Goal: Task Accomplishment & Management: Use online tool/utility

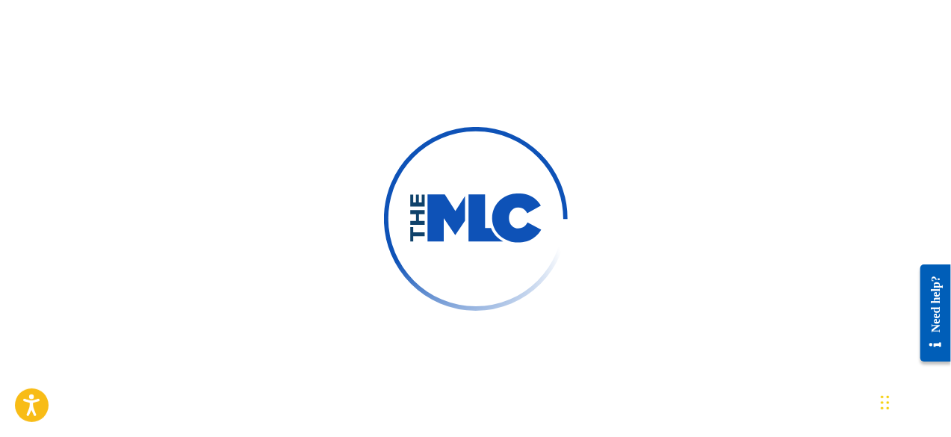
scroll to position [109, 0]
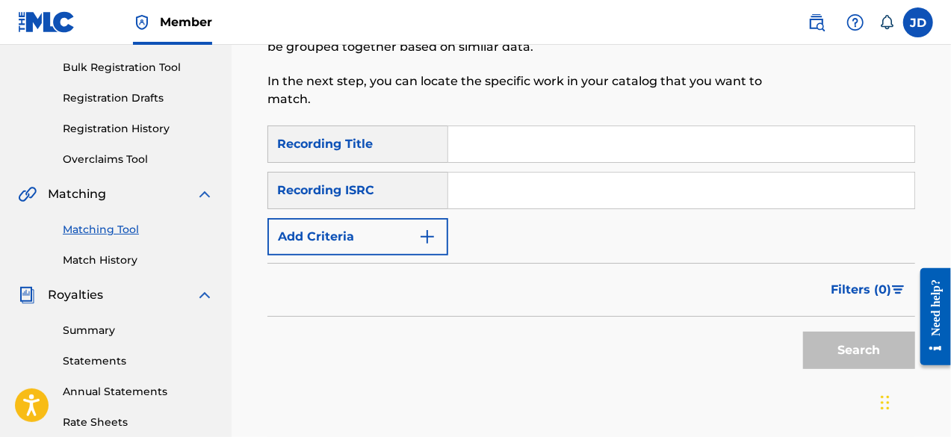
scroll to position [236, 0]
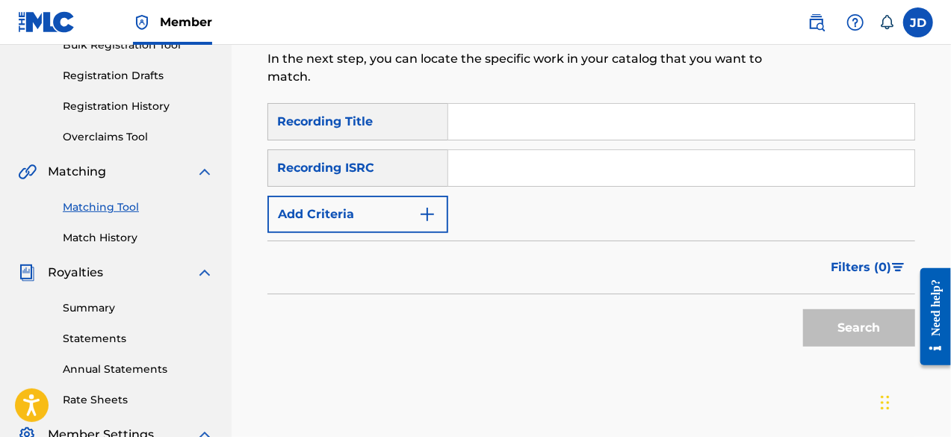
click at [329, 196] on button "Add Criteria" at bounding box center [357, 214] width 181 height 37
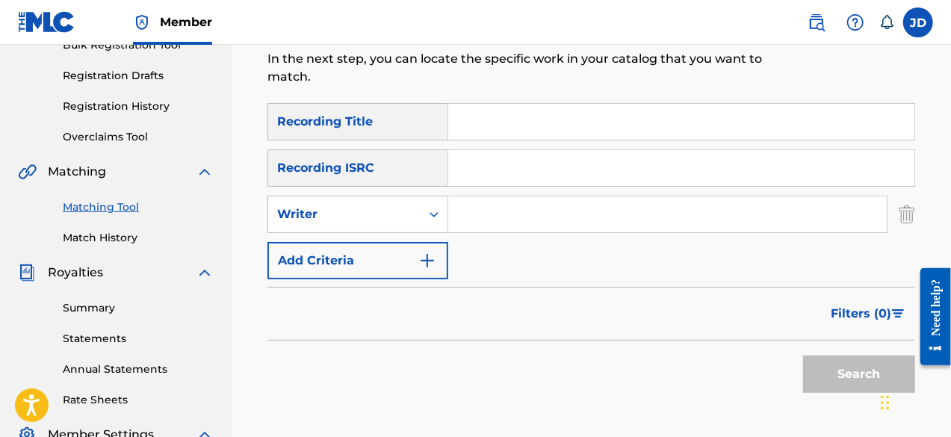
click at [356, 276] on button "Add Criteria" at bounding box center [357, 260] width 181 height 37
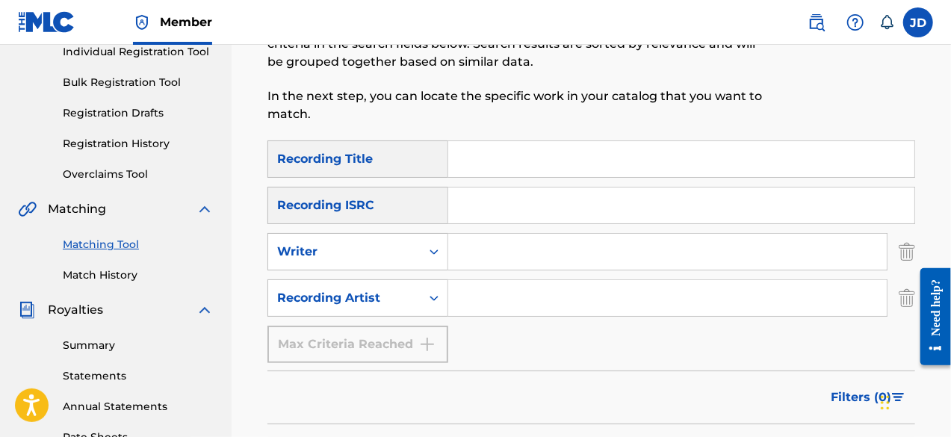
scroll to position [197, 0]
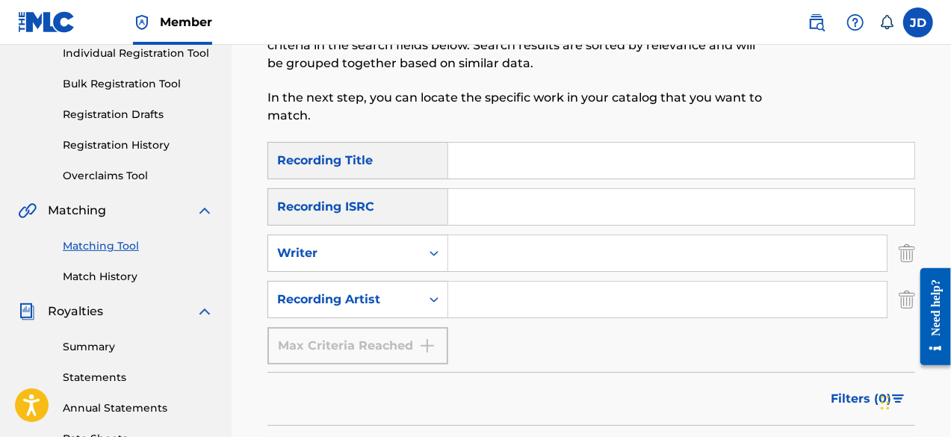
click at [686, 171] on input "Search Form" at bounding box center [681, 161] width 466 height 36
type input "Envy"
click at [542, 313] on input "Search Form" at bounding box center [667, 300] width 439 height 36
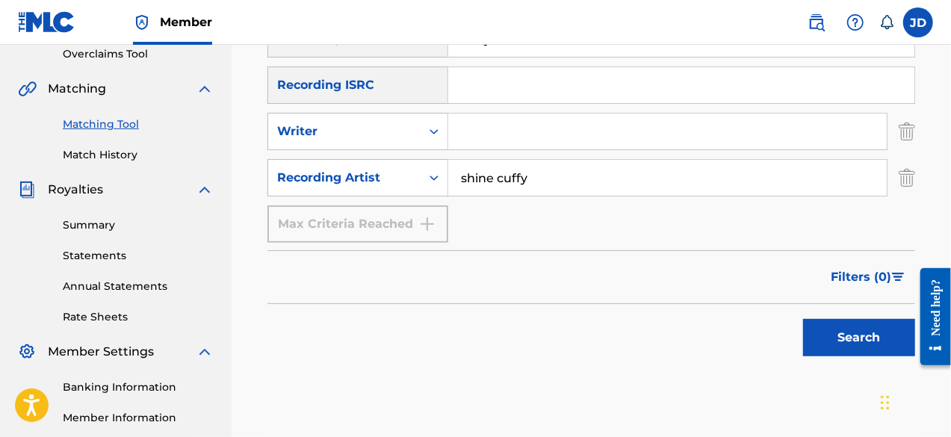
scroll to position [321, 0]
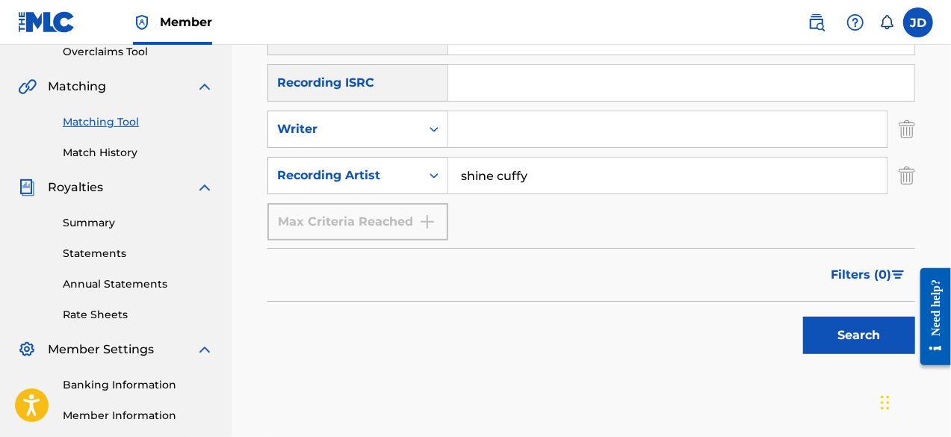
type input "shine cuffy"
click at [853, 323] on button "Search" at bounding box center [859, 335] width 112 height 37
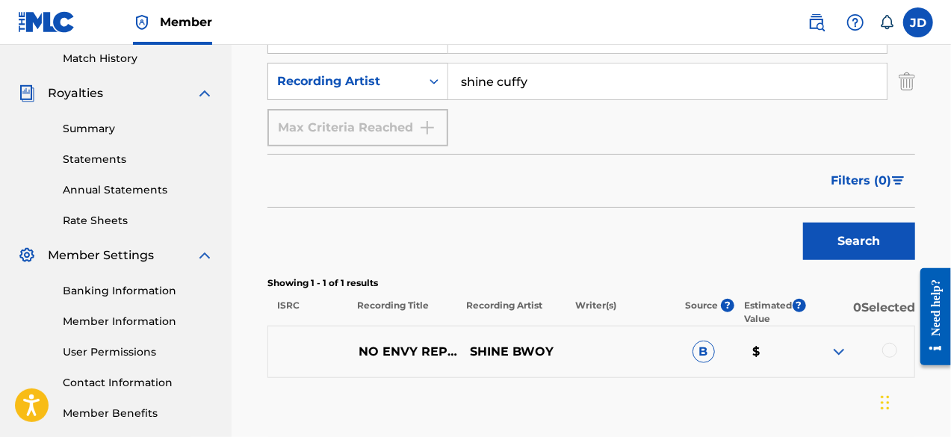
scroll to position [377, 0]
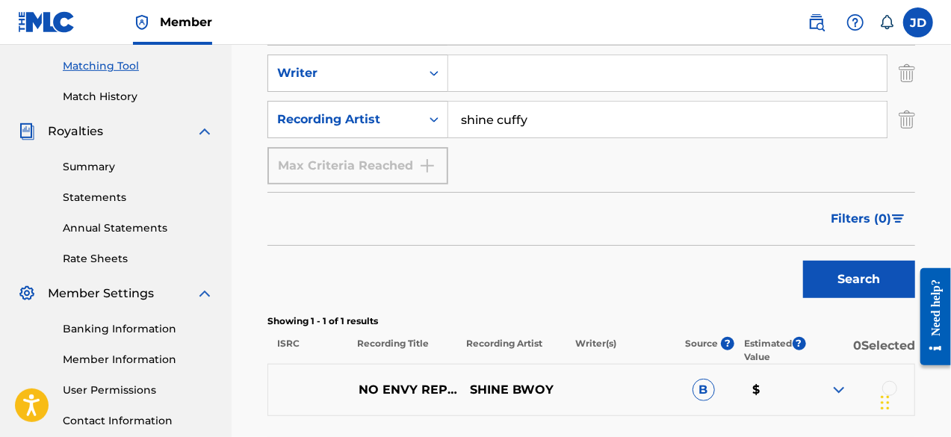
click at [837, 389] on img at bounding box center [839, 390] width 18 height 18
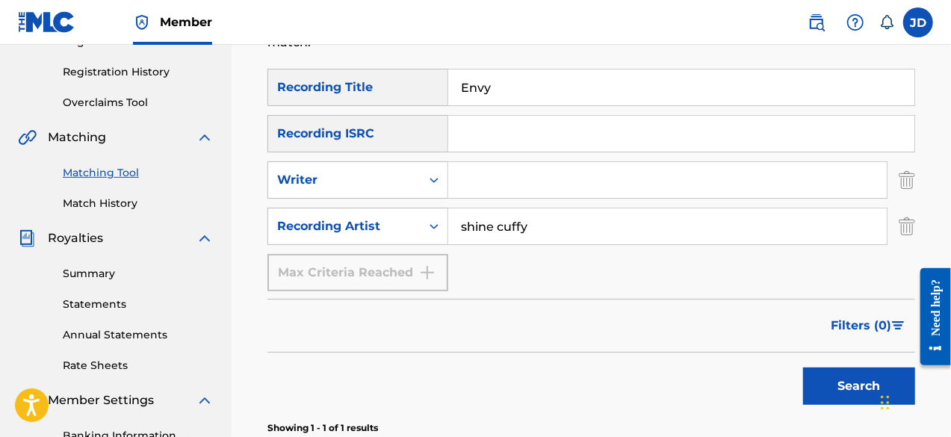
scroll to position [214, 0]
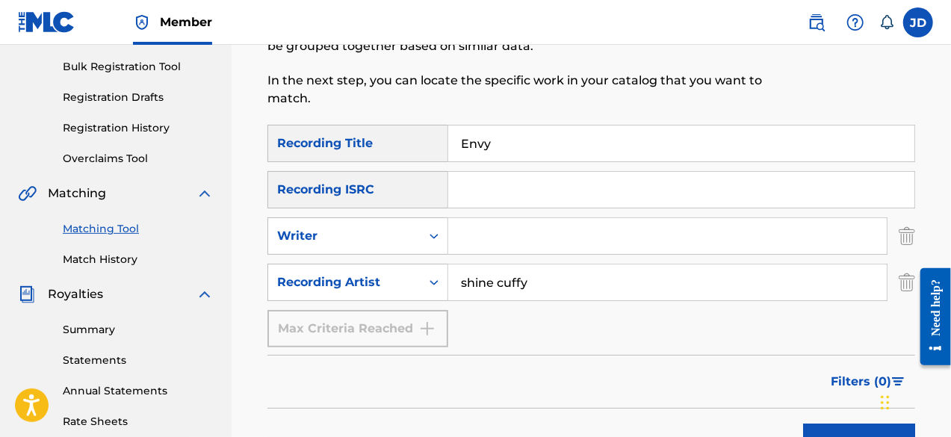
drag, startPoint x: 511, startPoint y: 146, endPoint x: 444, endPoint y: 149, distance: 67.3
click at [444, 149] on div "SearchWithCriteria0735e0e1-8df3-4e60-9753-94da8e0a239d Recording Title Envy" at bounding box center [591, 143] width 648 height 37
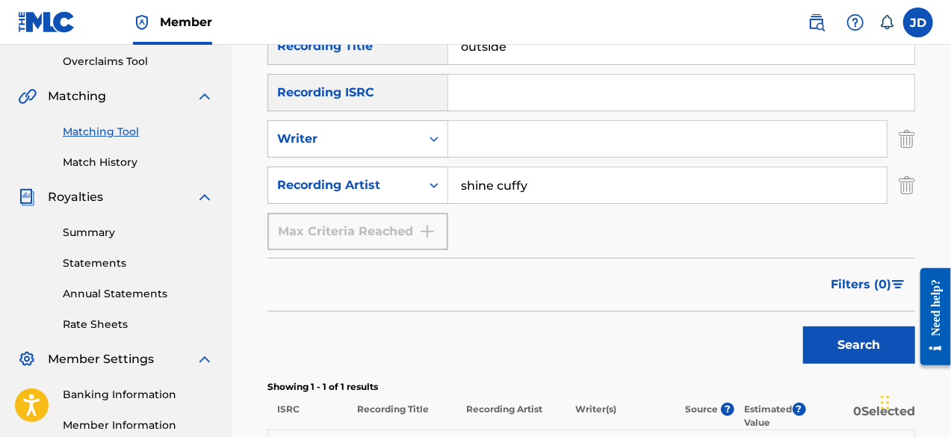
scroll to position [314, 0]
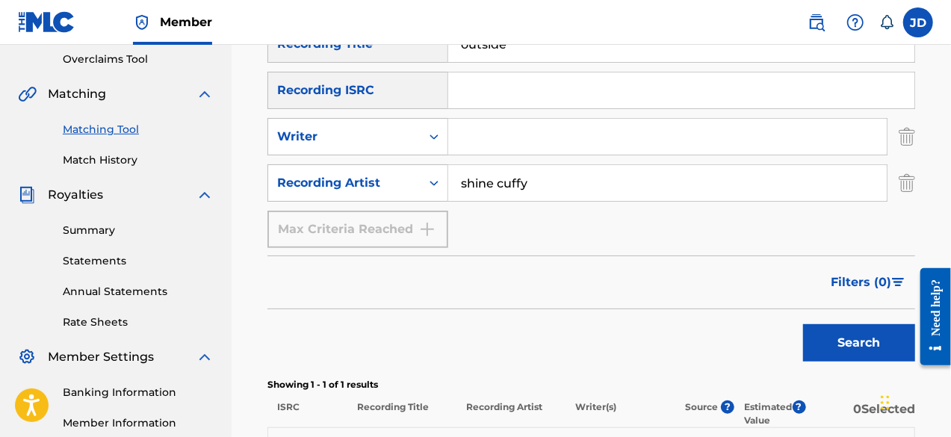
click at [845, 341] on button "Search" at bounding box center [859, 342] width 112 height 37
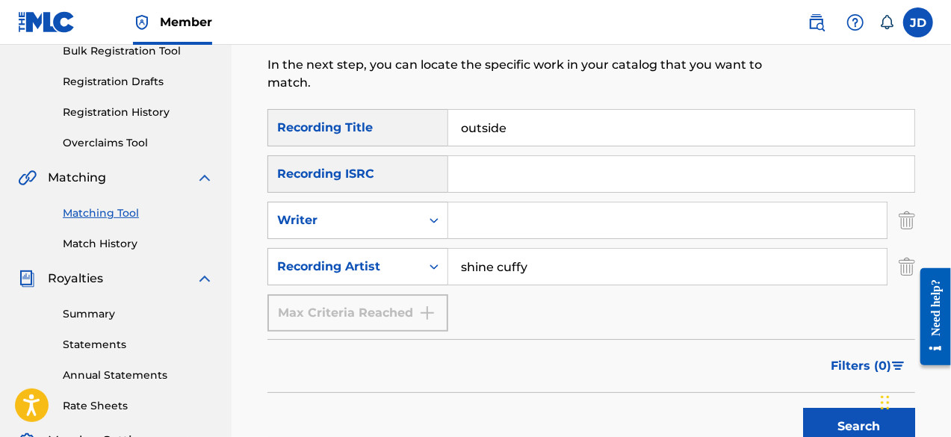
scroll to position [232, 0]
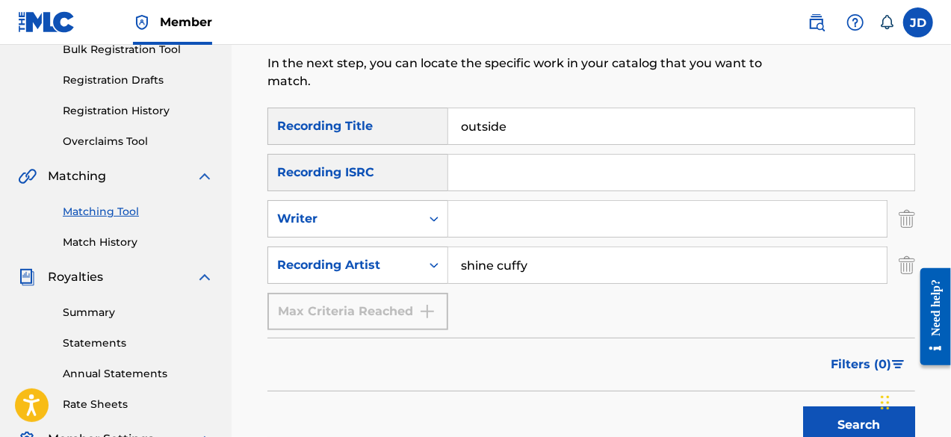
drag, startPoint x: 547, startPoint y: 135, endPoint x: 445, endPoint y: 131, distance: 101.7
click at [445, 131] on div "SearchWithCriteria0735e0e1-8df3-4e60-9753-94da8e0a239d Recording Title outside" at bounding box center [591, 126] width 648 height 37
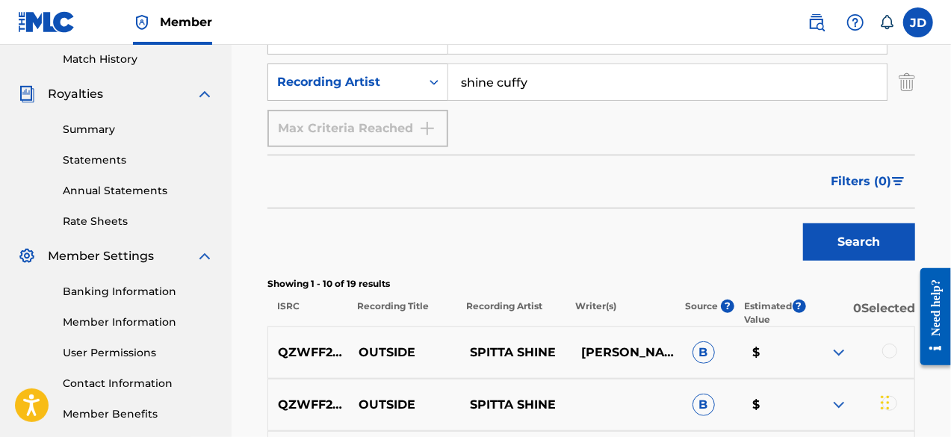
scroll to position [418, 0]
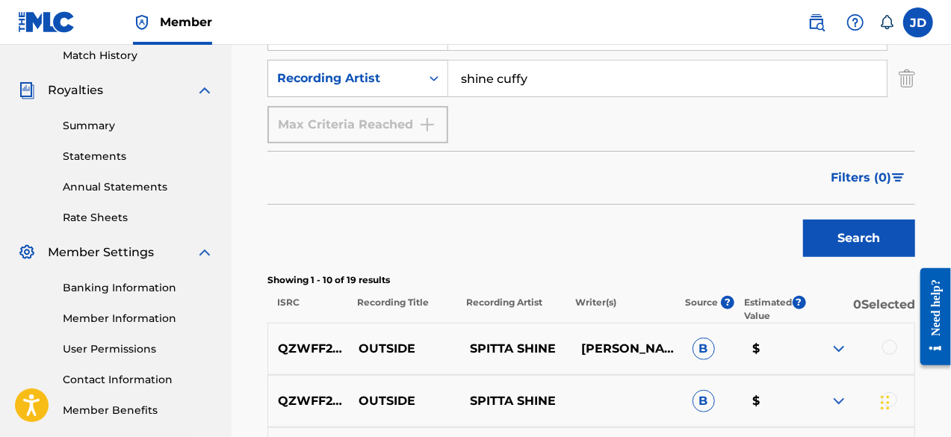
click at [851, 237] on button "Search" at bounding box center [859, 238] width 112 height 37
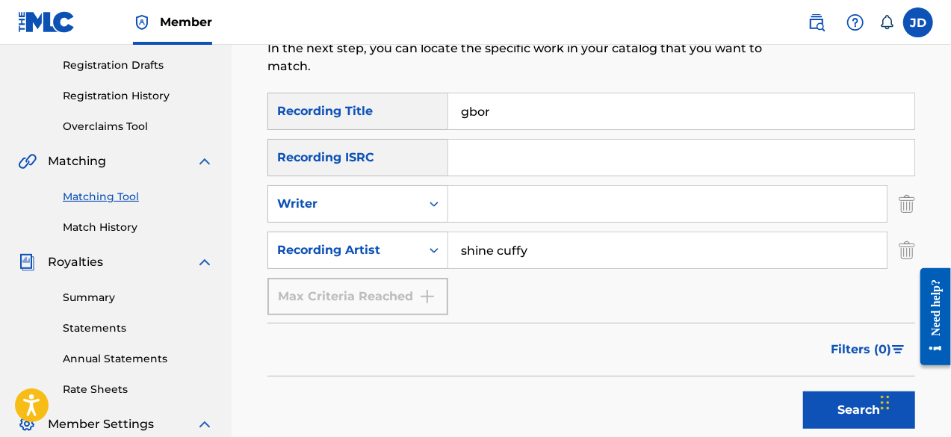
scroll to position [242, 0]
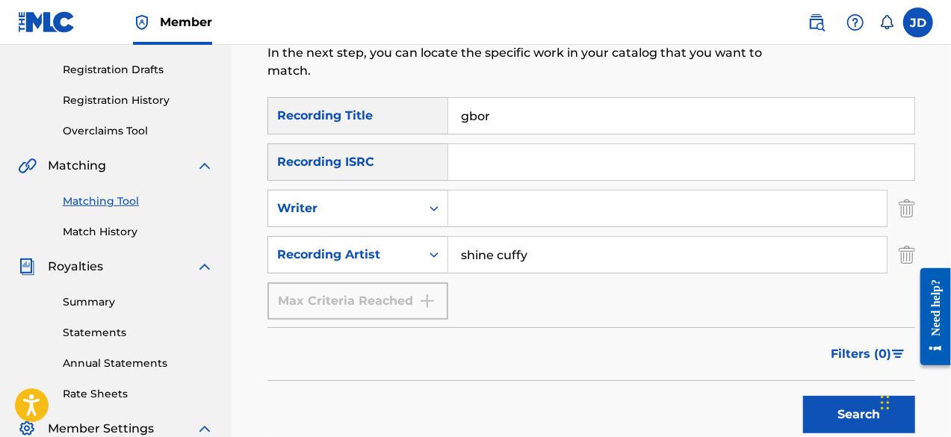
drag, startPoint x: 509, startPoint y: 115, endPoint x: 441, endPoint y: 115, distance: 68.7
click at [441, 115] on div "SearchWithCriteria0735e0e1-8df3-4e60-9753-94da8e0a239d Recording Title gbor" at bounding box center [591, 115] width 648 height 37
click at [822, 412] on button "Search" at bounding box center [859, 414] width 112 height 37
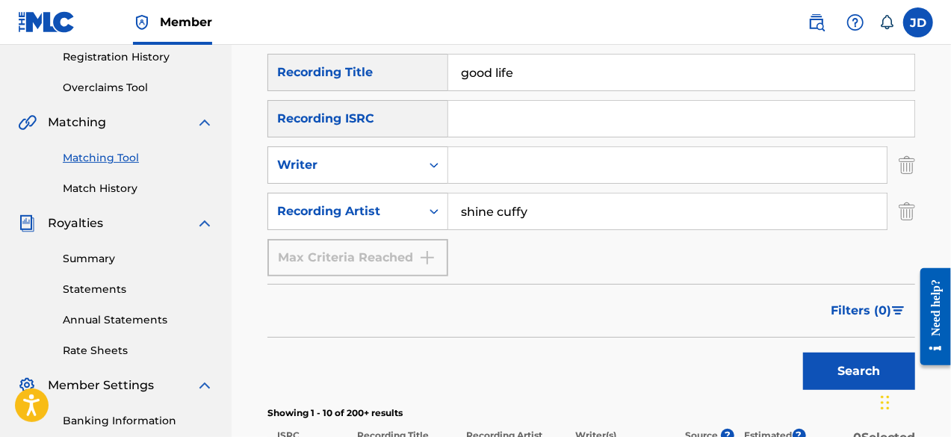
scroll to position [290, 0]
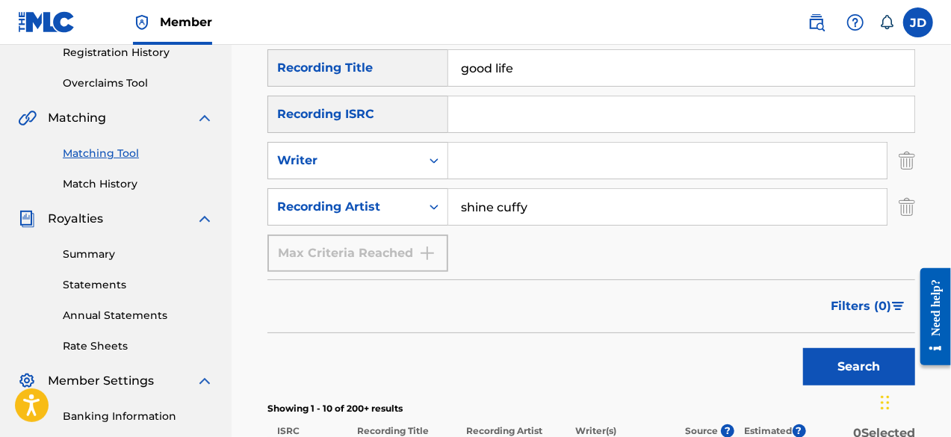
drag, startPoint x: 543, startPoint y: 73, endPoint x: 436, endPoint y: 76, distance: 106.9
click at [436, 76] on div "SearchWithCriteria0735e0e1-8df3-4e60-9753-94da8e0a239d Recording Title good life" at bounding box center [591, 67] width 648 height 37
click at [834, 361] on button "Search" at bounding box center [859, 366] width 112 height 37
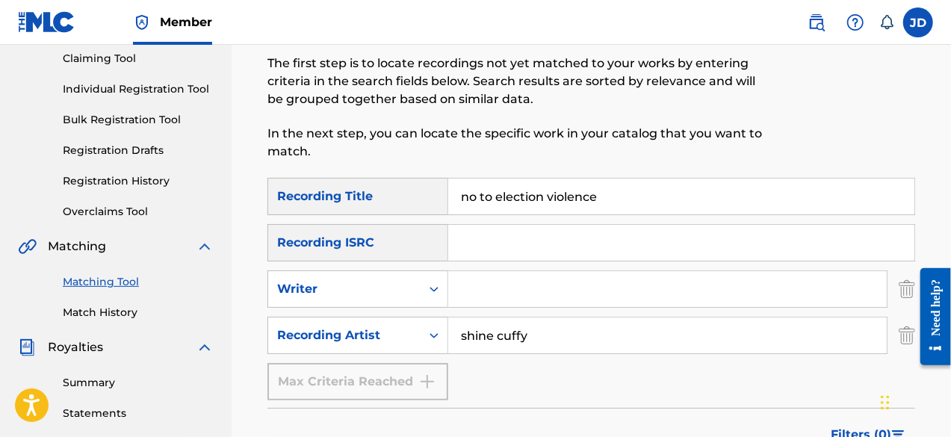
scroll to position [149, 0]
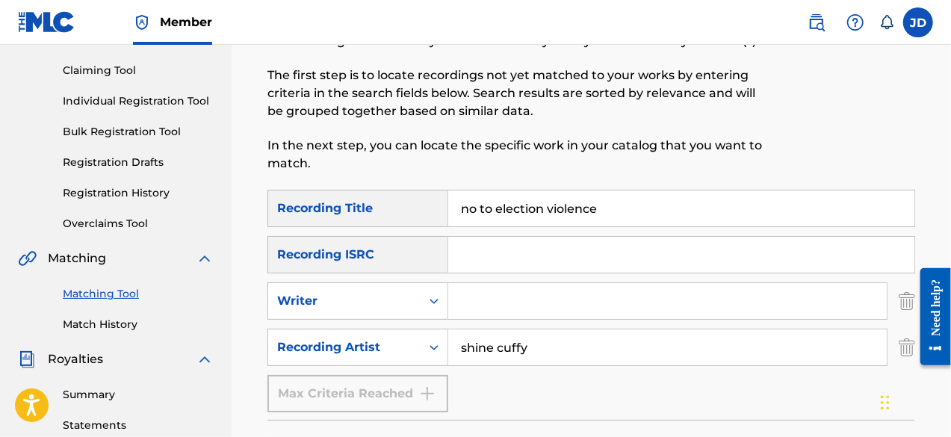
drag, startPoint x: 608, startPoint y: 207, endPoint x: 453, endPoint y: 207, distance: 155.4
click at [453, 207] on input "no to election violence" at bounding box center [681, 208] width 466 height 36
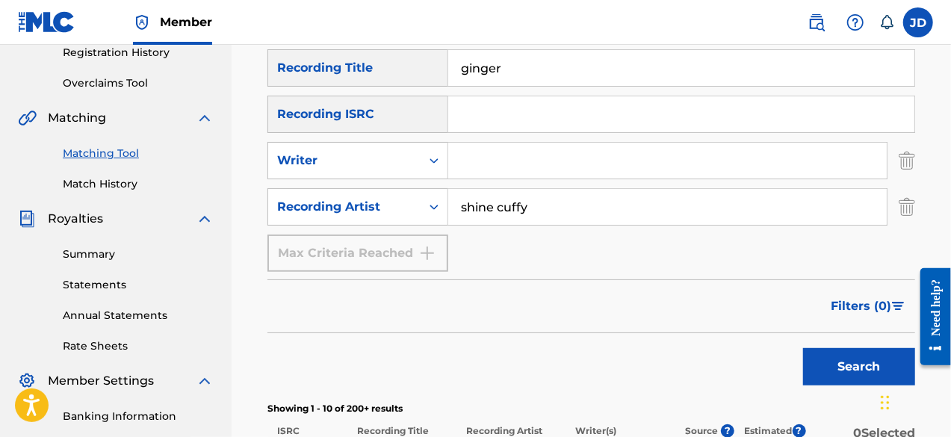
scroll to position [291, 0]
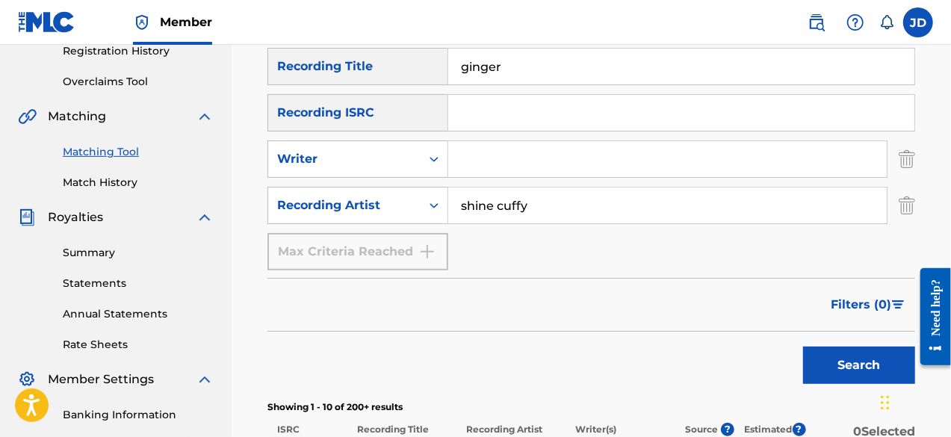
click at [873, 356] on button "Search" at bounding box center [859, 365] width 112 height 37
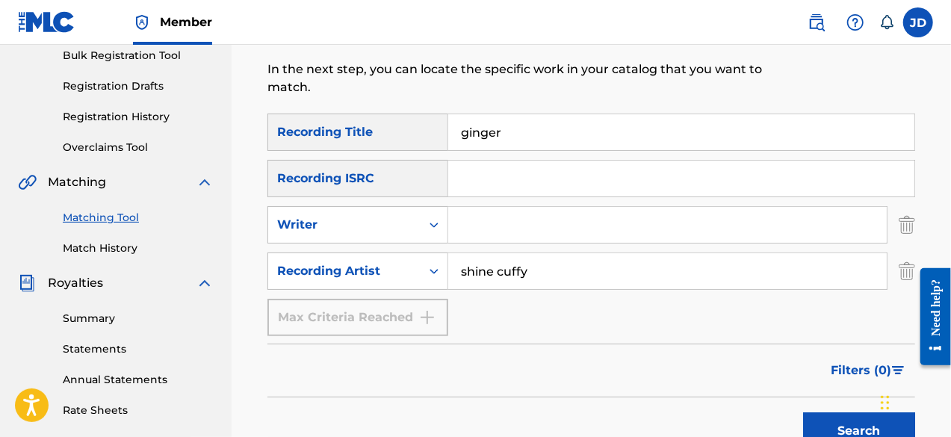
scroll to position [224, 0]
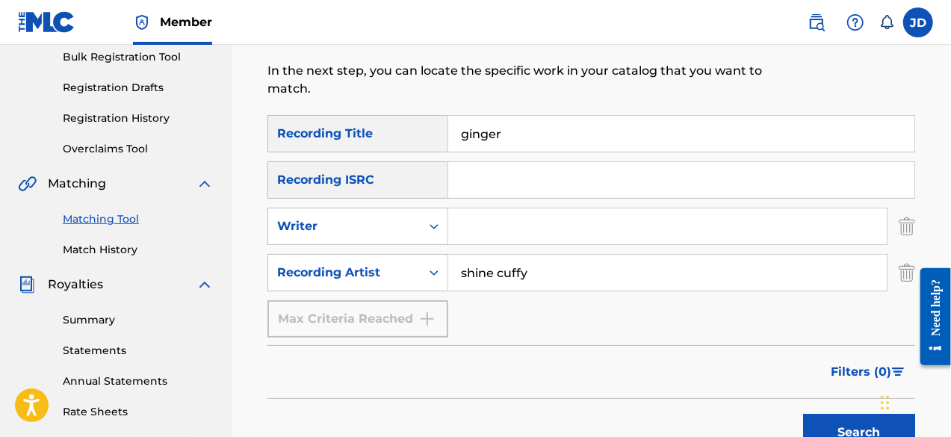
drag, startPoint x: 509, startPoint y: 131, endPoint x: 414, endPoint y: 148, distance: 97.2
click at [414, 148] on div "SearchWithCriteria0735e0e1-8df3-4e60-9753-94da8e0a239d Recording Title ginger" at bounding box center [591, 133] width 648 height 37
click at [855, 421] on button "Search" at bounding box center [859, 432] width 112 height 37
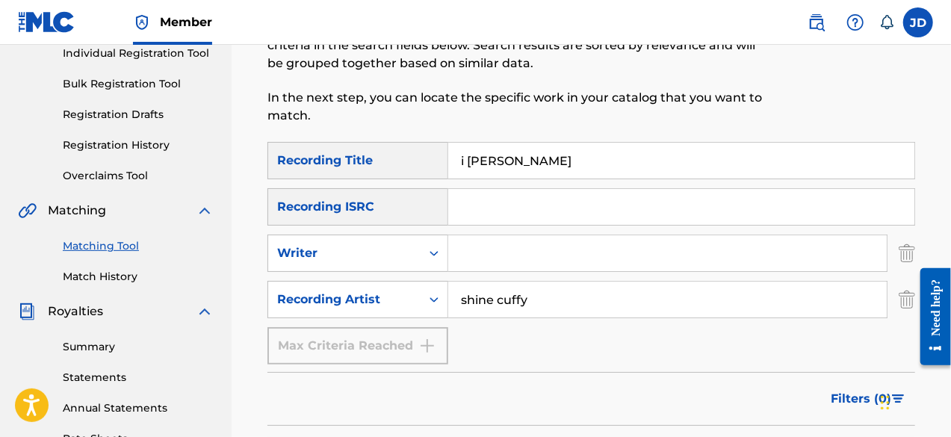
scroll to position [189, 0]
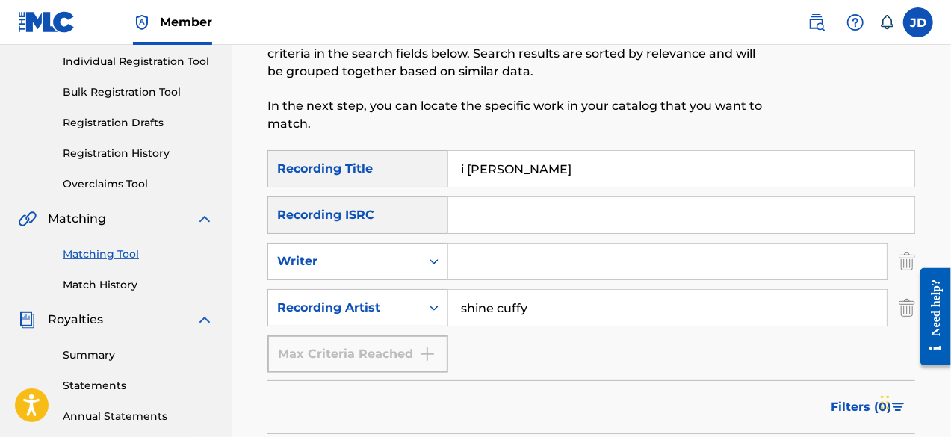
drag, startPoint x: 563, startPoint y: 164, endPoint x: 418, endPoint y: 188, distance: 146.9
click at [418, 188] on div "SearchWithCriteria0735e0e1-8df3-4e60-9753-94da8e0a239d Recording Title i [PERSO…" at bounding box center [591, 261] width 648 height 223
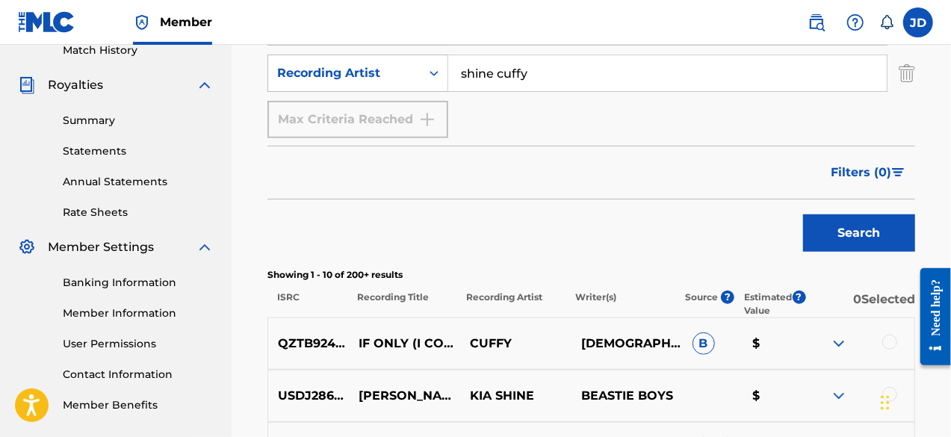
scroll to position [498, 0]
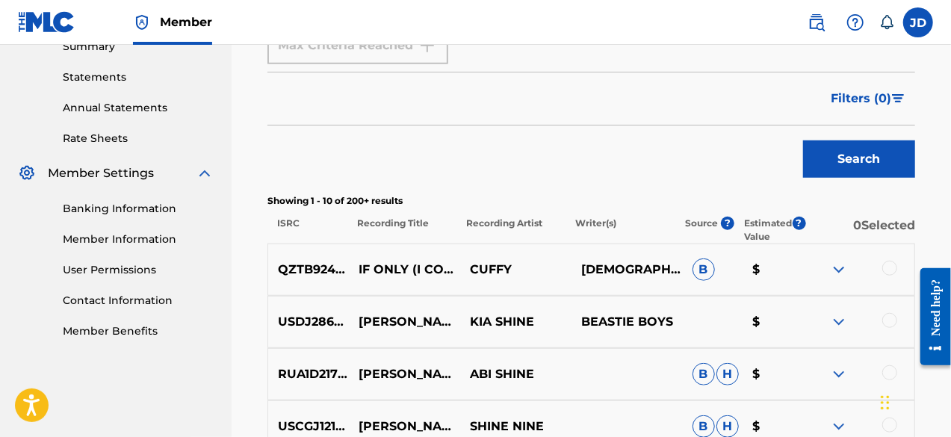
click at [855, 156] on button "Search" at bounding box center [859, 158] width 112 height 37
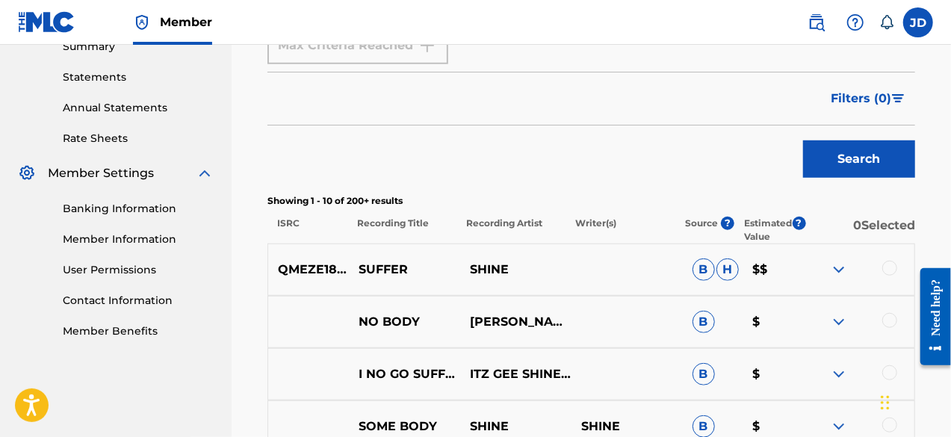
drag, startPoint x: 950, startPoint y: 238, endPoint x: 955, endPoint y: 261, distance: 24.5
click at [692, 314] on p "B" at bounding box center [712, 322] width 61 height 22
click at [841, 271] on img at bounding box center [839, 270] width 18 height 18
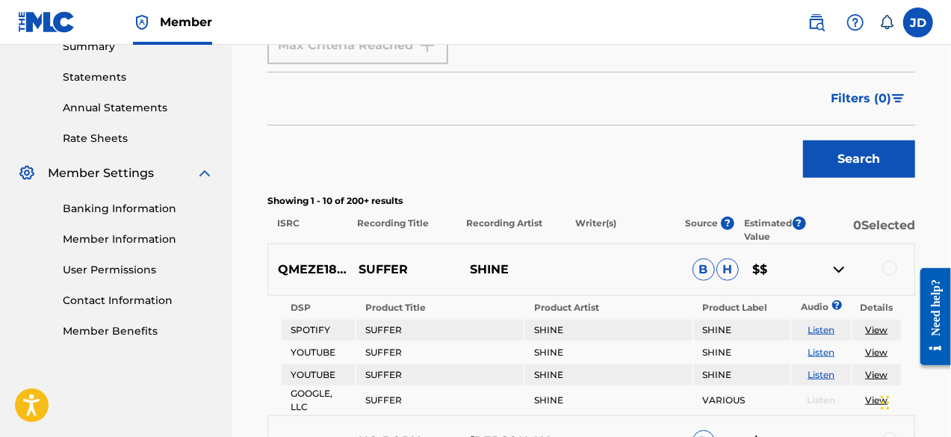
click at [841, 271] on img at bounding box center [839, 270] width 18 height 18
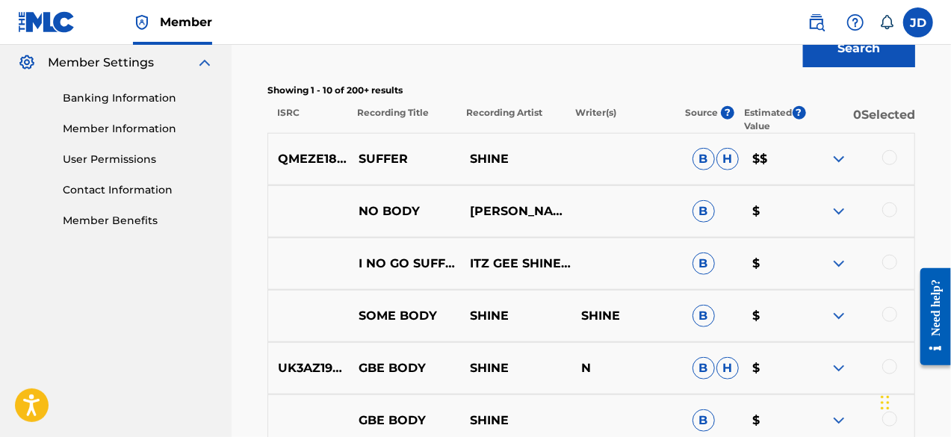
scroll to position [610, 0]
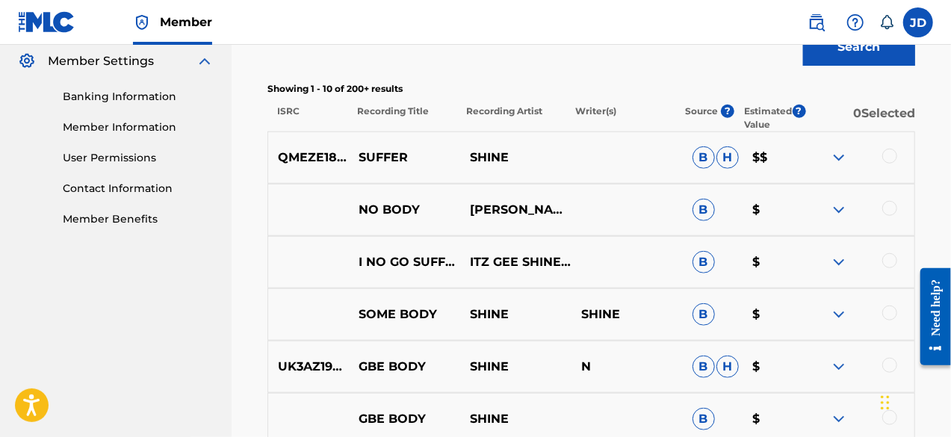
click at [834, 213] on img at bounding box center [839, 210] width 18 height 18
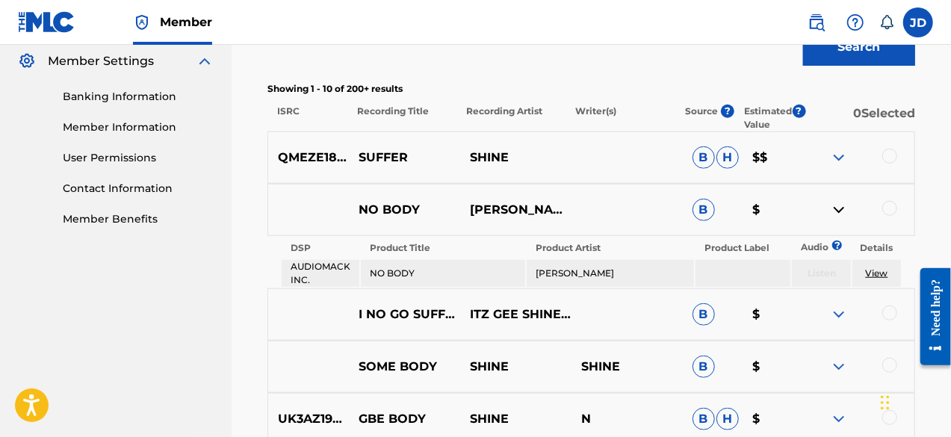
click at [834, 213] on img at bounding box center [839, 210] width 18 height 18
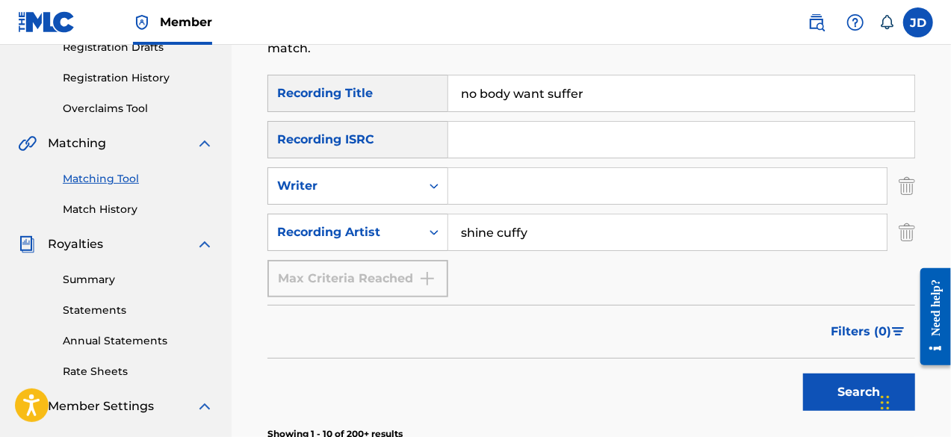
scroll to position [248, 0]
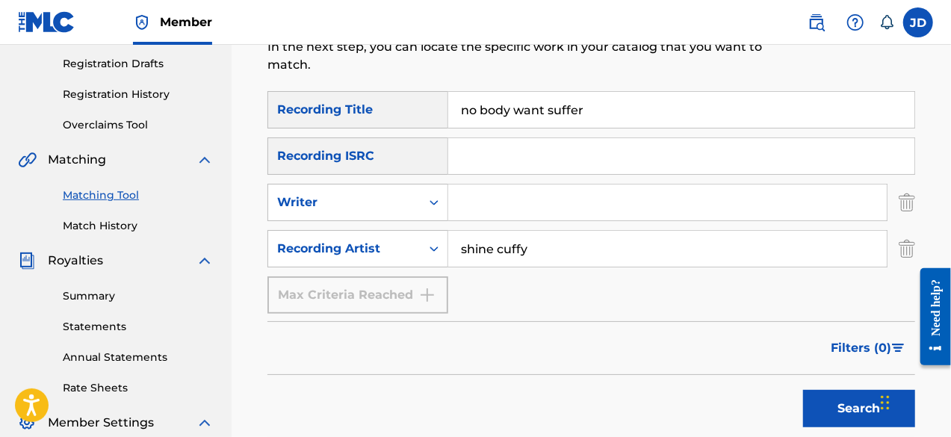
drag, startPoint x: 656, startPoint y: 113, endPoint x: 439, endPoint y: 109, distance: 216.7
click at [439, 109] on div "SearchWithCriteria0735e0e1-8df3-4e60-9753-94da8e0a239d Recording Title no body …" at bounding box center [591, 109] width 648 height 37
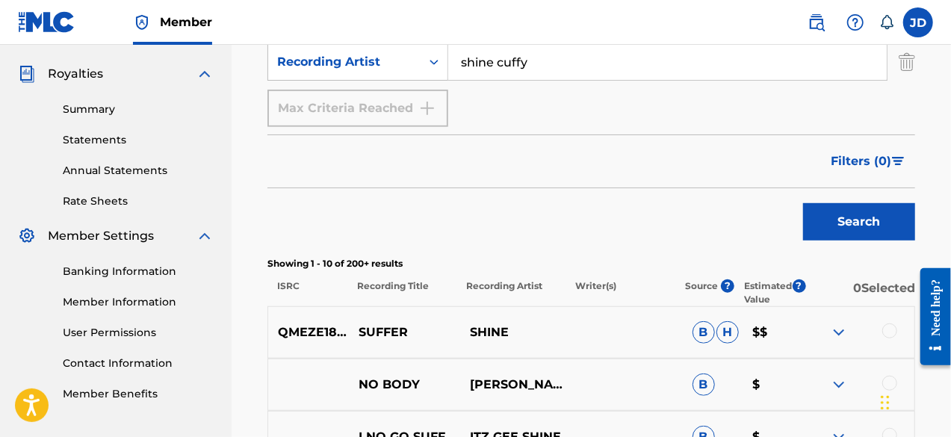
scroll to position [447, 0]
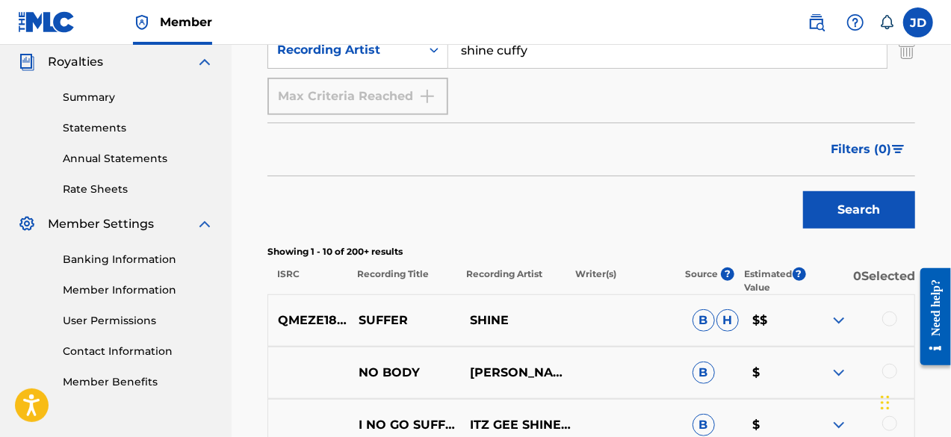
click at [855, 224] on button "Search" at bounding box center [859, 209] width 112 height 37
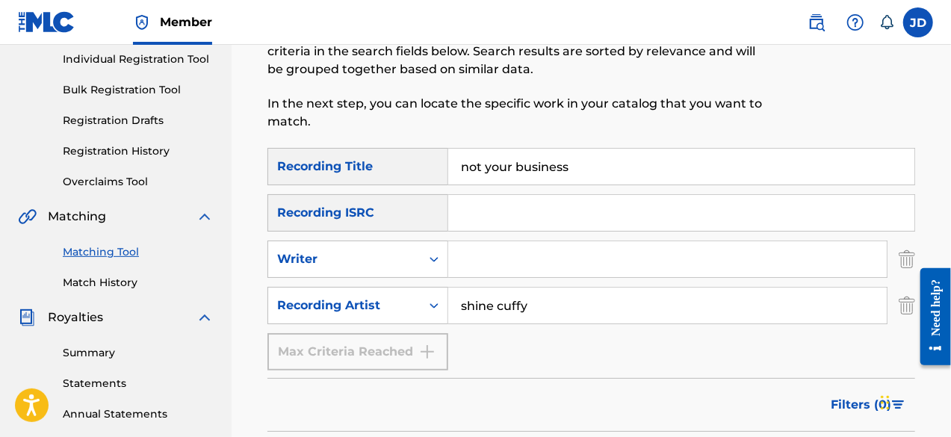
scroll to position [163, 0]
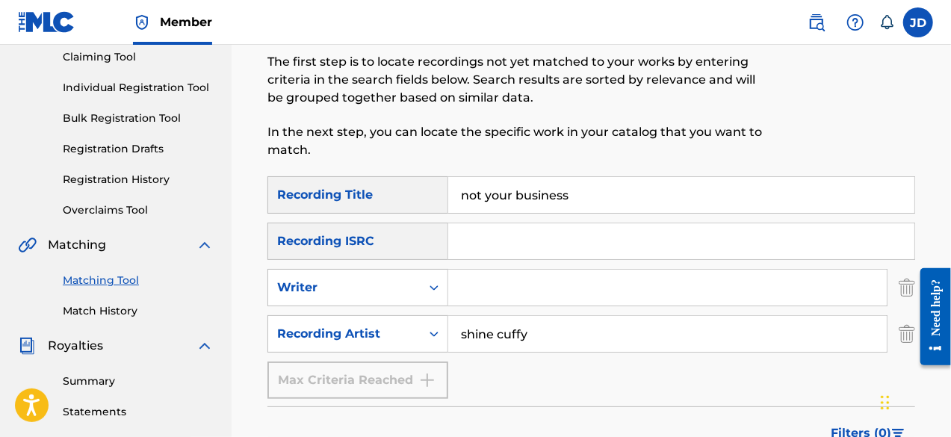
drag, startPoint x: 583, startPoint y: 199, endPoint x: 441, endPoint y: 192, distance: 142.1
click at [441, 192] on div "SearchWithCriteria0735e0e1-8df3-4e60-9753-94da8e0a239d Recording Title not your…" at bounding box center [591, 194] width 648 height 37
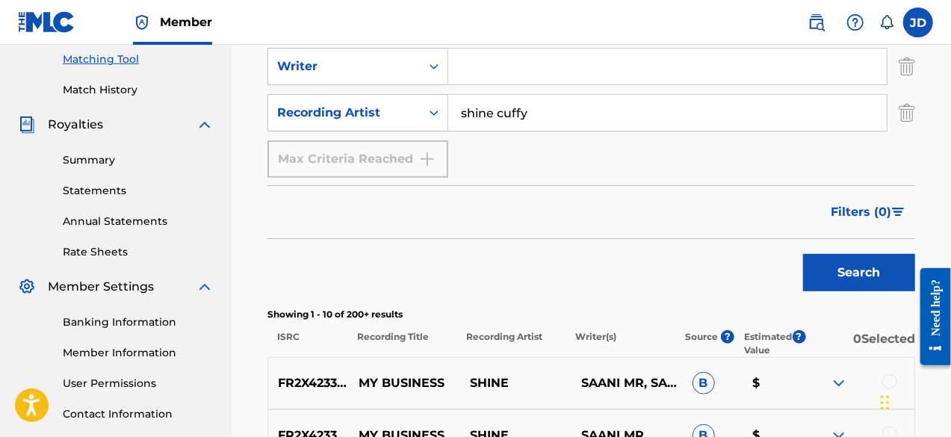
scroll to position [393, 0]
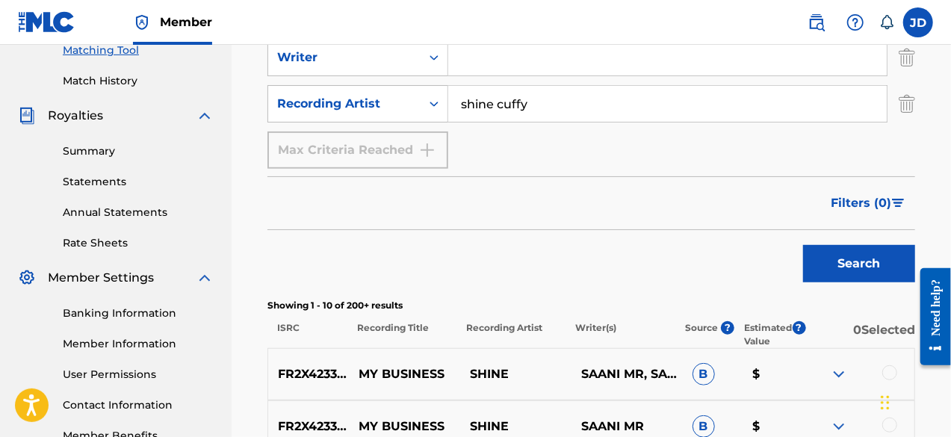
type input "I liking it"
click at [855, 260] on button "Search" at bounding box center [859, 263] width 112 height 37
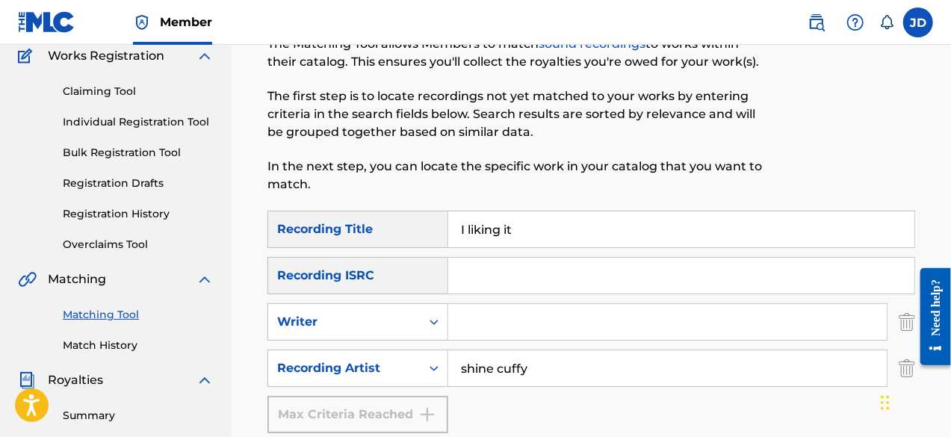
scroll to position [131, 0]
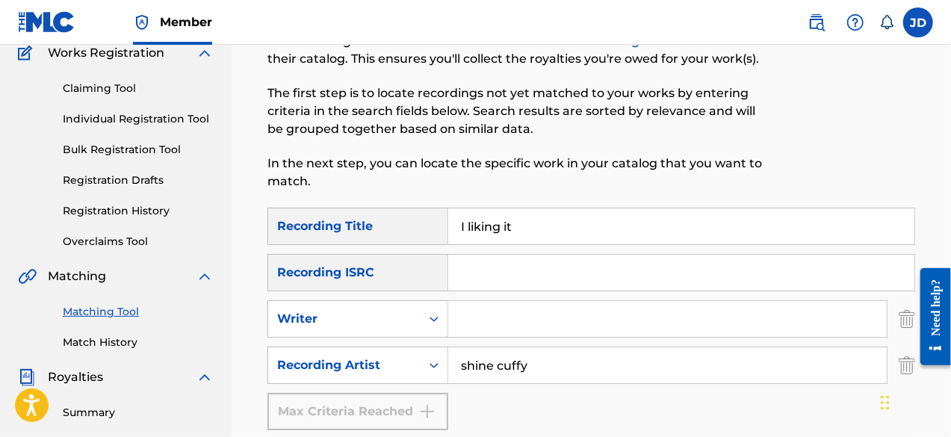
drag, startPoint x: 532, startPoint y: 218, endPoint x: 451, endPoint y: 231, distance: 81.7
click at [451, 231] on input "I liking it" at bounding box center [681, 226] width 466 height 36
drag, startPoint x: 574, startPoint y: 227, endPoint x: 450, endPoint y: 232, distance: 124.1
click at [450, 232] on input "[PERSON_NAME]" at bounding box center [681, 226] width 466 height 36
type input "[PERSON_NAME]"
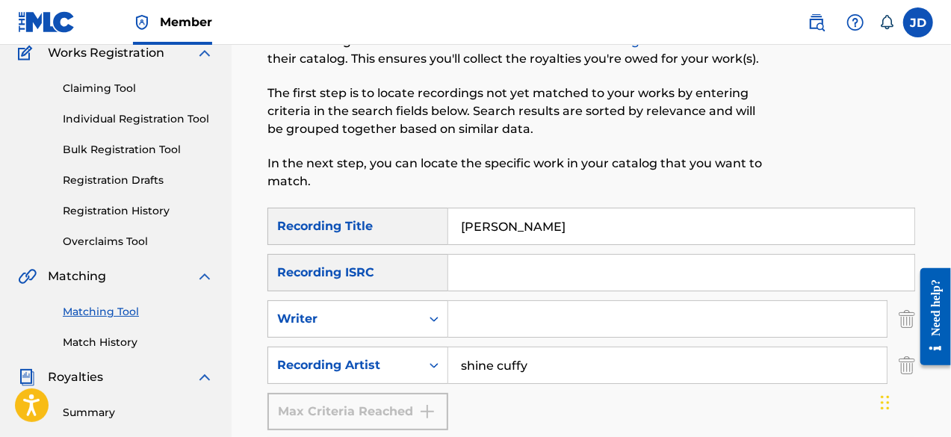
drag, startPoint x: 536, startPoint y: 368, endPoint x: 453, endPoint y: 368, distance: 83.7
click at [453, 368] on input "shine cuffy" at bounding box center [667, 365] width 439 height 36
paste input "[PERSON_NAME]"
type input "[PERSON_NAME]"
drag, startPoint x: 572, startPoint y: 226, endPoint x: 435, endPoint y: 239, distance: 138.0
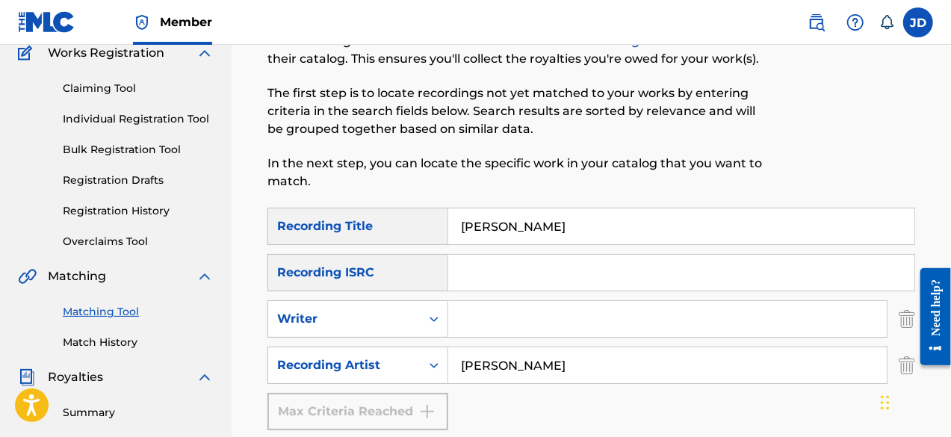
click at [435, 239] on div "SearchWithCriteria0735e0e1-8df3-4e60-9753-94da8e0a239d Recording Title [PERSON_…" at bounding box center [591, 226] width 648 height 37
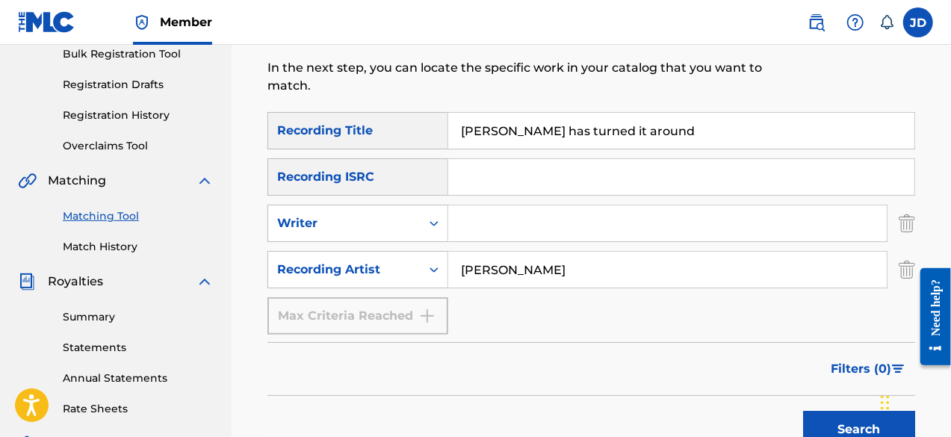
scroll to position [248, 0]
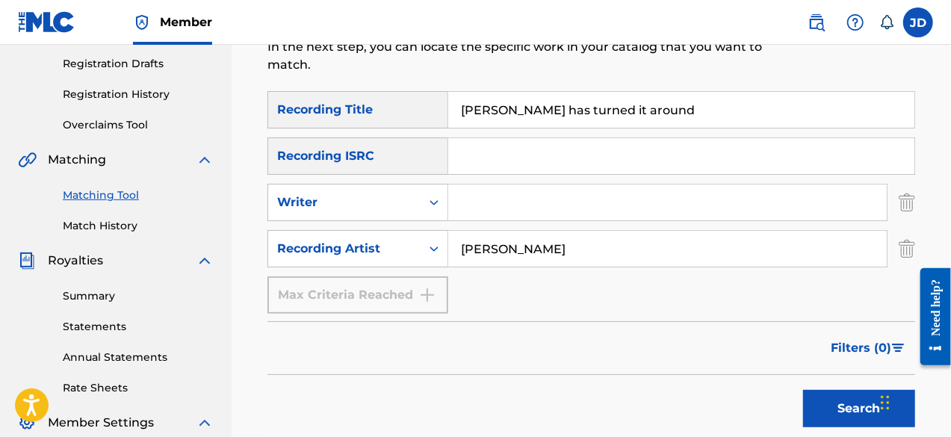
type input "[PERSON_NAME] has turned it around"
click at [839, 393] on button "Search" at bounding box center [859, 408] width 112 height 37
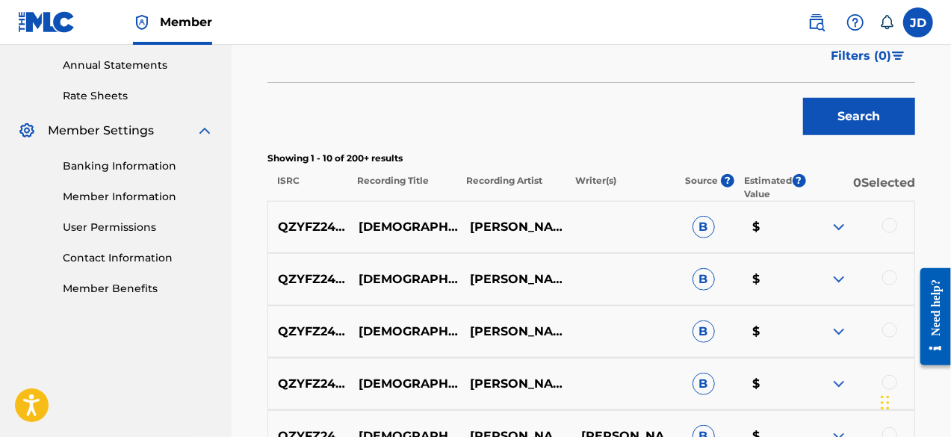
scroll to position [544, 0]
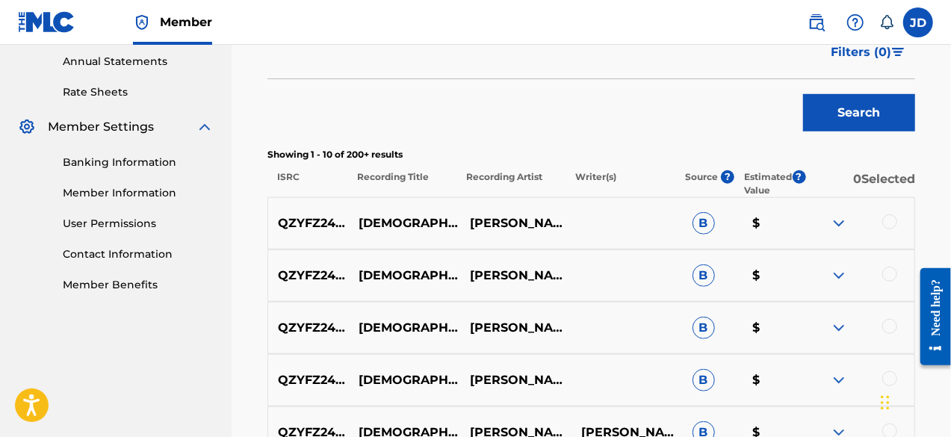
click at [843, 329] on img at bounding box center [839, 328] width 18 height 18
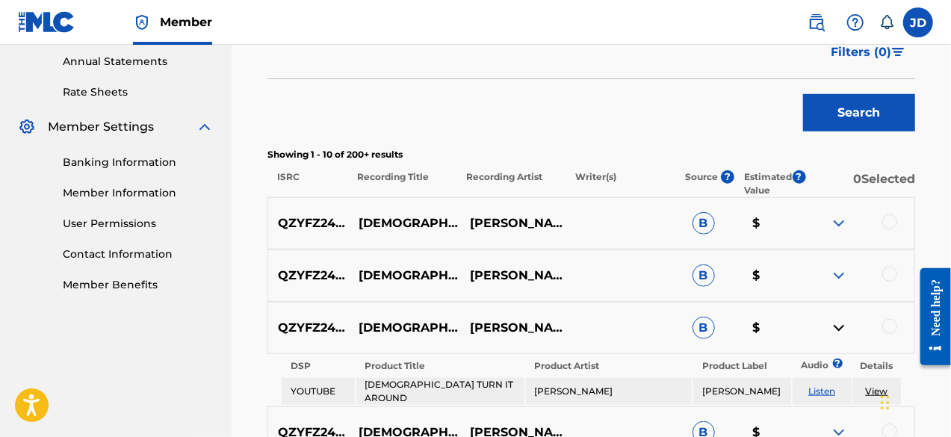
click at [843, 329] on img at bounding box center [839, 328] width 18 height 18
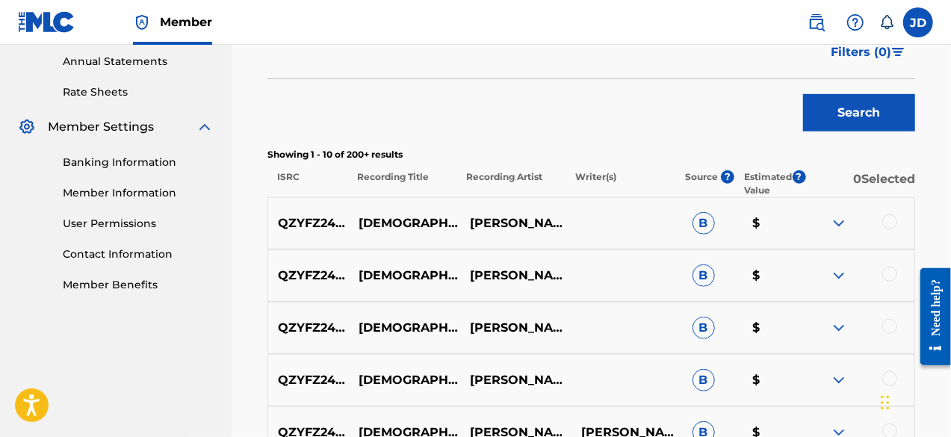
click at [837, 276] on img at bounding box center [839, 276] width 18 height 18
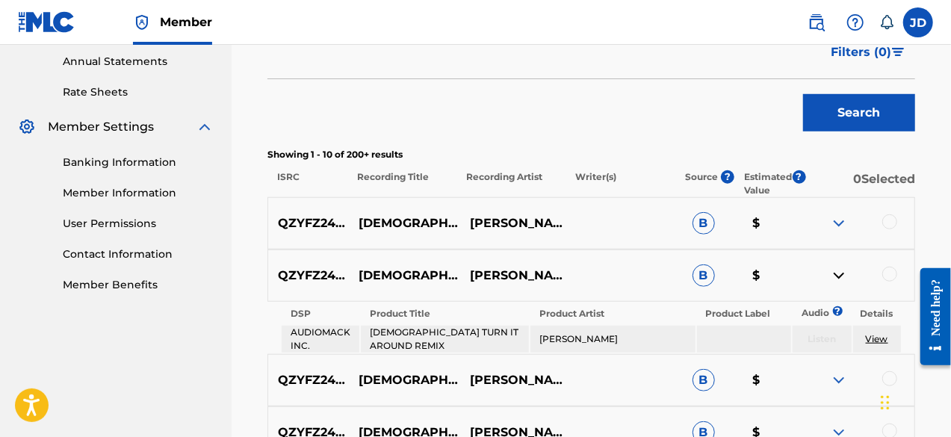
click at [837, 276] on img at bounding box center [839, 276] width 18 height 18
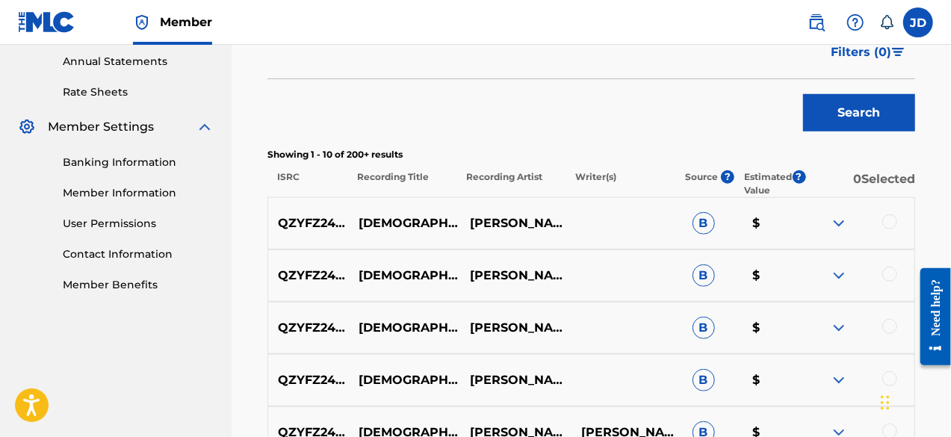
click at [841, 229] on img at bounding box center [839, 223] width 18 height 18
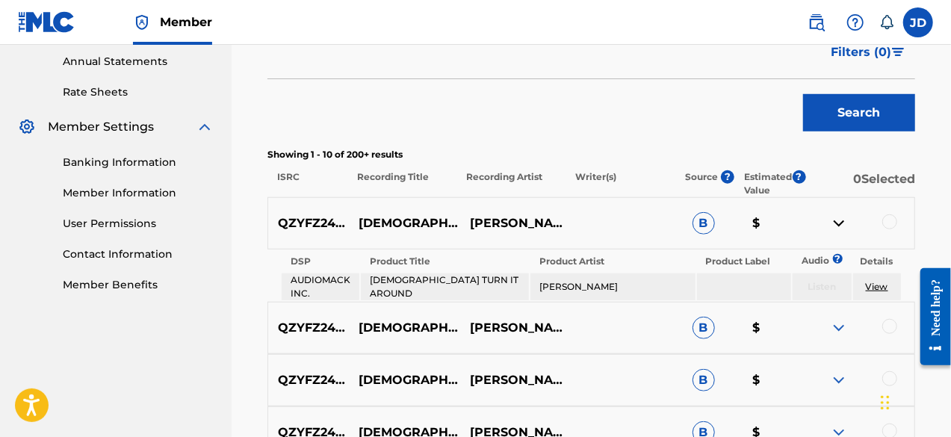
click at [841, 229] on img at bounding box center [839, 223] width 18 height 18
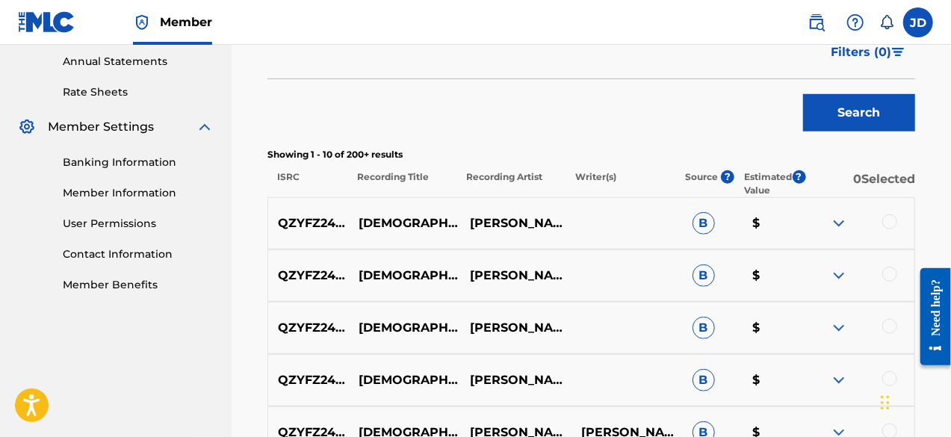
click at [837, 273] on img at bounding box center [839, 276] width 18 height 18
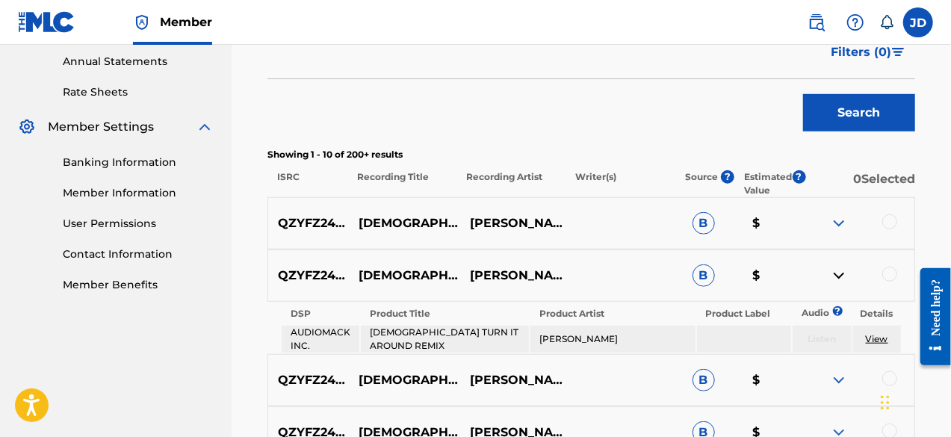
click at [837, 273] on img at bounding box center [839, 276] width 18 height 18
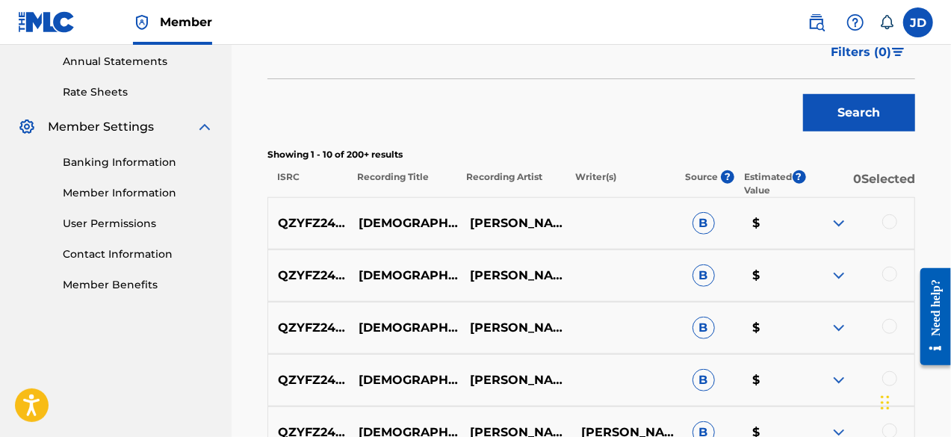
click at [836, 325] on img at bounding box center [839, 328] width 18 height 18
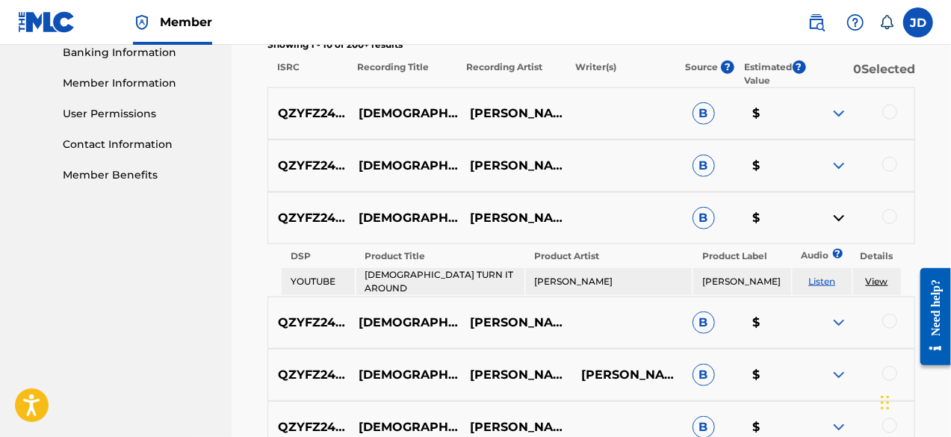
scroll to position [656, 0]
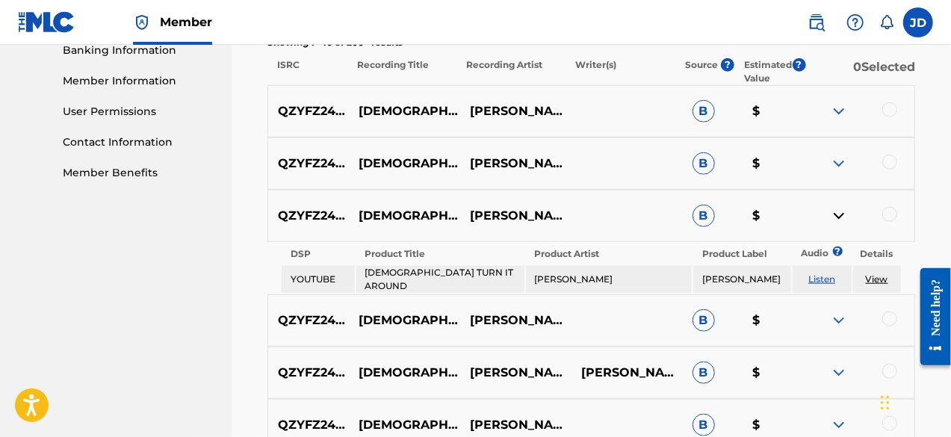
click at [841, 217] on img at bounding box center [839, 216] width 18 height 18
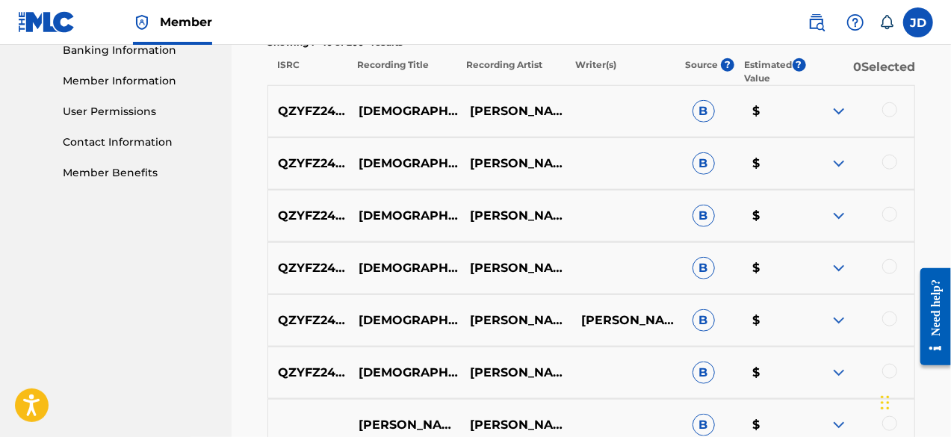
click at [839, 273] on img at bounding box center [839, 268] width 18 height 18
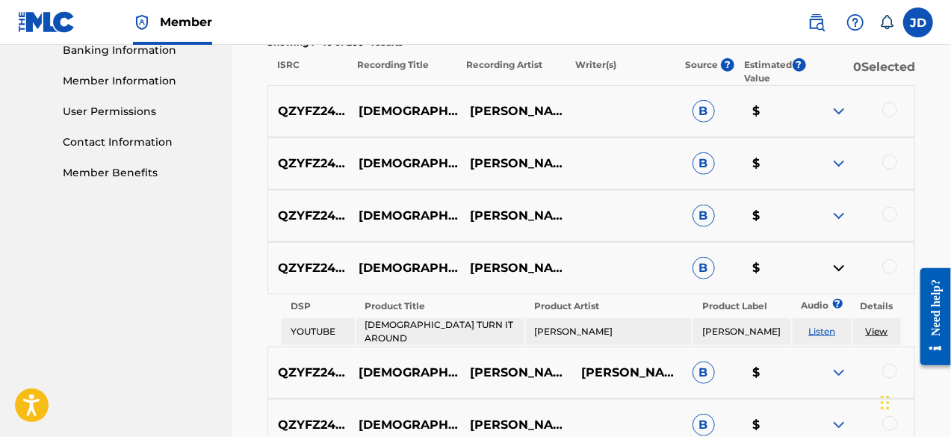
click at [839, 273] on img at bounding box center [839, 268] width 18 height 18
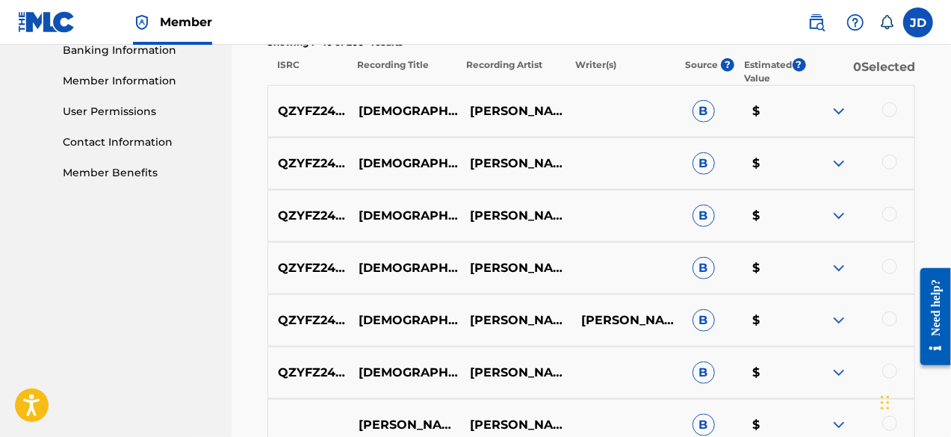
click at [825, 319] on div at bounding box center [858, 321] width 111 height 18
click at [844, 317] on img at bounding box center [839, 321] width 18 height 18
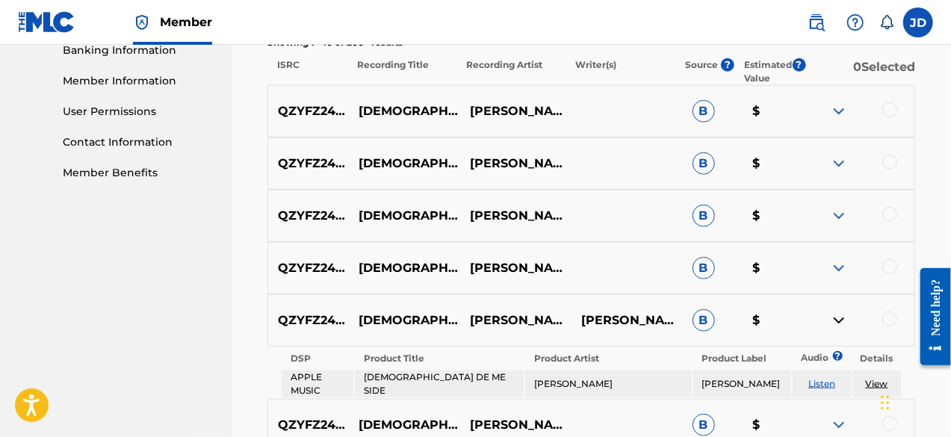
click at [844, 317] on img at bounding box center [839, 321] width 18 height 18
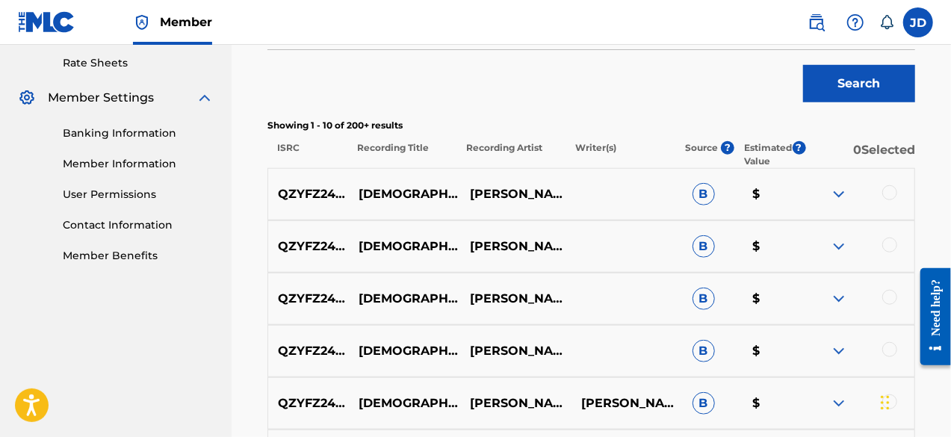
scroll to position [580, 0]
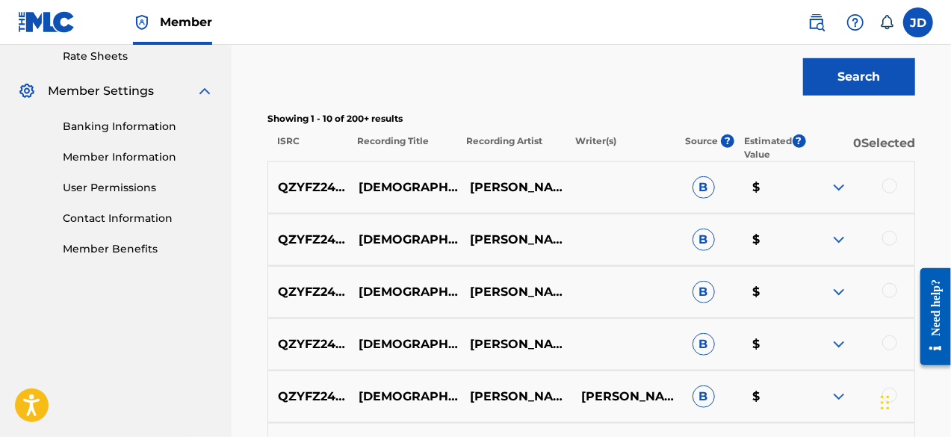
click at [887, 186] on div at bounding box center [889, 186] width 15 height 15
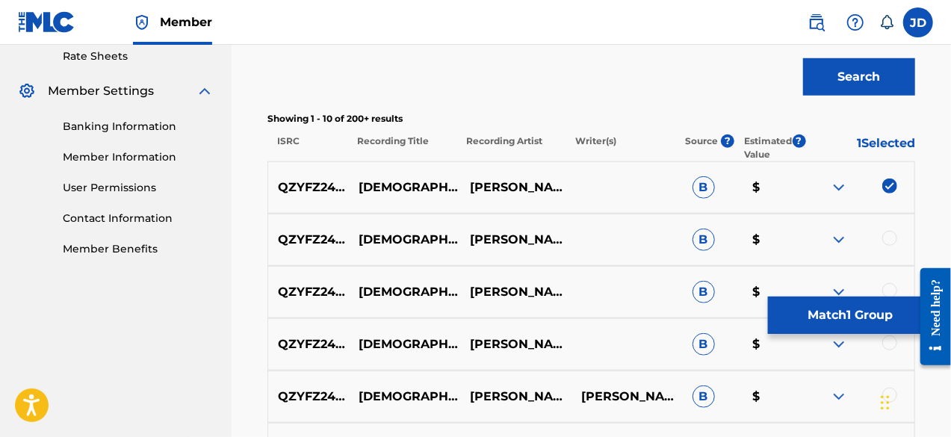
click at [890, 238] on div at bounding box center [889, 238] width 15 height 15
click at [893, 294] on div at bounding box center [889, 290] width 15 height 15
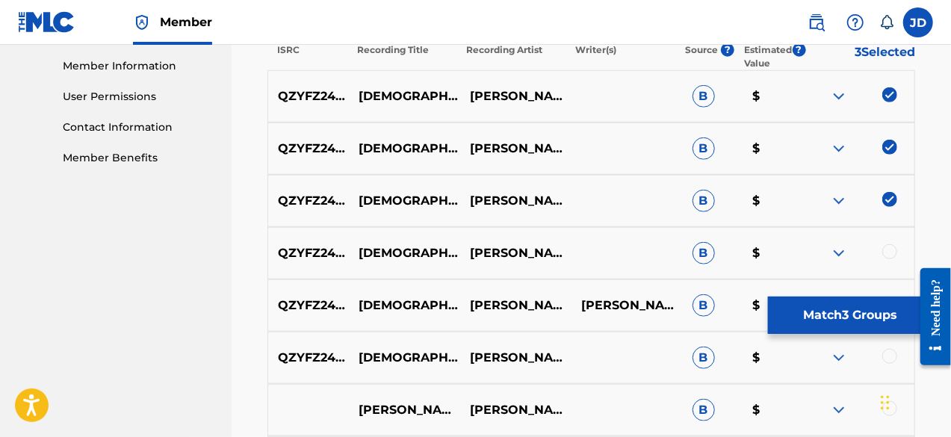
scroll to position [672, 0]
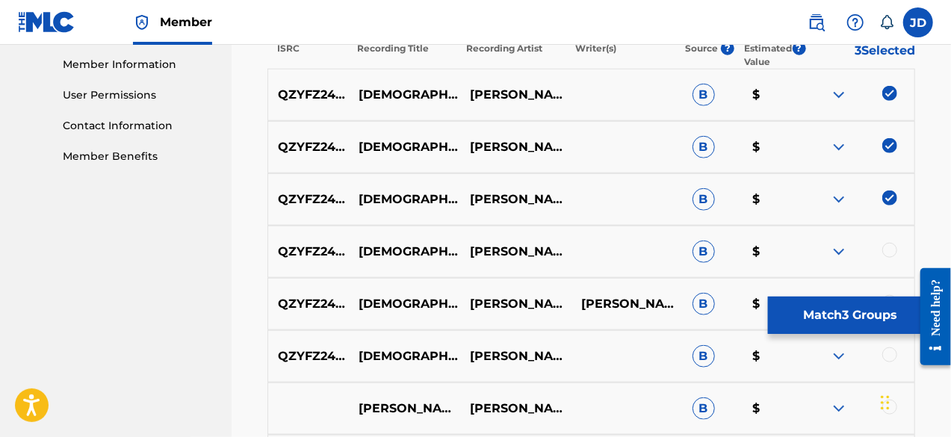
click at [888, 255] on div at bounding box center [889, 250] width 15 height 15
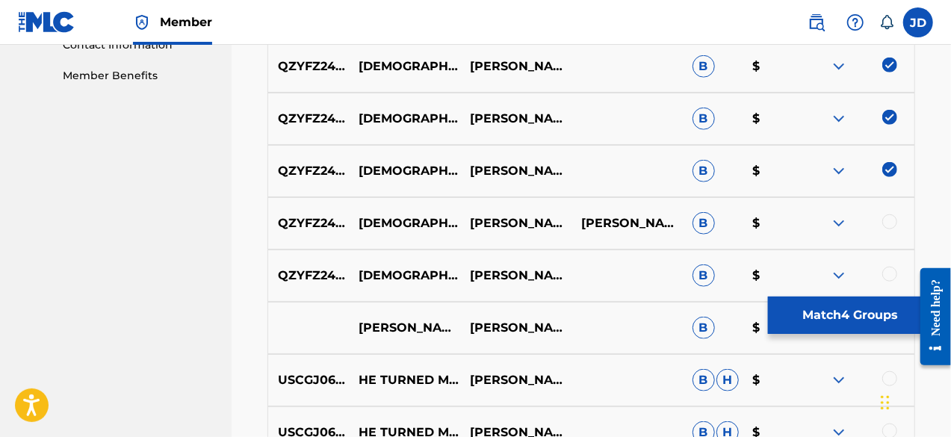
scroll to position [711, 0]
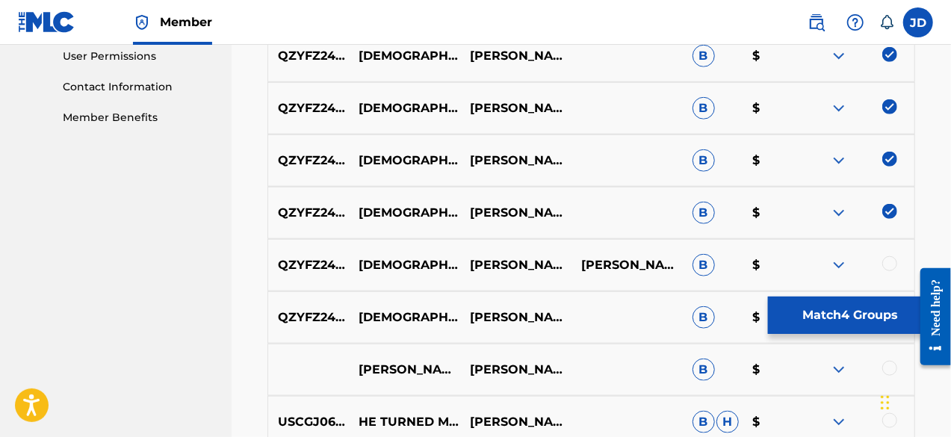
click at [842, 268] on img at bounding box center [839, 265] width 18 height 18
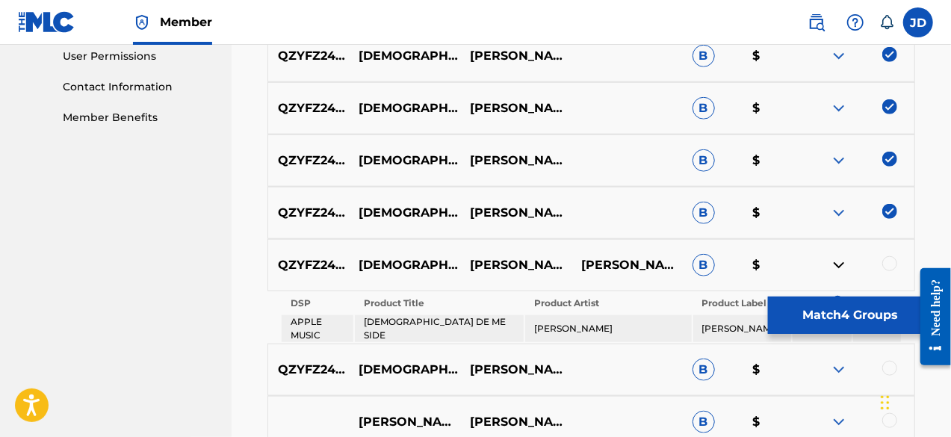
click at [842, 268] on img at bounding box center [839, 265] width 18 height 18
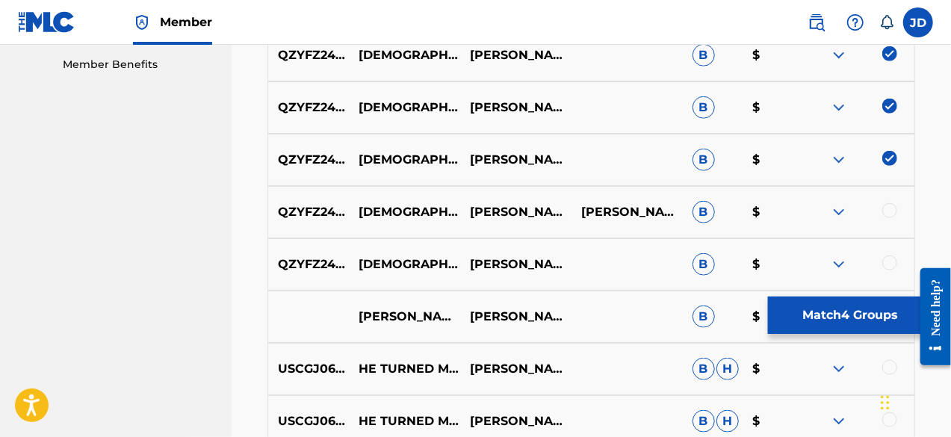
scroll to position [768, 0]
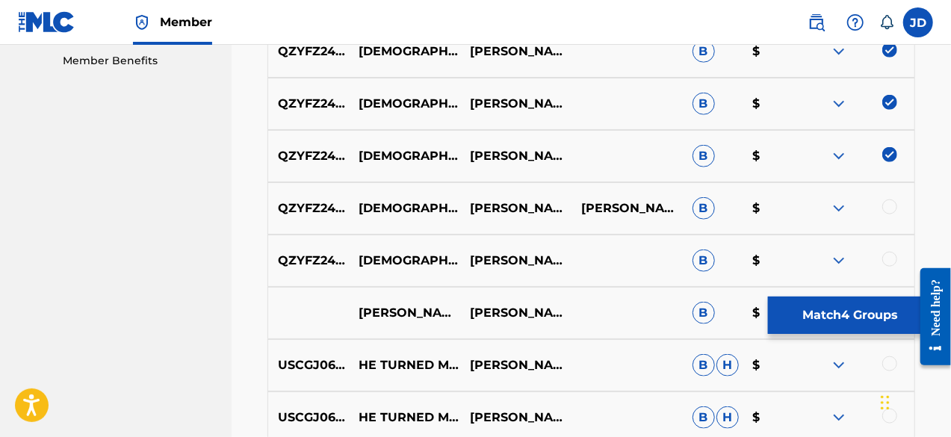
click at [843, 262] on img at bounding box center [839, 261] width 18 height 18
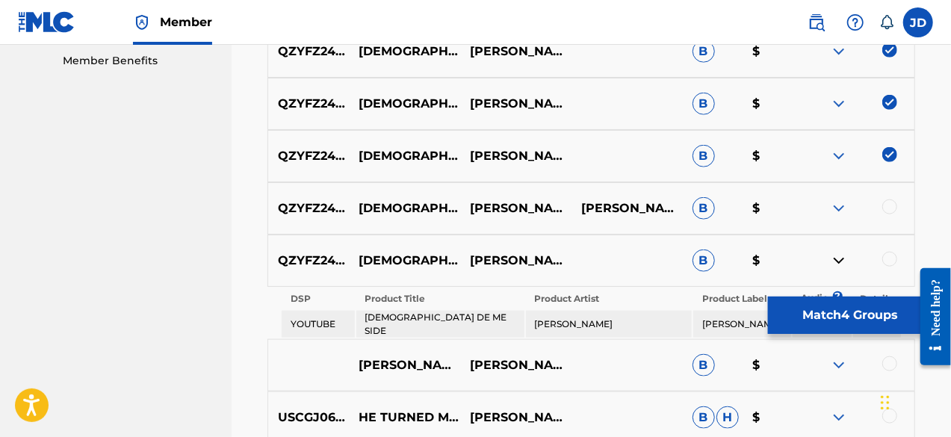
click at [843, 262] on img at bounding box center [839, 261] width 18 height 18
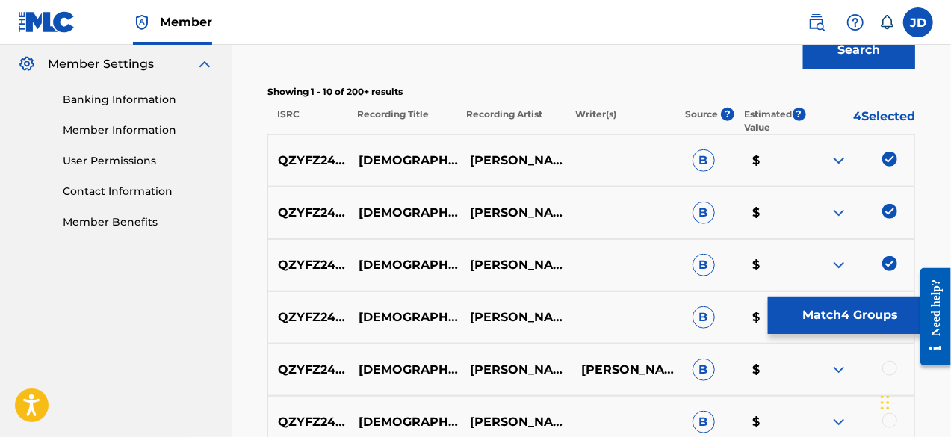
scroll to position [608, 0]
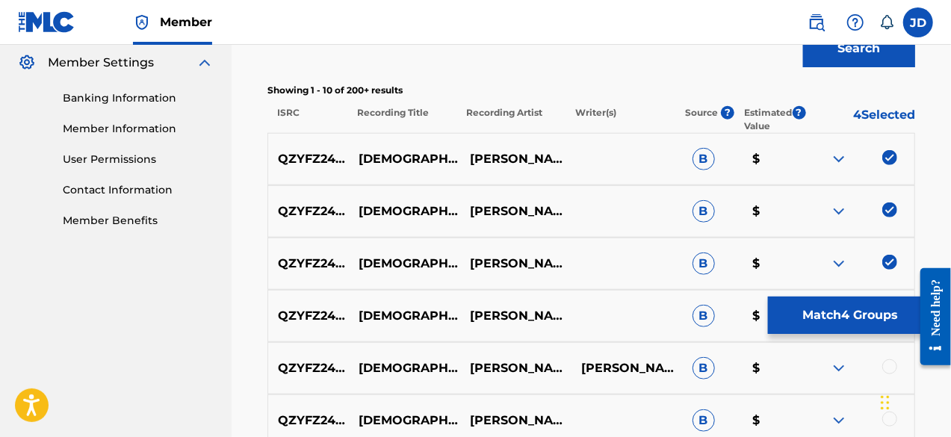
click at [809, 310] on button "Match 4 Groups" at bounding box center [850, 315] width 165 height 37
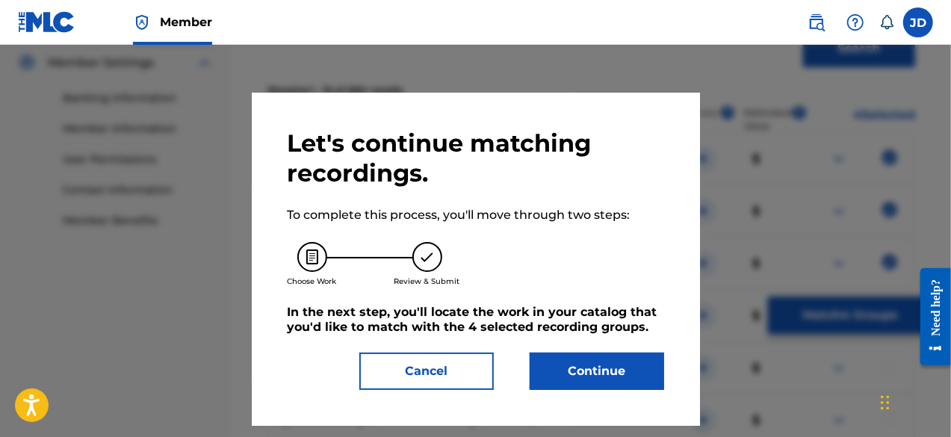
click at [596, 366] on button "Continue" at bounding box center [597, 371] width 134 height 37
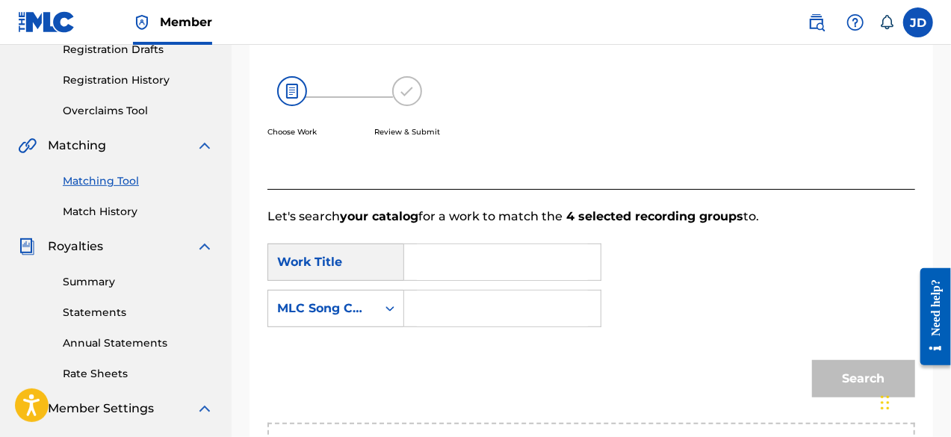
scroll to position [264, 0]
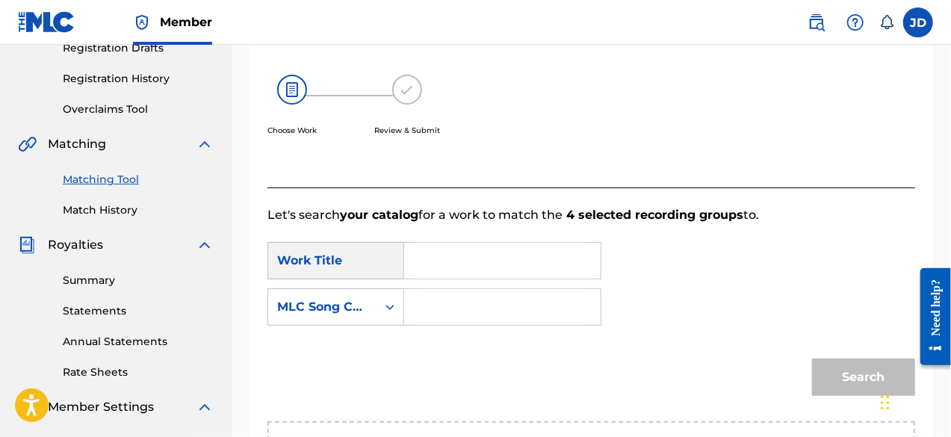
click at [432, 268] on input "Search Form" at bounding box center [502, 261] width 171 height 36
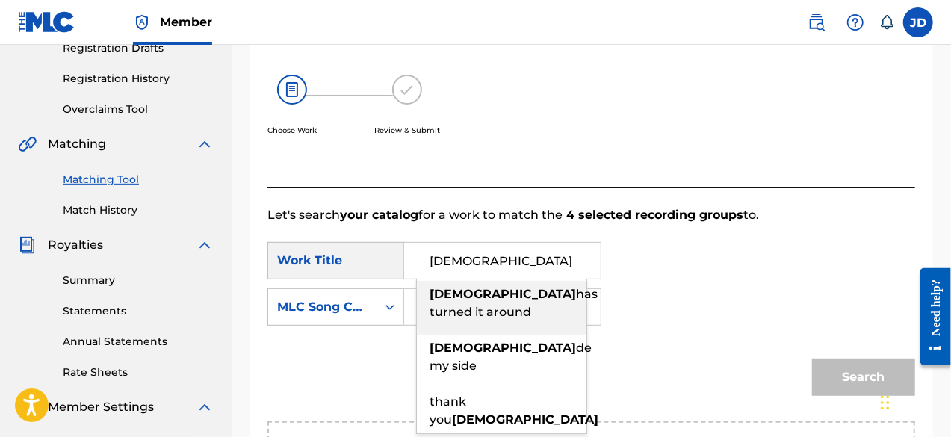
click at [443, 301] on div "[PERSON_NAME] has turned it around" at bounding box center [502, 303] width 170 height 45
type input "[PERSON_NAME] has turned it around"
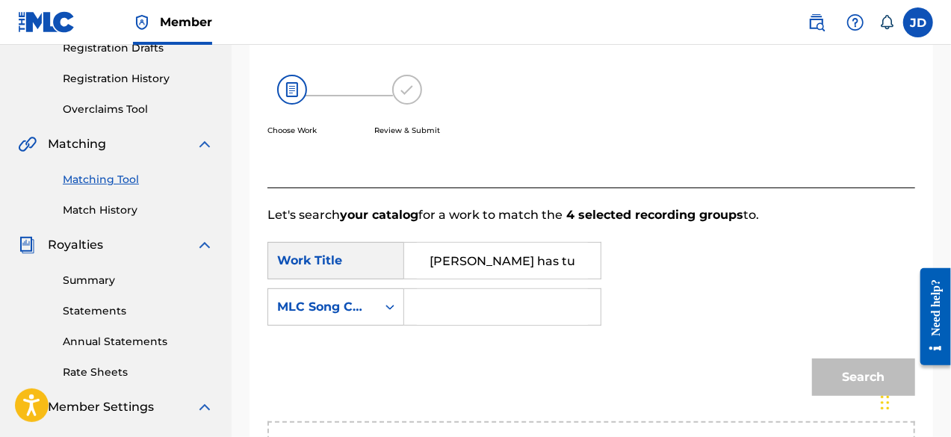
click at [444, 300] on input "Search Form" at bounding box center [502, 307] width 171 height 36
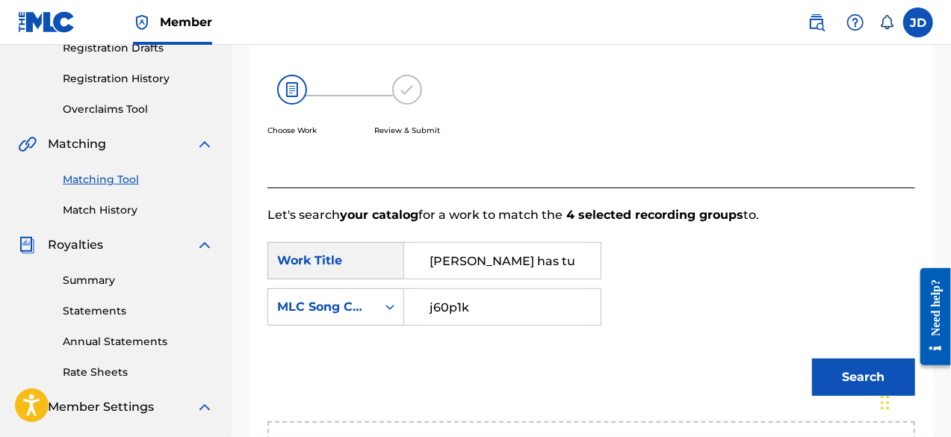
type input "j60p1k"
click at [876, 374] on button "Search" at bounding box center [863, 377] width 103 height 37
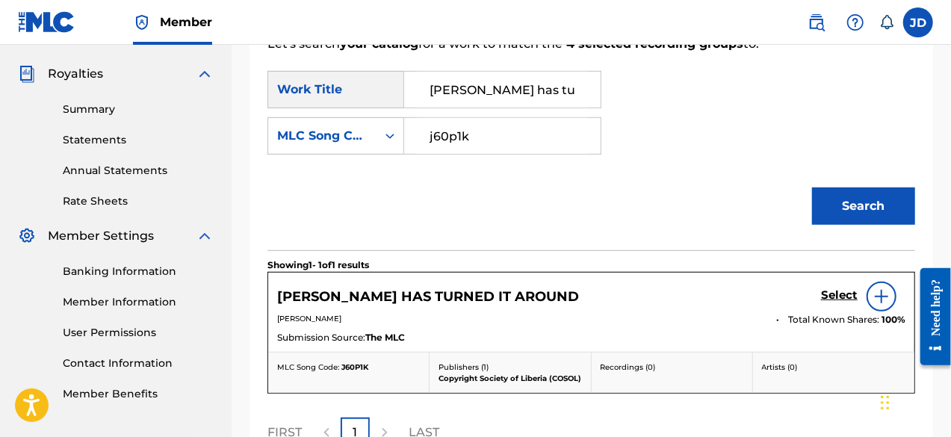
scroll to position [437, 0]
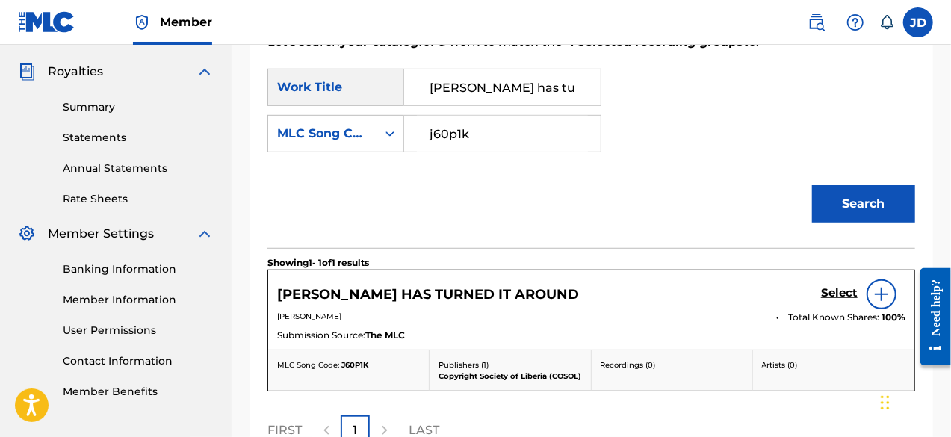
click at [840, 291] on h5 "Select" at bounding box center [839, 293] width 37 height 14
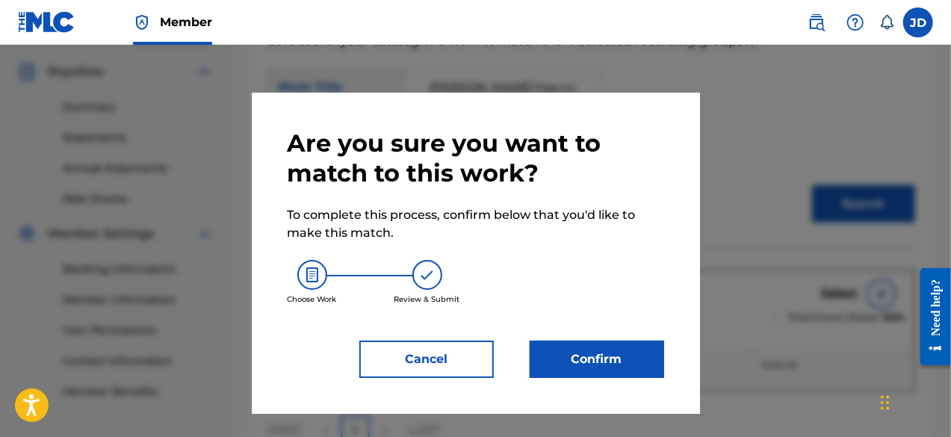
click at [551, 362] on button "Confirm" at bounding box center [597, 359] width 134 height 37
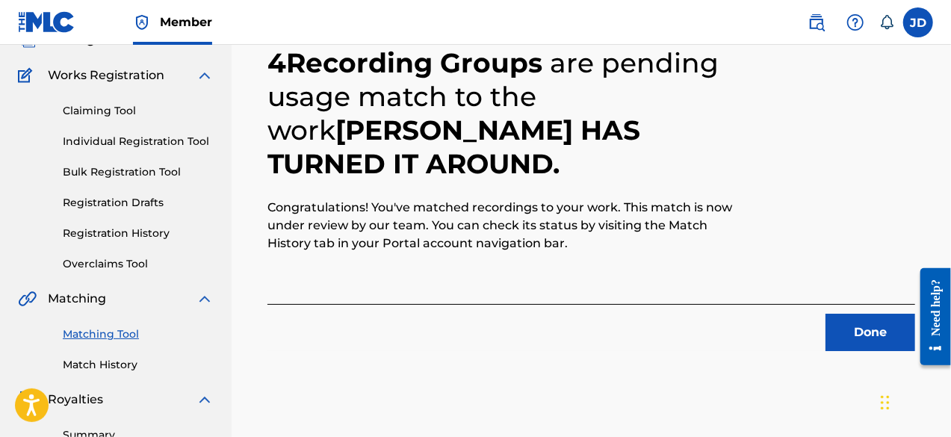
scroll to position [100, 0]
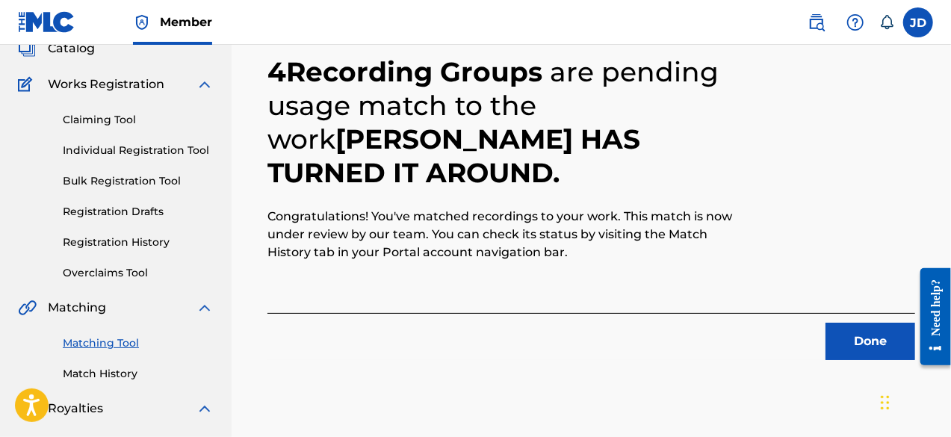
click at [856, 341] on button "Done" at bounding box center [870, 341] width 90 height 37
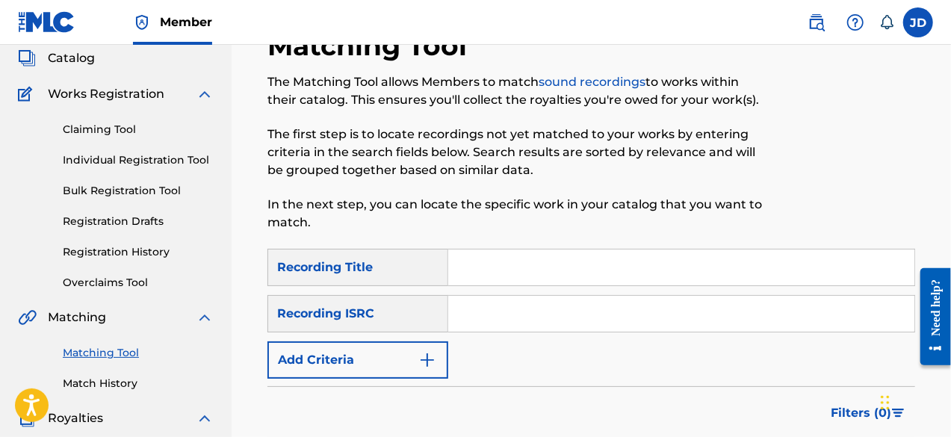
scroll to position [91, 0]
click at [431, 353] on img "Search Form" at bounding box center [427, 359] width 18 height 18
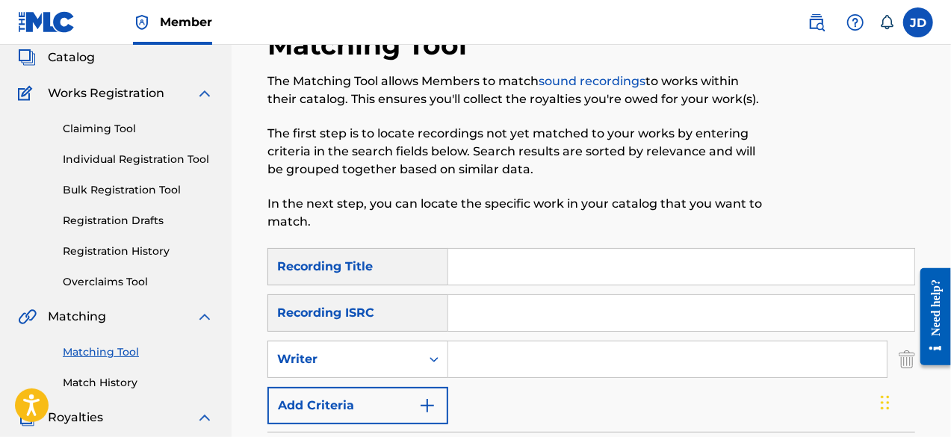
click at [421, 397] on img "Search Form" at bounding box center [427, 406] width 18 height 18
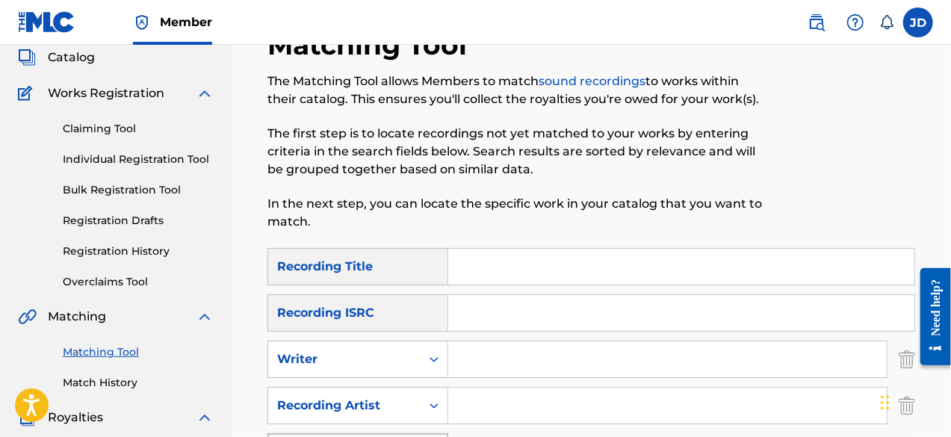
click at [492, 408] on input "Search Form" at bounding box center [667, 406] width 439 height 36
paste input "[PERSON_NAME]"
type input "[PERSON_NAME]"
click at [524, 273] on input "Search Form" at bounding box center [681, 267] width 466 height 36
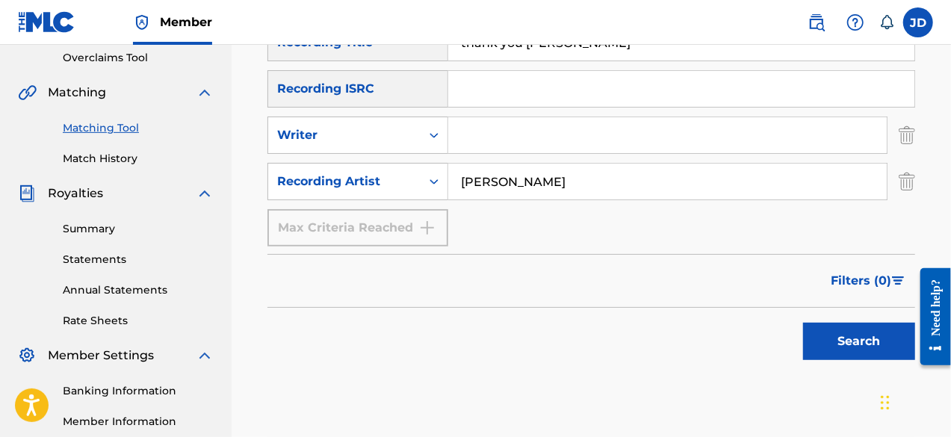
scroll to position [318, 0]
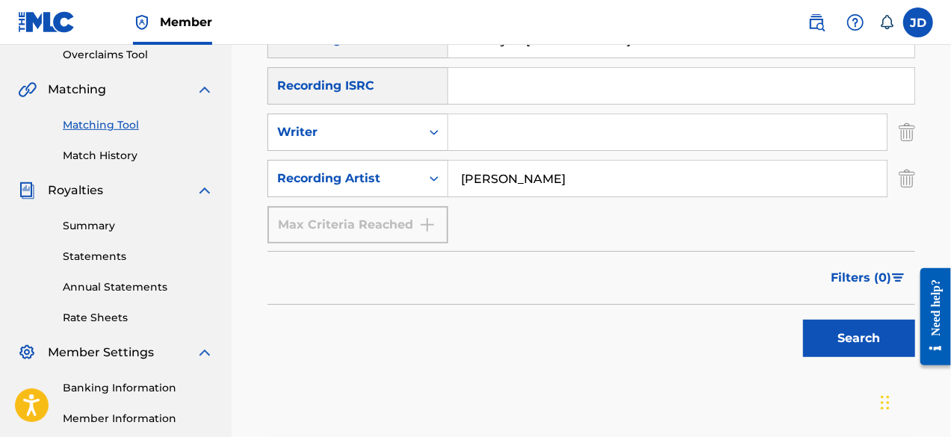
type input "thank you [PERSON_NAME]"
click at [846, 339] on button "Search" at bounding box center [859, 338] width 112 height 37
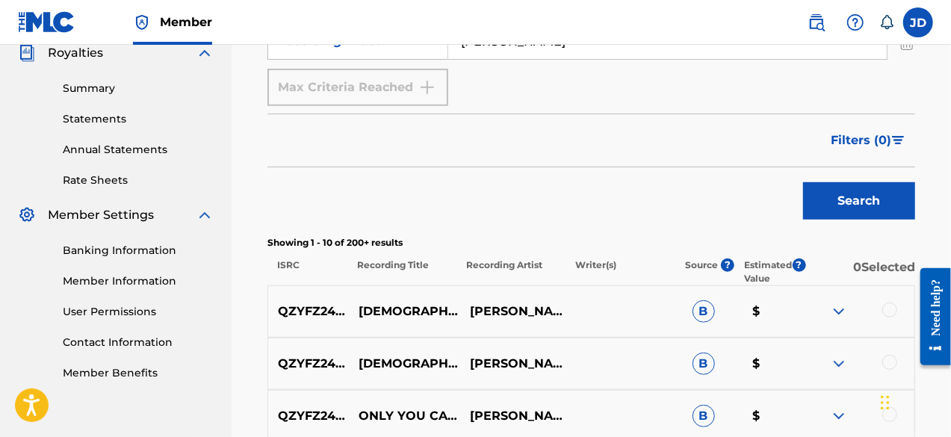
scroll to position [458, 0]
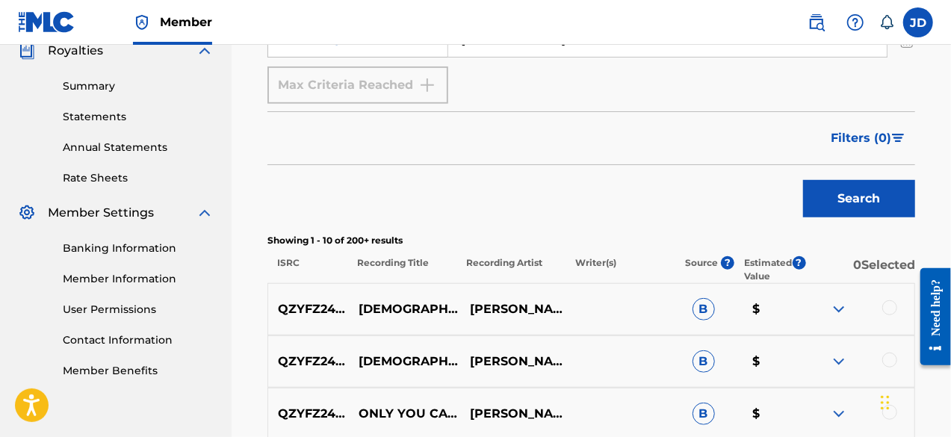
click at [895, 306] on div at bounding box center [889, 307] width 15 height 15
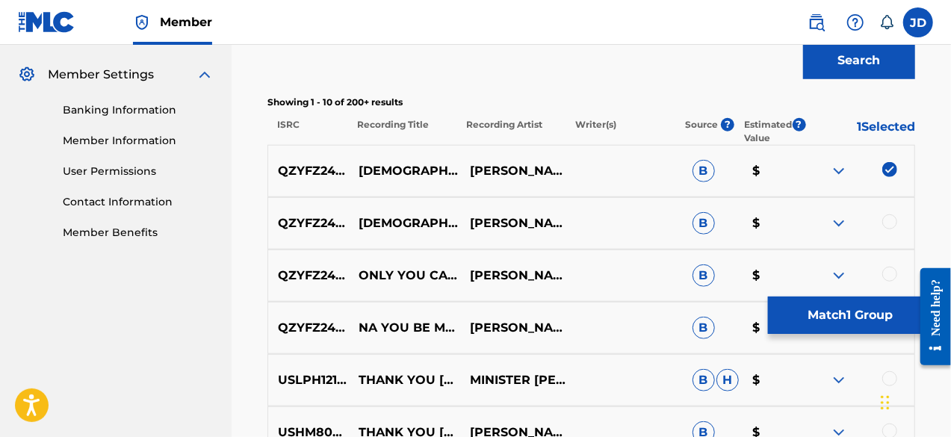
scroll to position [603, 0]
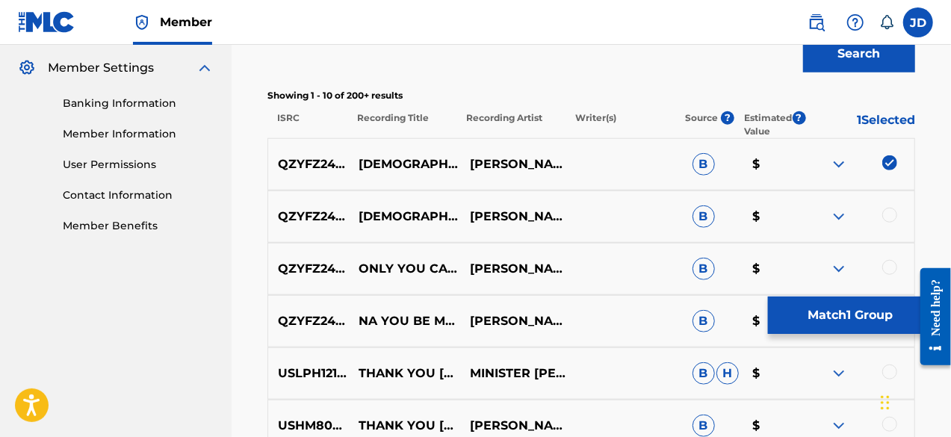
click at [895, 214] on div at bounding box center [889, 215] width 15 height 15
click at [835, 219] on img at bounding box center [839, 217] width 18 height 18
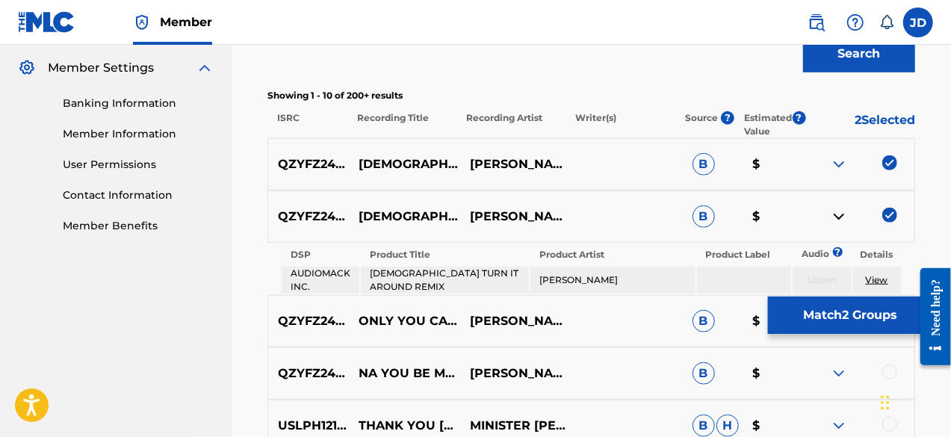
click at [835, 219] on img at bounding box center [839, 217] width 18 height 18
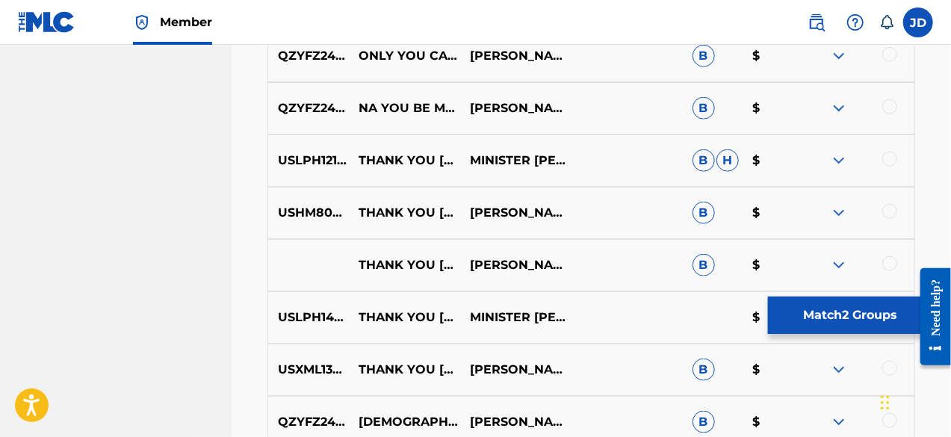
scroll to position [820, 0]
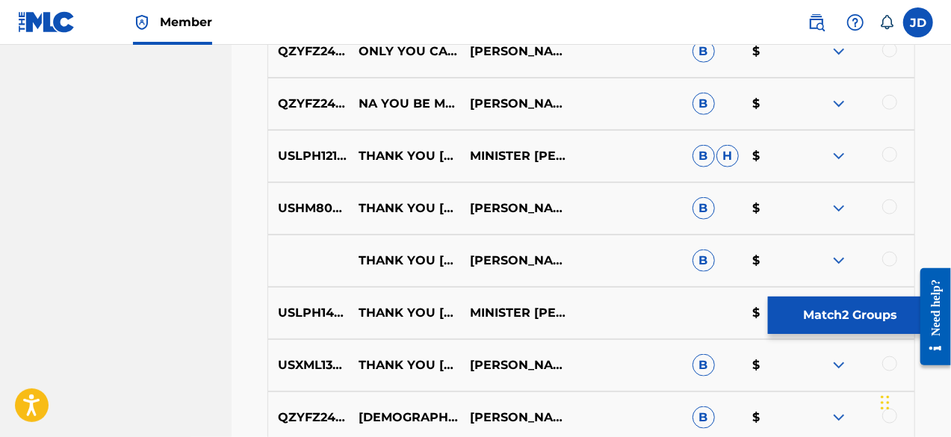
click at [850, 323] on button "Match 2 Groups" at bounding box center [850, 315] width 165 height 37
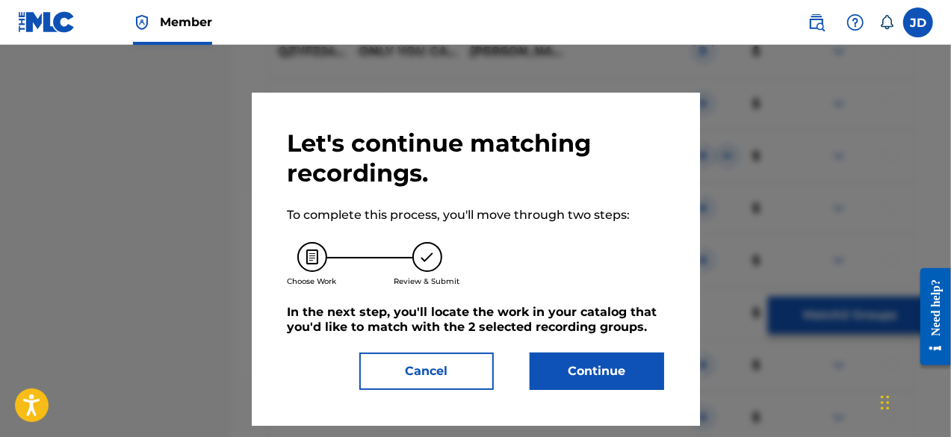
click at [619, 379] on button "Continue" at bounding box center [597, 371] width 134 height 37
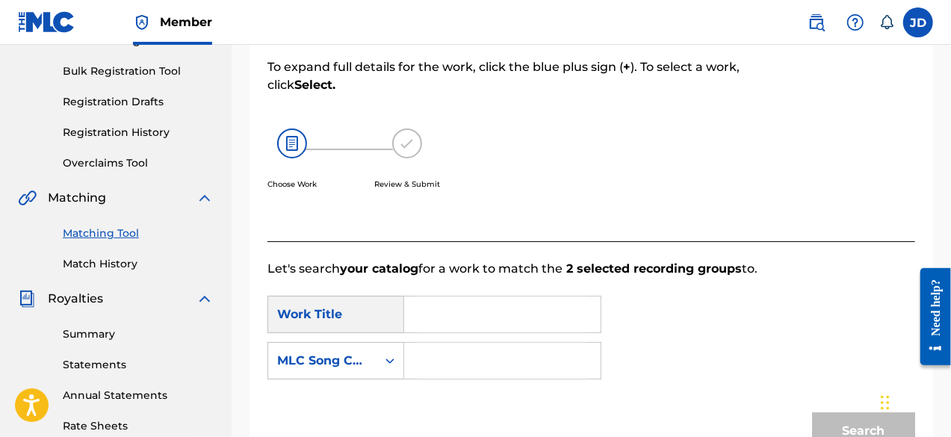
scroll to position [212, 0]
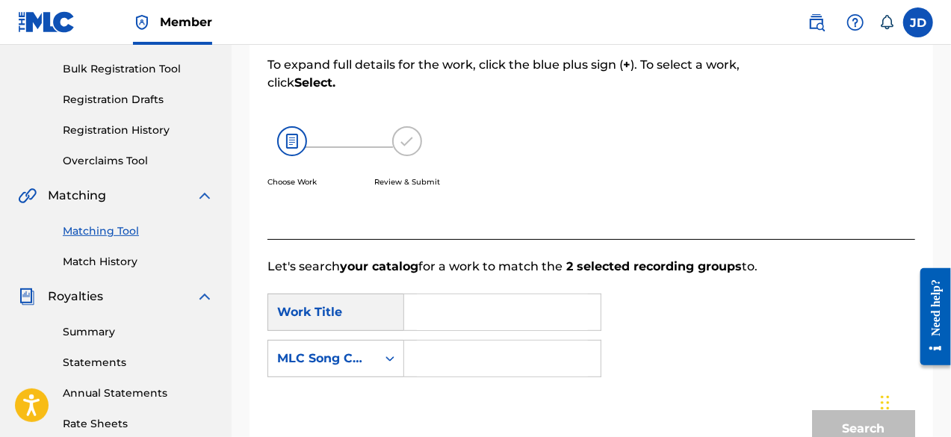
click at [502, 303] on input "Search Form" at bounding box center [502, 312] width 171 height 36
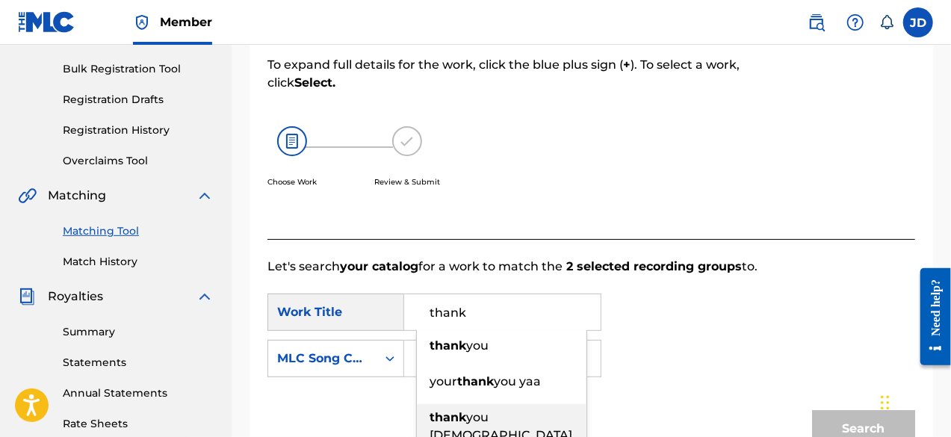
click at [450, 412] on strong "thank" at bounding box center [448, 417] width 37 height 14
type input "thank you [PERSON_NAME]"
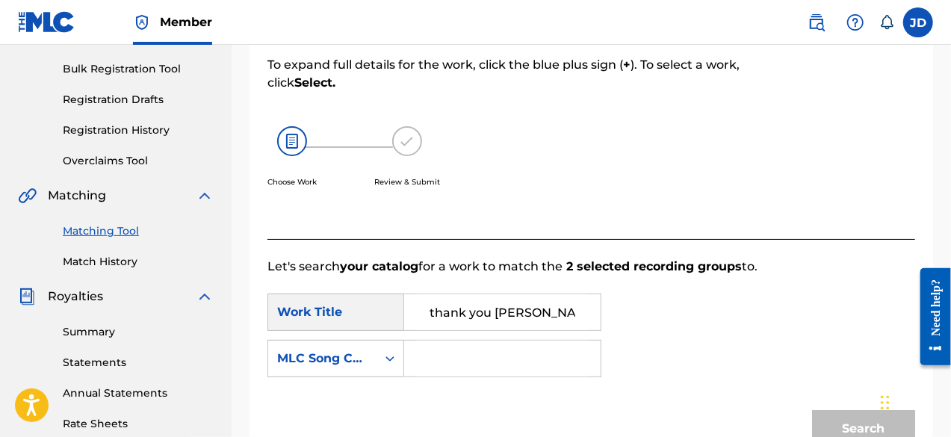
click at [460, 361] on input "Search Form" at bounding box center [502, 359] width 171 height 36
type input "t48upl"
click at [856, 417] on button "Search" at bounding box center [863, 428] width 103 height 37
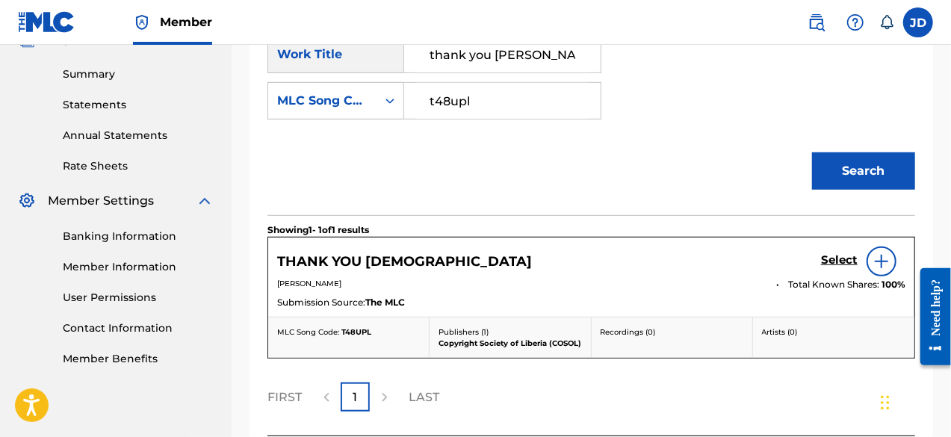
scroll to position [474, 0]
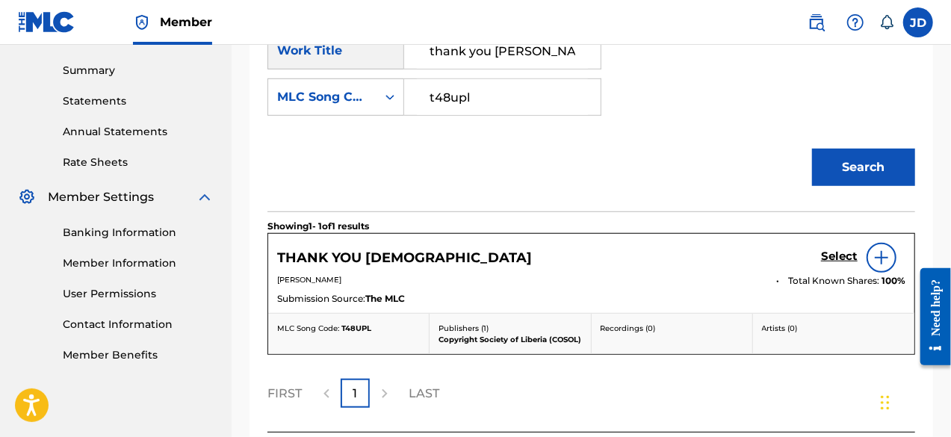
click at [844, 253] on h5 "Select" at bounding box center [839, 257] width 37 height 14
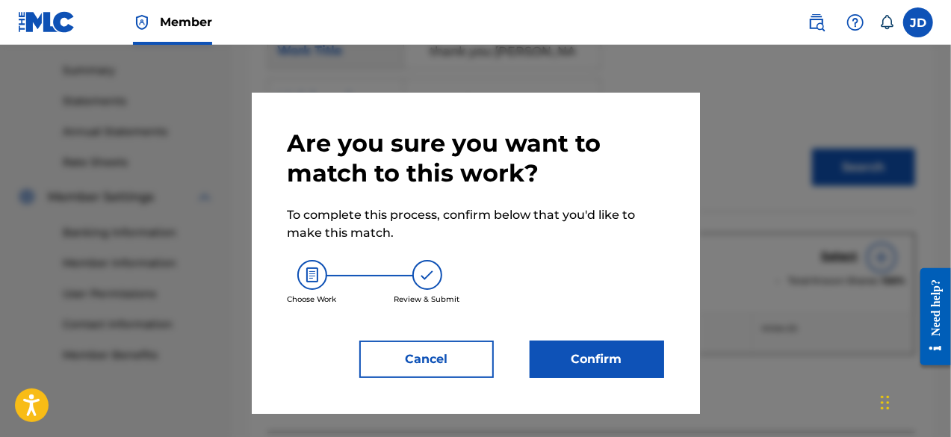
click at [575, 352] on button "Confirm" at bounding box center [597, 359] width 134 height 37
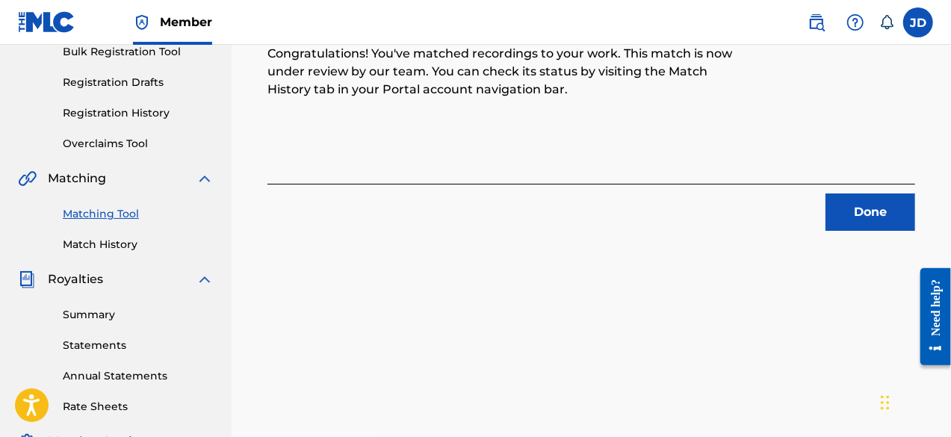
scroll to position [230, 0]
click at [861, 214] on button "Done" at bounding box center [870, 211] width 90 height 37
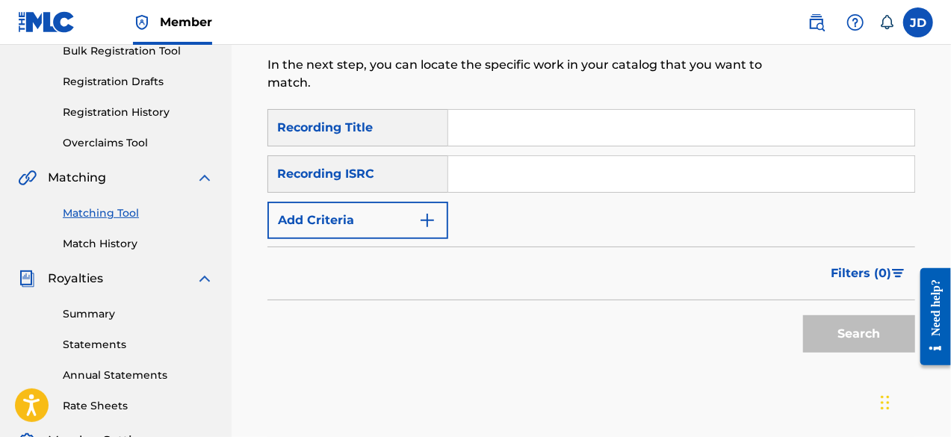
click at [433, 231] on button "Add Criteria" at bounding box center [357, 220] width 181 height 37
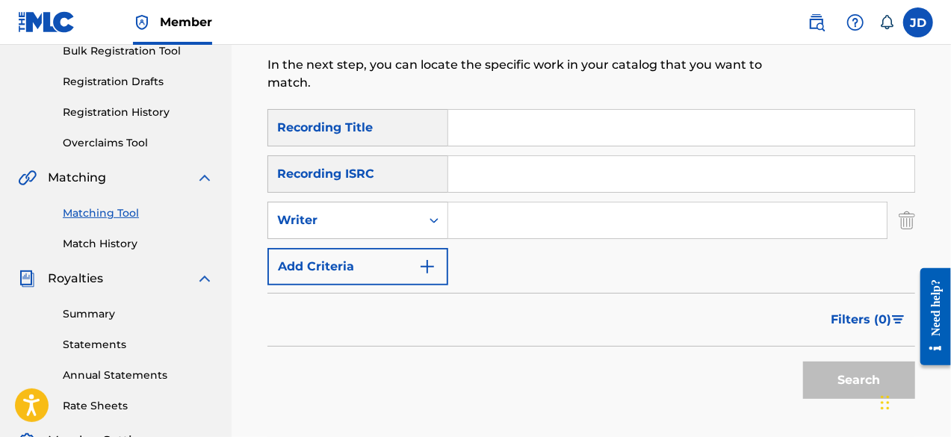
click at [423, 285] on button "Add Criteria" at bounding box center [357, 266] width 181 height 37
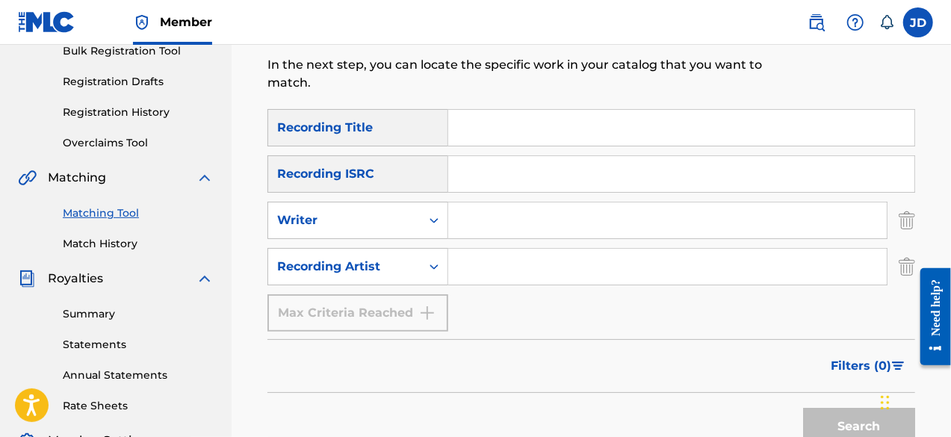
click at [470, 137] on input "Search Form" at bounding box center [681, 128] width 466 height 36
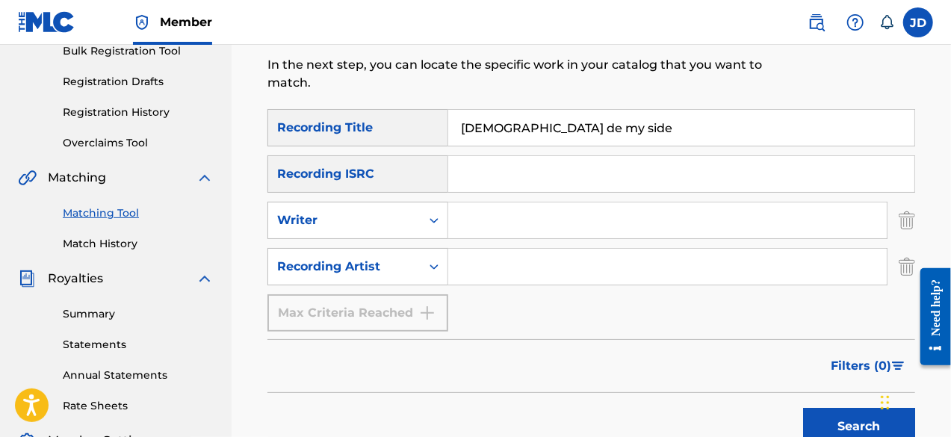
type input "[DEMOGRAPHIC_DATA] de my side"
click at [472, 264] on input "Search Form" at bounding box center [667, 267] width 439 height 36
paste input "[PERSON_NAME]"
type input "[PERSON_NAME]"
click at [829, 425] on button "Search" at bounding box center [859, 426] width 112 height 37
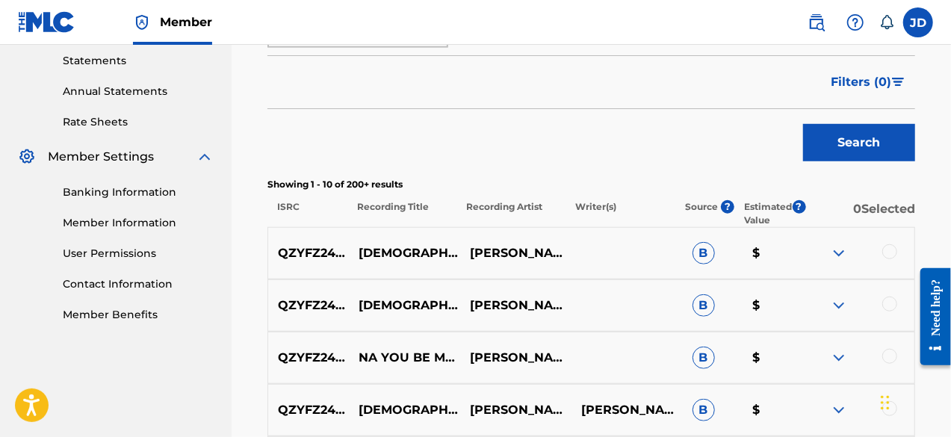
scroll to position [515, 0]
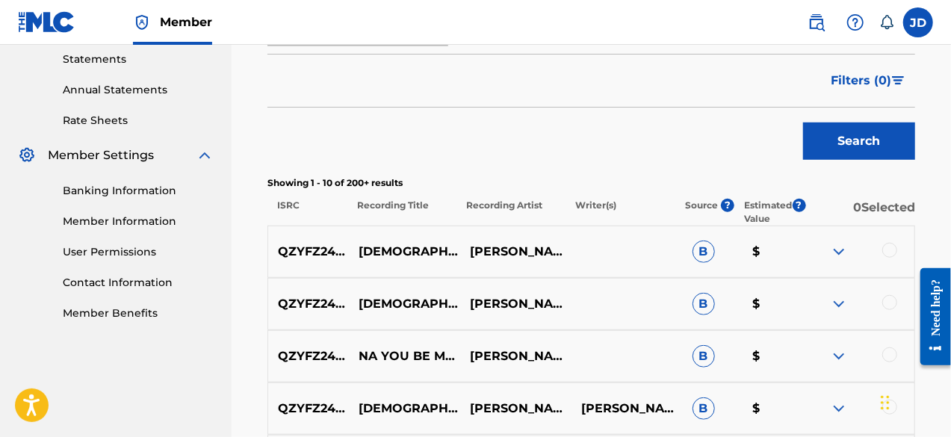
click at [849, 246] on div at bounding box center [858, 252] width 111 height 18
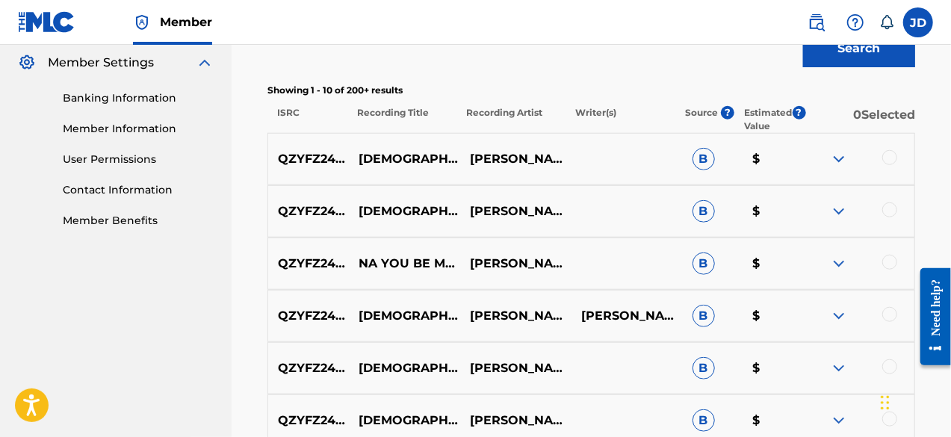
scroll to position [639, 0]
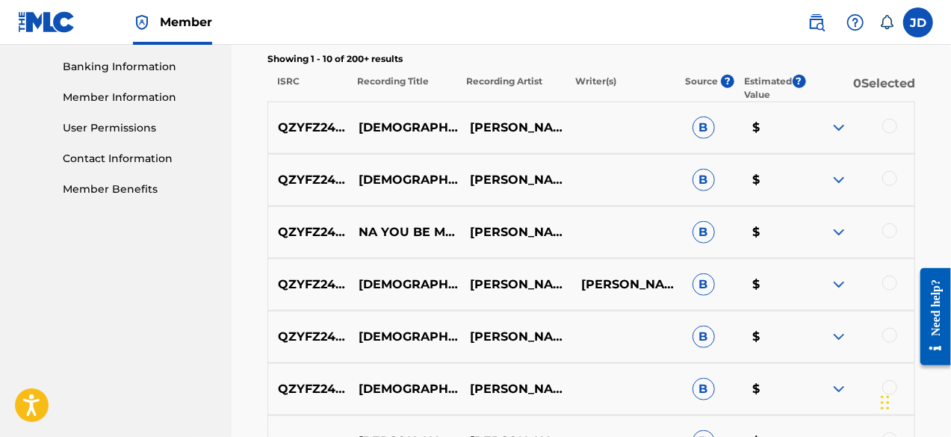
click at [893, 284] on div at bounding box center [889, 283] width 15 height 15
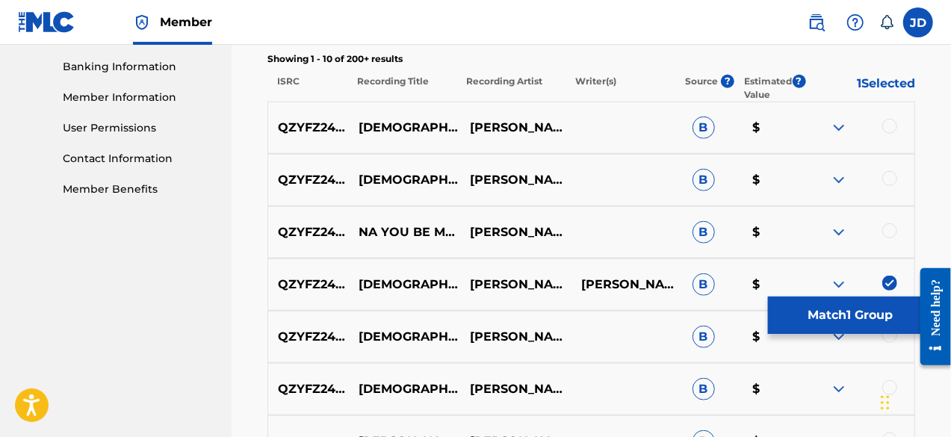
click at [890, 337] on div at bounding box center [889, 335] width 15 height 15
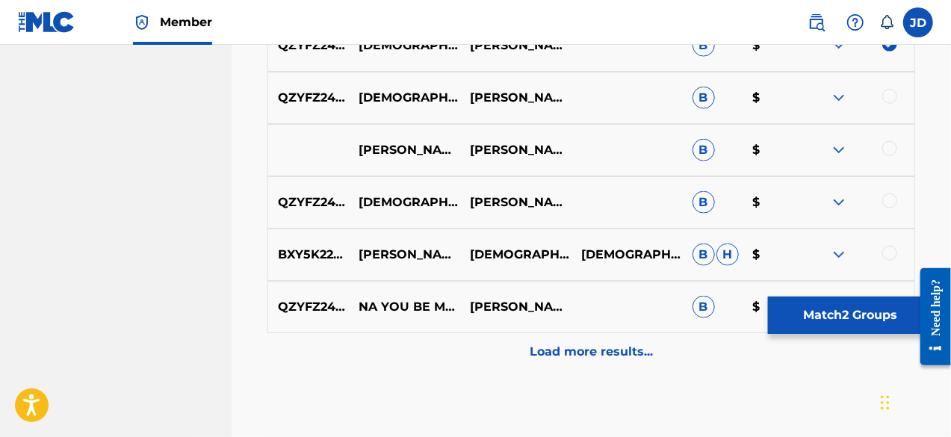
scroll to position [934, 0]
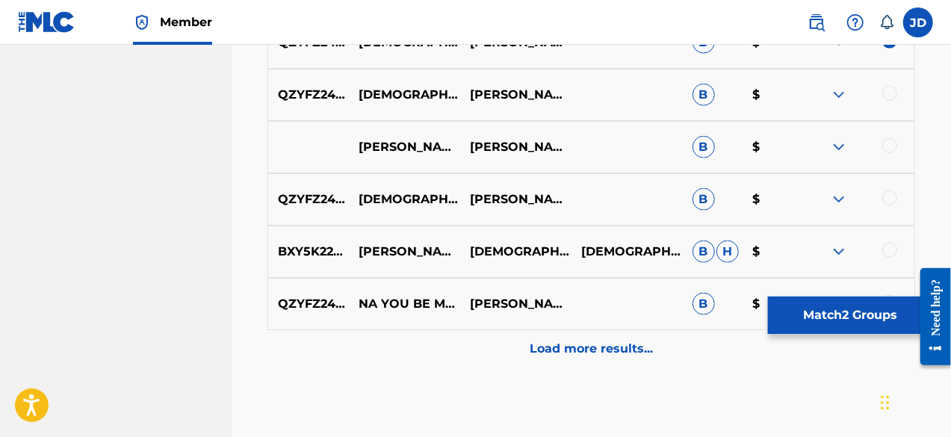
click at [575, 342] on p "Load more results..." at bounding box center [591, 349] width 123 height 18
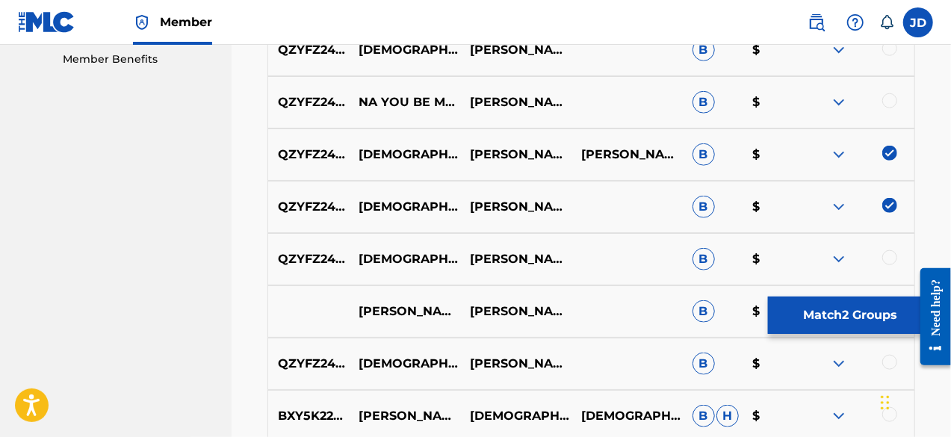
scroll to position [781, 0]
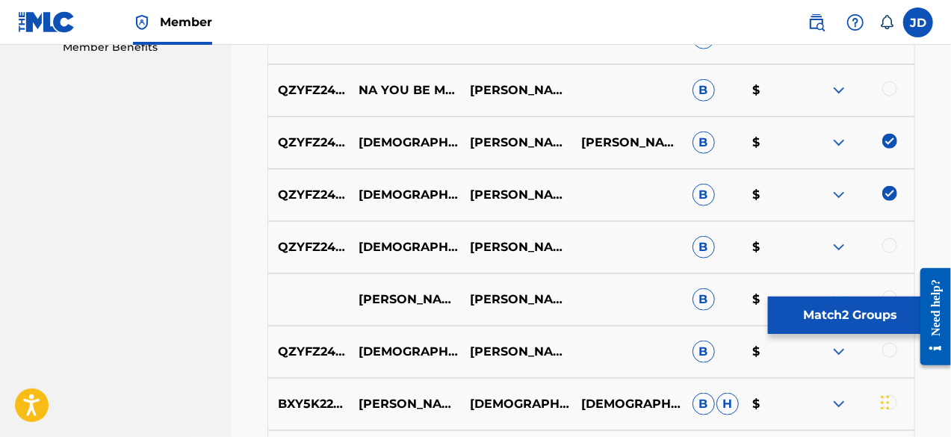
click at [836, 244] on img at bounding box center [839, 247] width 18 height 18
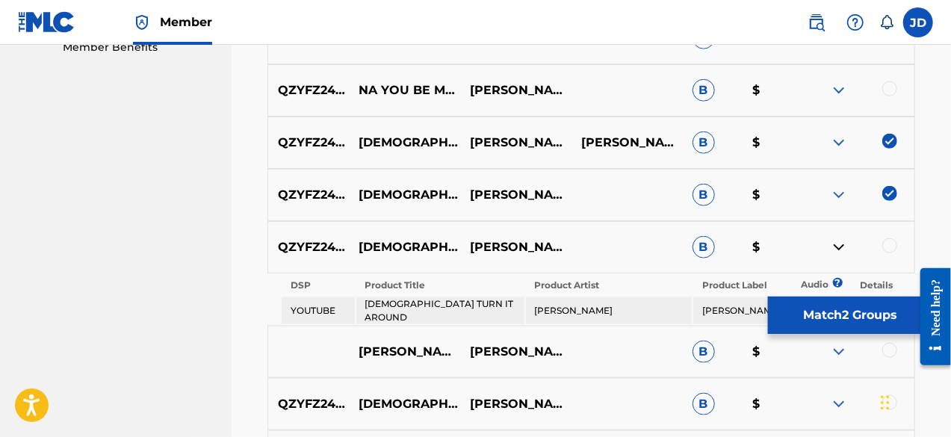
click at [836, 244] on img at bounding box center [839, 247] width 18 height 18
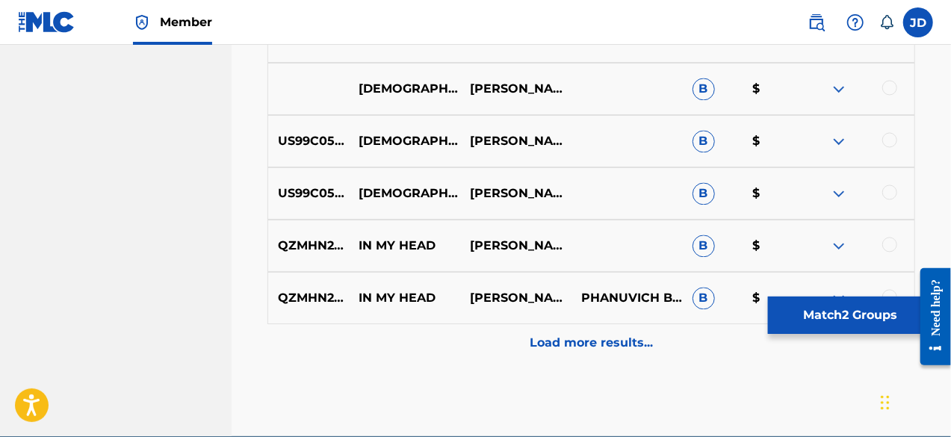
scroll to position [1466, 0]
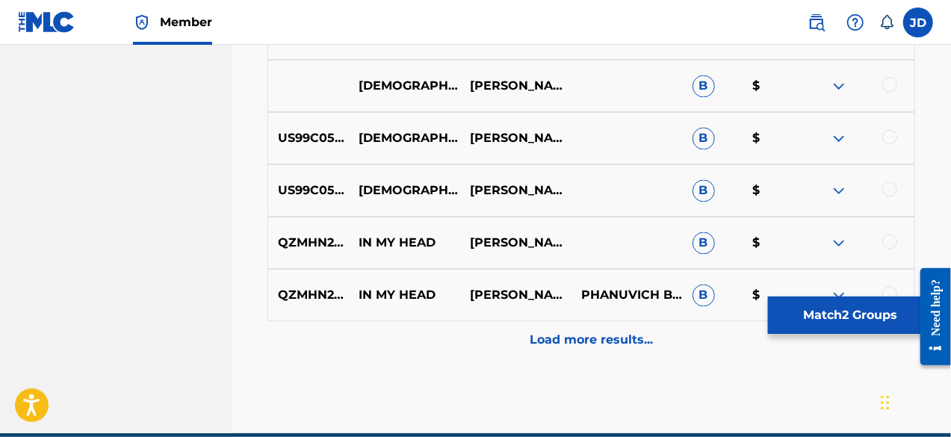
click at [851, 312] on button "Match 2 Groups" at bounding box center [850, 315] width 165 height 37
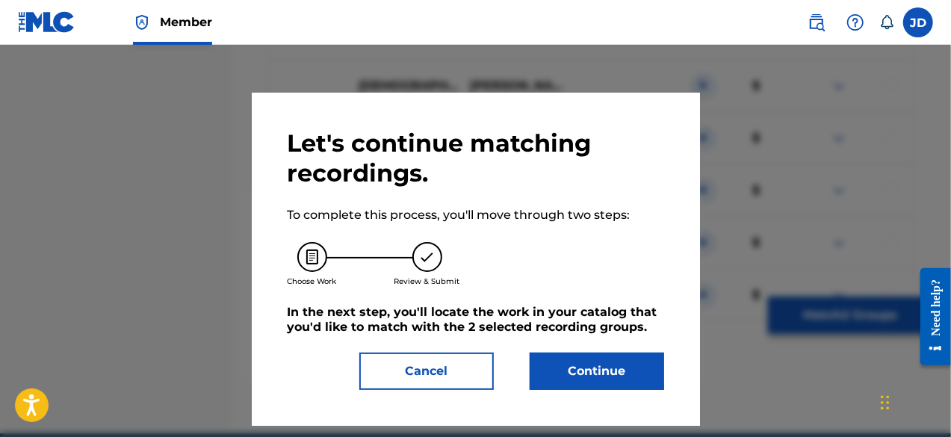
click at [626, 359] on button "Continue" at bounding box center [597, 371] width 134 height 37
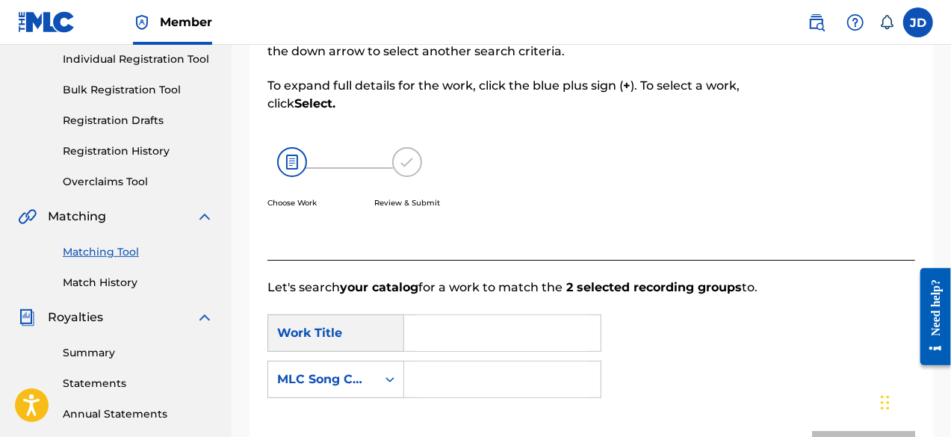
scroll to position [193, 0]
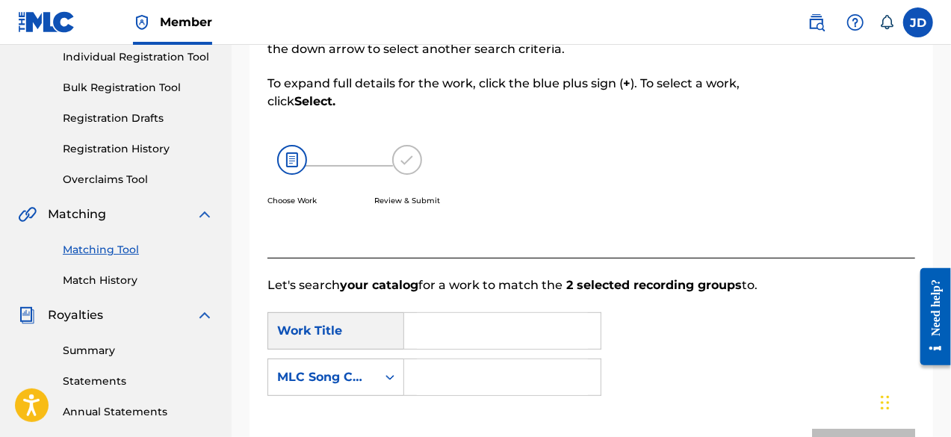
click at [518, 319] on input "Search Form" at bounding box center [502, 331] width 171 height 36
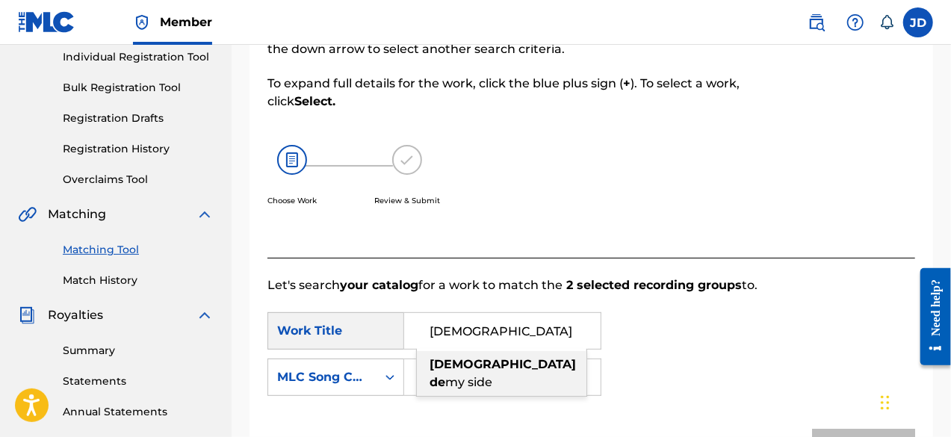
click at [493, 356] on div "[DEMOGRAPHIC_DATA] de my side" at bounding box center [502, 373] width 170 height 45
type input "[DEMOGRAPHIC_DATA] de my side"
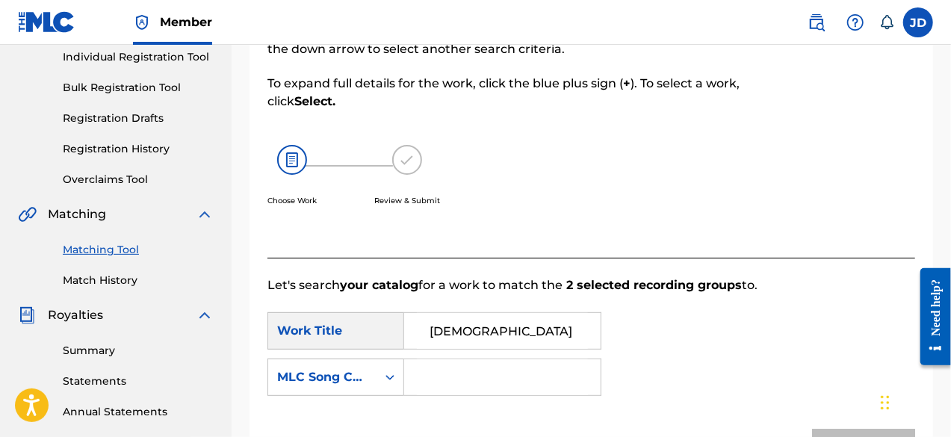
click at [468, 374] on input "Search Form" at bounding box center [502, 377] width 171 height 36
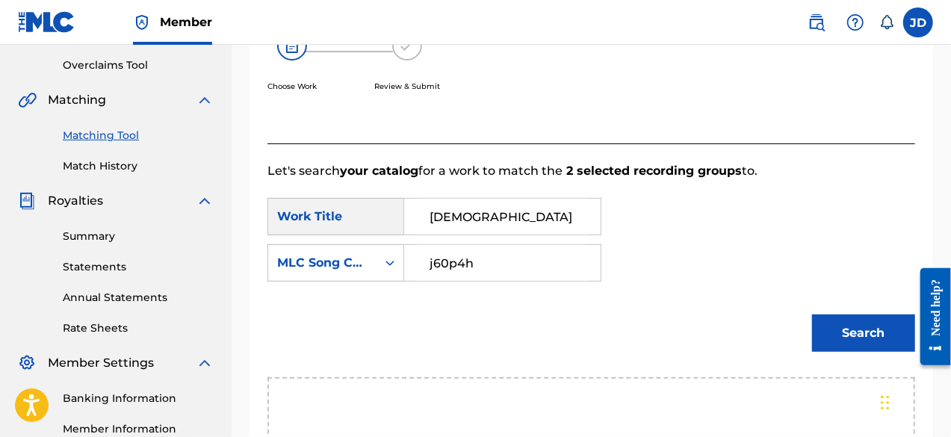
scroll to position [313, 0]
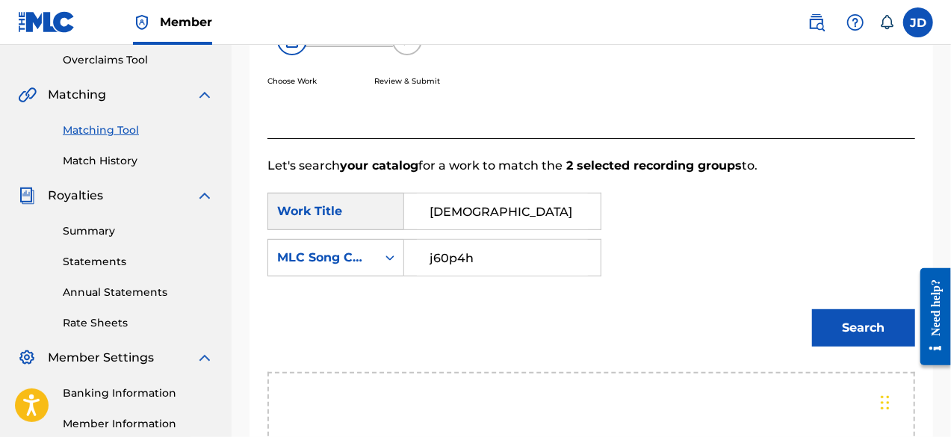
type input "j60p4h"
click at [852, 323] on button "Search" at bounding box center [863, 327] width 103 height 37
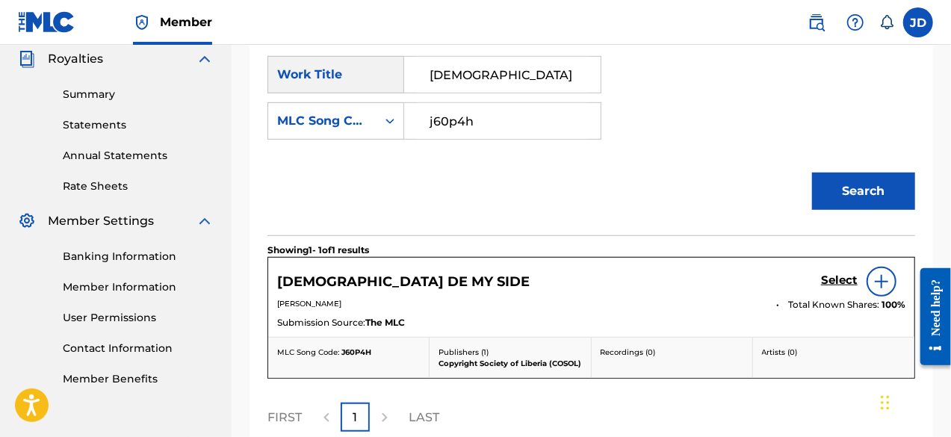
scroll to position [452, 0]
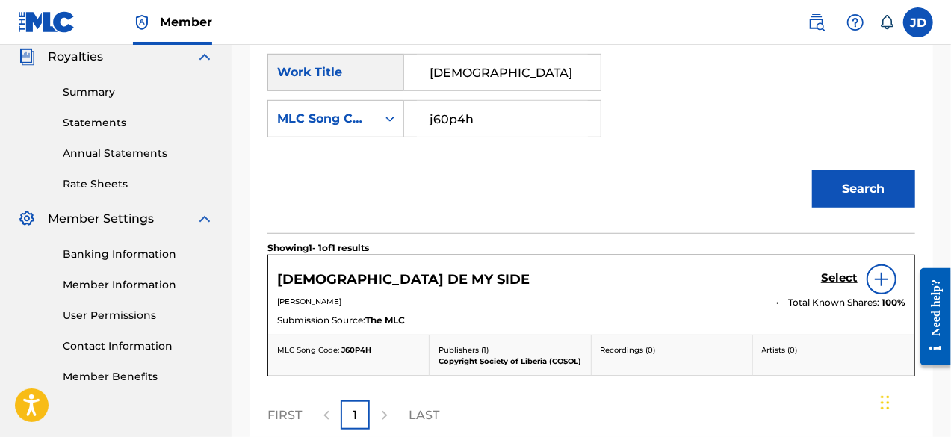
click at [833, 276] on h5 "Select" at bounding box center [839, 278] width 37 height 14
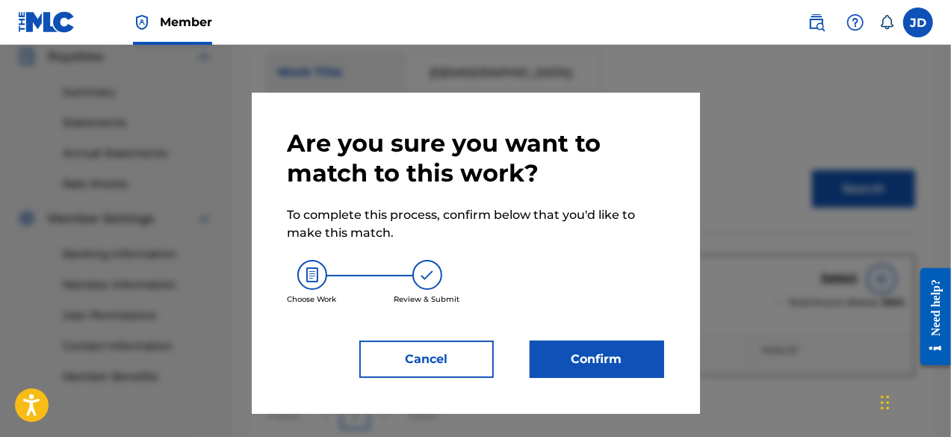
click at [587, 359] on button "Confirm" at bounding box center [597, 359] width 134 height 37
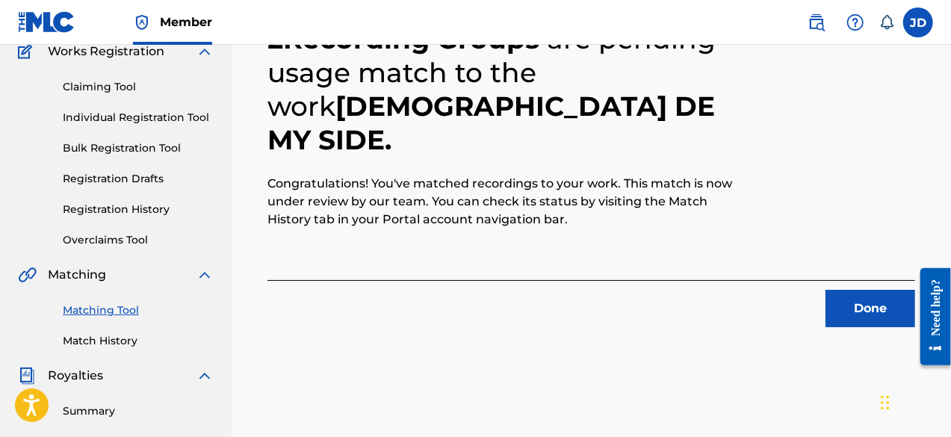
scroll to position [130, 0]
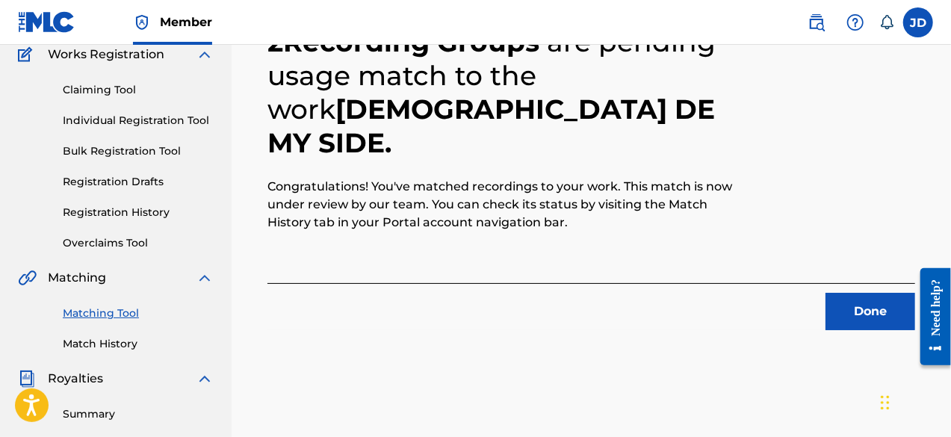
click at [866, 310] on button "Done" at bounding box center [870, 311] width 90 height 37
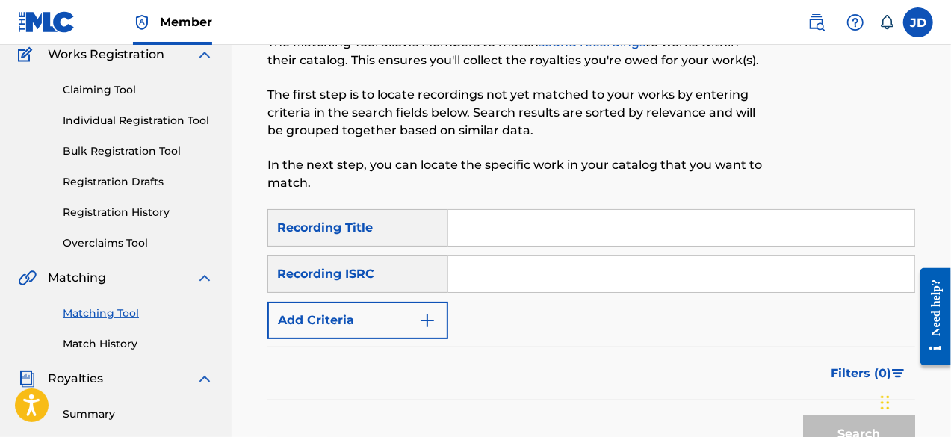
click at [489, 241] on input "Search Form" at bounding box center [681, 228] width 466 height 36
type input "almighty"
click at [412, 315] on button "Add Criteria" at bounding box center [357, 320] width 181 height 37
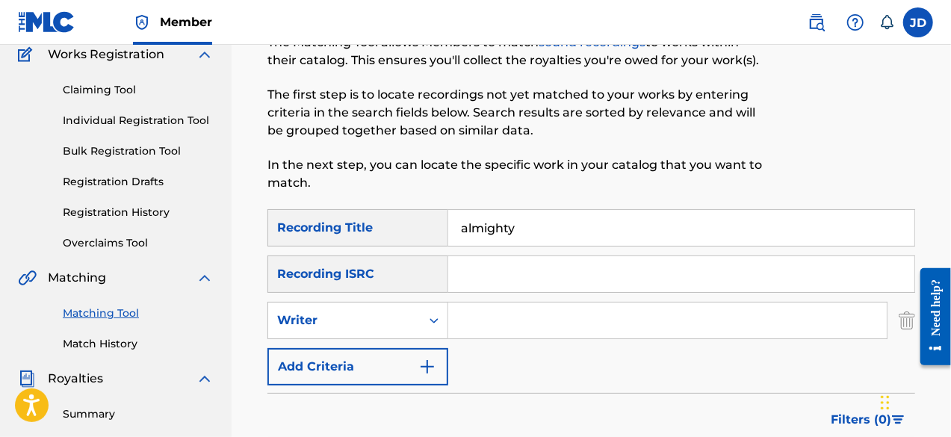
click at [407, 354] on button "Add Criteria" at bounding box center [357, 366] width 181 height 37
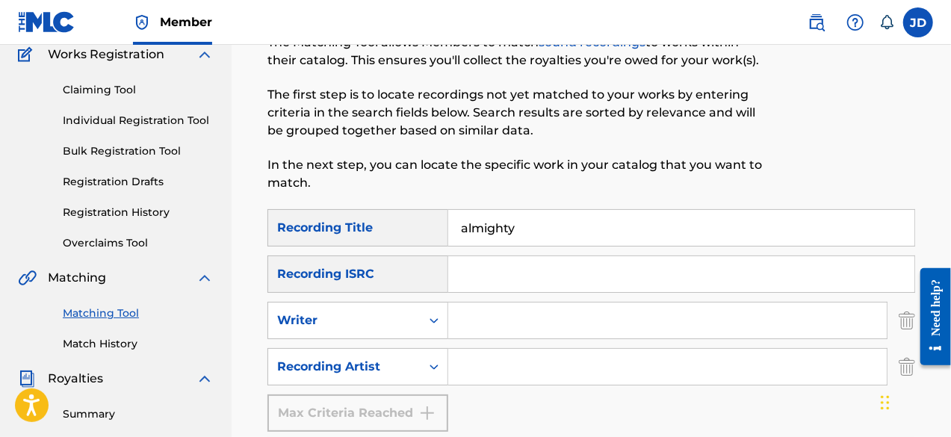
click at [466, 371] on input "Search Form" at bounding box center [667, 367] width 439 height 36
paste input "[PERSON_NAME]"
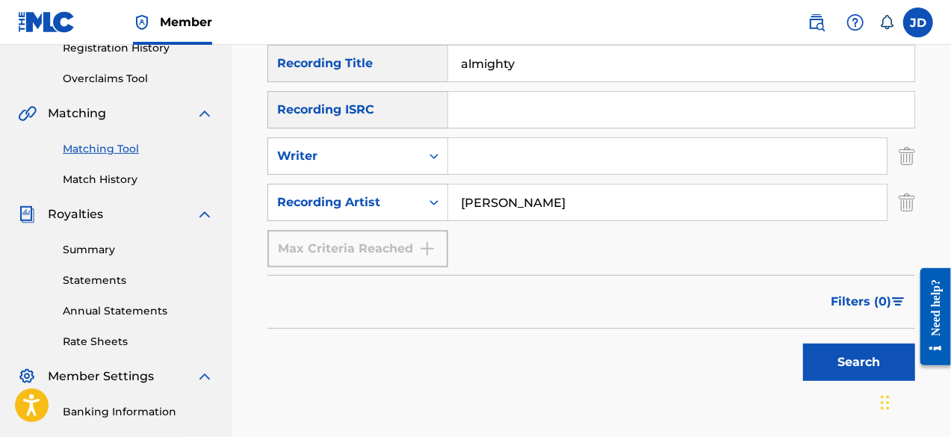
scroll to position [321, 0]
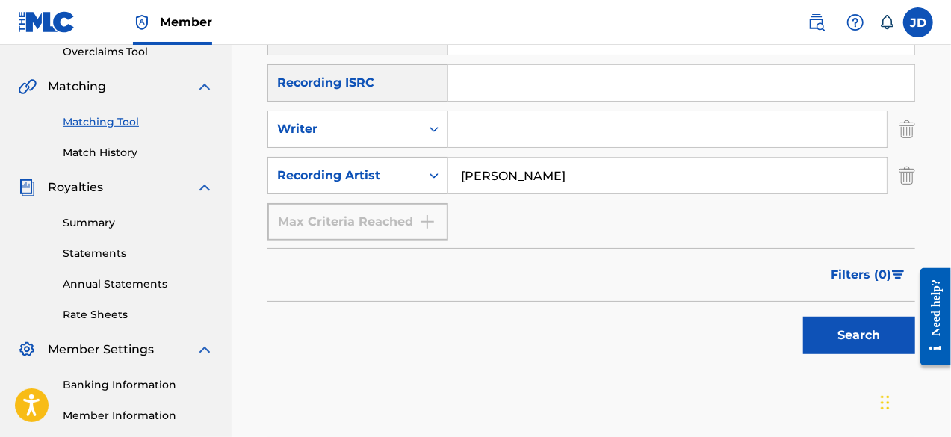
type input "[PERSON_NAME]"
click at [887, 332] on button "Search" at bounding box center [859, 335] width 112 height 37
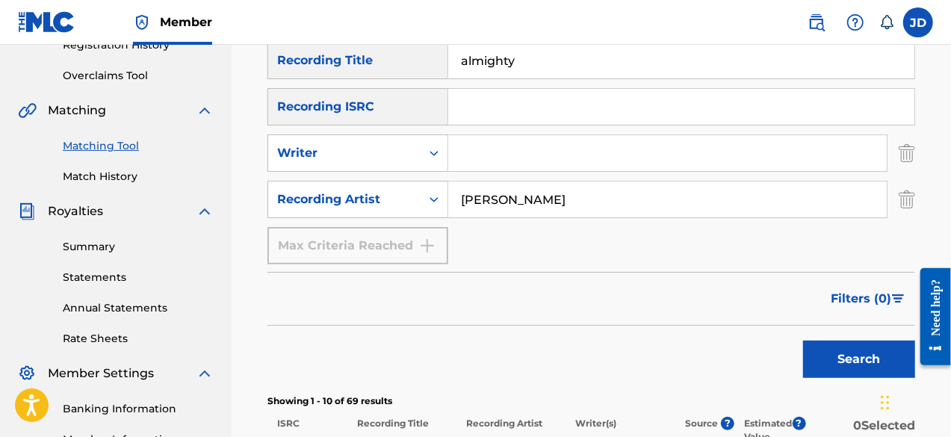
scroll to position [245, 0]
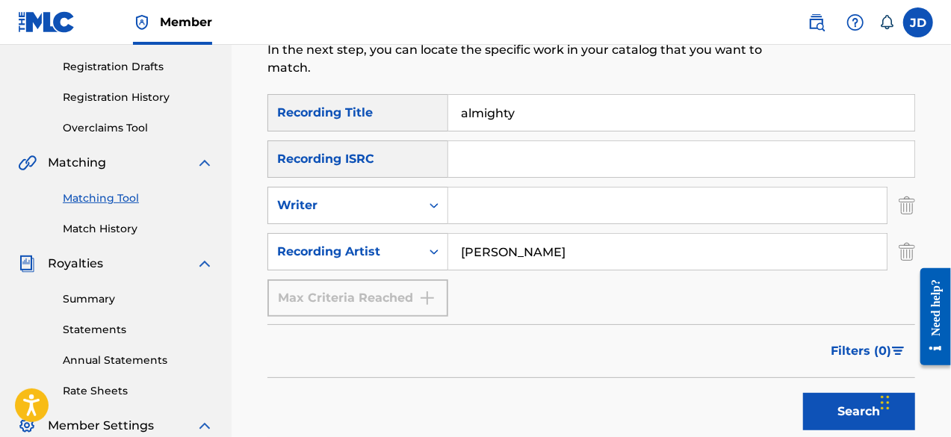
click at [640, 114] on input "almighty" at bounding box center [681, 113] width 466 height 36
type input "almighty praise"
click at [840, 401] on button "Search" at bounding box center [859, 411] width 112 height 37
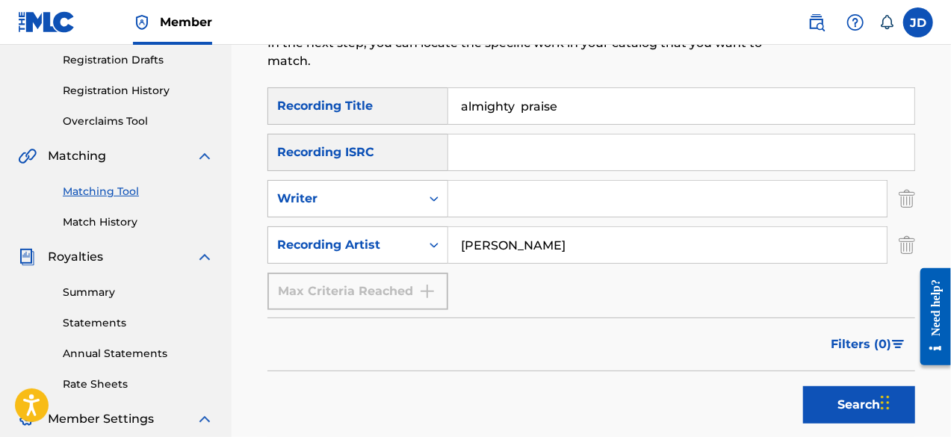
scroll to position [252, 0]
click at [584, 247] on input "[PERSON_NAME]" at bounding box center [667, 244] width 439 height 36
drag, startPoint x: 584, startPoint y: 247, endPoint x: 458, endPoint y: 247, distance: 126.2
click at [458, 247] on input "[PERSON_NAME]" at bounding box center [667, 244] width 439 height 36
type input "[PERSON_NAME]"
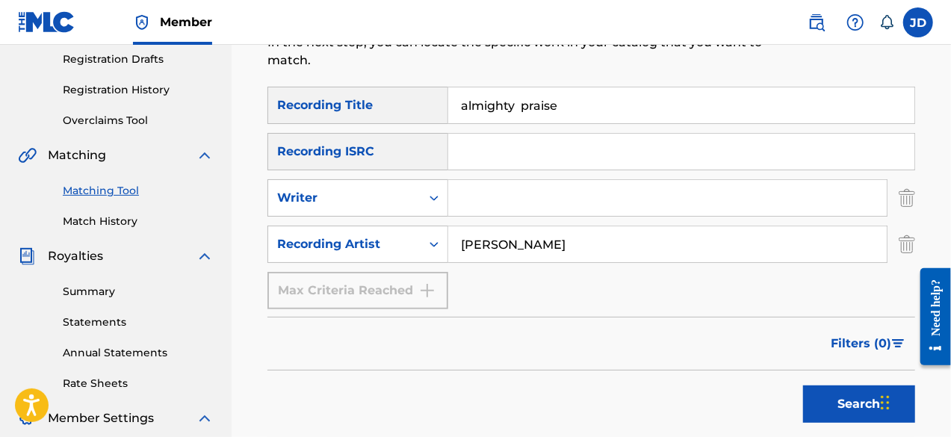
click at [468, 108] on input "almighty praise" at bounding box center [681, 105] width 466 height 36
click at [812, 396] on button "Search" at bounding box center [859, 403] width 112 height 37
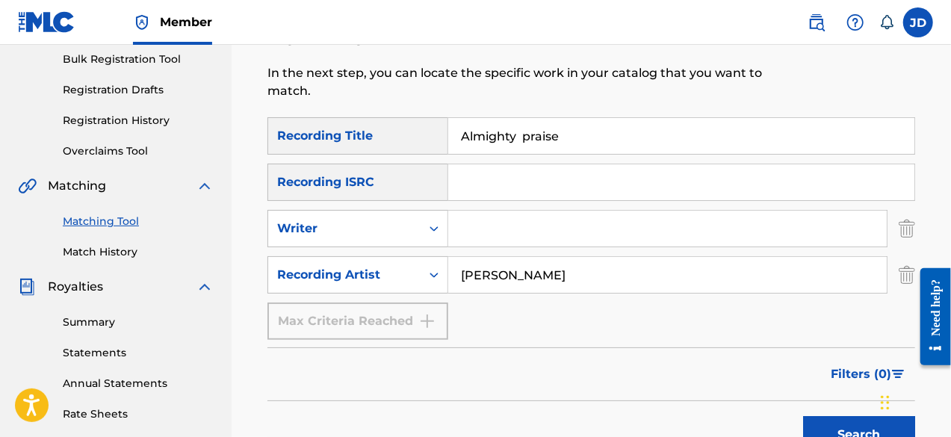
scroll to position [226, 0]
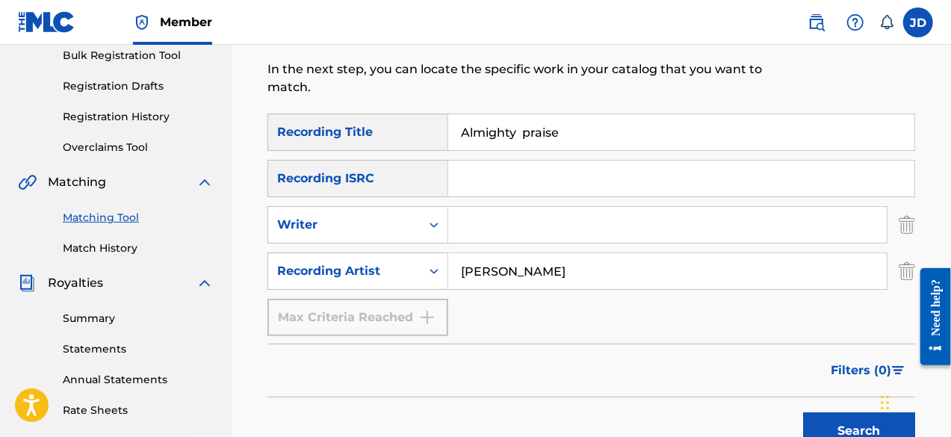
drag, startPoint x: 592, startPoint y: 131, endPoint x: 429, endPoint y: 146, distance: 163.6
click at [429, 146] on div "SearchWithCriteria0735e0e1-8df3-4e60-9753-94da8e0a239d Recording Title Almighty…" at bounding box center [591, 132] width 648 height 37
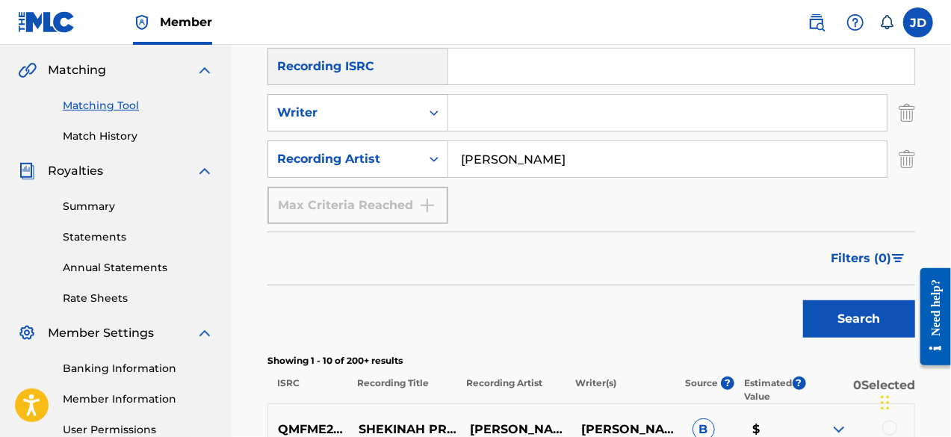
scroll to position [395, 0]
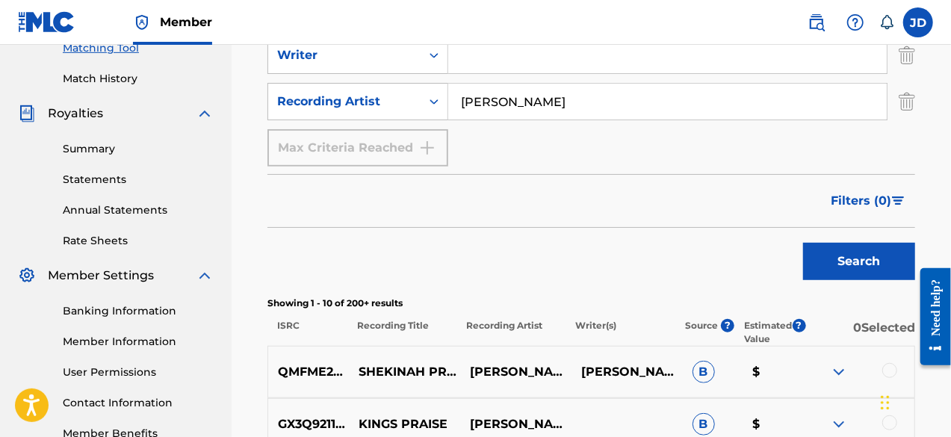
type input "I give back kick to poverty"
click at [858, 255] on button "Search" at bounding box center [859, 261] width 112 height 37
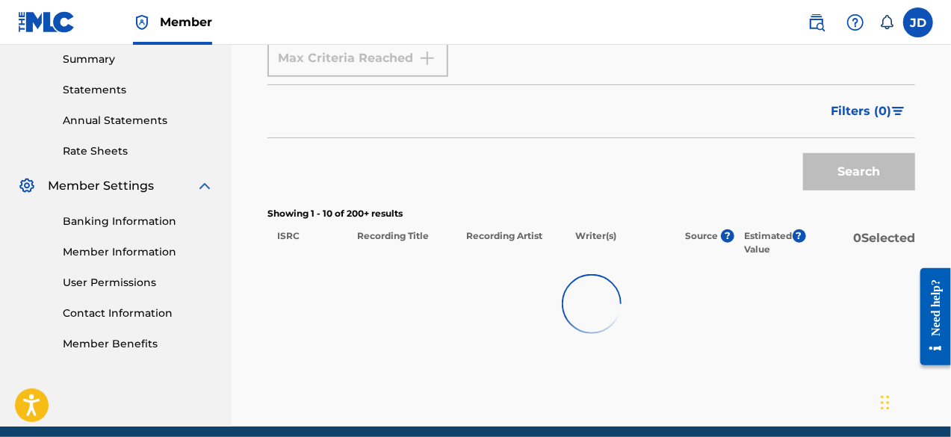
scroll to position [489, 0]
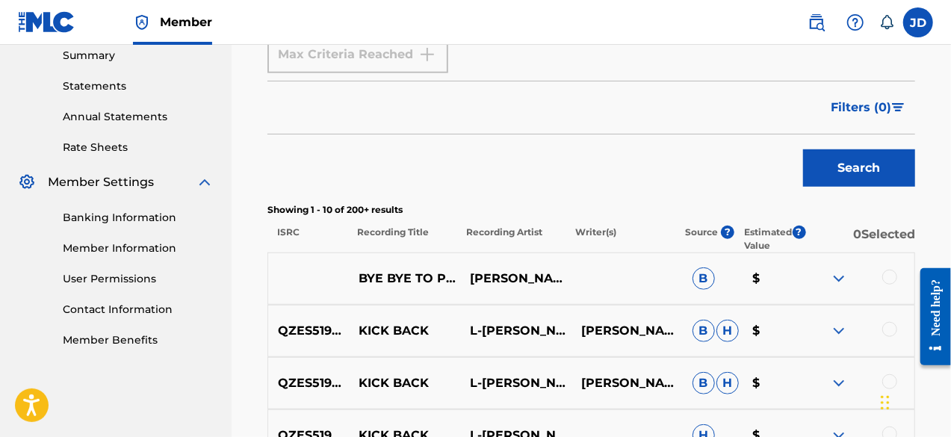
click at [843, 282] on img at bounding box center [839, 279] width 18 height 18
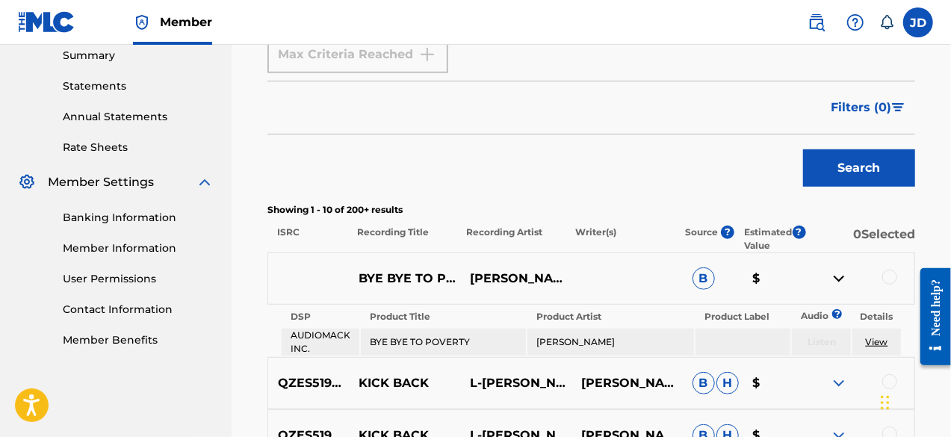
click at [843, 282] on img at bounding box center [839, 279] width 18 height 18
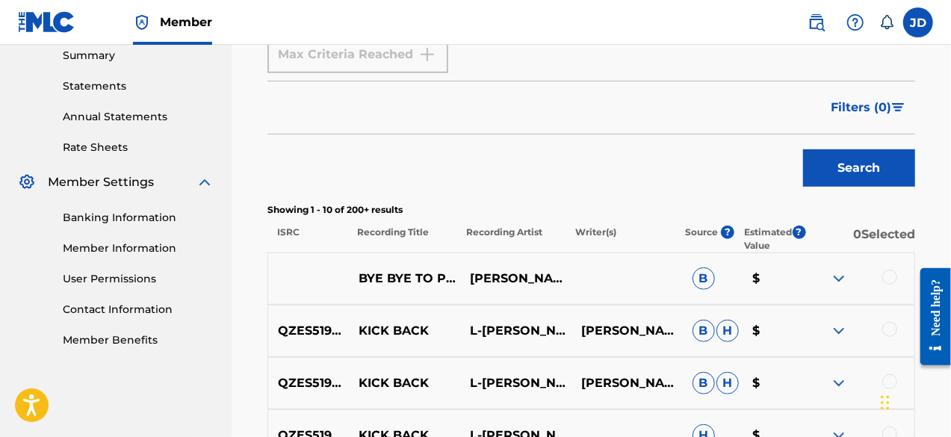
click at [896, 282] on div at bounding box center [858, 279] width 111 height 18
click at [888, 277] on div at bounding box center [889, 277] width 15 height 15
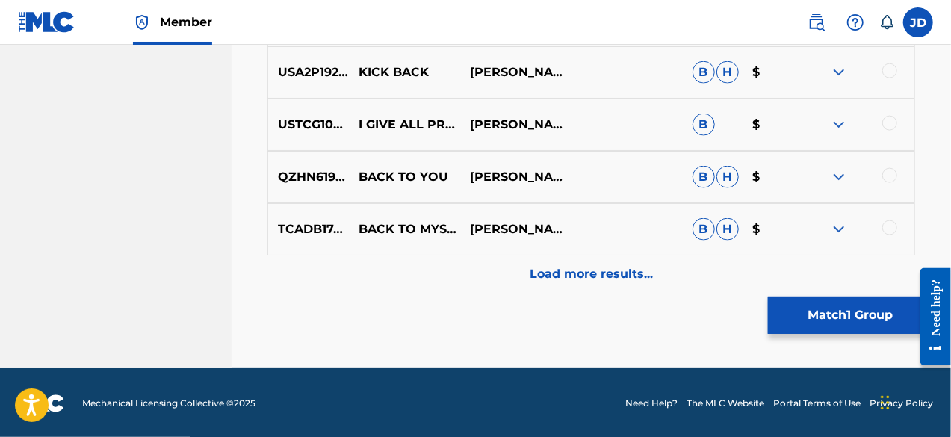
scroll to position [1010, 0]
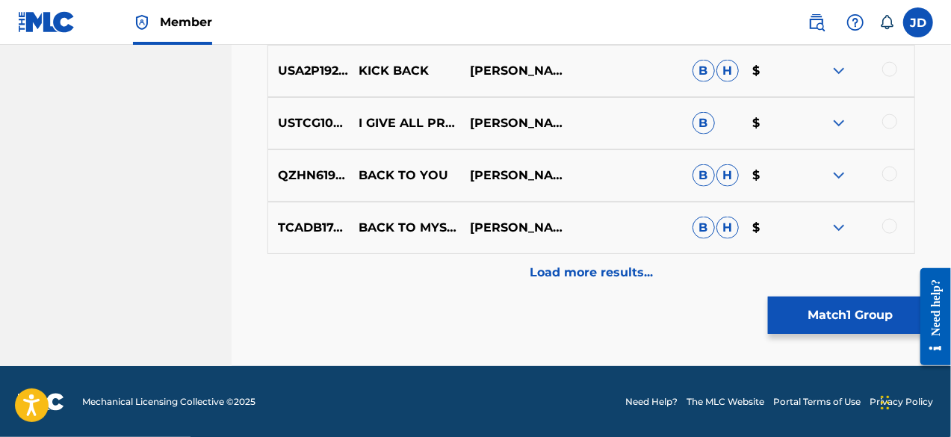
click at [703, 282] on div "Load more results..." at bounding box center [591, 272] width 648 height 37
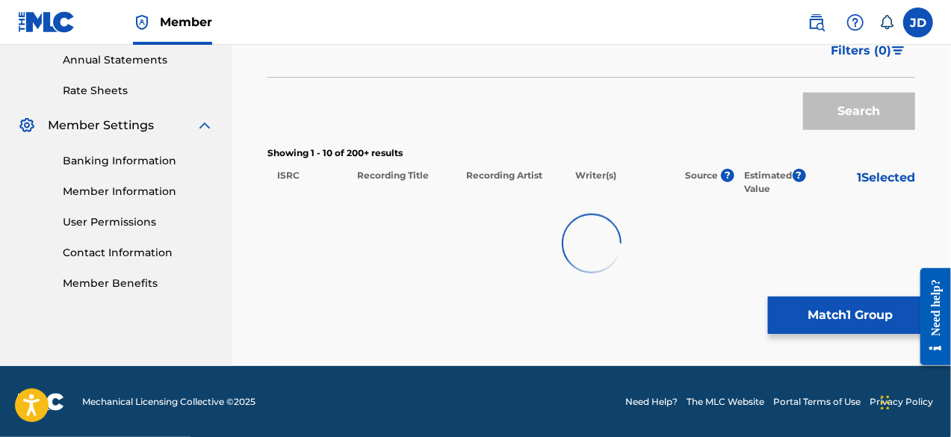
click at [703, 282] on div at bounding box center [591, 244] width 648 height 96
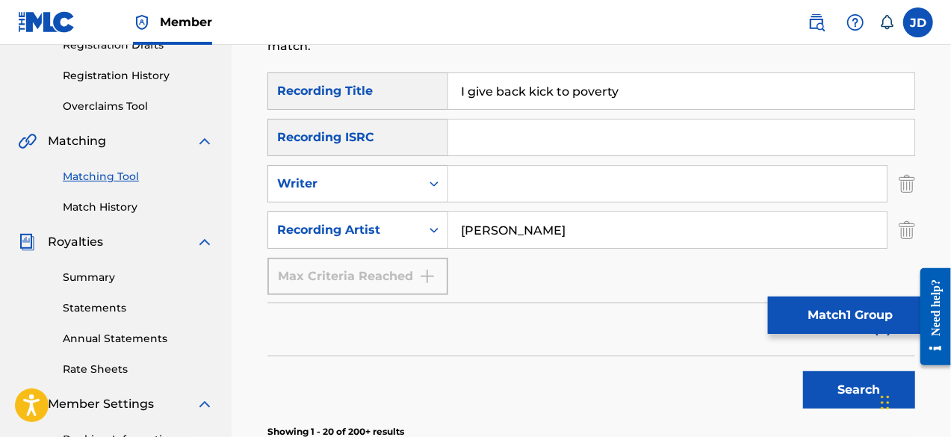
scroll to position [276, 0]
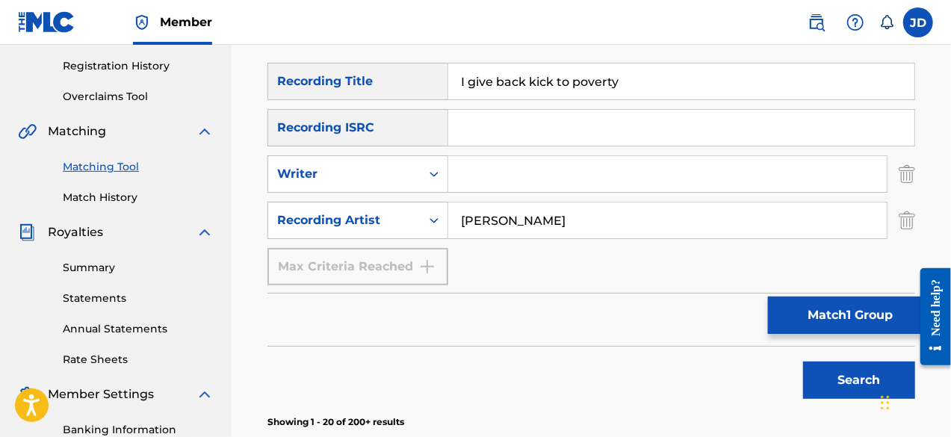
click at [847, 319] on button "Match 1 Group" at bounding box center [850, 315] width 165 height 37
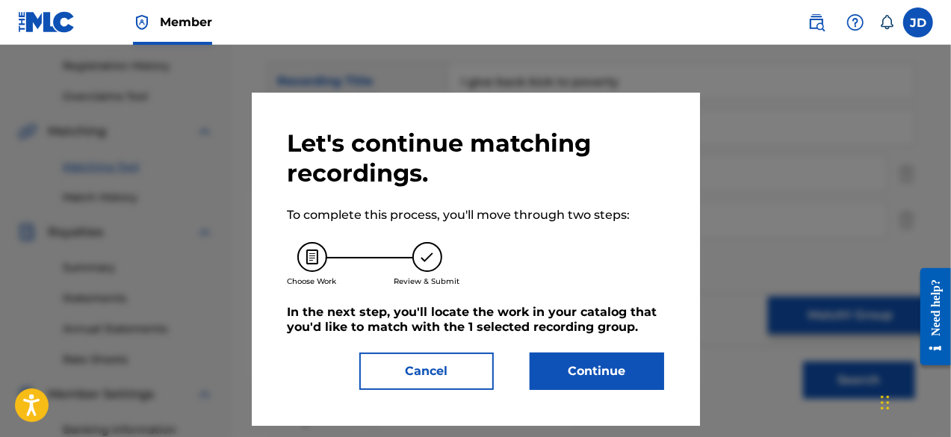
click at [604, 370] on button "Continue" at bounding box center [597, 371] width 134 height 37
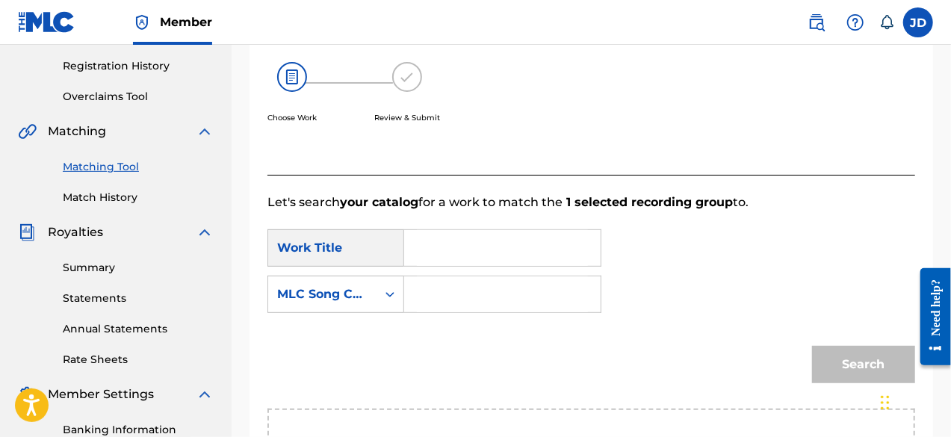
click at [499, 253] on input "Search Form" at bounding box center [502, 248] width 171 height 36
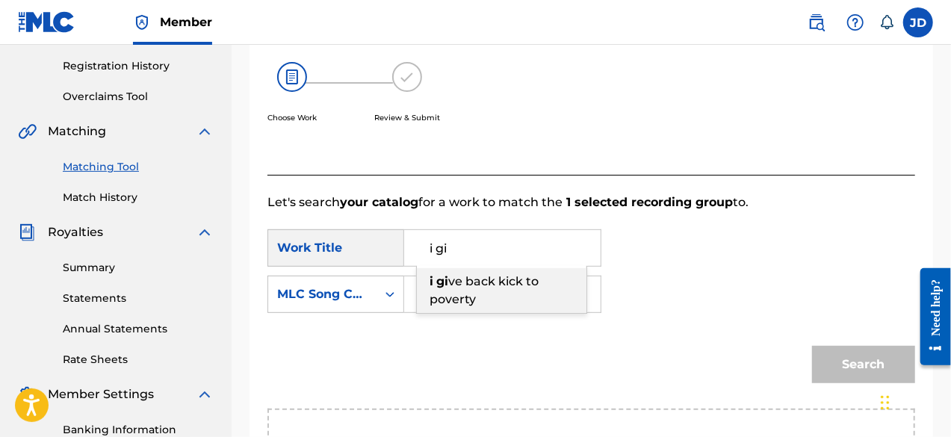
click at [480, 283] on span "ve back kick to poverty" at bounding box center [484, 290] width 109 height 32
type input "i give back kick to poverty"
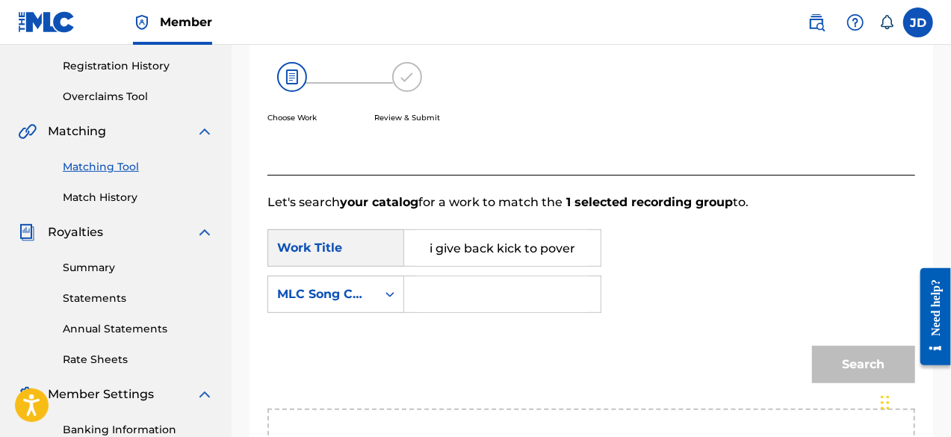
click at [474, 283] on input "Search Form" at bounding box center [502, 294] width 171 height 36
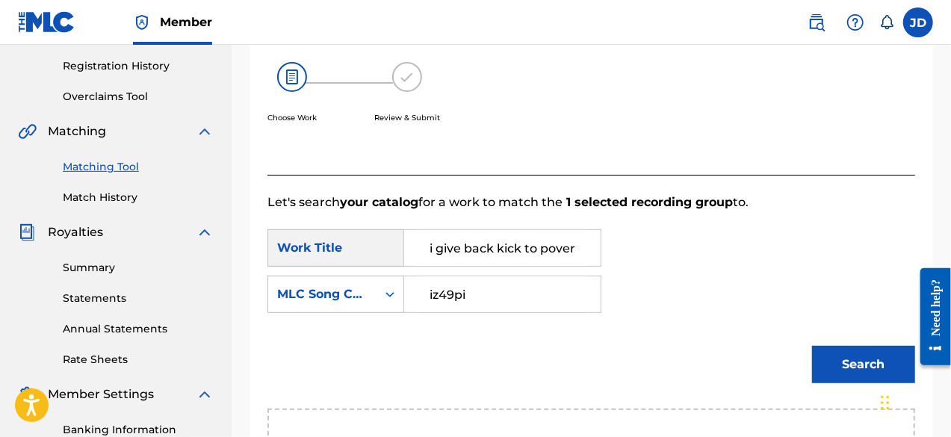
type input "iz49pi"
click at [828, 358] on button "Search" at bounding box center [863, 364] width 103 height 37
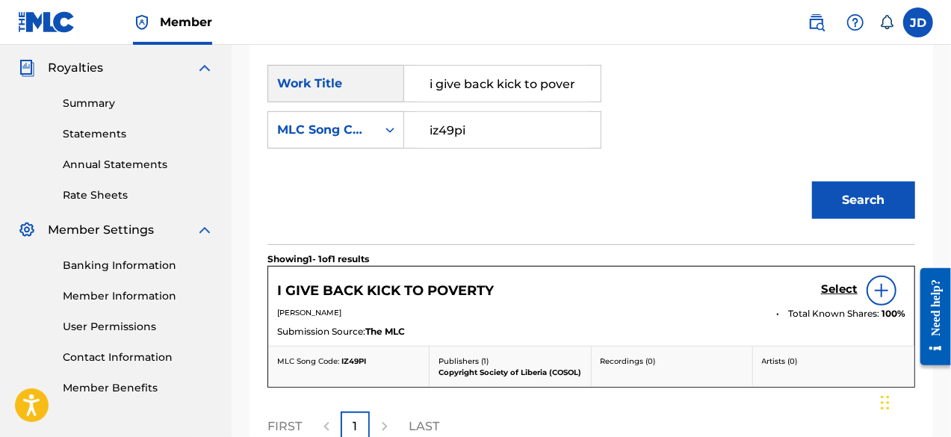
scroll to position [453, 0]
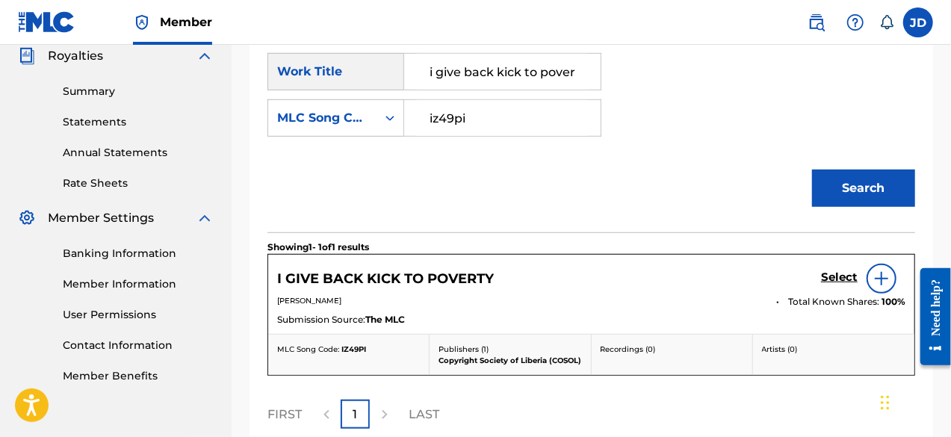
click at [838, 274] on h5 "Select" at bounding box center [839, 277] width 37 height 14
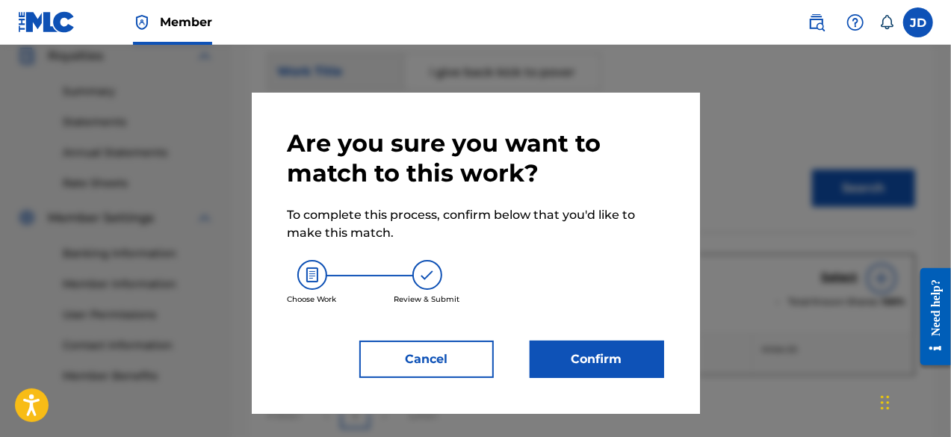
click at [559, 358] on button "Confirm" at bounding box center [597, 359] width 134 height 37
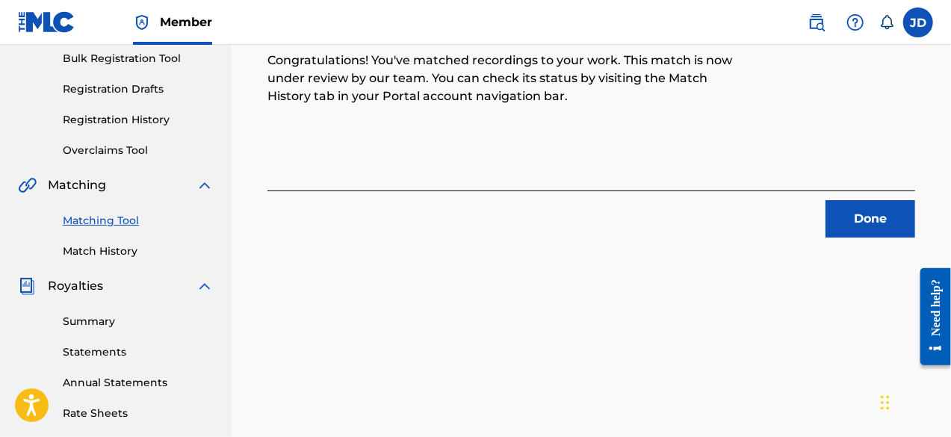
scroll to position [226, 0]
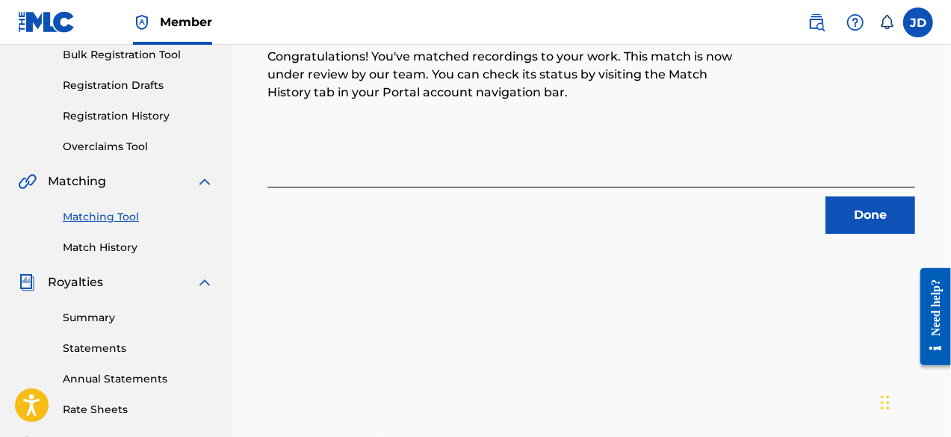
click at [861, 216] on button "Done" at bounding box center [870, 214] width 90 height 37
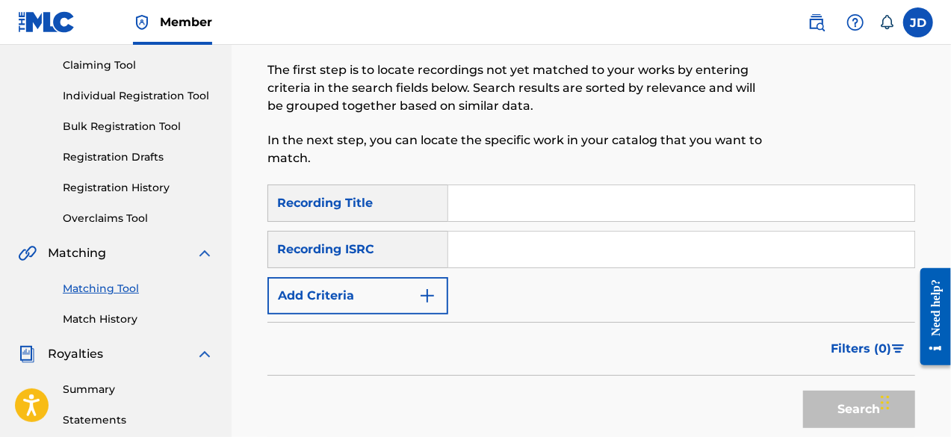
scroll to position [149, 0]
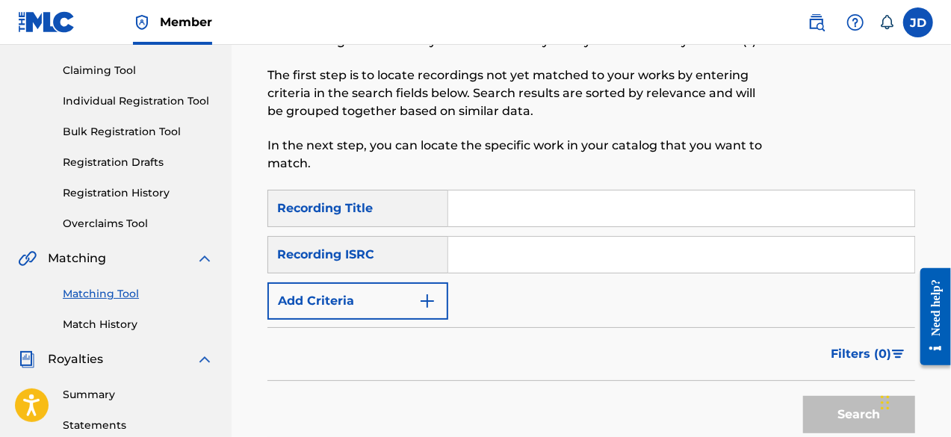
click at [409, 295] on button "Add Criteria" at bounding box center [357, 300] width 181 height 37
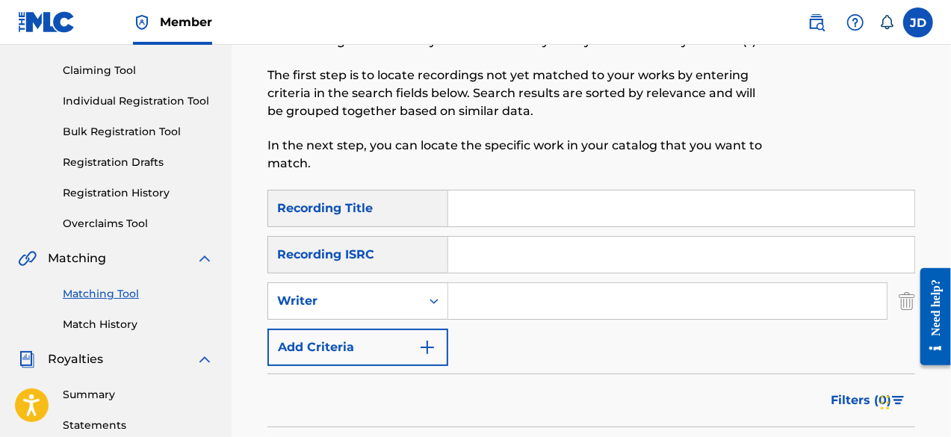
click at [406, 330] on button "Add Criteria" at bounding box center [357, 347] width 181 height 37
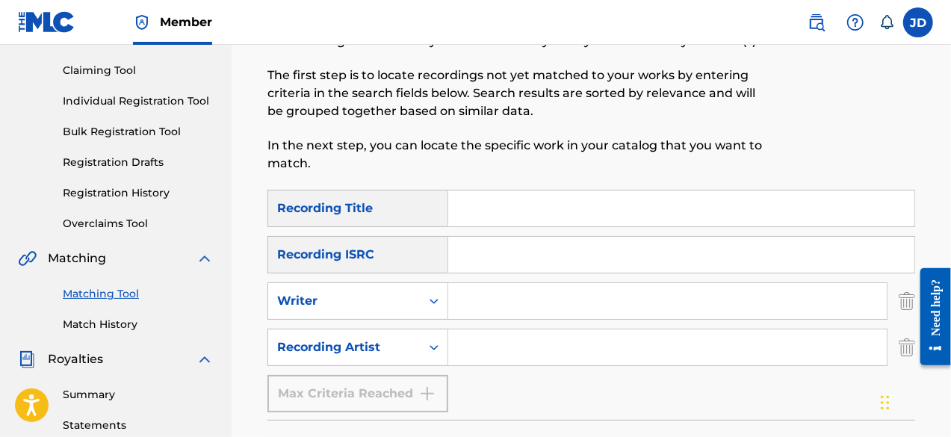
click at [479, 217] on input "Search Form" at bounding box center [681, 208] width 466 height 36
type input "Ten times better"
click at [505, 337] on input "Search Form" at bounding box center [667, 347] width 439 height 36
type input "[PERSON_NAME]"
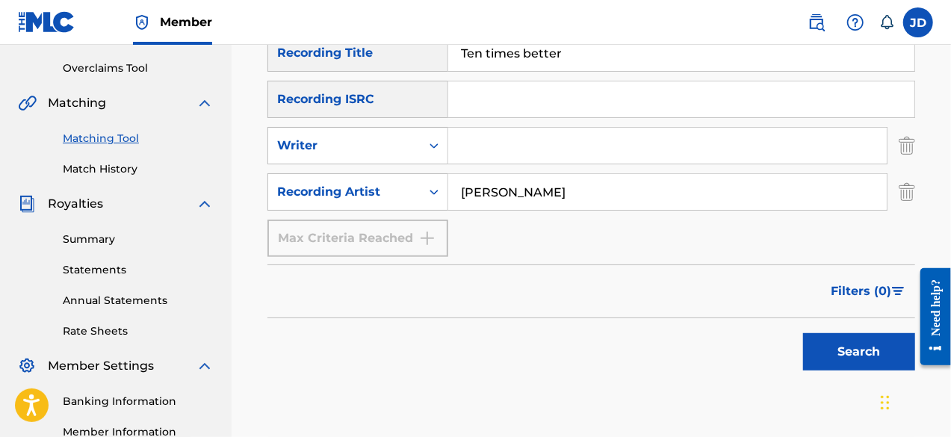
scroll to position [310, 0]
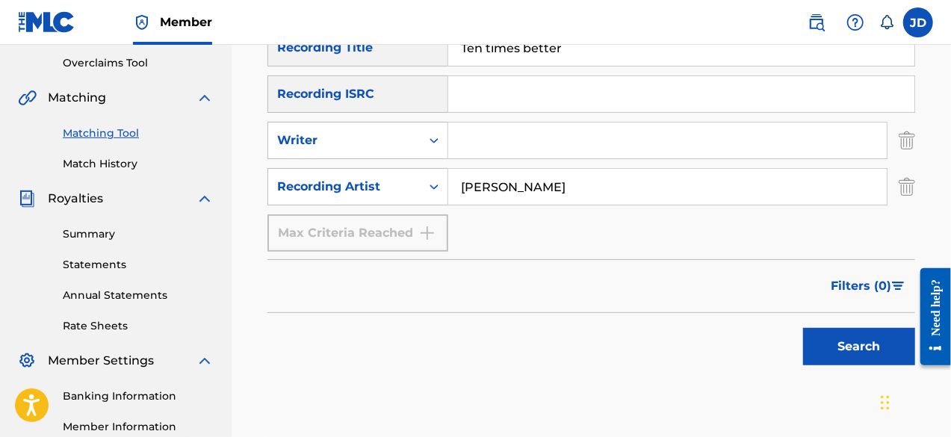
click at [844, 335] on button "Search" at bounding box center [859, 346] width 112 height 37
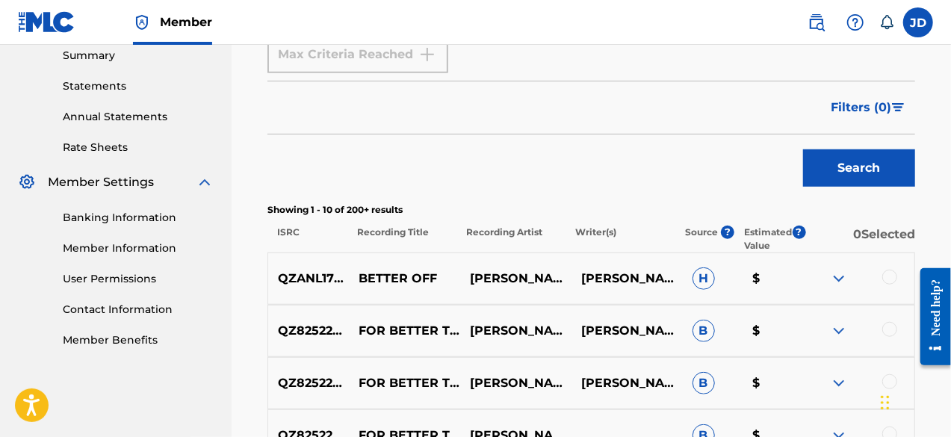
scroll to position [456, 0]
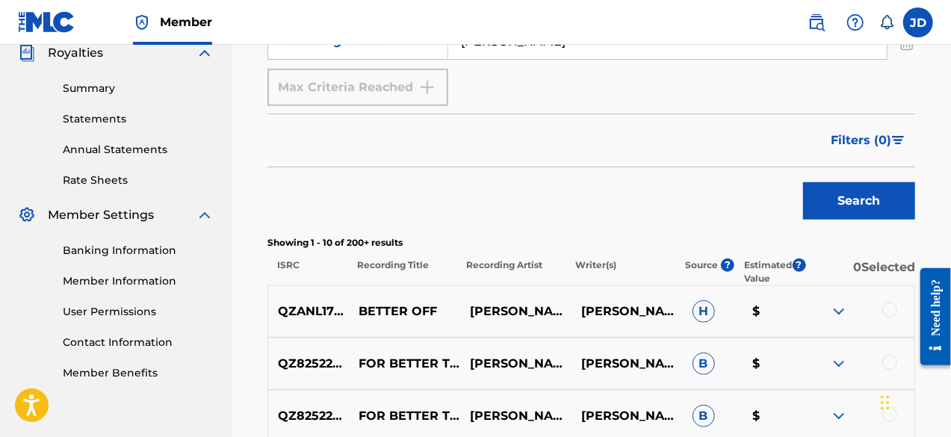
click at [849, 314] on div at bounding box center [858, 312] width 111 height 18
click at [842, 313] on img at bounding box center [839, 312] width 18 height 18
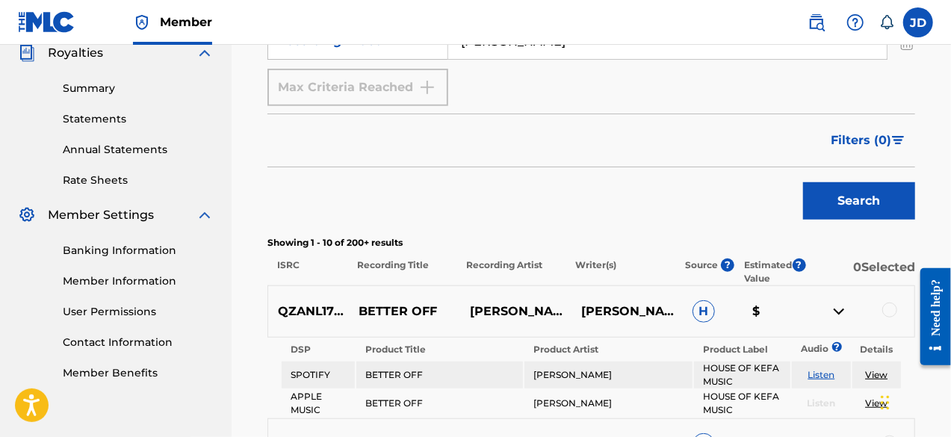
click at [842, 313] on img at bounding box center [839, 312] width 18 height 18
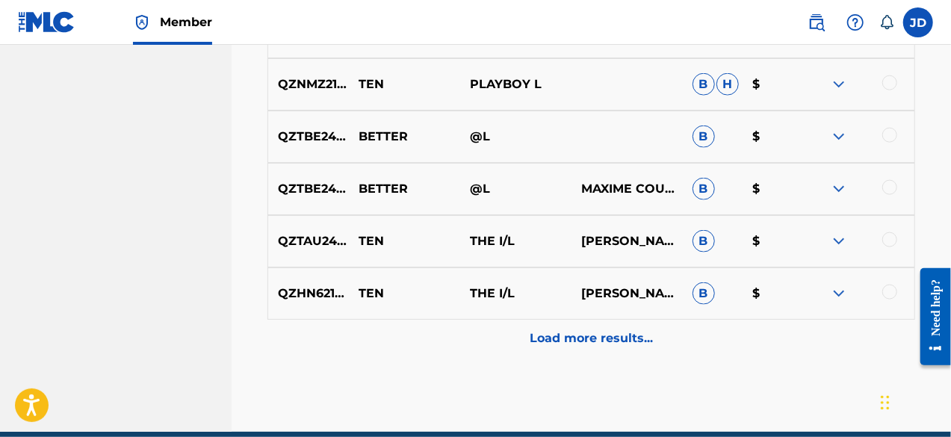
scroll to position [952, 0]
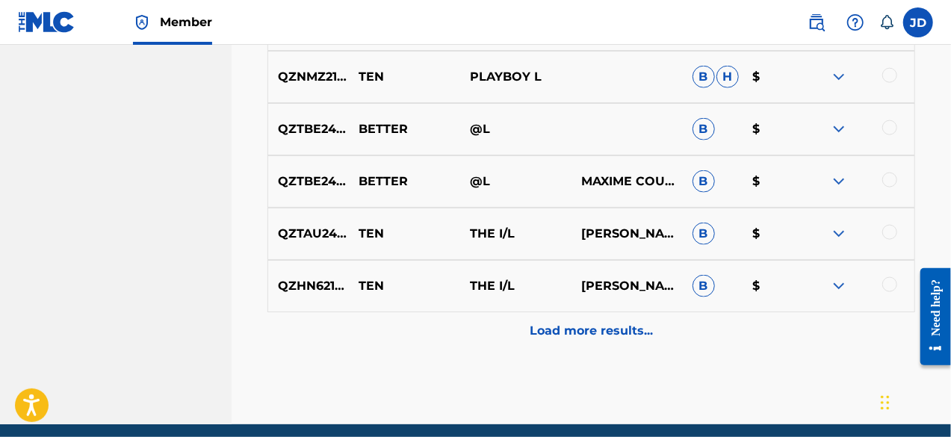
click at [669, 335] on div "Load more results..." at bounding box center [591, 330] width 648 height 37
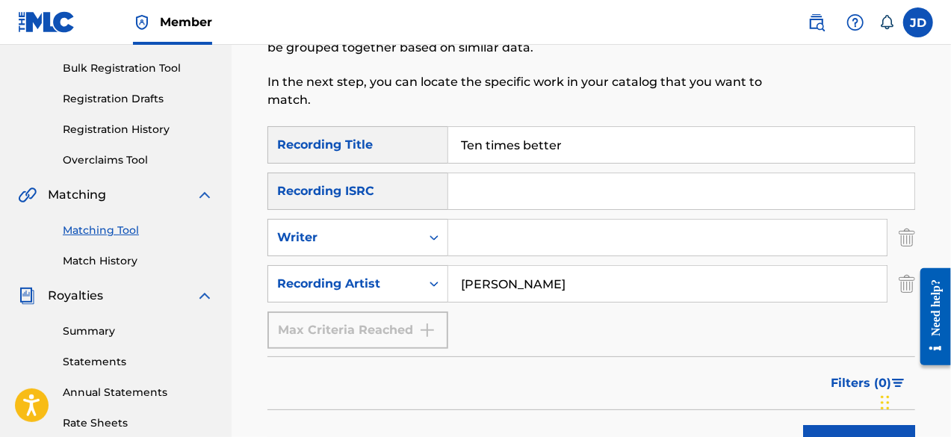
scroll to position [191, 0]
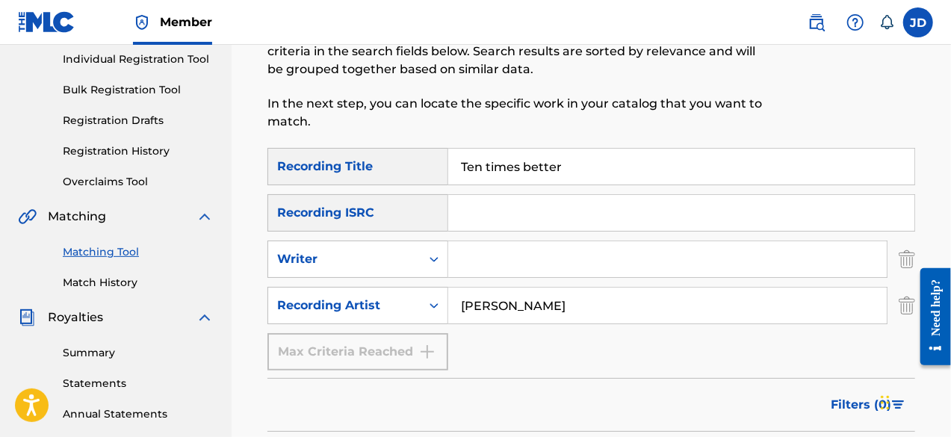
drag, startPoint x: 633, startPoint y: 160, endPoint x: 430, endPoint y: 177, distance: 203.2
click at [430, 177] on div "SearchWithCriteria0735e0e1-8df3-4e60-9753-94da8e0a239d Recording Title Ten time…" at bounding box center [591, 166] width 648 height 37
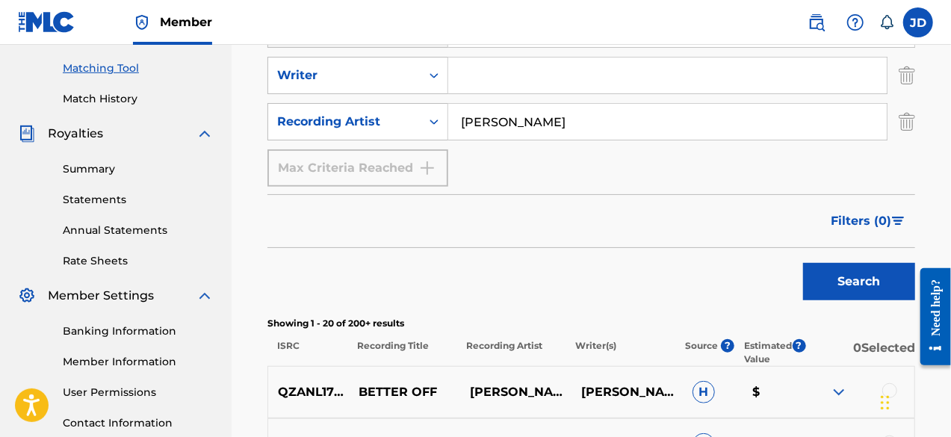
scroll to position [384, 0]
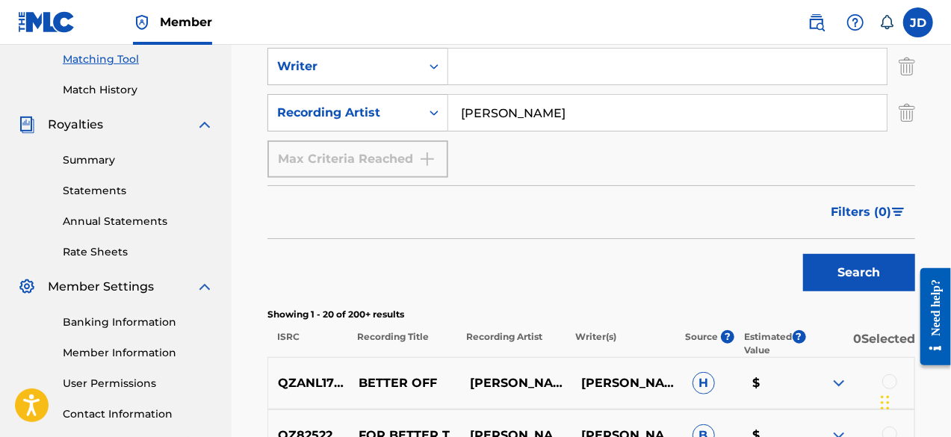
click at [849, 268] on button "Search" at bounding box center [859, 272] width 112 height 37
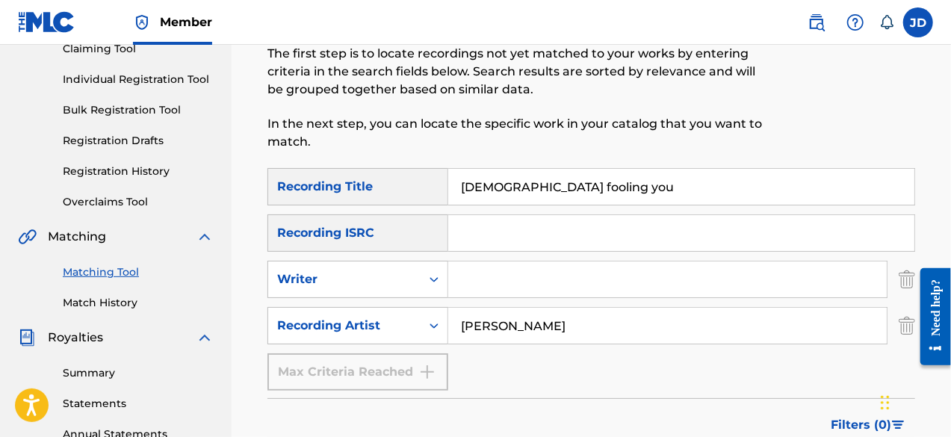
scroll to position [164, 0]
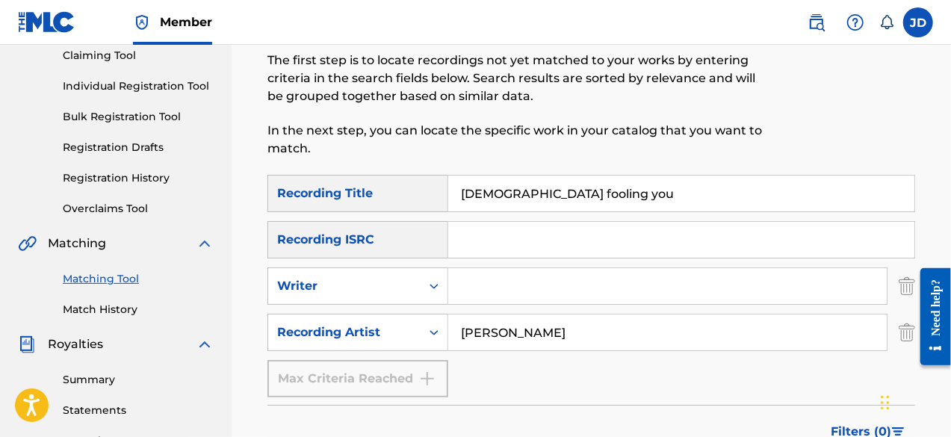
drag, startPoint x: 571, startPoint y: 188, endPoint x: 444, endPoint y: 193, distance: 127.1
click at [444, 193] on div "SearchWithCriteria0735e0e1-8df3-4e60-9753-94da8e0a239d Recording Title satan fo…" at bounding box center [591, 193] width 648 height 37
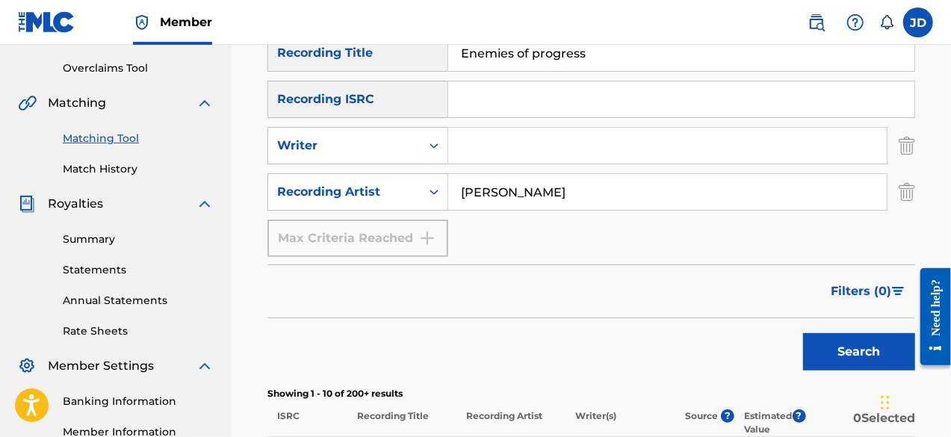
scroll to position [314, 0]
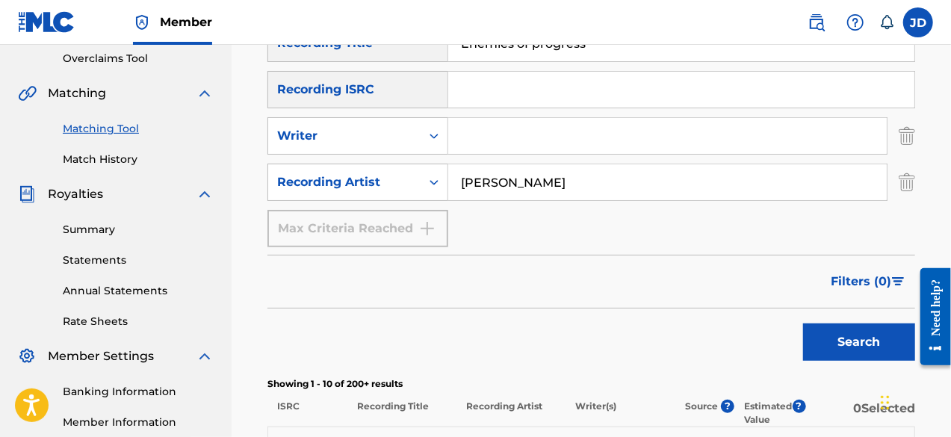
click at [829, 347] on button "Search" at bounding box center [859, 341] width 112 height 37
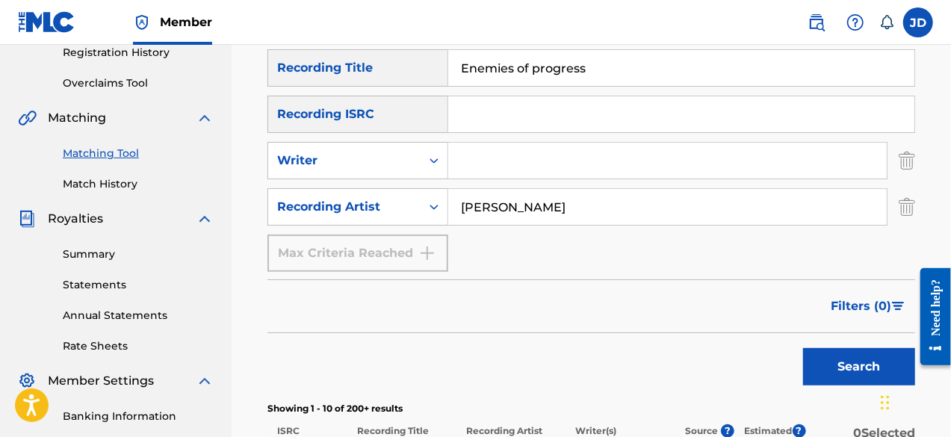
scroll to position [223, 0]
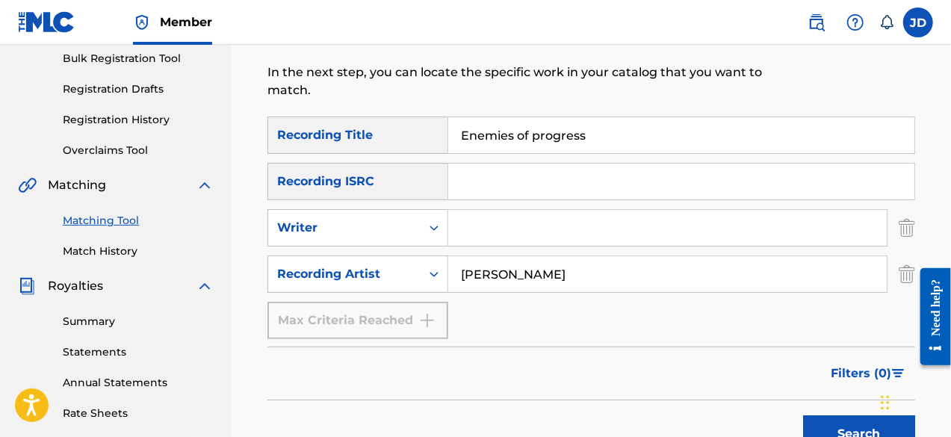
drag, startPoint x: 601, startPoint y: 131, endPoint x: 436, endPoint y: 141, distance: 164.7
click at [436, 141] on div "SearchWithCriteria0735e0e1-8df3-4e60-9753-94da8e0a239d Recording Title Enemies …" at bounding box center [591, 135] width 648 height 37
click at [842, 422] on button "Search" at bounding box center [859, 433] width 112 height 37
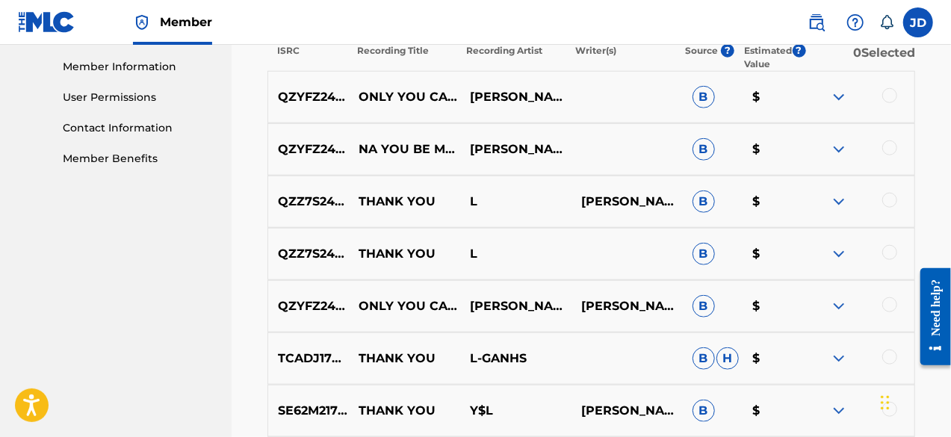
scroll to position [675, 0]
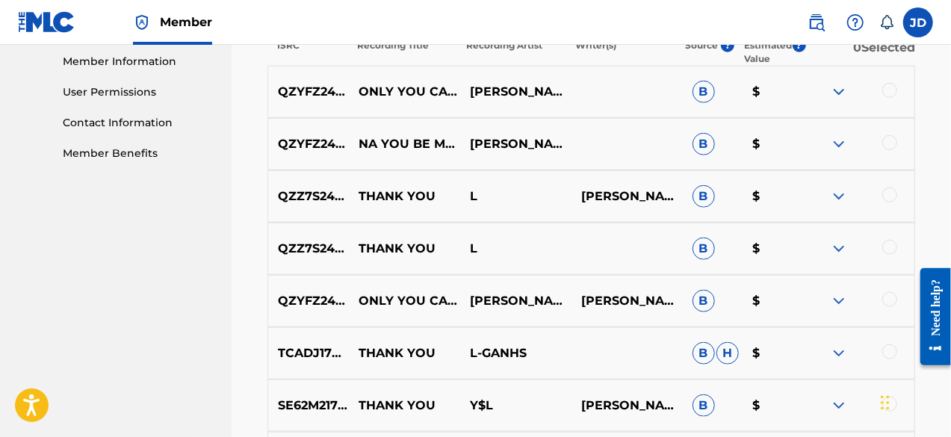
click at [840, 301] on img at bounding box center [839, 301] width 18 height 18
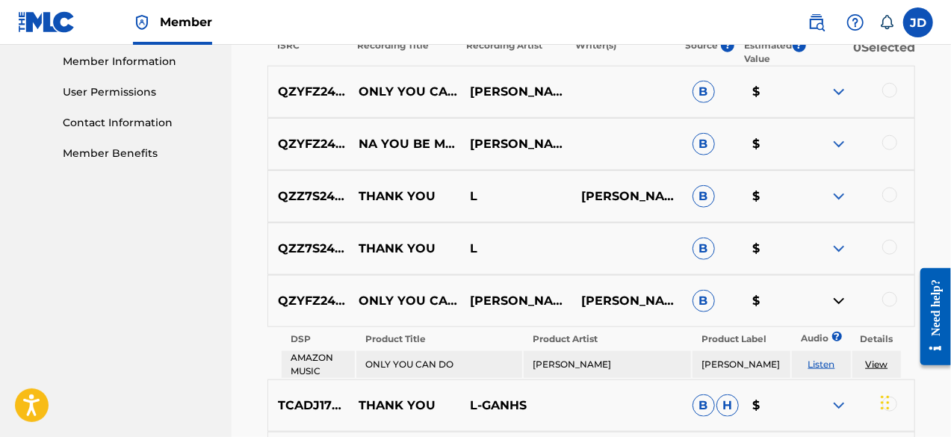
click at [840, 301] on img at bounding box center [839, 301] width 18 height 18
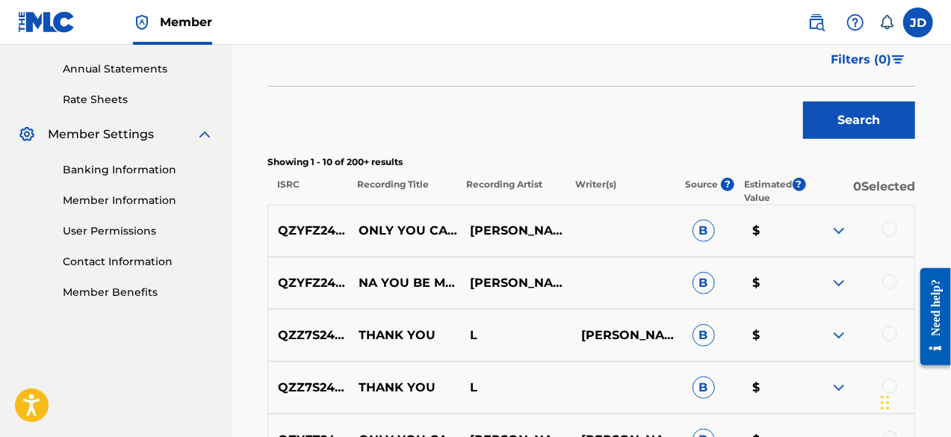
scroll to position [548, 0]
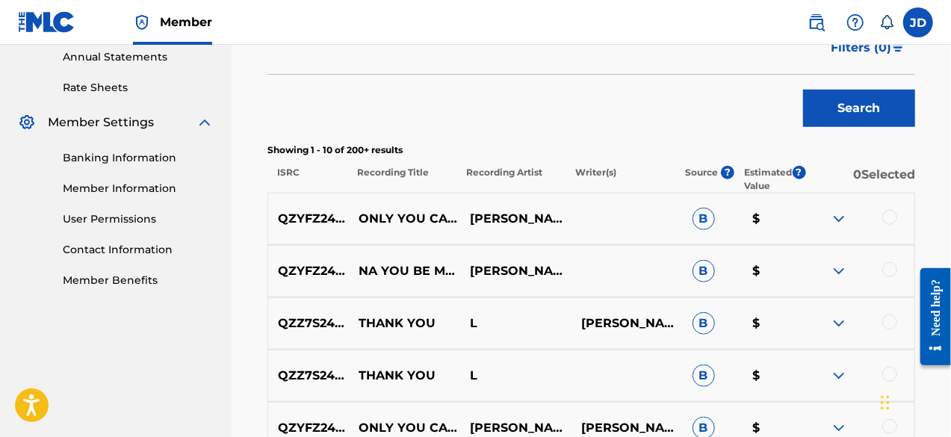
click at [839, 314] on img at bounding box center [839, 323] width 18 height 18
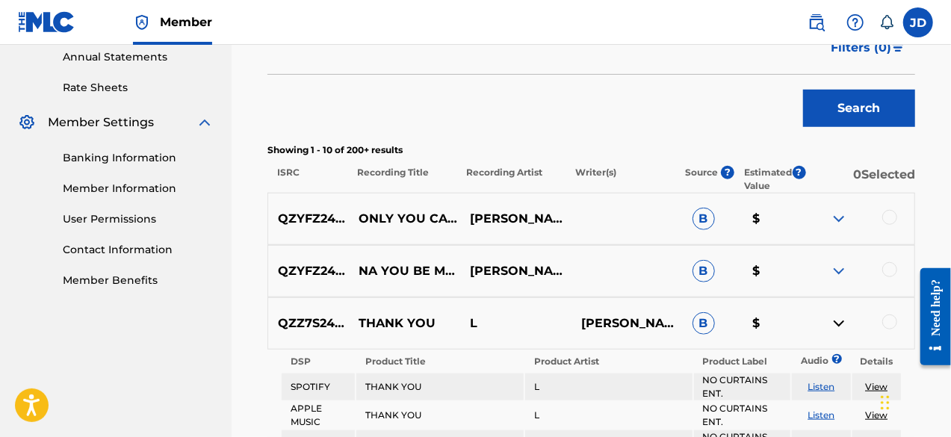
click at [834, 273] on img at bounding box center [839, 271] width 18 height 18
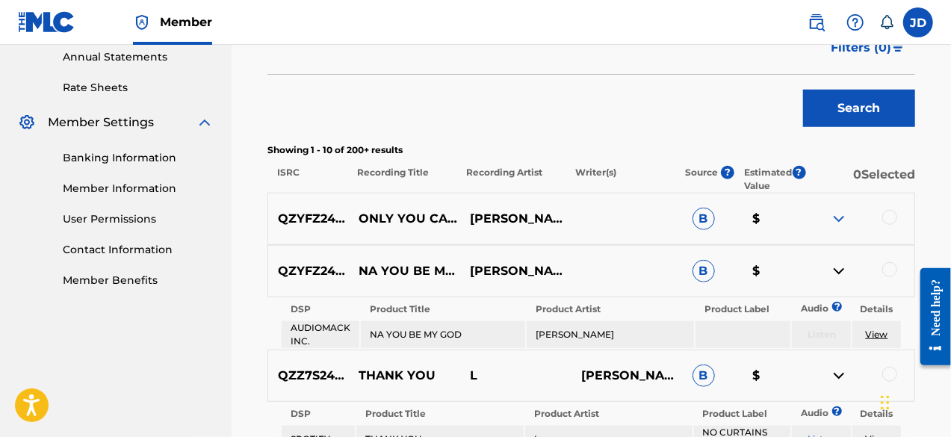
click at [834, 273] on img at bounding box center [839, 271] width 18 height 18
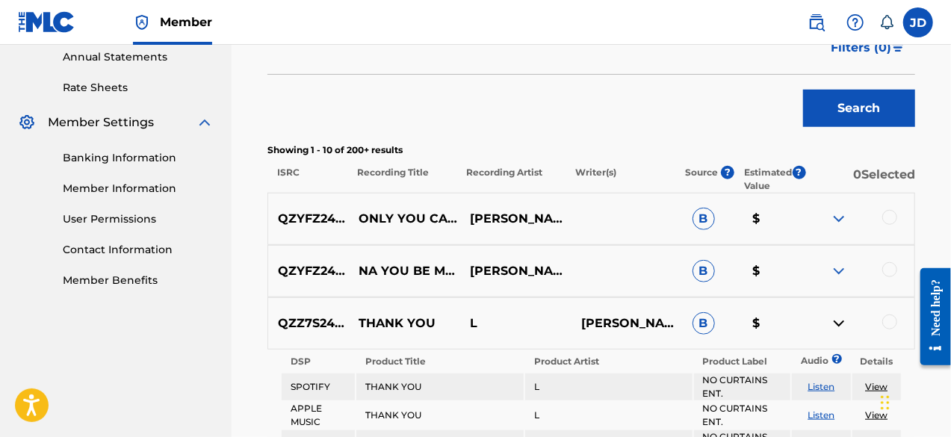
click at [837, 223] on img at bounding box center [839, 219] width 18 height 18
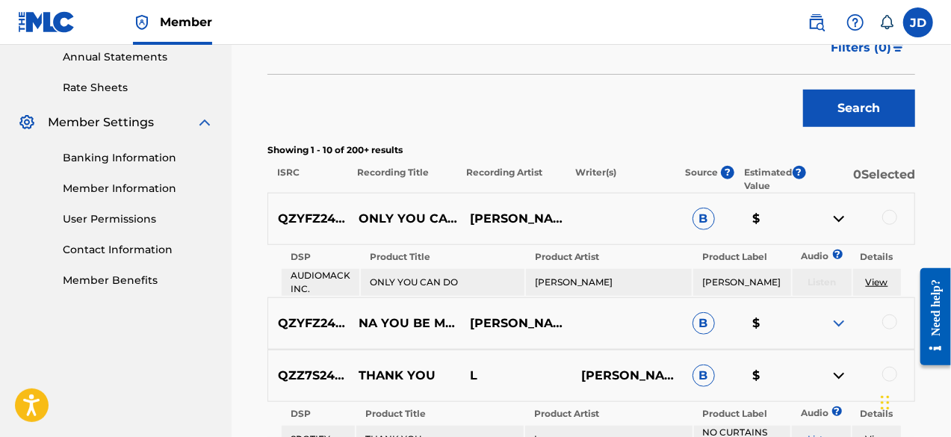
click at [842, 217] on img at bounding box center [839, 219] width 18 height 18
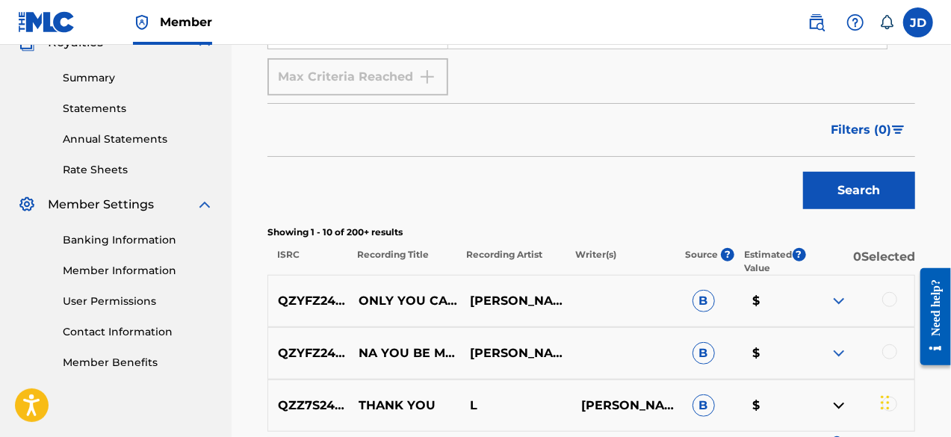
scroll to position [457, 0]
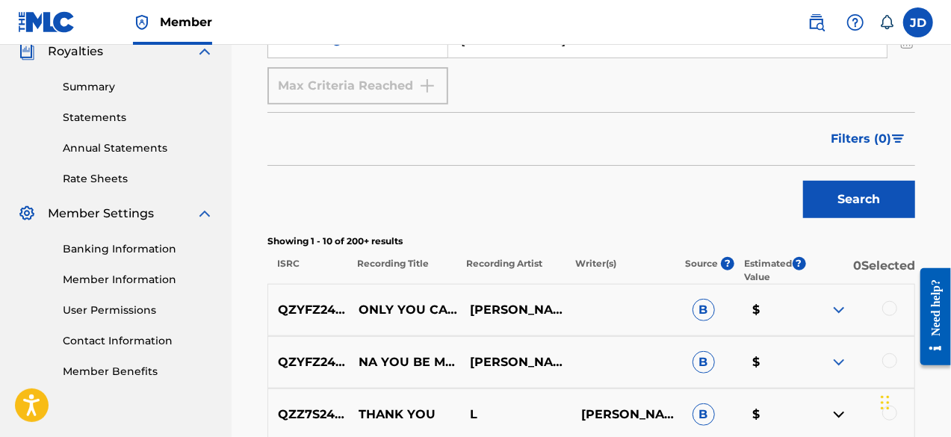
click at [843, 310] on img at bounding box center [839, 310] width 18 height 18
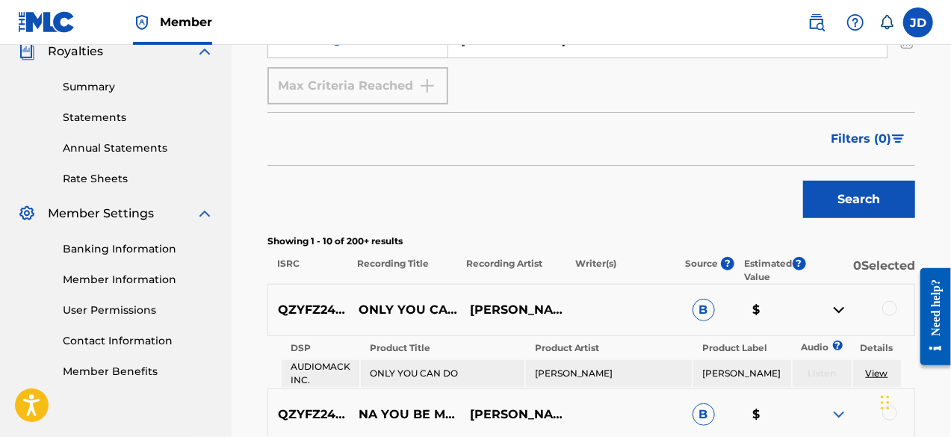
click at [843, 310] on img at bounding box center [839, 310] width 18 height 18
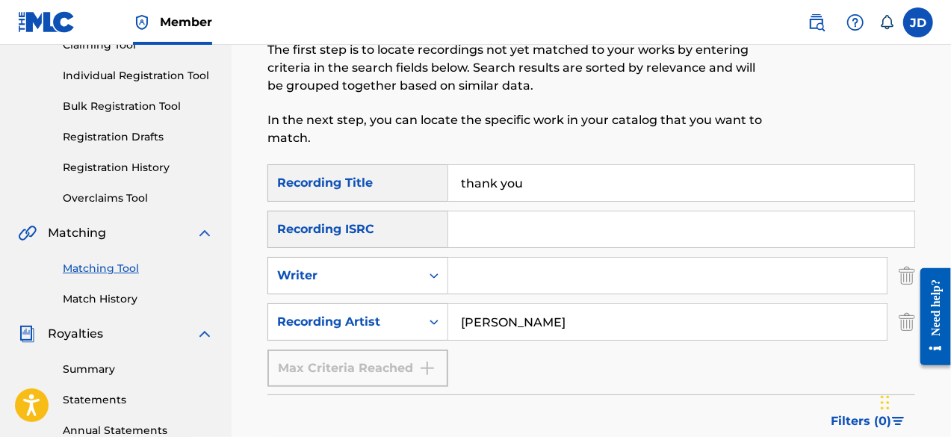
scroll to position [176, 0]
drag, startPoint x: 551, startPoint y: 185, endPoint x: 435, endPoint y: 183, distance: 115.8
click at [435, 183] on div "SearchWithCriteria0735e0e1-8df3-4e60-9753-94da8e0a239d Recording Title thank you" at bounding box center [591, 182] width 648 height 37
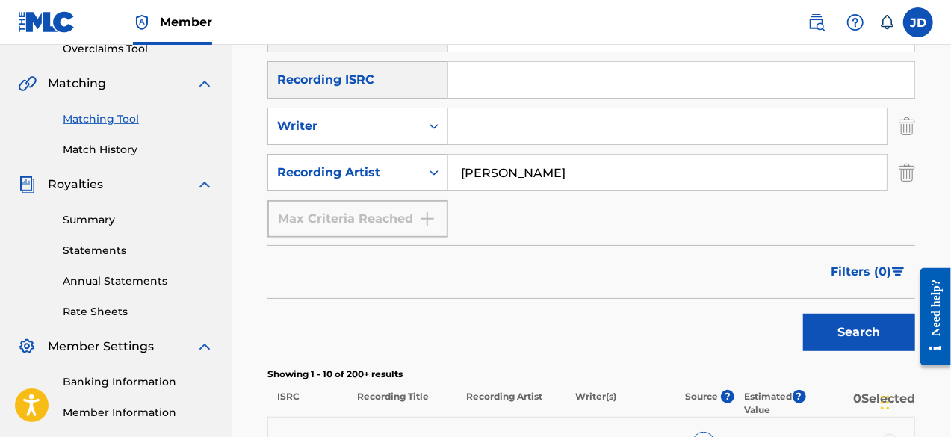
scroll to position [328, 0]
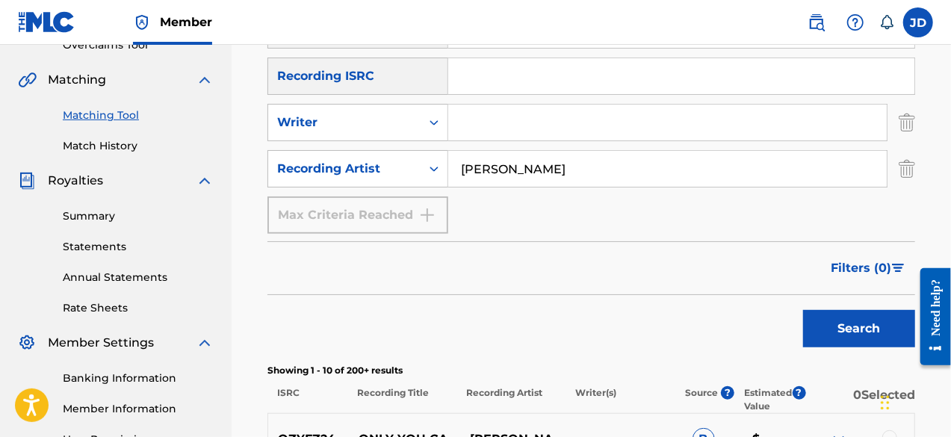
click at [840, 320] on button "Search" at bounding box center [859, 328] width 112 height 37
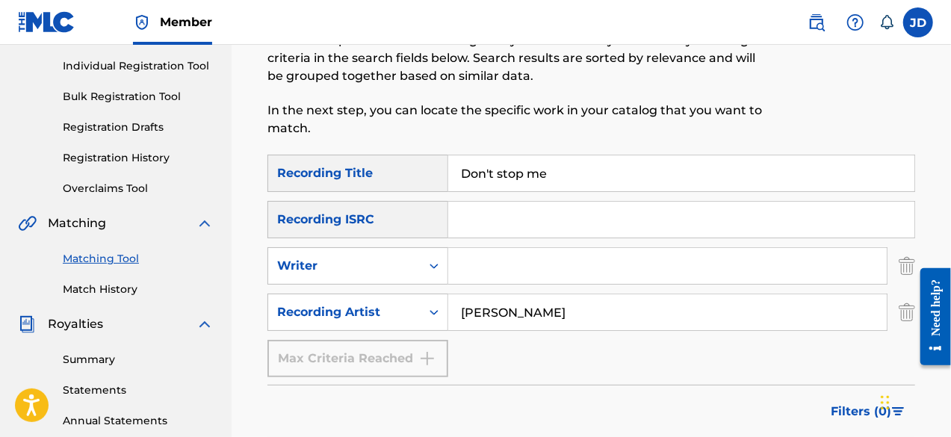
scroll to position [186, 0]
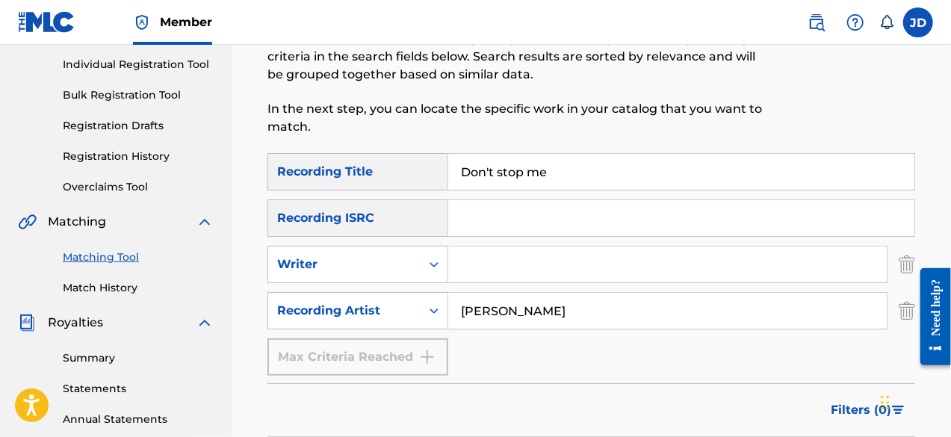
drag, startPoint x: 561, startPoint y: 179, endPoint x: 444, endPoint y: 166, distance: 117.2
click at [444, 166] on div "SearchWithCriteria0735e0e1-8df3-4e60-9753-94da8e0a239d Recording Title Don't st…" at bounding box center [591, 171] width 648 height 37
type input "d"
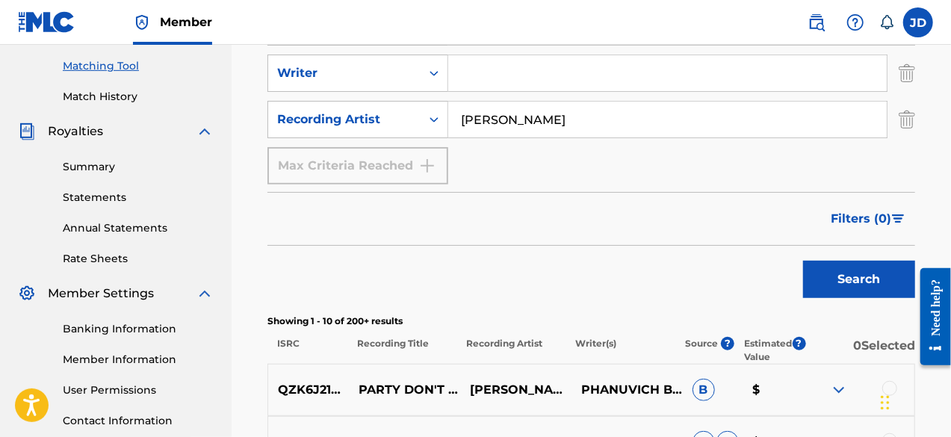
scroll to position [378, 0]
click at [876, 283] on button "Search" at bounding box center [859, 278] width 112 height 37
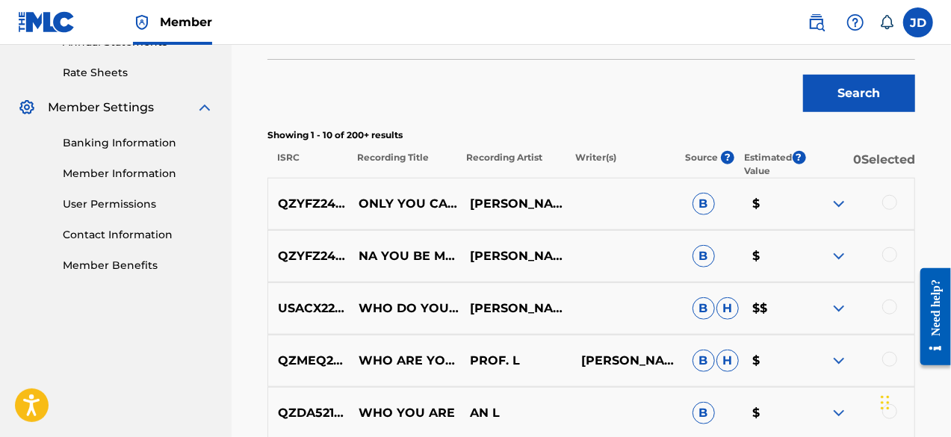
scroll to position [562, 0]
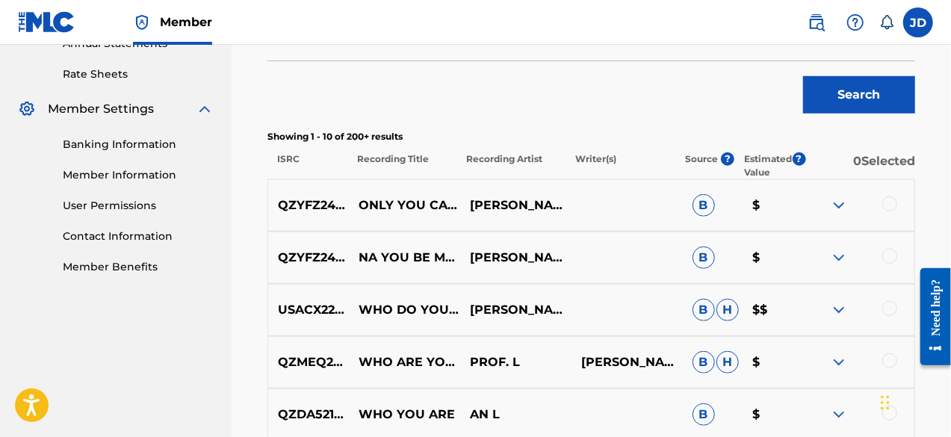
click at [841, 312] on img at bounding box center [839, 310] width 18 height 18
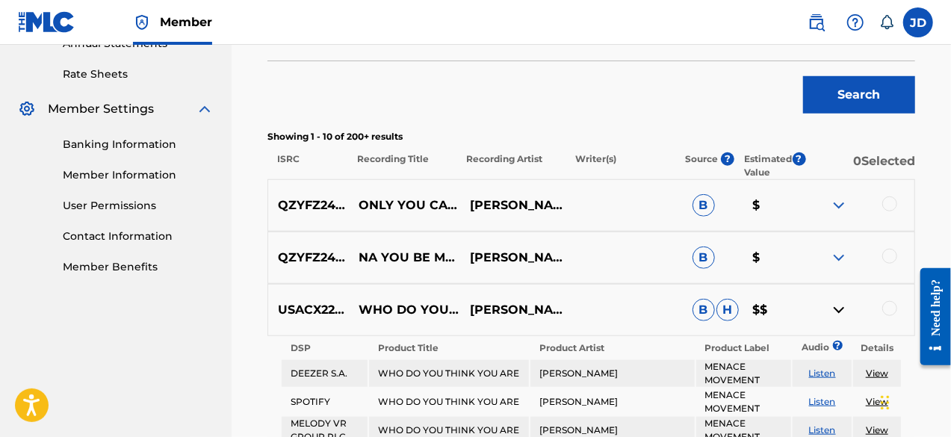
click at [841, 312] on img at bounding box center [839, 310] width 18 height 18
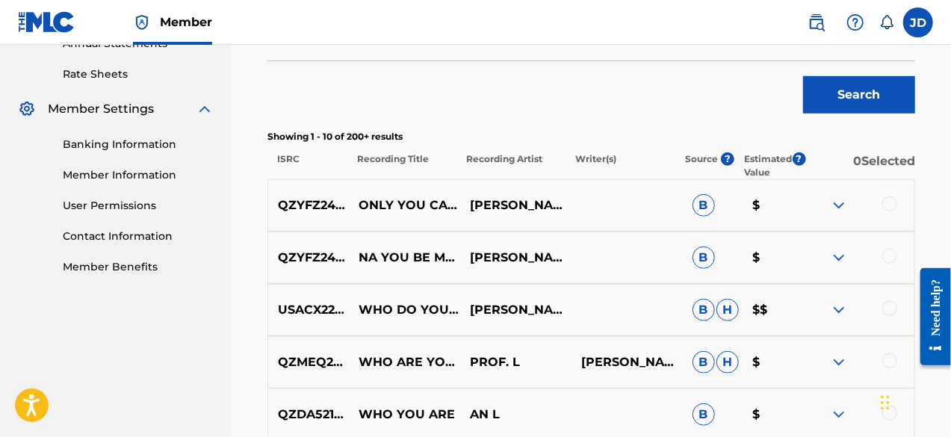
click at [835, 259] on img at bounding box center [839, 258] width 18 height 18
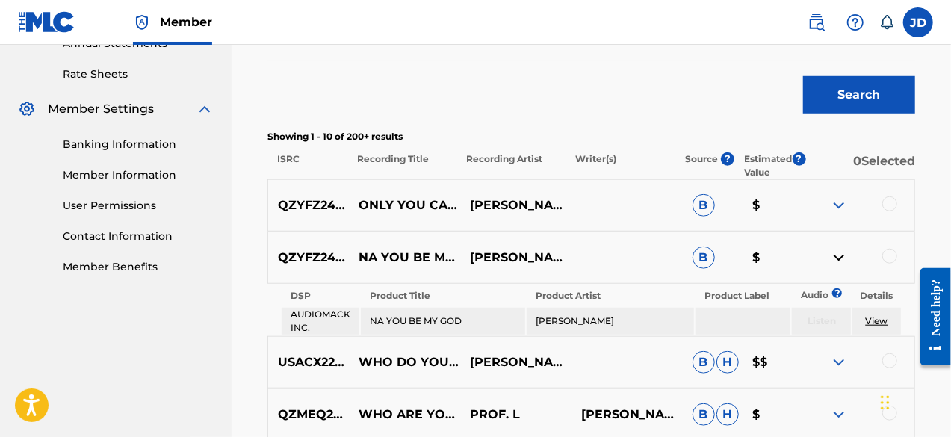
click at [835, 259] on img at bounding box center [839, 258] width 18 height 18
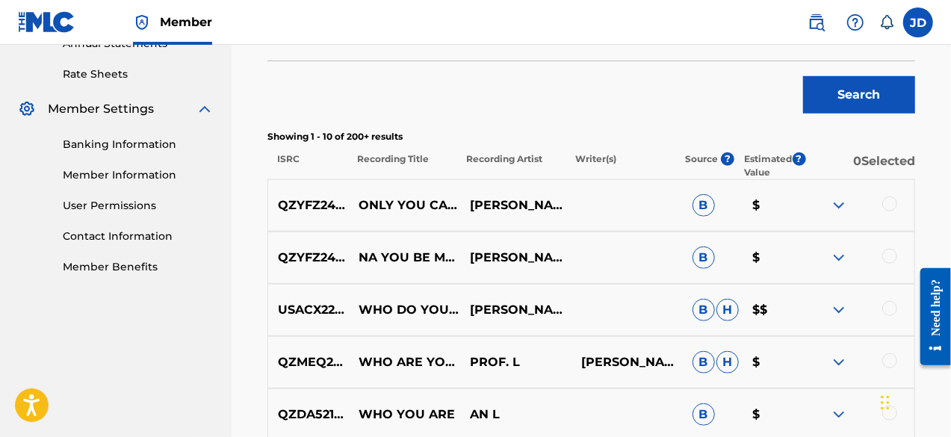
click at [835, 202] on img at bounding box center [839, 205] width 18 height 18
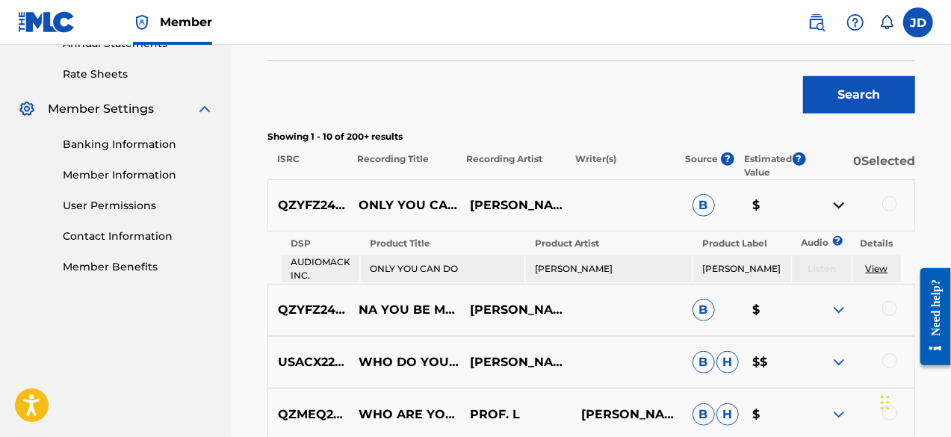
click at [835, 202] on img at bounding box center [839, 205] width 18 height 18
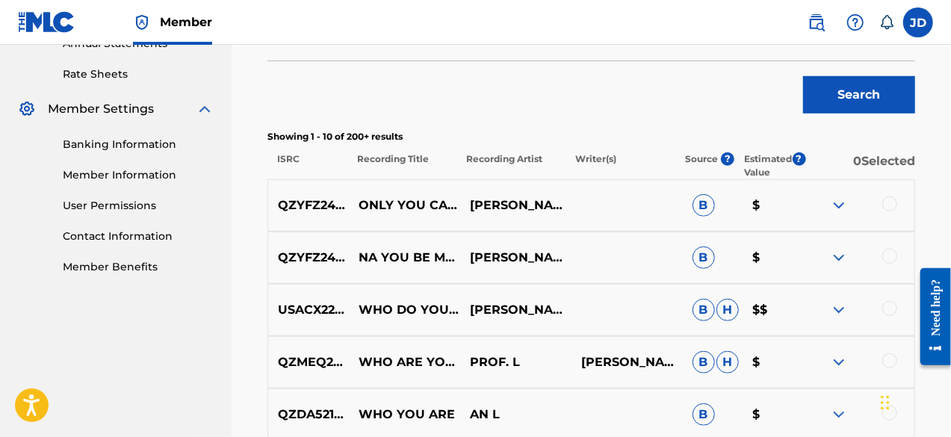
click at [835, 202] on img at bounding box center [839, 205] width 18 height 18
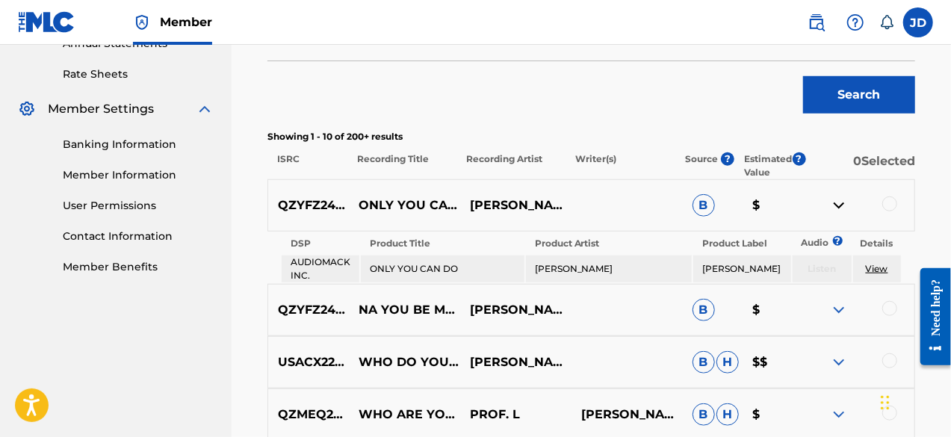
click at [835, 202] on img at bounding box center [839, 205] width 18 height 18
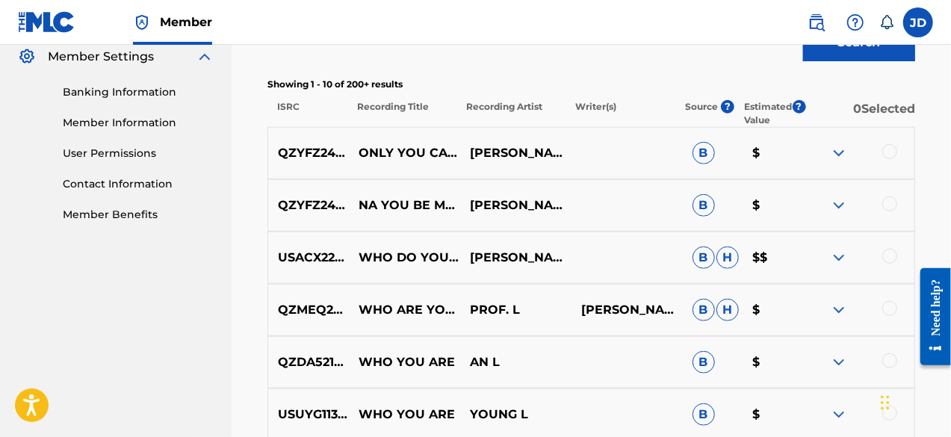
scroll to position [604, 0]
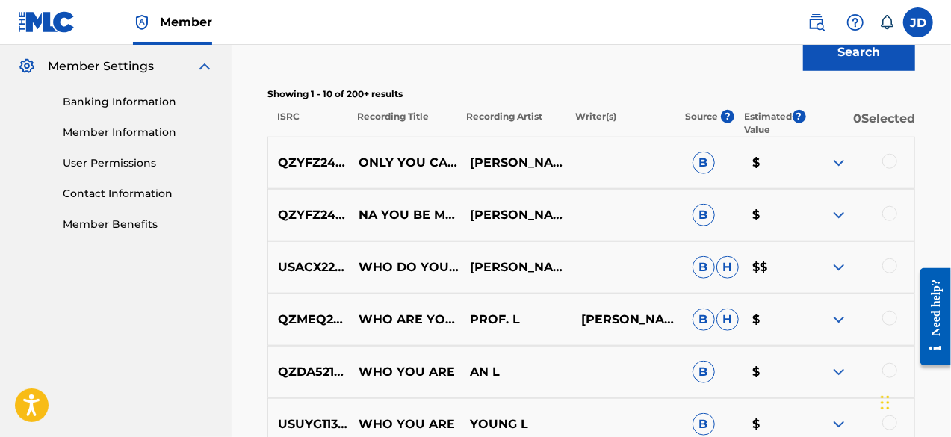
click at [838, 167] on img at bounding box center [839, 163] width 18 height 18
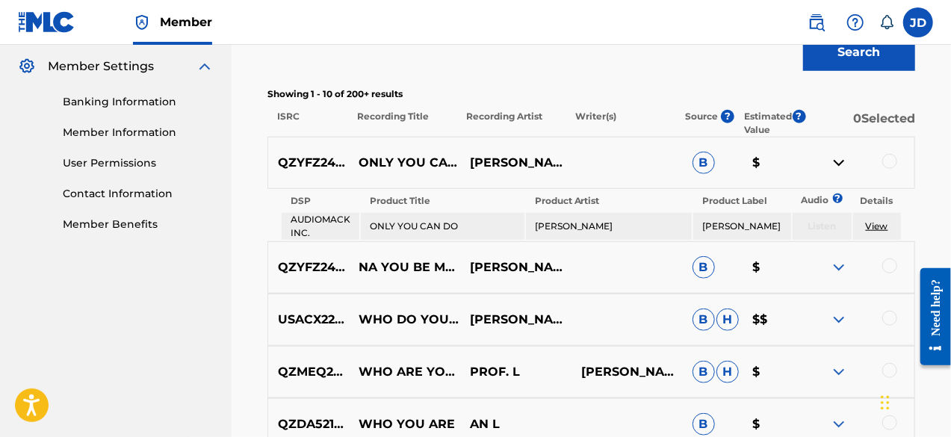
click at [838, 167] on img at bounding box center [839, 163] width 18 height 18
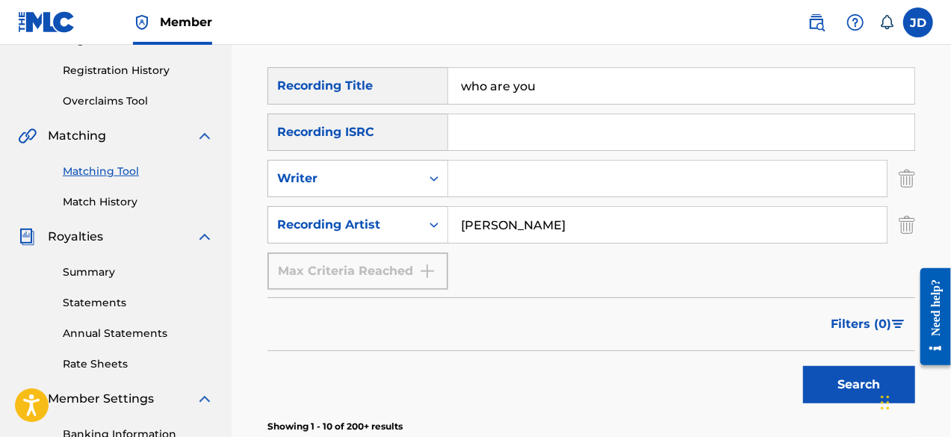
scroll to position [263, 0]
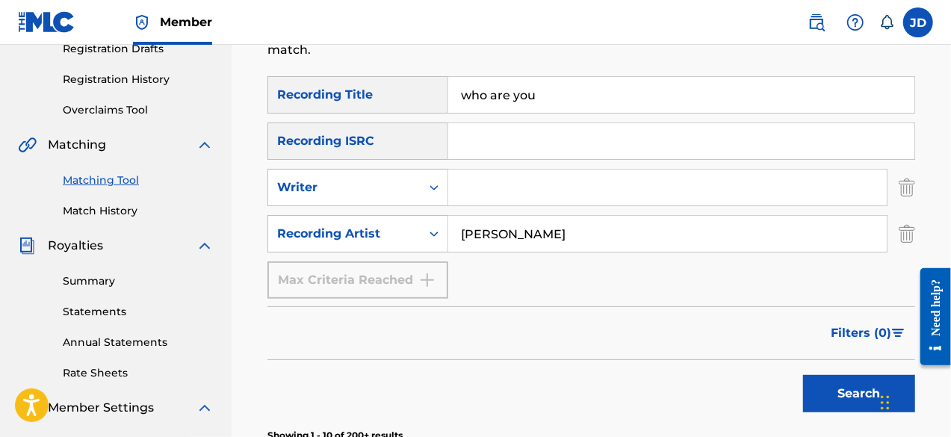
drag, startPoint x: 580, startPoint y: 98, endPoint x: 441, endPoint y: 95, distance: 139.0
click at [441, 95] on div "SearchWithCriteria0735e0e1-8df3-4e60-9753-94da8e0a239d Recording Title who are …" at bounding box center [591, 94] width 648 height 37
type input "only [DEMOGRAPHIC_DATA] can do"
click at [827, 387] on button "Search" at bounding box center [859, 393] width 112 height 37
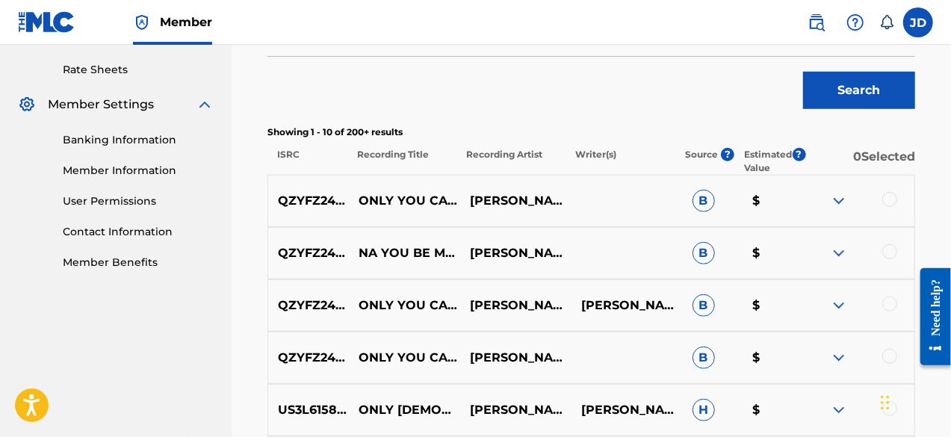
scroll to position [580, 0]
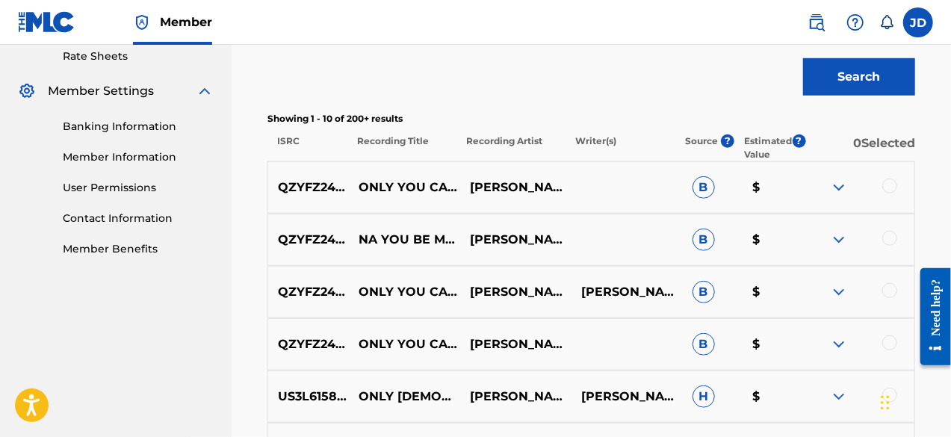
click at [841, 186] on img at bounding box center [839, 188] width 18 height 18
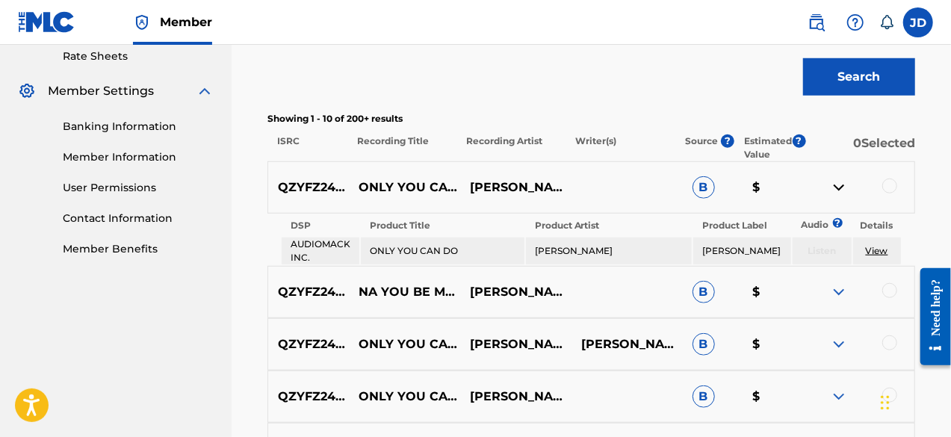
click at [841, 186] on img at bounding box center [839, 188] width 18 height 18
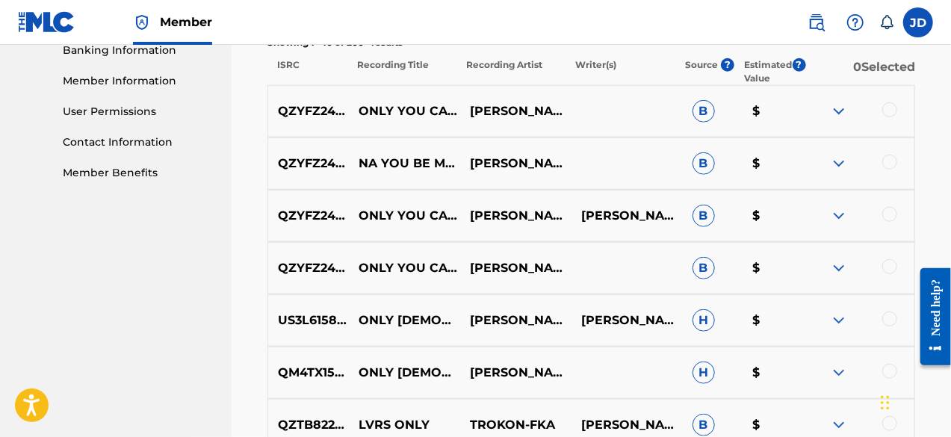
scroll to position [637, 0]
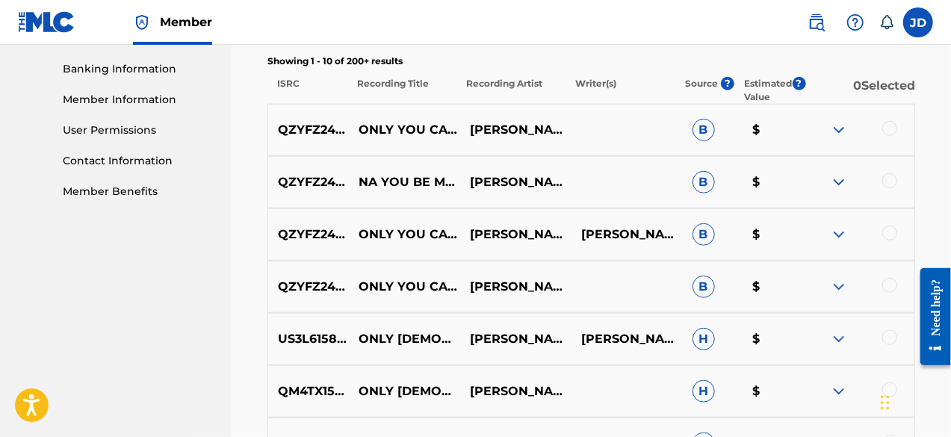
click at [837, 297] on div "QZYFZ2464796 ONLY YOU CAN DO [PERSON_NAME] B $" at bounding box center [591, 287] width 648 height 52
click at [839, 288] on img at bounding box center [839, 287] width 18 height 18
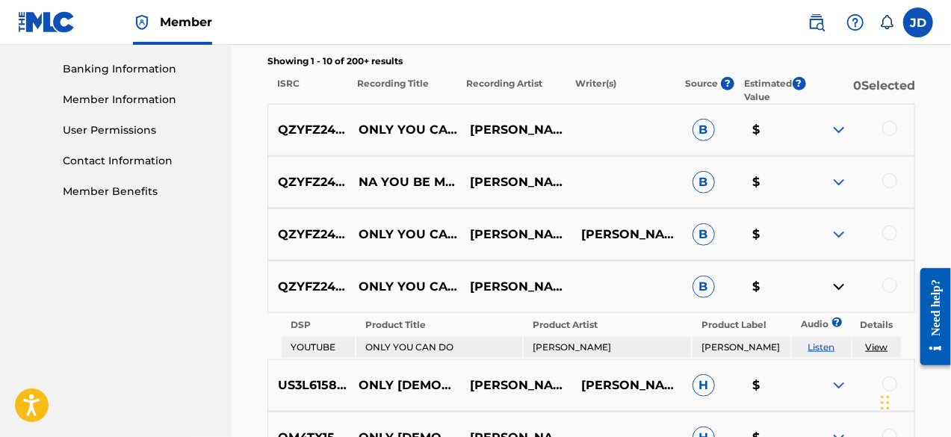
click at [893, 288] on div at bounding box center [889, 285] width 15 height 15
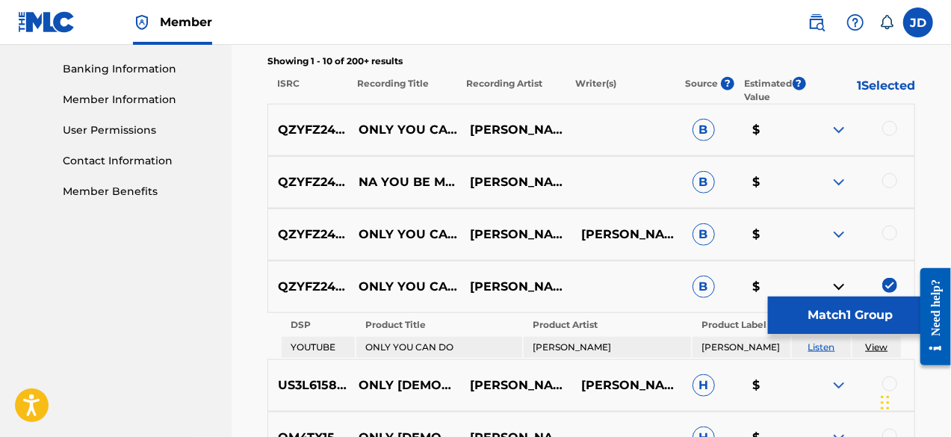
click at [892, 236] on div at bounding box center [889, 233] width 15 height 15
click at [893, 126] on div at bounding box center [889, 128] width 15 height 15
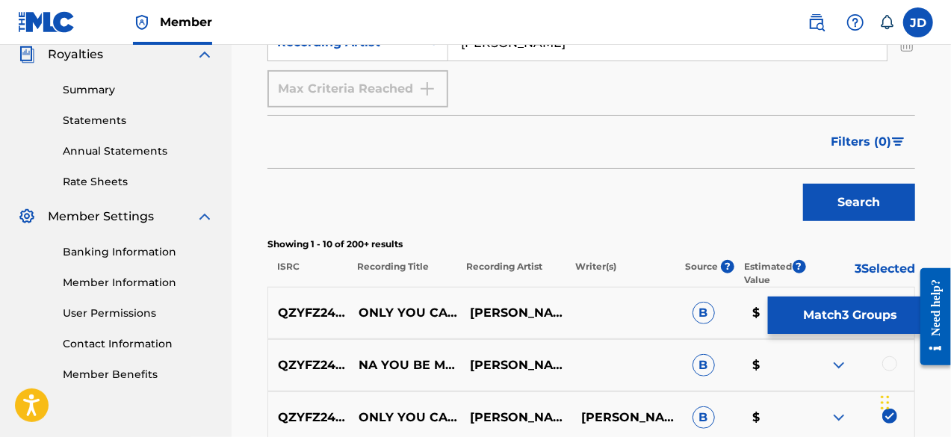
scroll to position [472, 0]
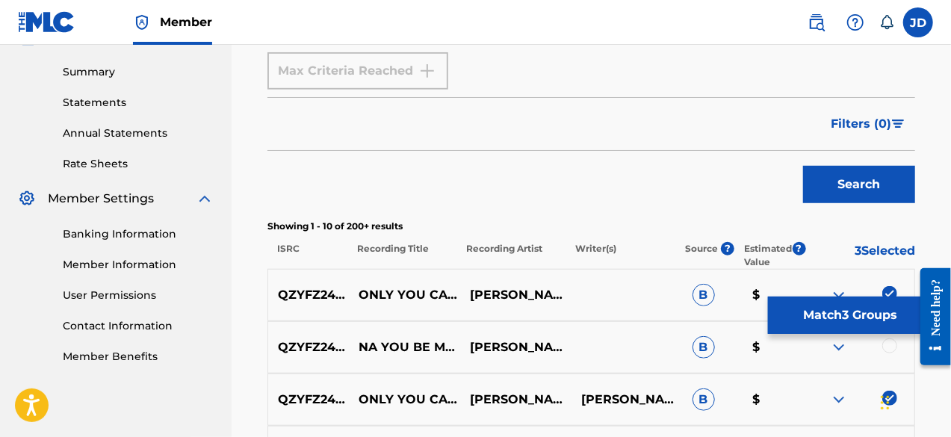
click at [840, 171] on button "Search" at bounding box center [859, 184] width 112 height 37
click at [887, 311] on button "Match 3 Groups" at bounding box center [850, 315] width 165 height 37
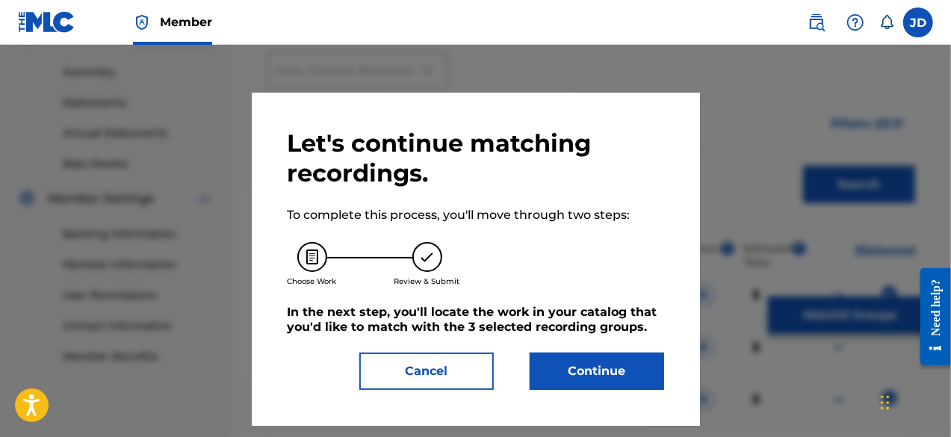
click at [630, 377] on button "Continue" at bounding box center [597, 371] width 134 height 37
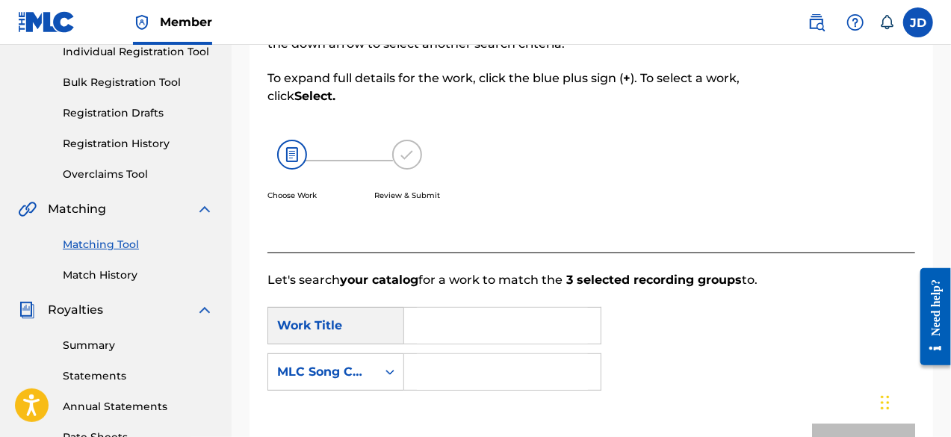
scroll to position [264, 0]
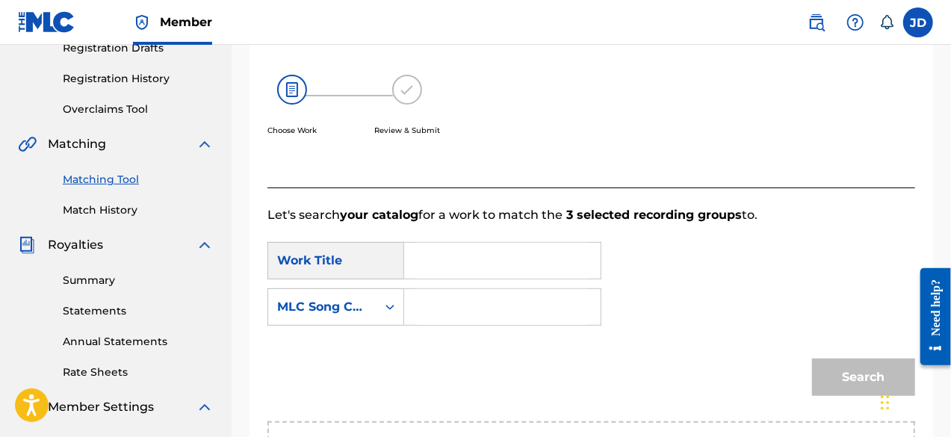
click at [433, 269] on input "Search Form" at bounding box center [502, 261] width 171 height 36
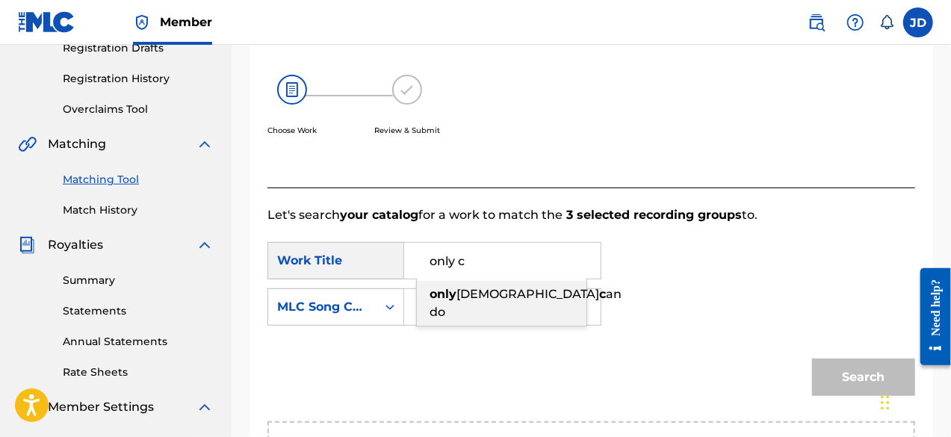
click at [450, 295] on strong "only" at bounding box center [443, 294] width 27 height 14
type input "only [DEMOGRAPHIC_DATA] can do"
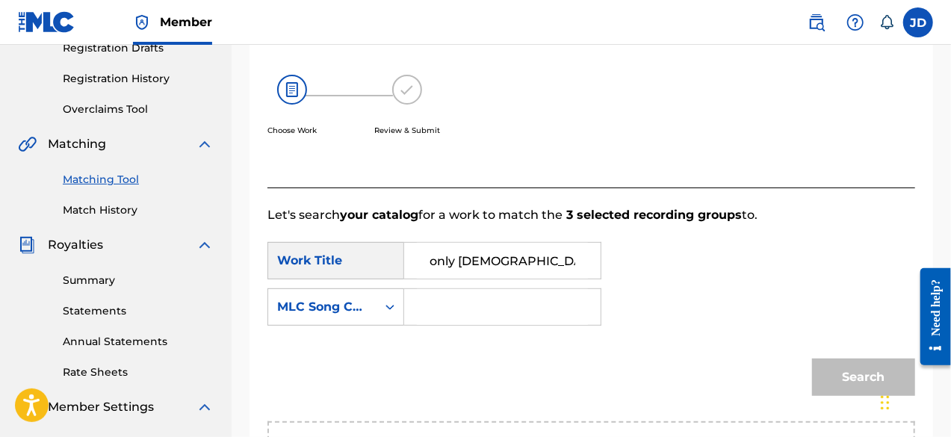
click at [434, 300] on input "Search Form" at bounding box center [502, 307] width 171 height 36
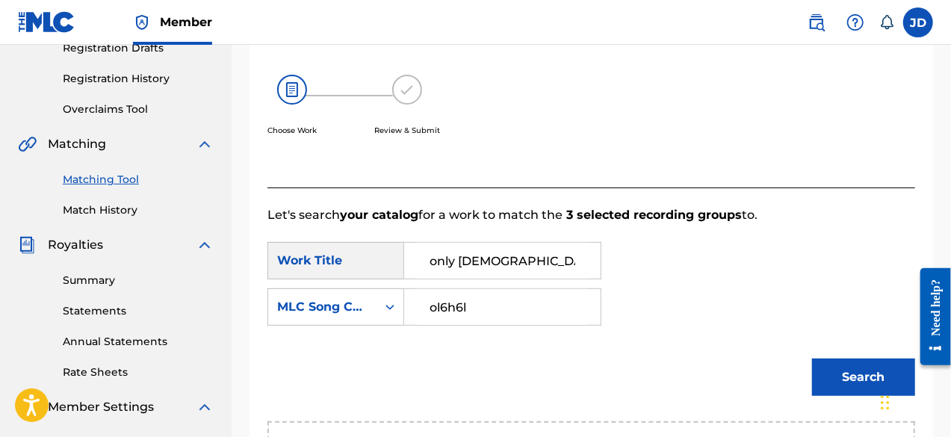
type input "ol6h6l"
click at [831, 377] on button "Search" at bounding box center [863, 377] width 103 height 37
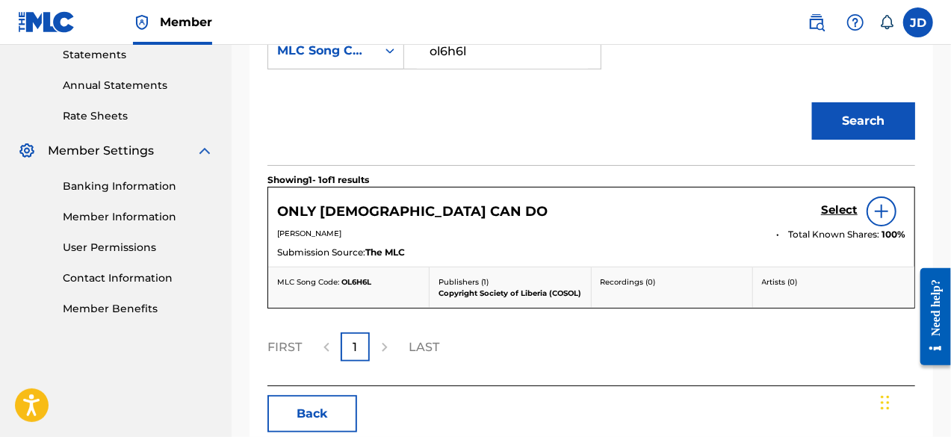
scroll to position [545, 0]
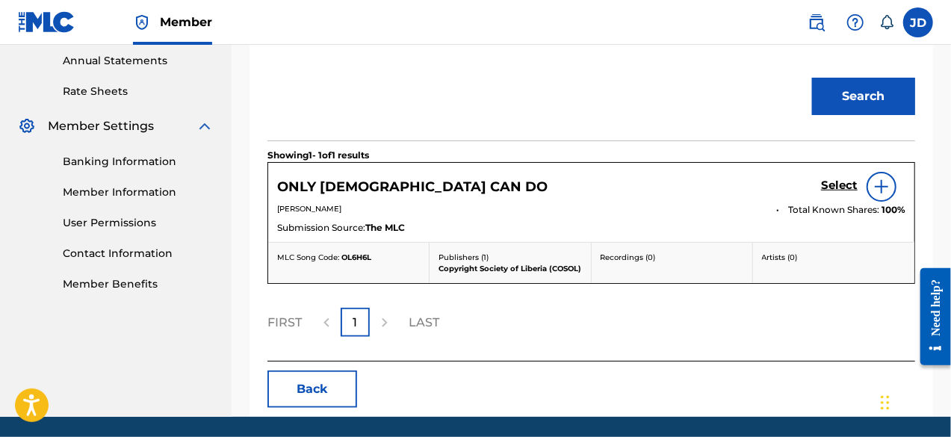
click at [835, 181] on h5 "Select" at bounding box center [839, 186] width 37 height 14
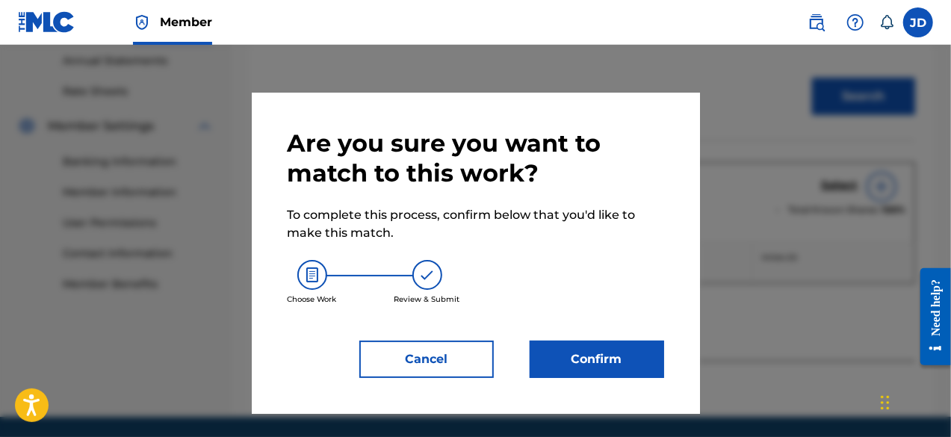
click at [575, 346] on button "Confirm" at bounding box center [597, 359] width 134 height 37
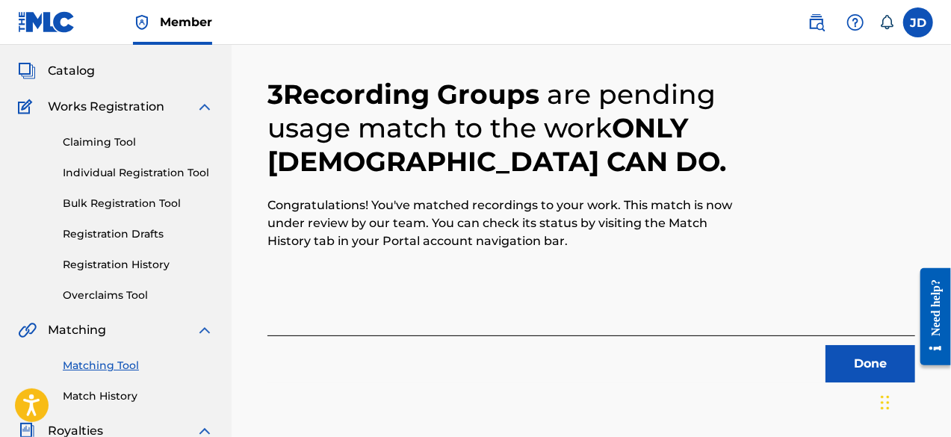
scroll to position [75, 0]
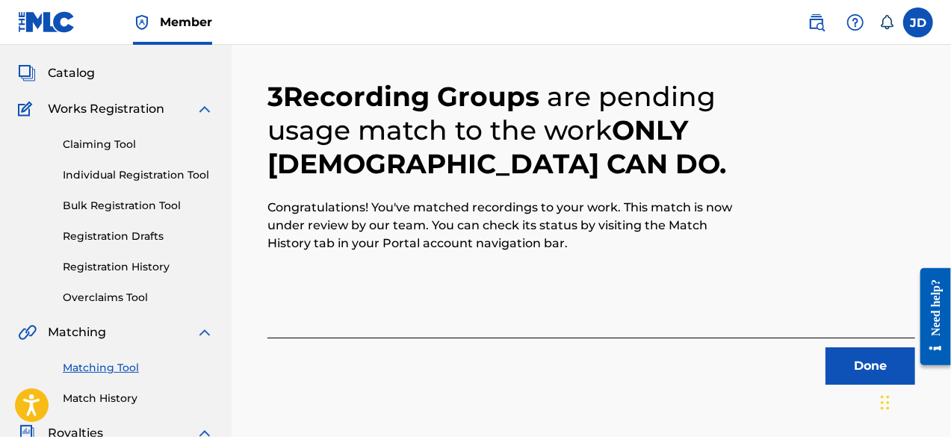
click at [860, 355] on button "Done" at bounding box center [870, 365] width 90 height 37
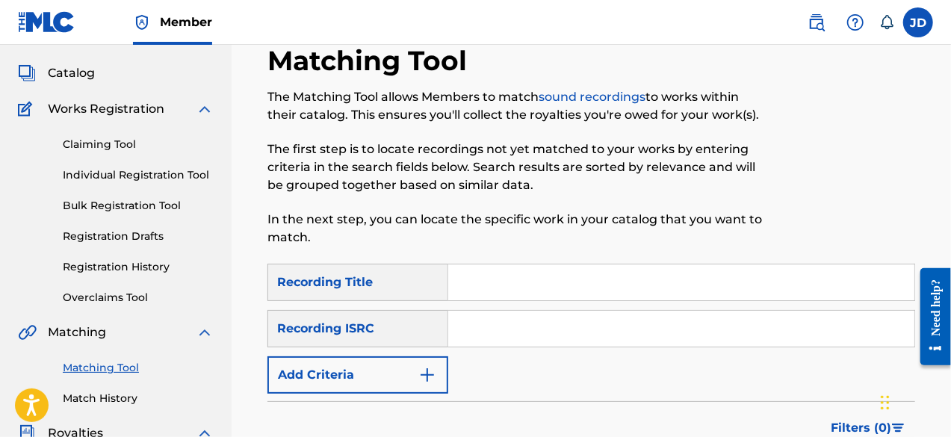
click at [398, 377] on button "Add Criteria" at bounding box center [357, 374] width 181 height 37
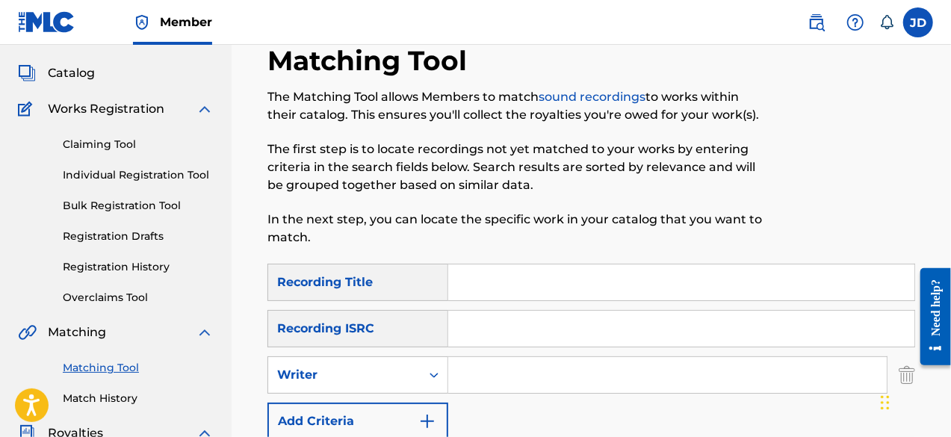
click at [393, 416] on button "Add Criteria" at bounding box center [357, 421] width 181 height 37
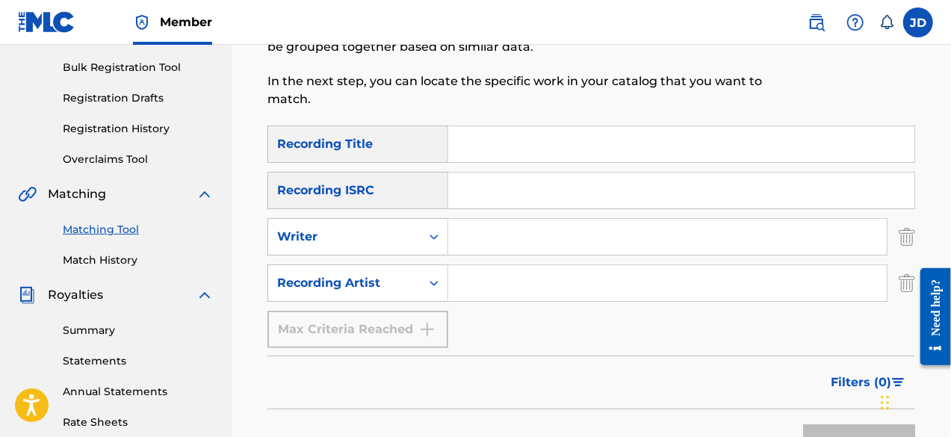
scroll to position [220, 0]
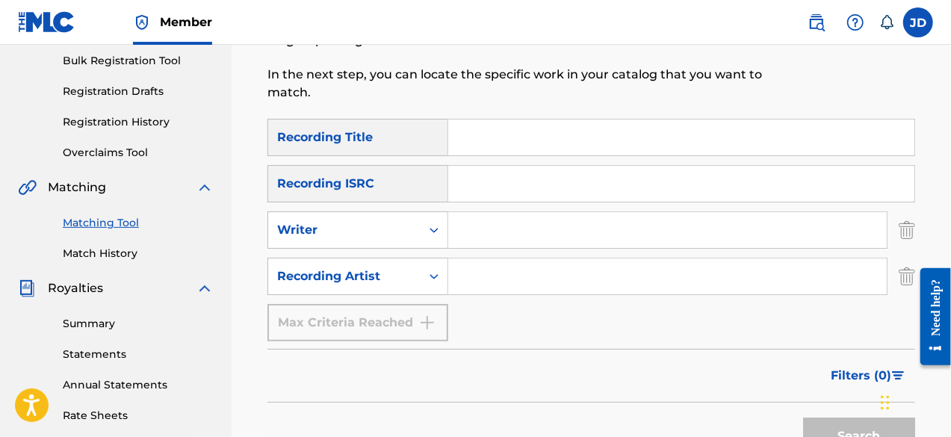
click at [512, 141] on input "Search Form" at bounding box center [681, 138] width 466 height 36
type input "no helper"
click at [478, 283] on input "Search Form" at bounding box center [667, 276] width 439 height 36
paste input "[PERSON_NAME]"
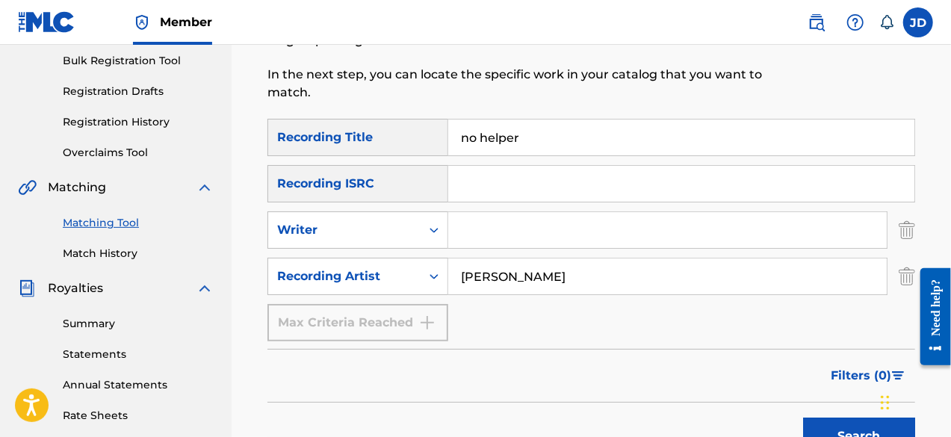
type input "[PERSON_NAME]"
click at [833, 428] on button "Search" at bounding box center [859, 436] width 112 height 37
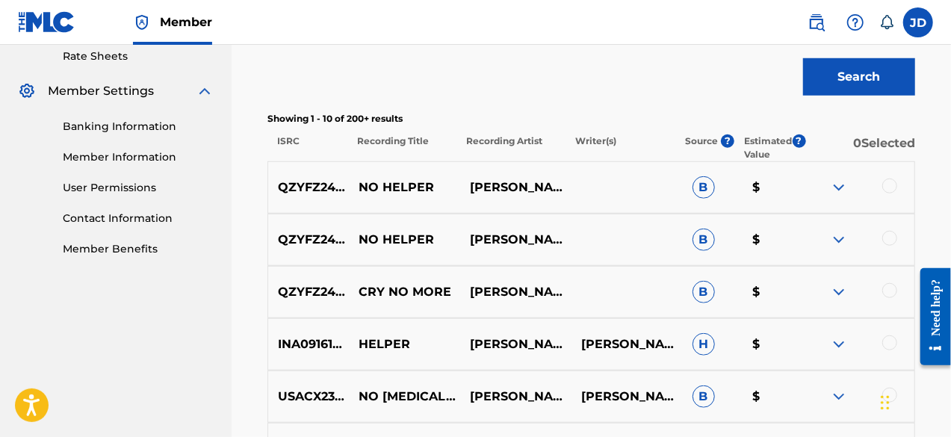
scroll to position [581, 0]
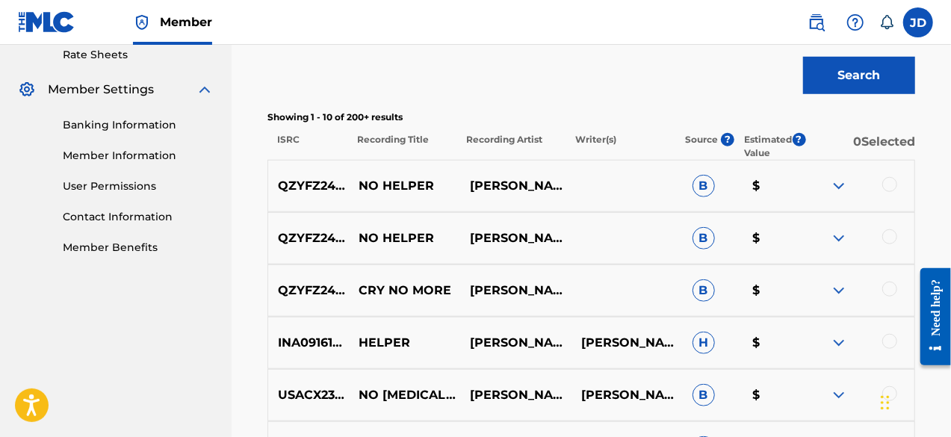
click at [896, 180] on div at bounding box center [858, 186] width 111 height 18
click at [895, 188] on div at bounding box center [889, 184] width 15 height 15
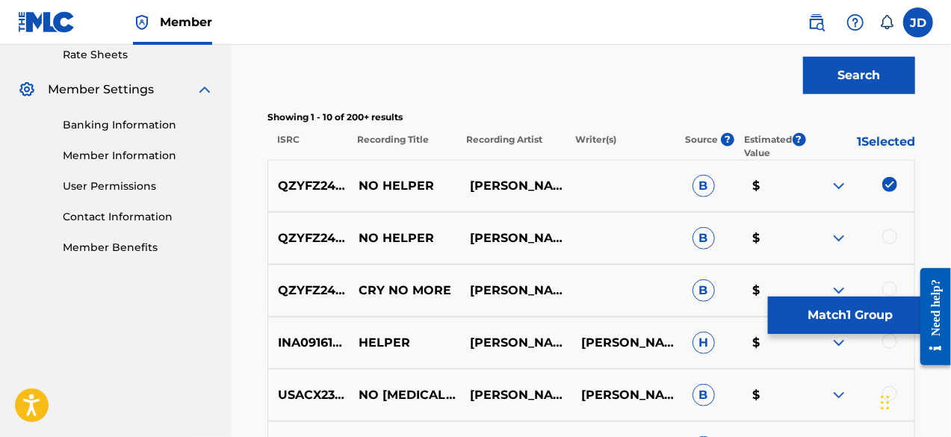
click at [892, 244] on div at bounding box center [858, 238] width 111 height 18
click at [891, 241] on div at bounding box center [889, 236] width 15 height 15
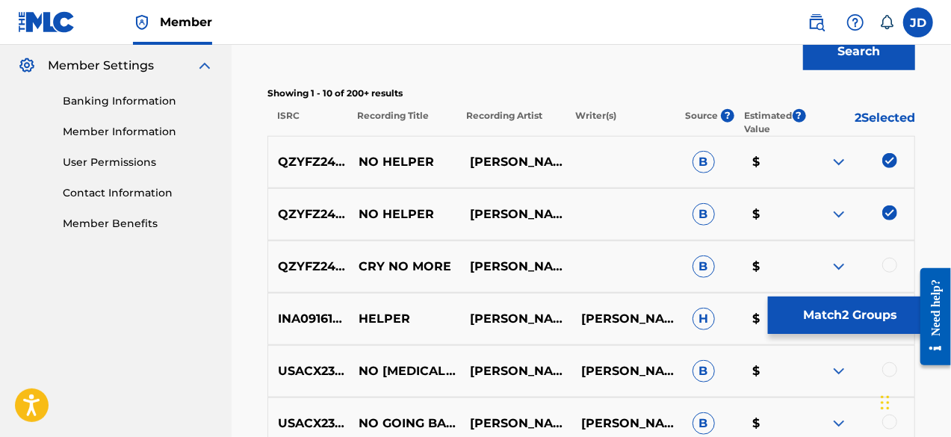
scroll to position [601, 0]
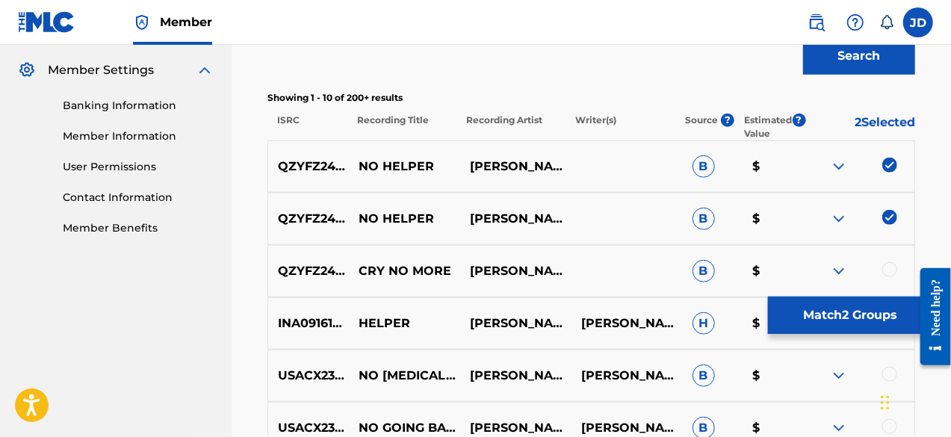
click at [853, 312] on button "Match 2 Groups" at bounding box center [850, 315] width 165 height 37
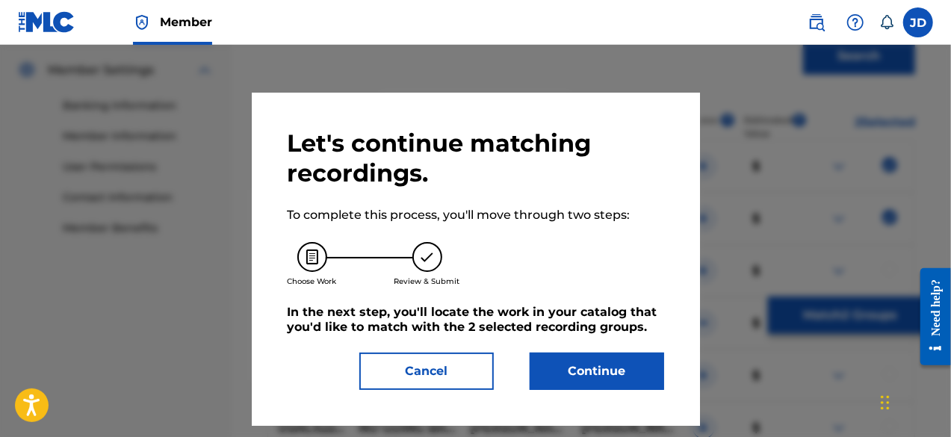
click at [563, 375] on button "Continue" at bounding box center [597, 371] width 134 height 37
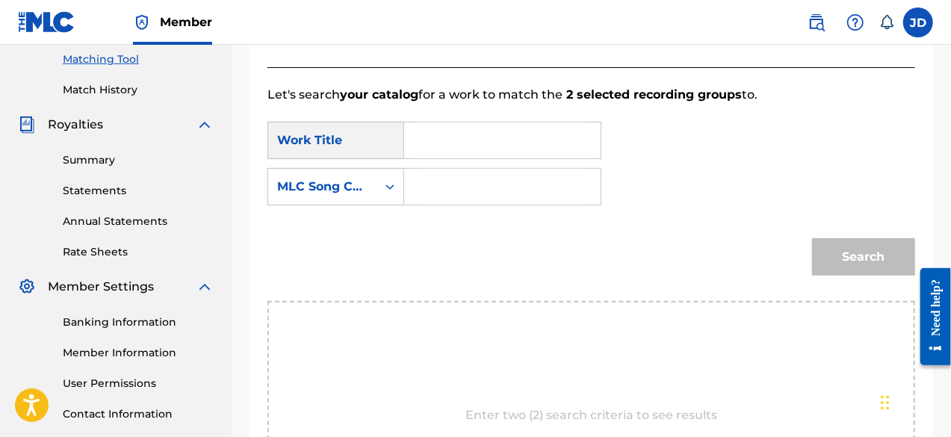
scroll to position [294, 0]
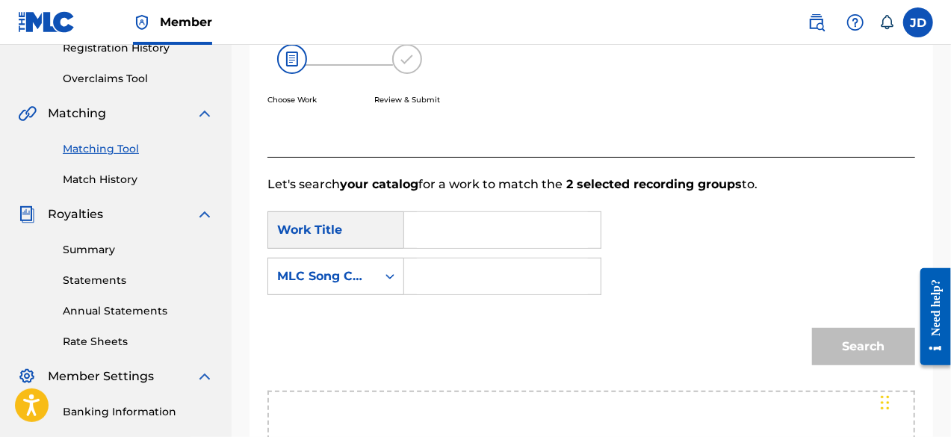
click at [527, 235] on input "Search Form" at bounding box center [502, 230] width 171 height 36
click at [505, 258] on div "no help er" at bounding box center [502, 263] width 170 height 27
type input "no helper"
click at [485, 270] on input "Search Form" at bounding box center [502, 276] width 171 height 36
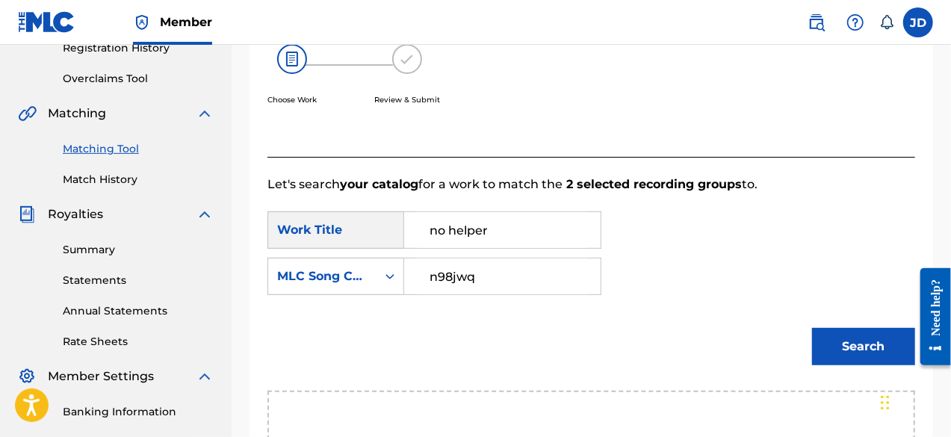
type input "n98jwq"
click at [873, 346] on button "Search" at bounding box center [863, 346] width 103 height 37
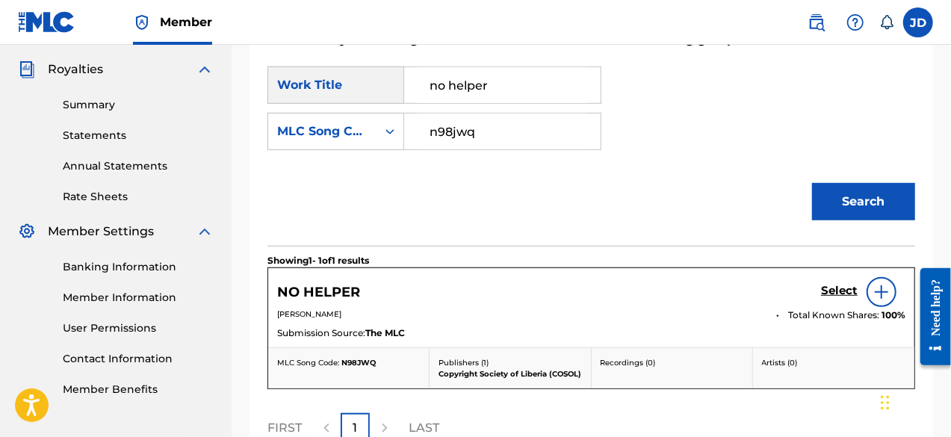
scroll to position [444, 0]
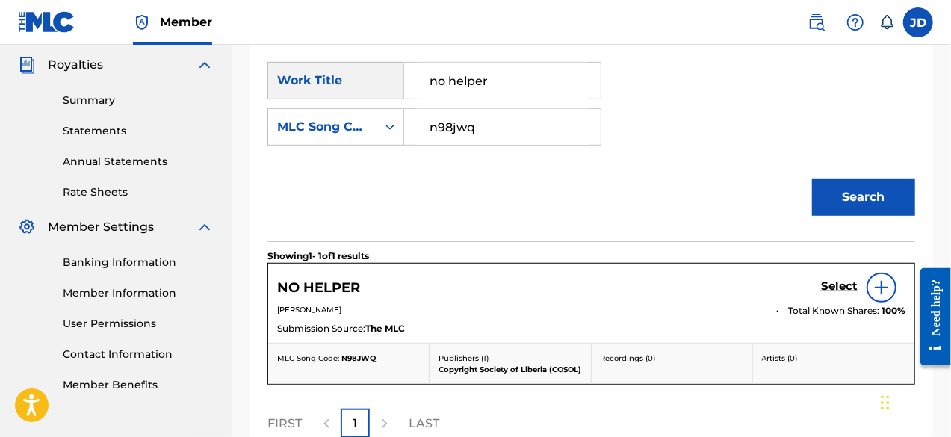
click at [840, 283] on h5 "Select" at bounding box center [839, 286] width 37 height 14
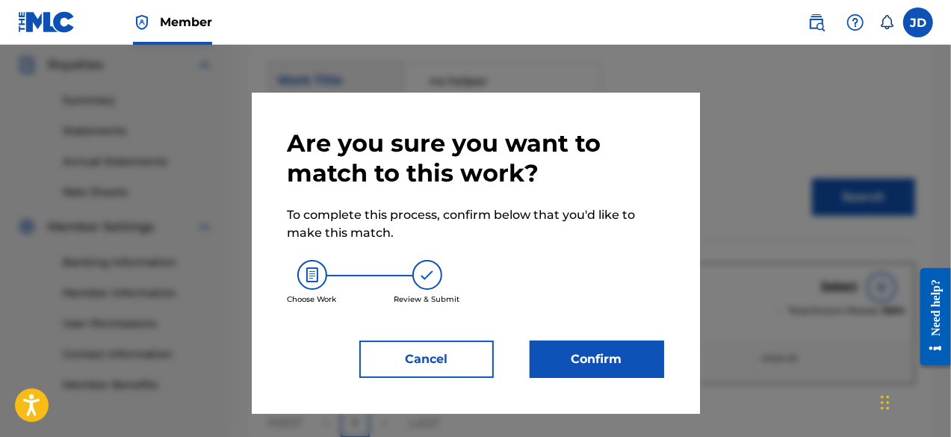
click at [555, 369] on button "Confirm" at bounding box center [597, 359] width 134 height 37
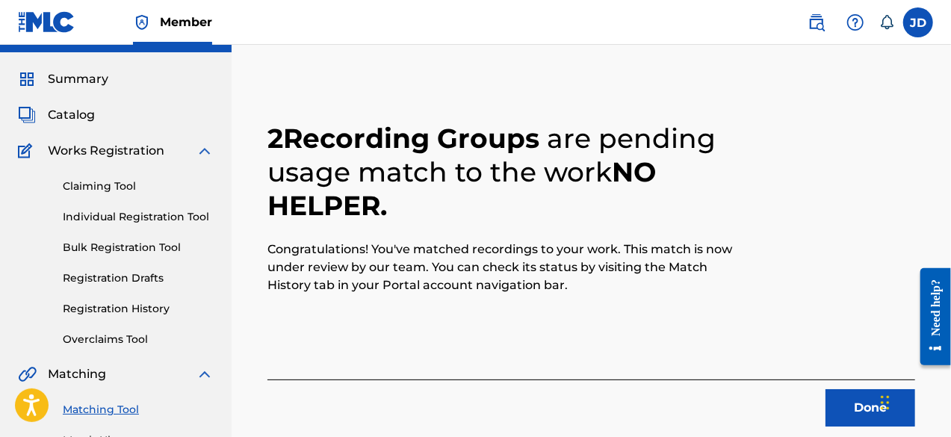
scroll to position [33, 0]
click at [854, 397] on button "Done" at bounding box center [870, 408] width 90 height 37
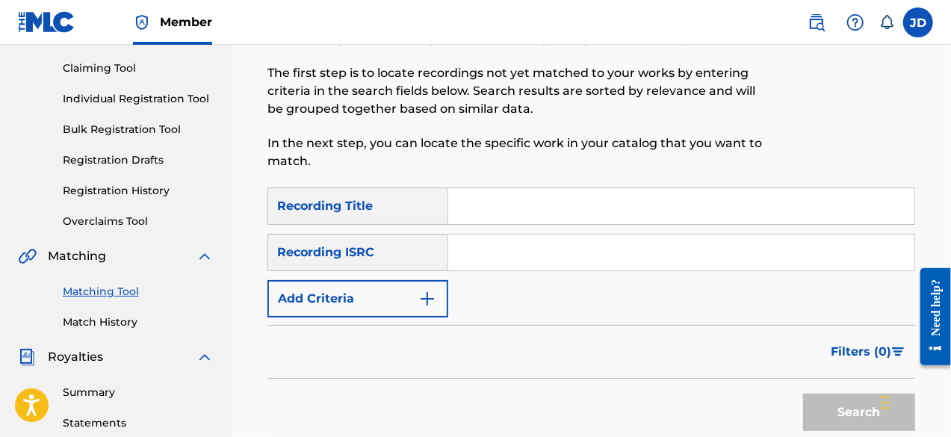
scroll to position [155, 0]
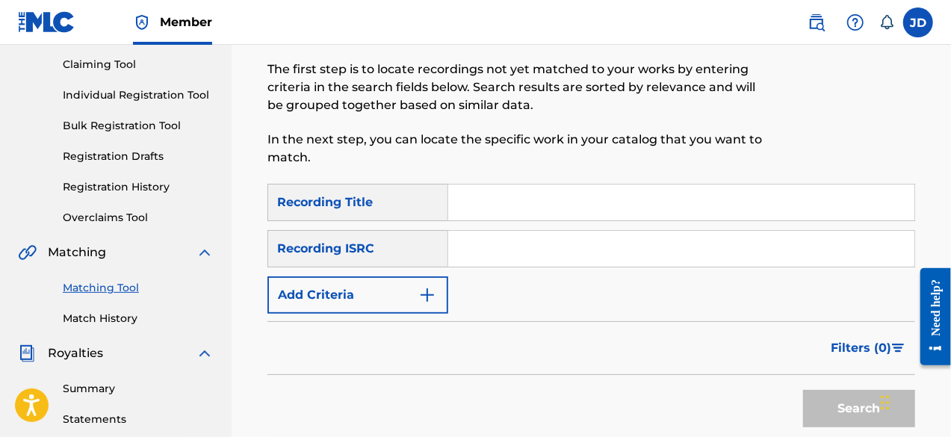
click at [475, 211] on input "Search Form" at bounding box center [681, 203] width 466 height 36
type input "m"
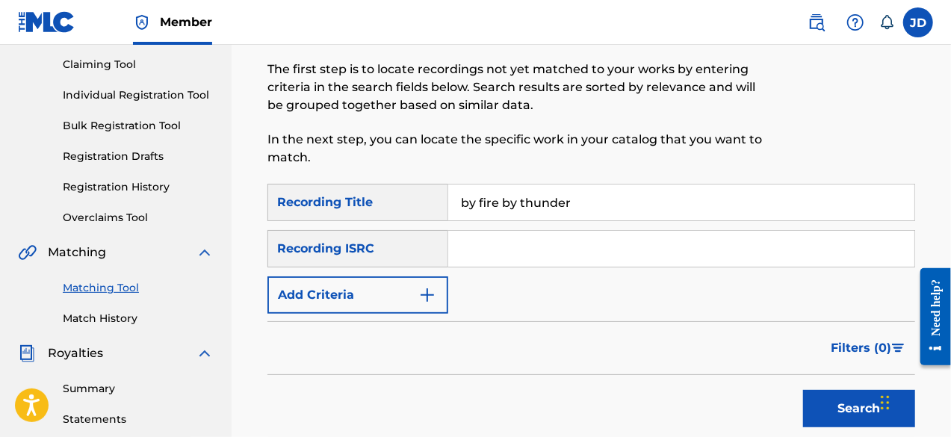
type input "by fire by thunder"
click at [418, 294] on button "Add Criteria" at bounding box center [357, 294] width 181 height 37
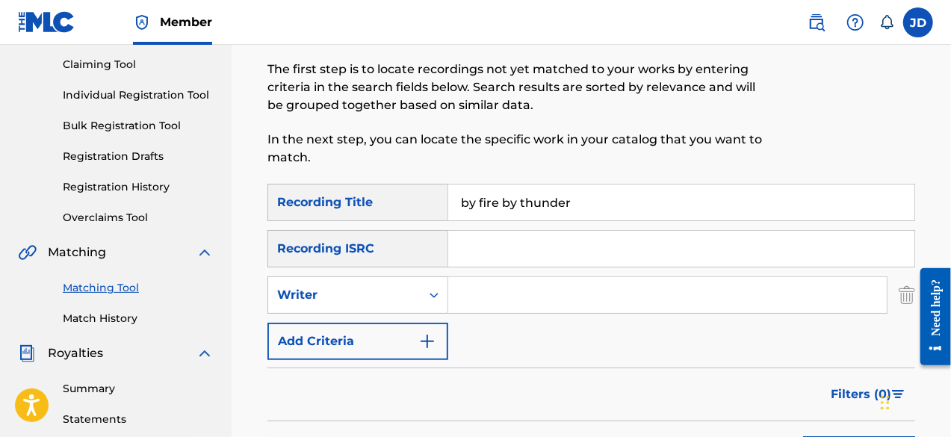
click at [415, 332] on button "Add Criteria" at bounding box center [357, 341] width 181 height 37
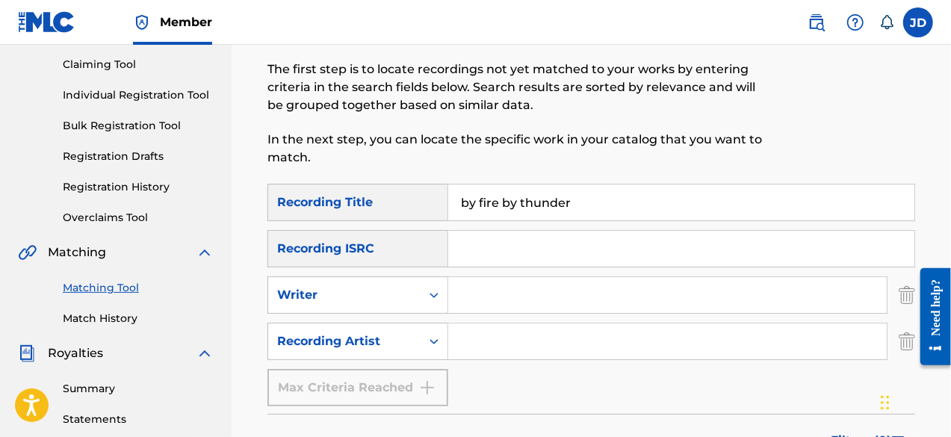
click at [504, 345] on input "Search Form" at bounding box center [667, 341] width 439 height 36
paste input "[PERSON_NAME]"
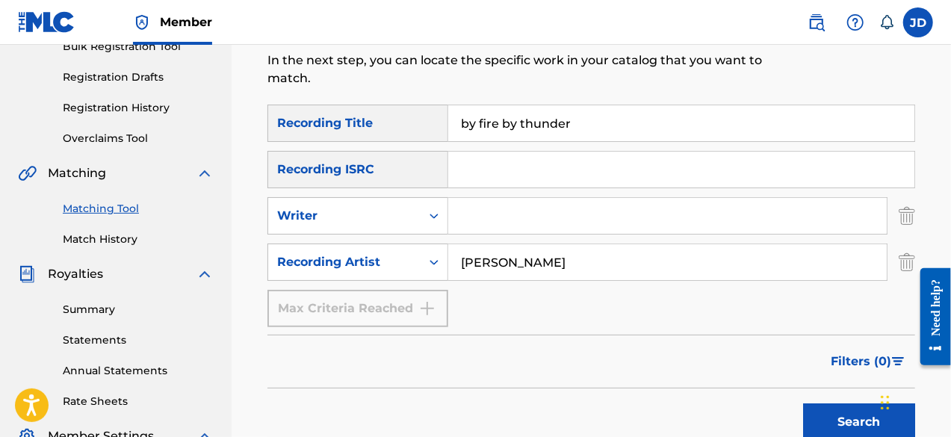
scroll to position [270, 0]
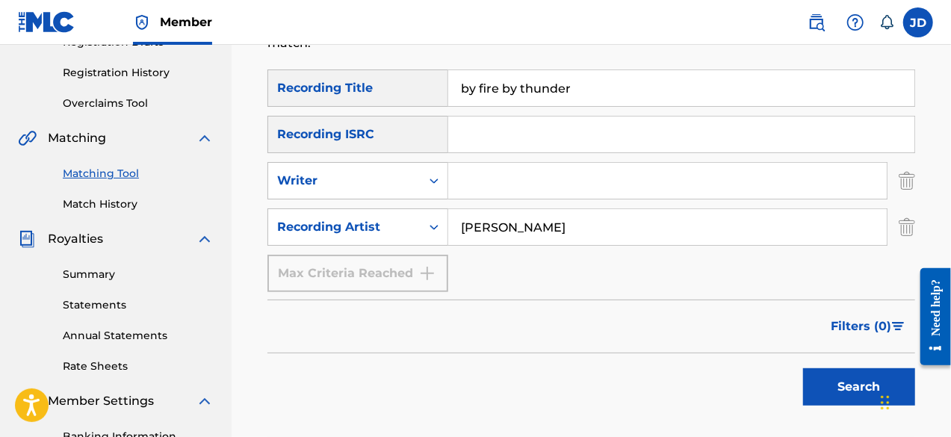
type input "[PERSON_NAME]"
click at [831, 377] on button "Search" at bounding box center [859, 386] width 112 height 37
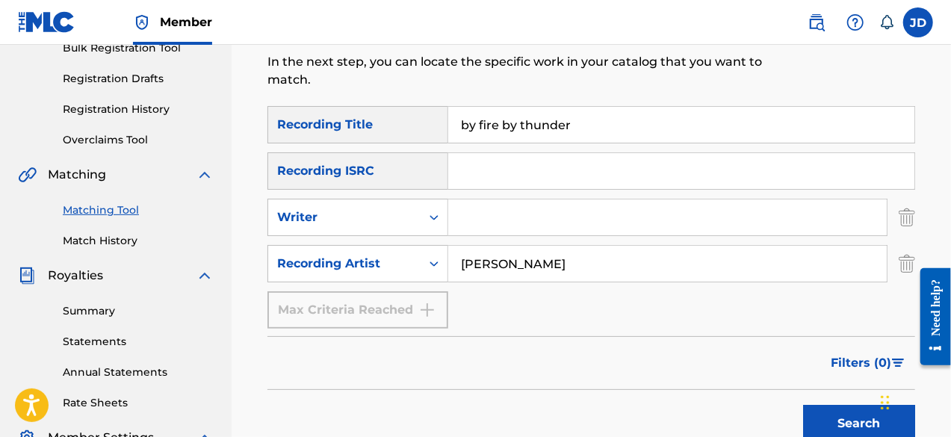
scroll to position [217, 0]
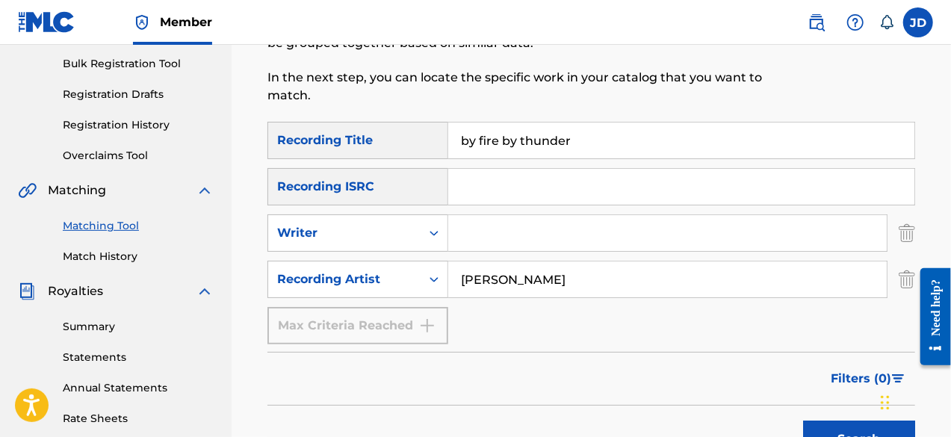
drag, startPoint x: 594, startPoint y: 140, endPoint x: 448, endPoint y: 151, distance: 146.1
click at [448, 151] on input "by fire by thunder" at bounding box center [681, 141] width 466 height 36
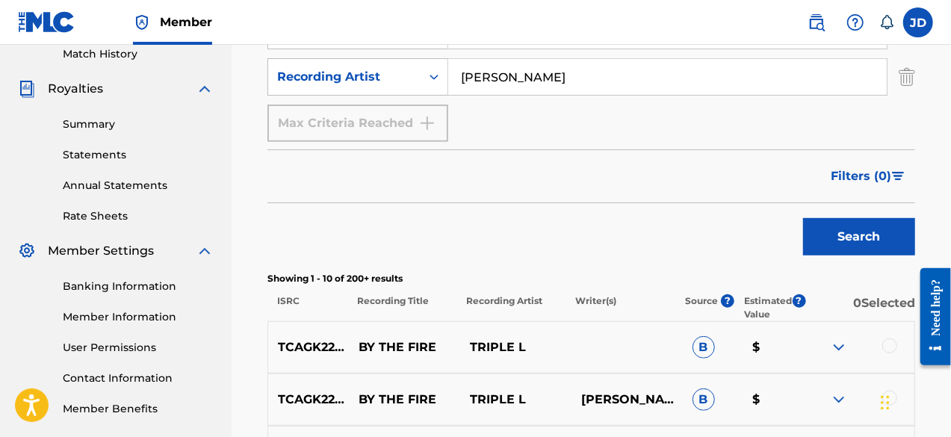
scroll to position [458, 0]
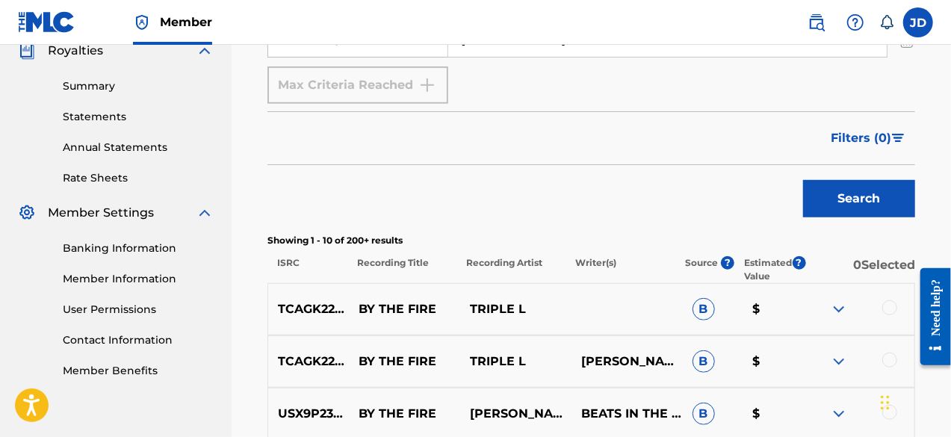
type input "cry no more"
click at [842, 194] on button "Search" at bounding box center [859, 198] width 112 height 37
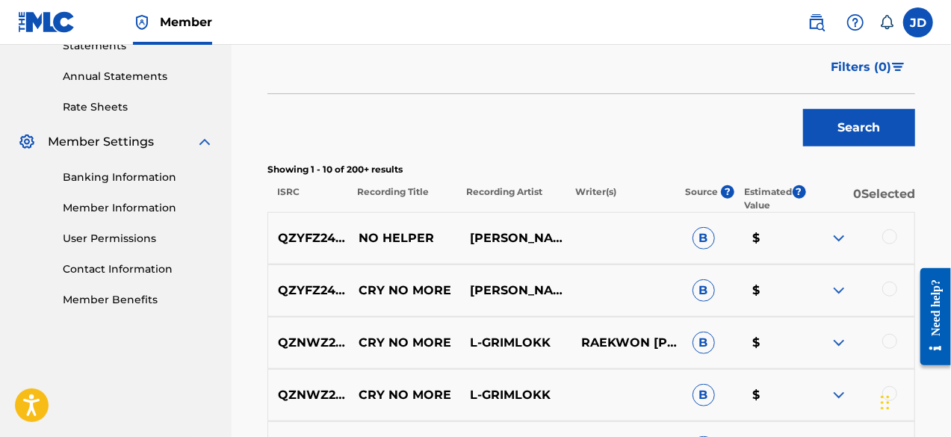
scroll to position [532, 0]
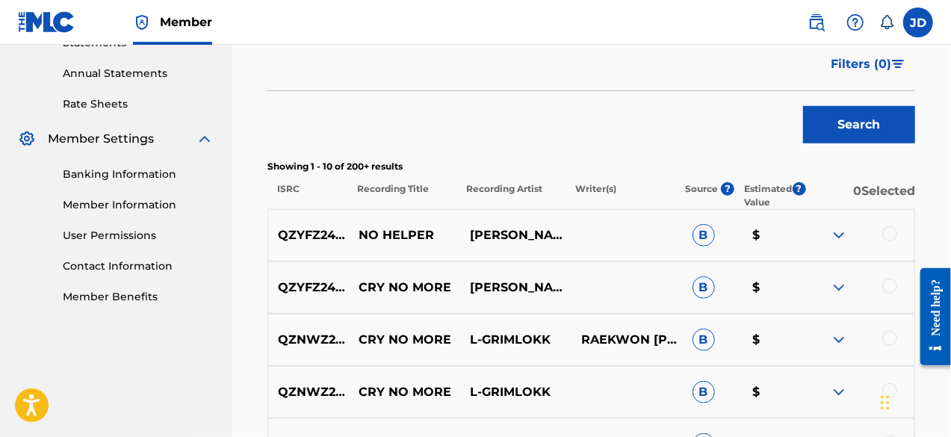
click at [889, 288] on div at bounding box center [889, 286] width 15 height 15
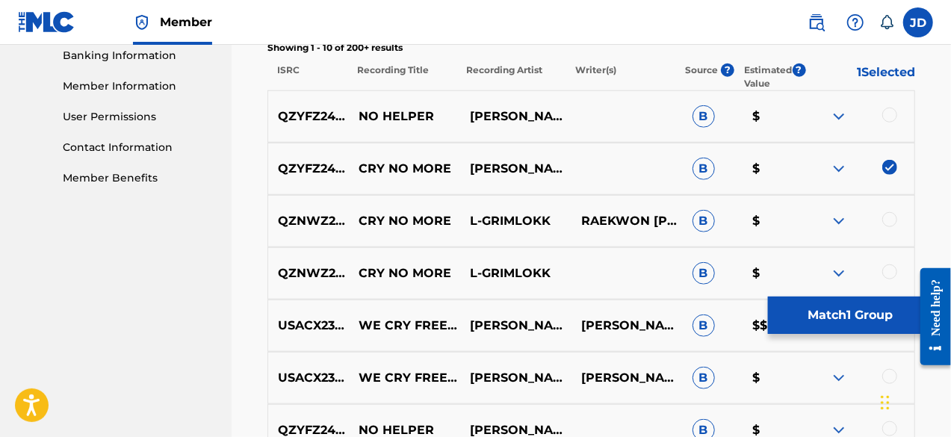
scroll to position [671, 0]
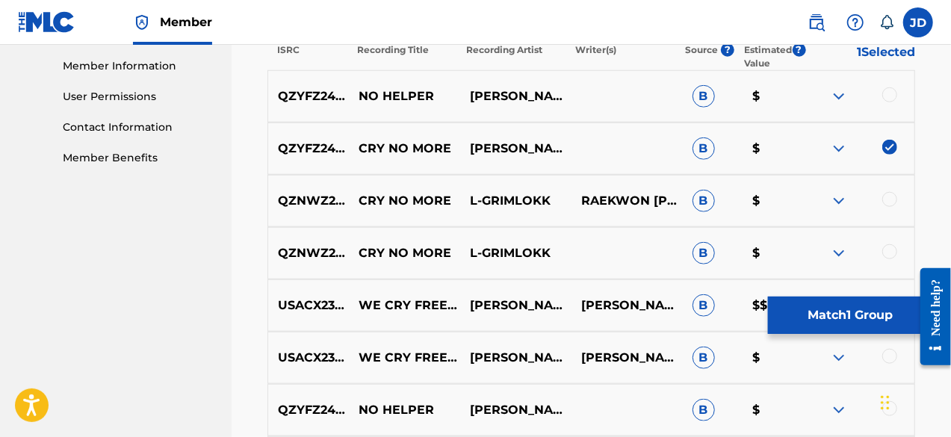
click at [846, 201] on img at bounding box center [839, 201] width 18 height 18
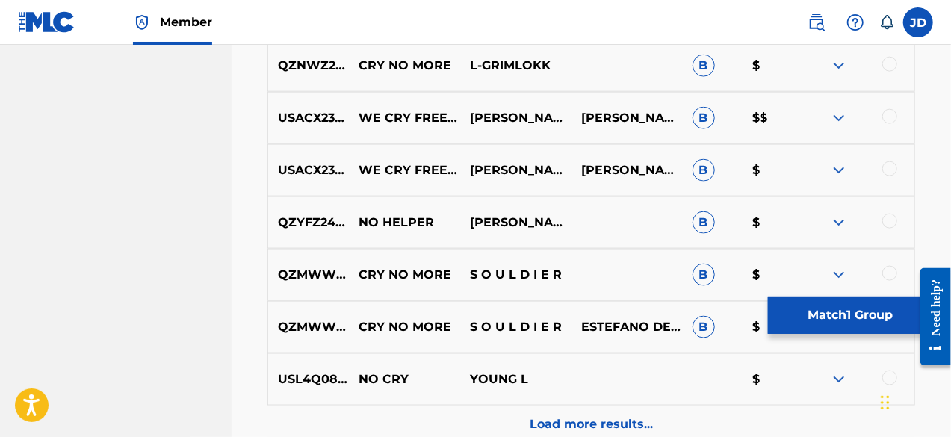
scroll to position [927, 0]
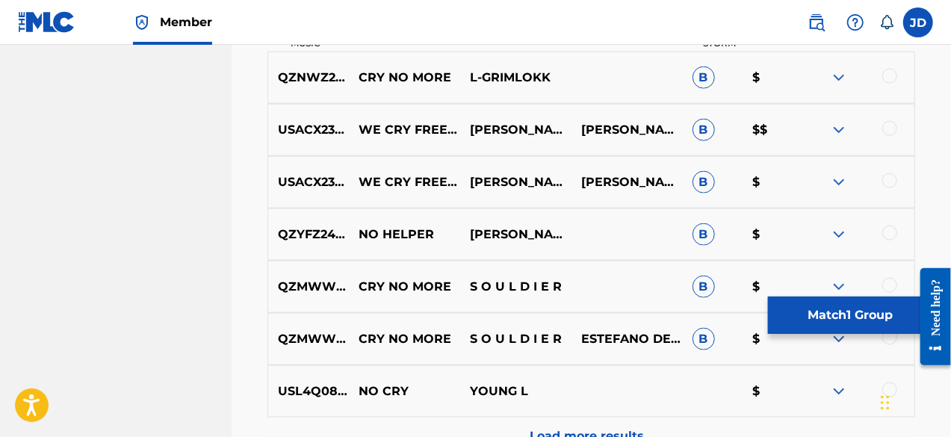
click at [837, 232] on img at bounding box center [839, 235] width 18 height 18
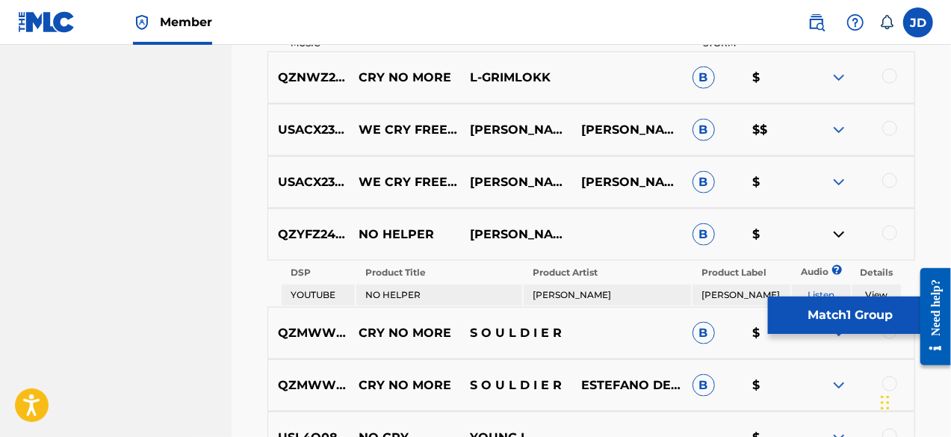
click at [837, 232] on img at bounding box center [839, 235] width 18 height 18
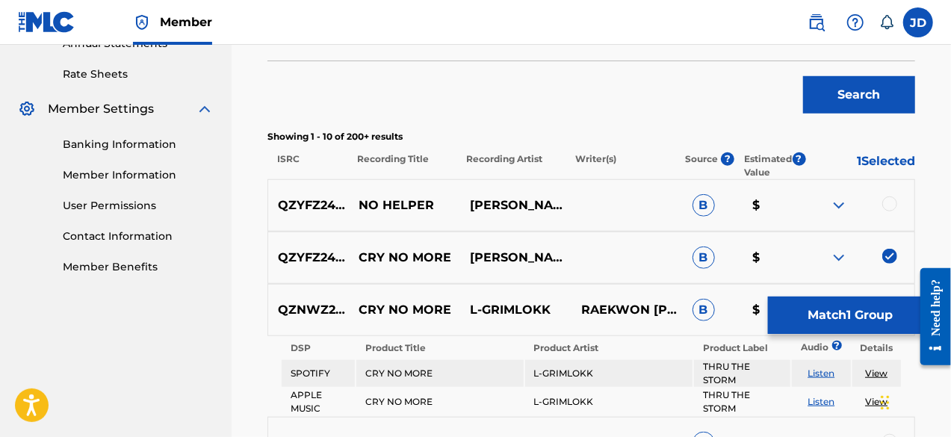
scroll to position [553, 0]
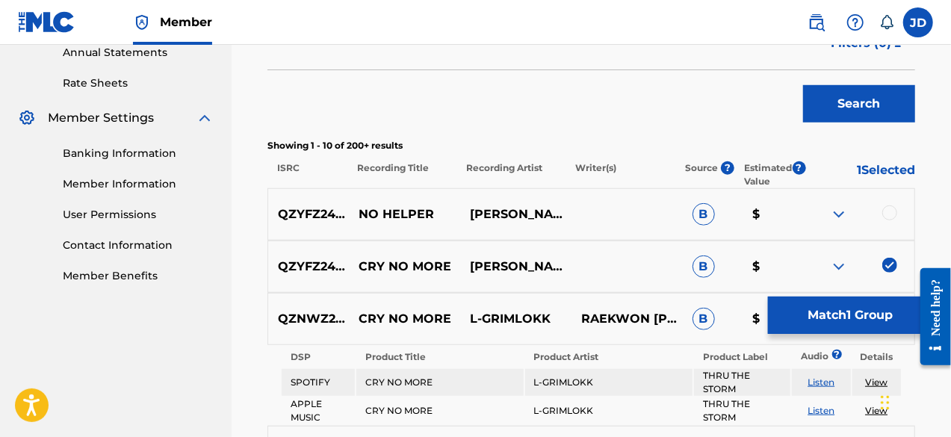
click at [829, 314] on button "Match 1 Group" at bounding box center [850, 315] width 165 height 37
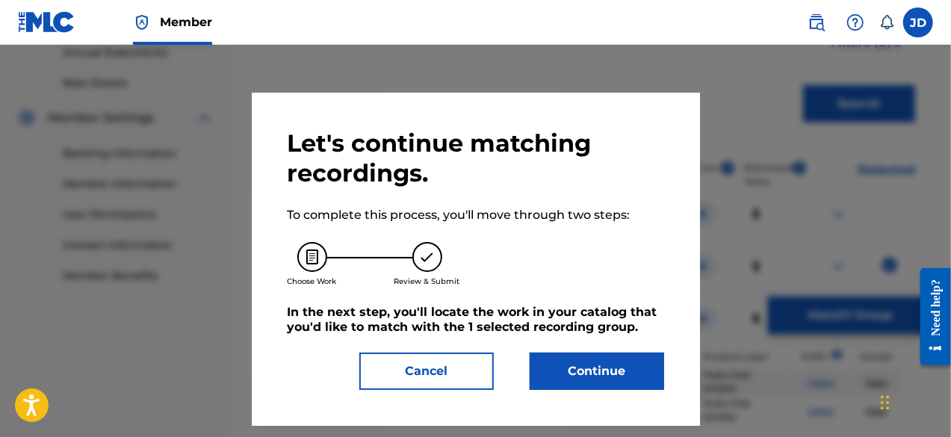
click at [595, 353] on button "Continue" at bounding box center [597, 371] width 134 height 37
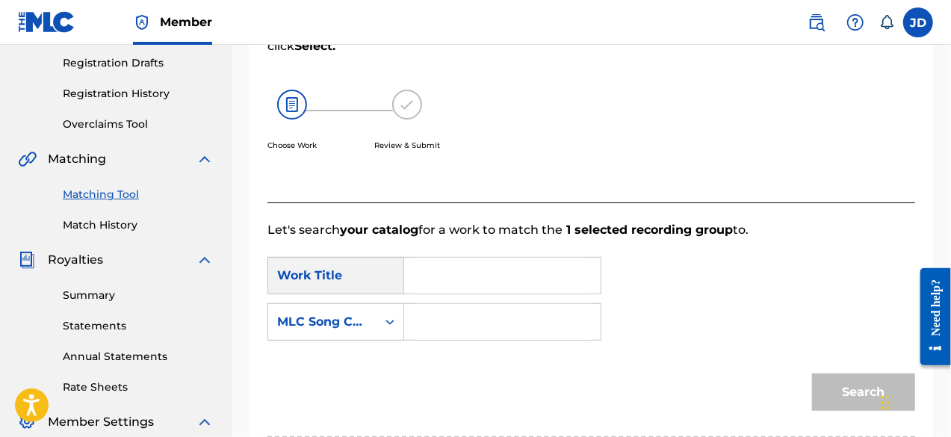
scroll to position [238, 0]
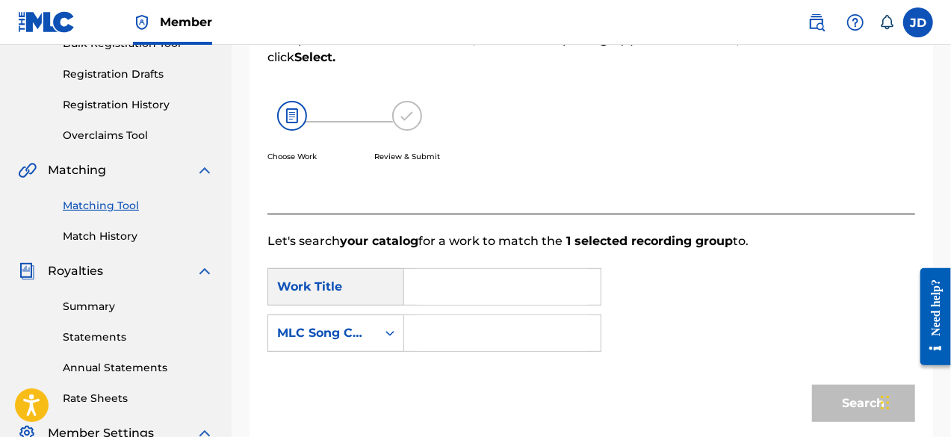
click at [499, 284] on input "Search Form" at bounding box center [502, 287] width 171 height 36
click at [492, 316] on span "more" at bounding box center [484, 320] width 33 height 14
type input "cry no more"
click at [475, 329] on input "Search Form" at bounding box center [502, 333] width 171 height 36
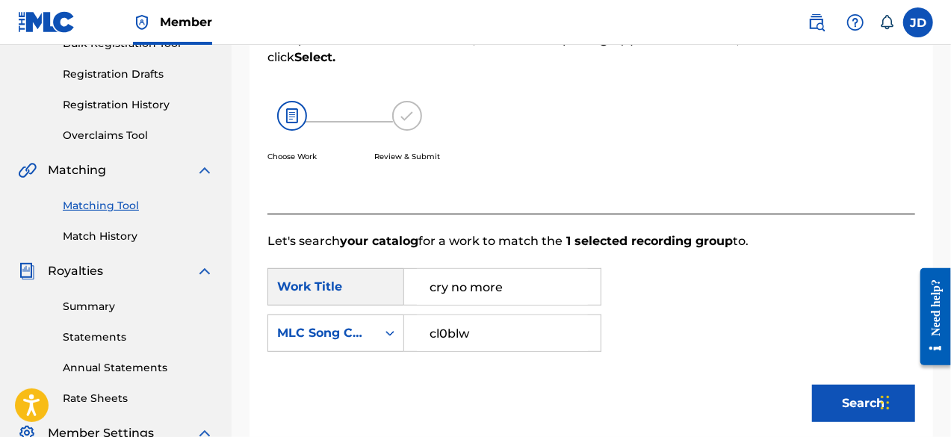
type input "cl0blw"
click at [869, 391] on button "Search" at bounding box center [863, 403] width 103 height 37
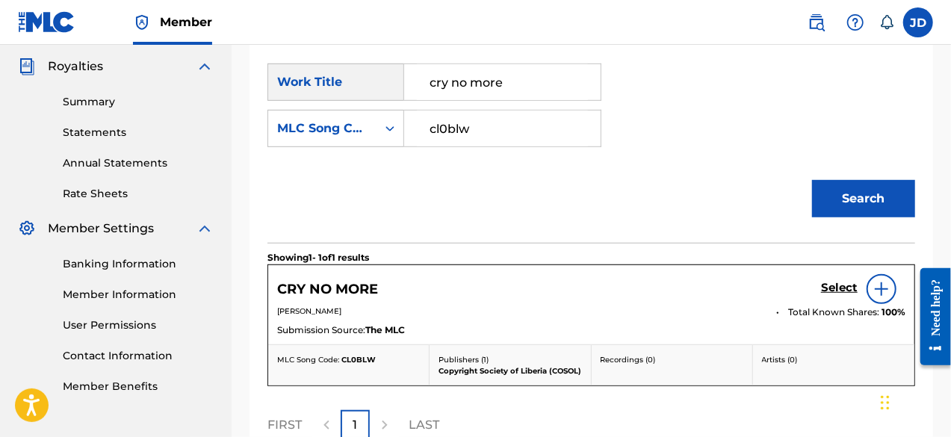
scroll to position [453, 0]
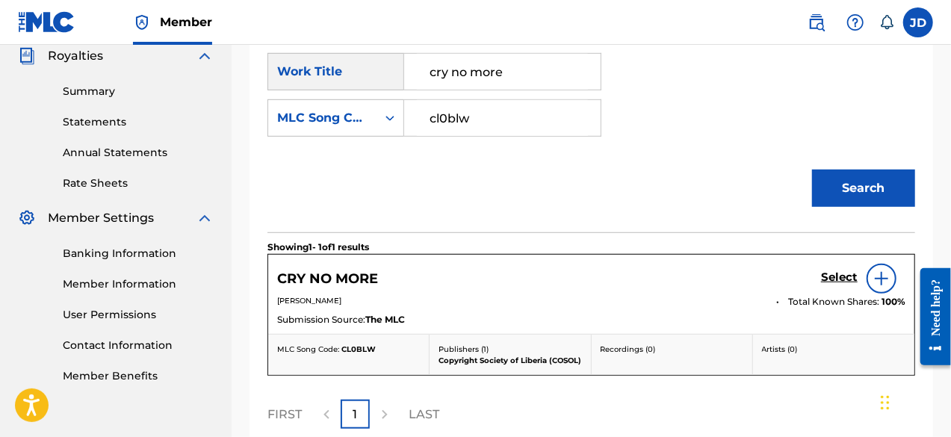
click at [843, 272] on h5 "Select" at bounding box center [839, 277] width 37 height 14
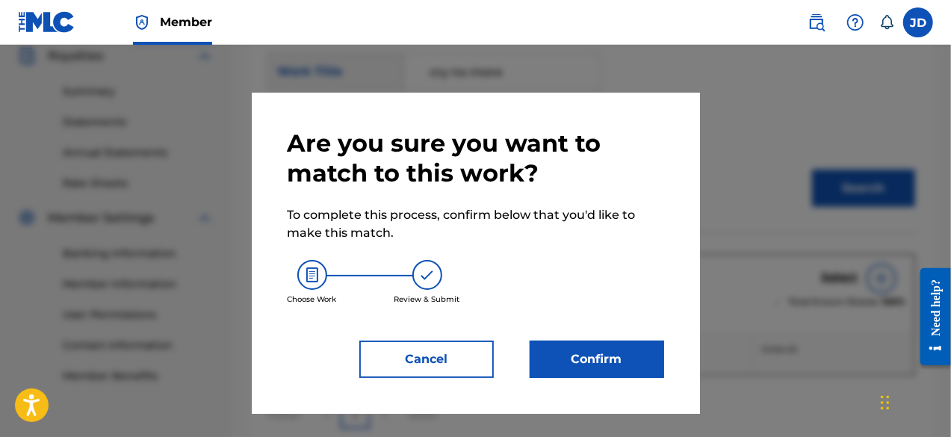
click at [558, 350] on button "Confirm" at bounding box center [597, 359] width 134 height 37
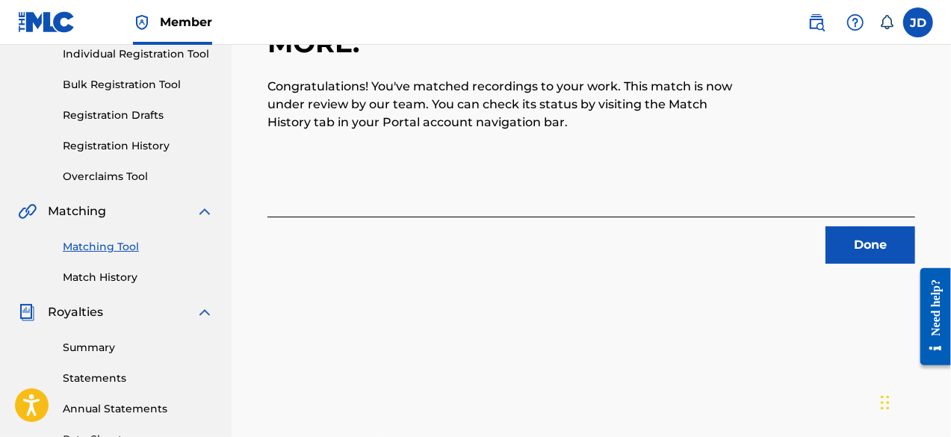
scroll to position [186, 0]
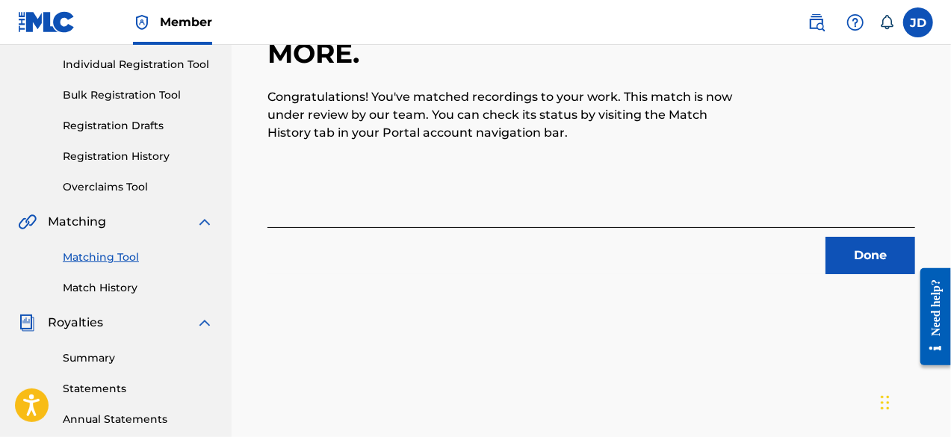
click at [856, 234] on div "Done" at bounding box center [591, 250] width 648 height 47
click at [842, 258] on button "Done" at bounding box center [870, 255] width 90 height 37
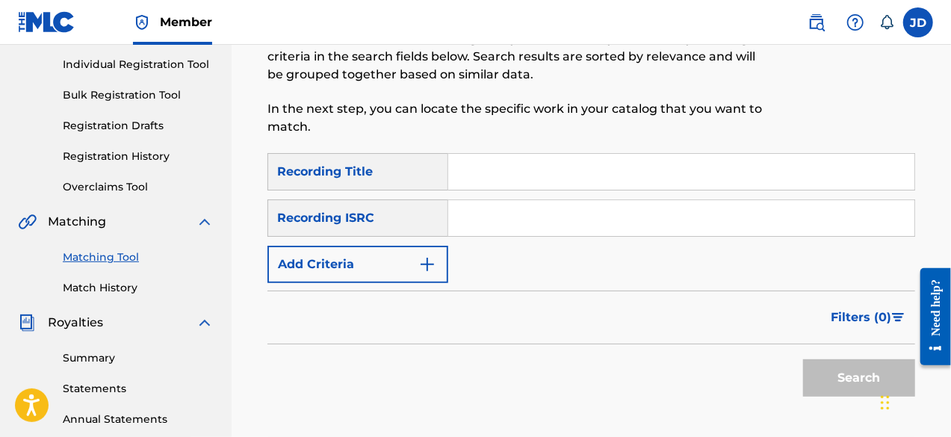
click at [455, 279] on div "SearchWithCriteria0735e0e1-8df3-4e60-9753-94da8e0a239d Recording Title SearchWi…" at bounding box center [591, 218] width 648 height 130
click at [432, 273] on img "Search Form" at bounding box center [427, 264] width 18 height 18
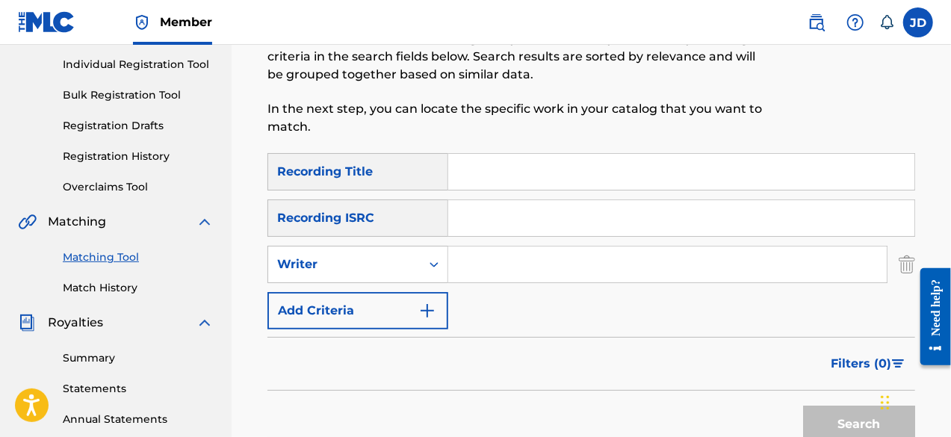
click at [424, 314] on img "Search Form" at bounding box center [427, 311] width 18 height 18
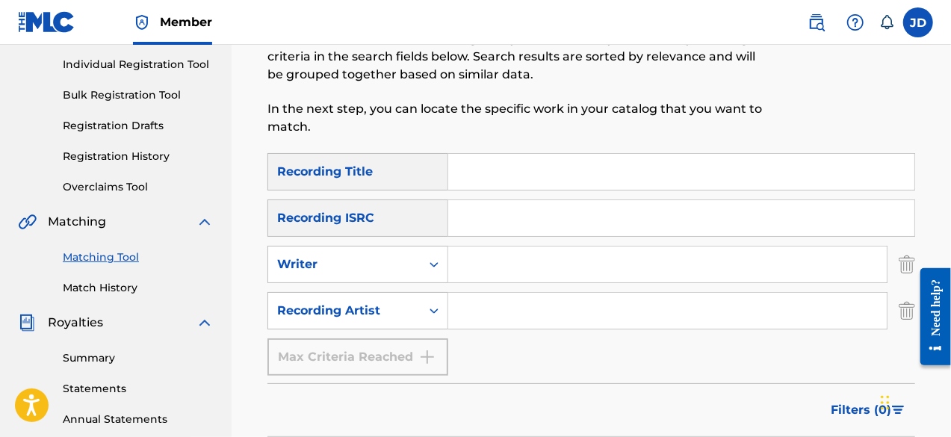
click at [497, 173] on input "Search Form" at bounding box center [681, 172] width 466 height 36
type input "turn it around remix"
click at [511, 316] on input "Search Form" at bounding box center [667, 311] width 439 height 36
type input "[PERSON_NAME]"
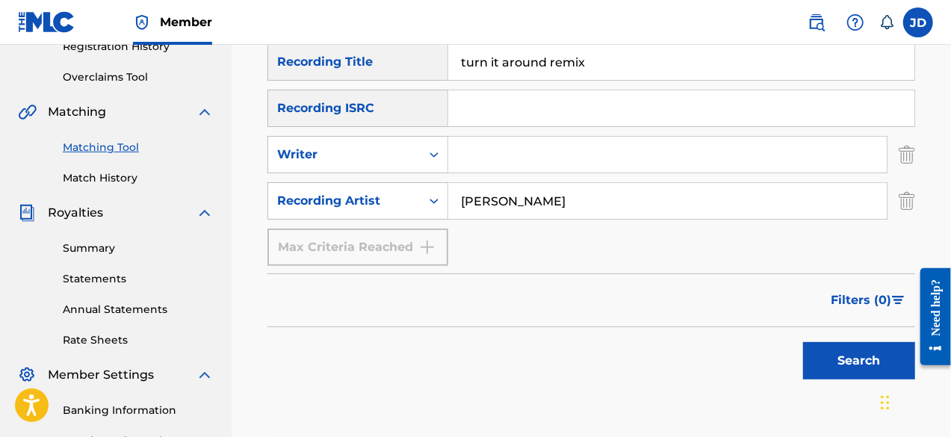
scroll to position [302, 0]
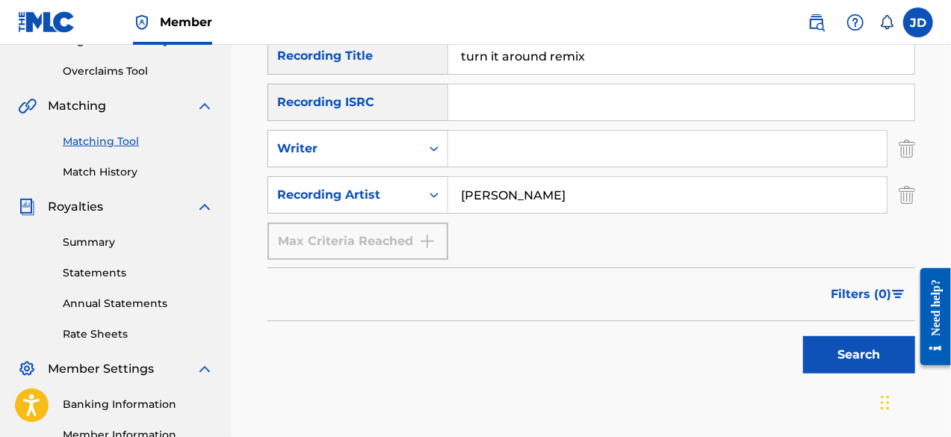
click at [865, 362] on button "Search" at bounding box center [859, 354] width 112 height 37
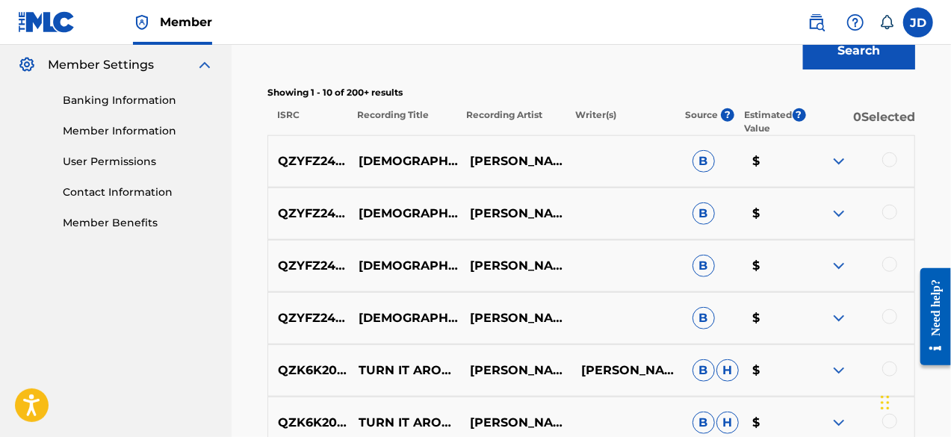
scroll to position [608, 0]
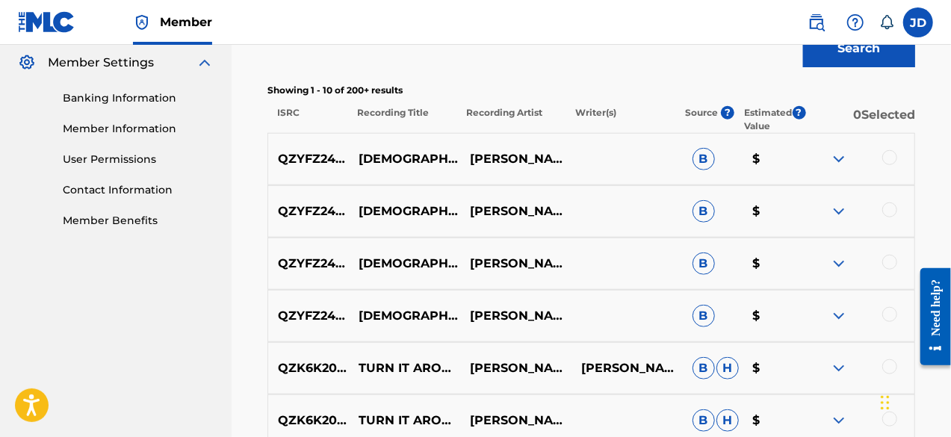
click at [894, 315] on div at bounding box center [889, 314] width 15 height 15
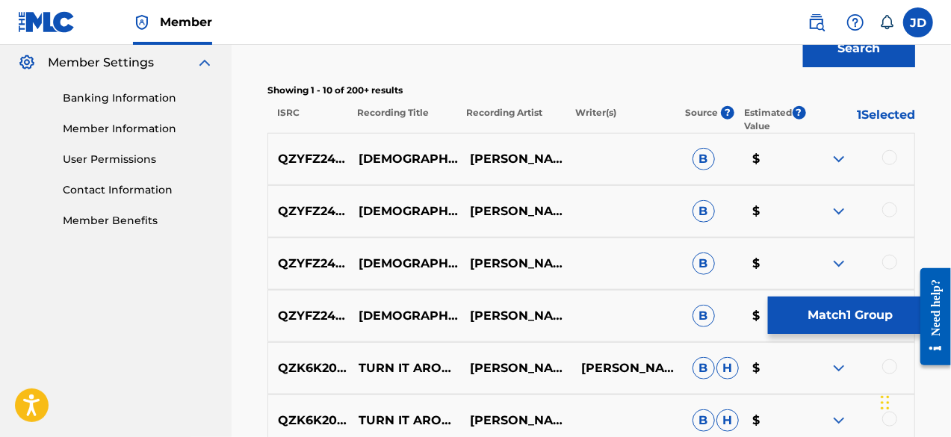
click at [897, 267] on div at bounding box center [858, 264] width 111 height 18
click at [893, 264] on div at bounding box center [889, 262] width 15 height 15
click at [890, 219] on div at bounding box center [858, 211] width 111 height 18
click at [890, 211] on div at bounding box center [889, 209] width 15 height 15
click at [889, 159] on div at bounding box center [889, 157] width 15 height 15
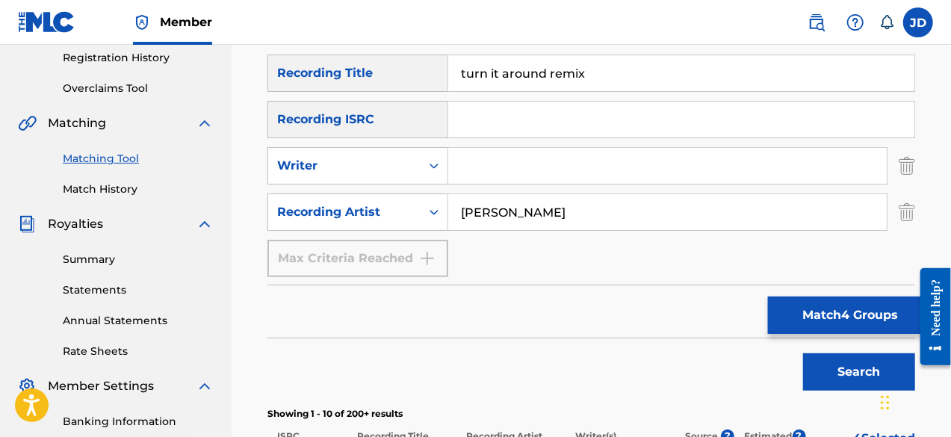
scroll to position [260, 0]
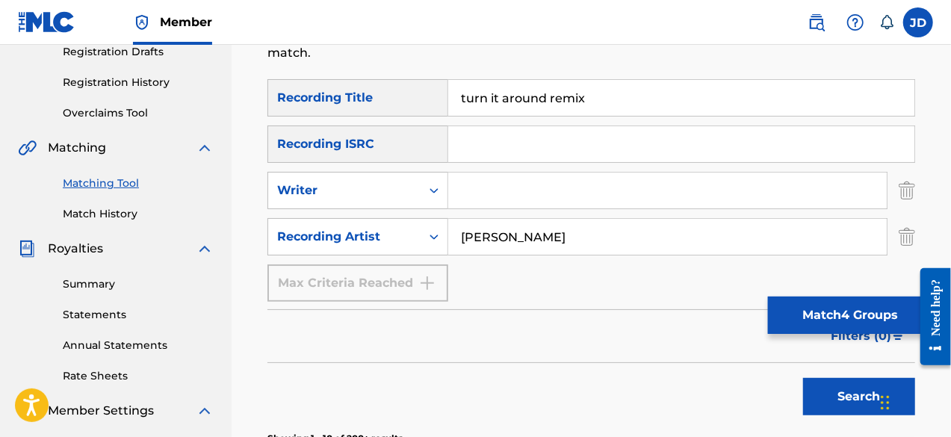
click at [857, 321] on button "Match 4 Groups" at bounding box center [850, 315] width 165 height 37
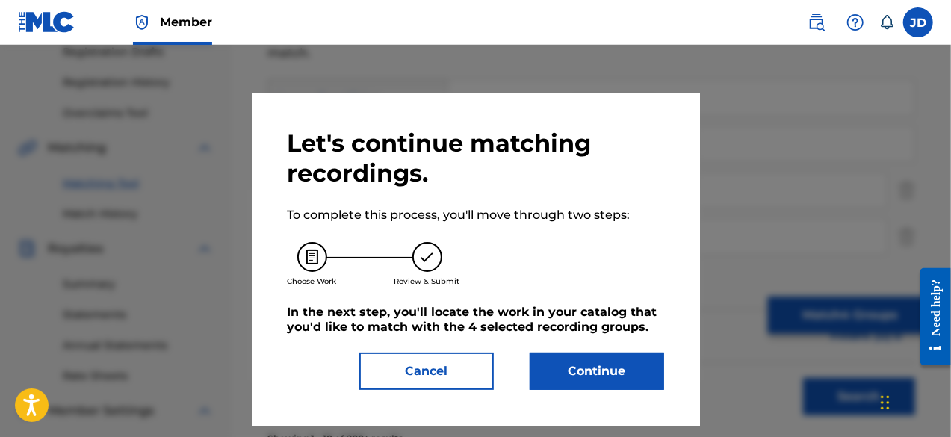
click at [598, 361] on button "Continue" at bounding box center [597, 371] width 134 height 37
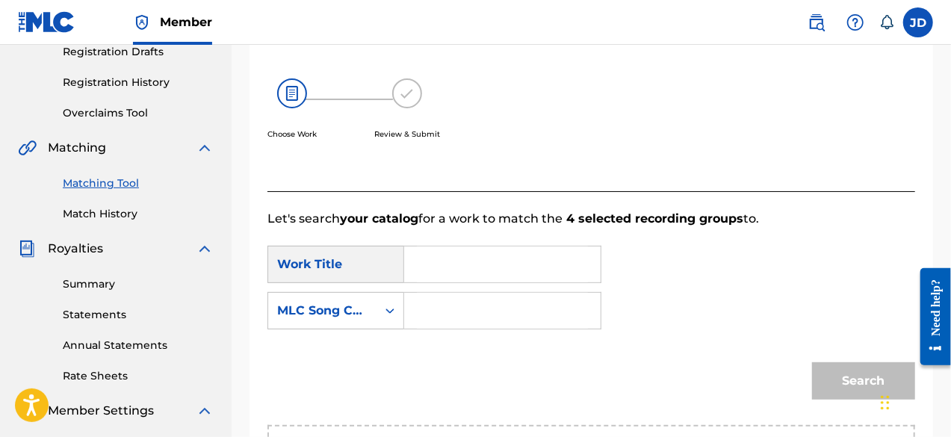
click at [529, 270] on input "Search Form" at bounding box center [502, 265] width 171 height 36
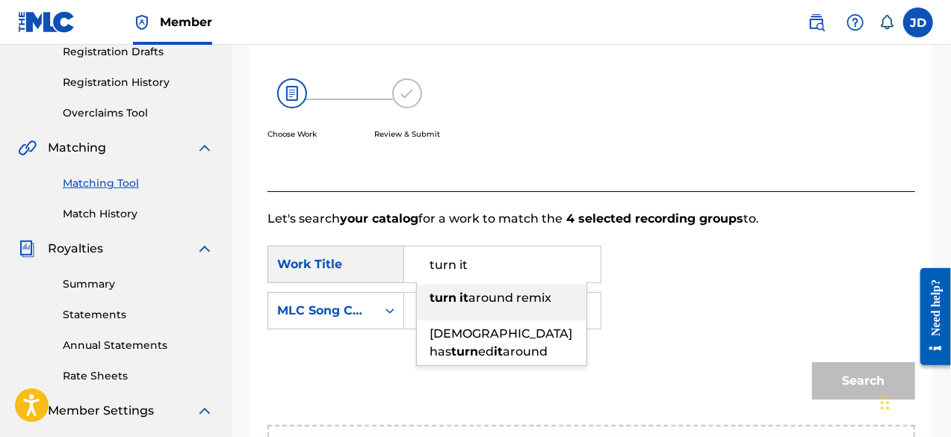
click at [533, 291] on span "around remix" at bounding box center [509, 298] width 83 height 14
type input "turn it around remix"
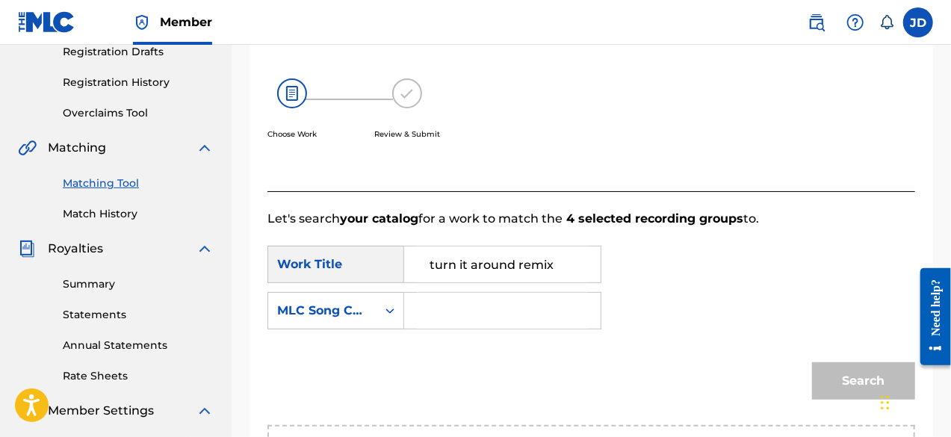
click at [511, 297] on input "Search Form" at bounding box center [502, 311] width 171 height 36
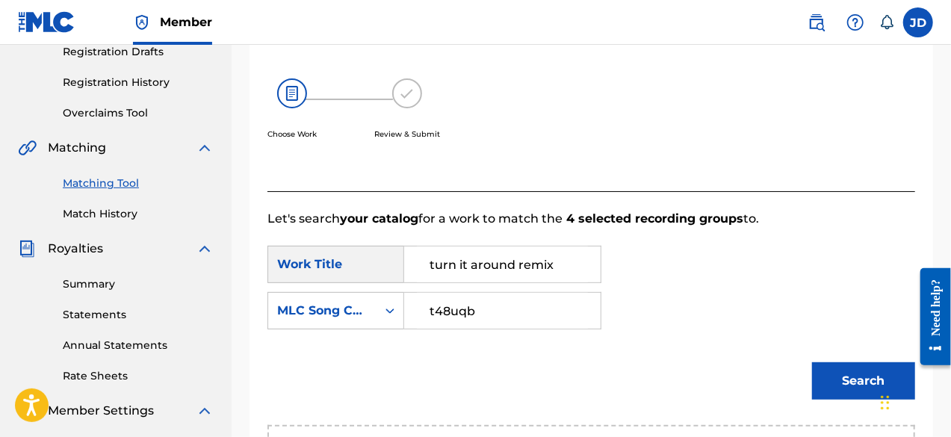
type input "t48uqb"
click at [844, 379] on button "Search" at bounding box center [863, 380] width 103 height 37
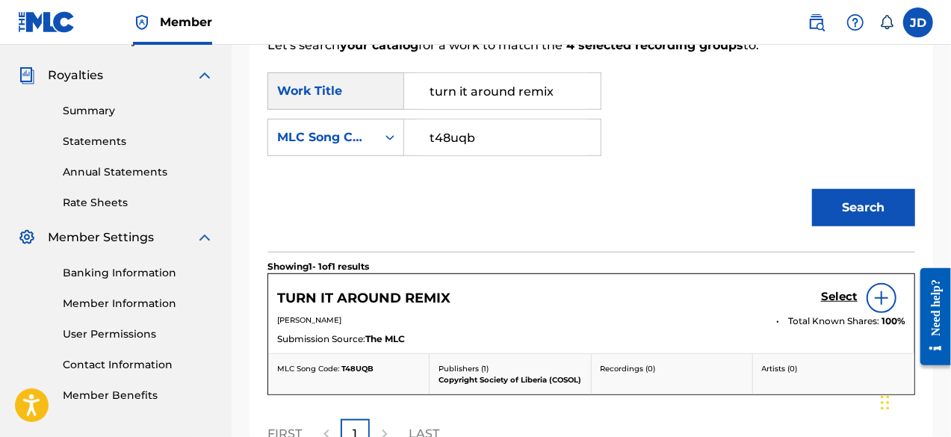
scroll to position [495, 0]
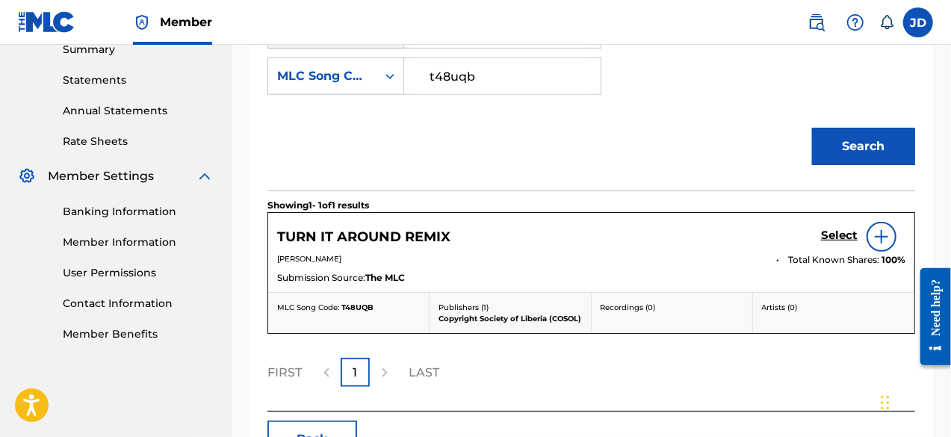
click at [846, 236] on h5 "Select" at bounding box center [839, 236] width 37 height 14
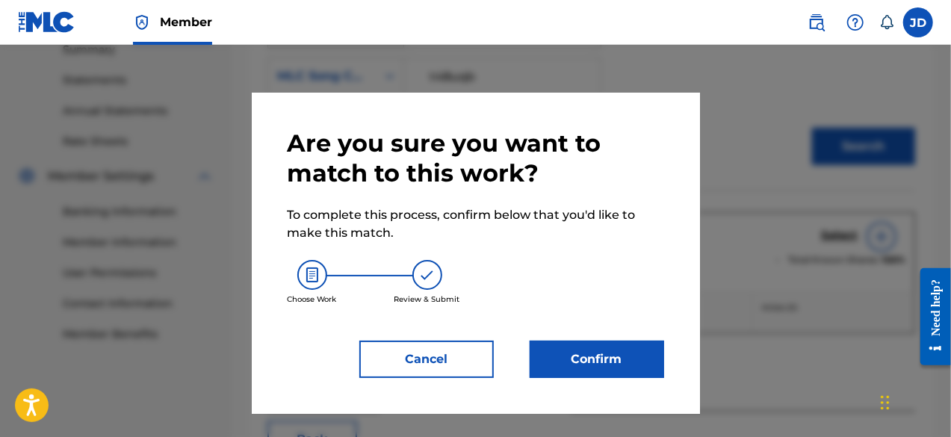
click at [578, 357] on button "Confirm" at bounding box center [597, 359] width 134 height 37
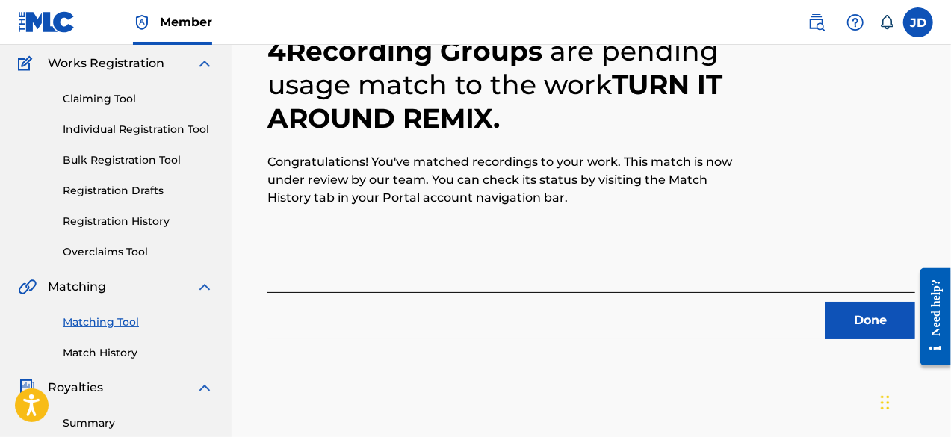
scroll to position [118, 0]
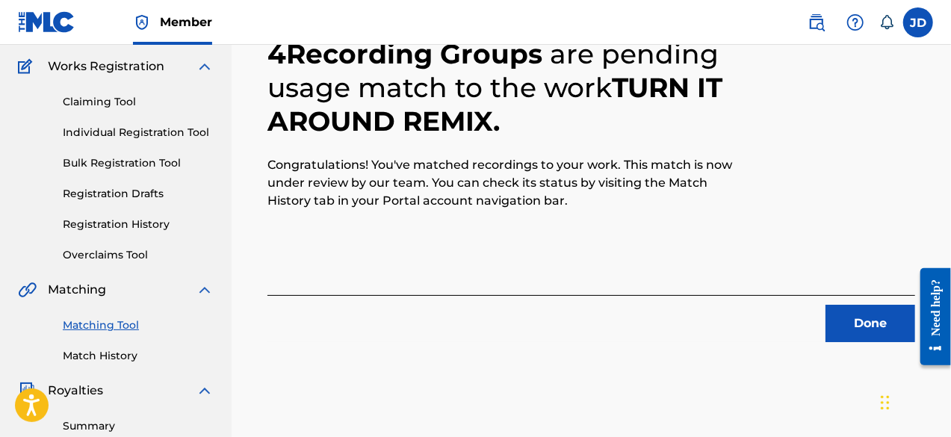
click at [865, 317] on button "Done" at bounding box center [870, 323] width 90 height 37
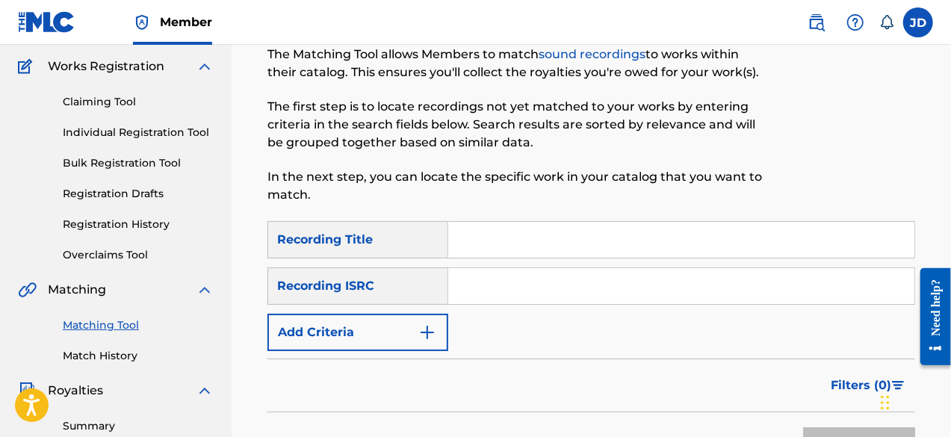
click at [559, 239] on input "Search Form" at bounding box center [681, 240] width 466 height 36
type input "lord i want to know"
click at [495, 291] on input "Search Form" at bounding box center [681, 286] width 466 height 36
click at [418, 334] on button "Add Criteria" at bounding box center [357, 332] width 181 height 37
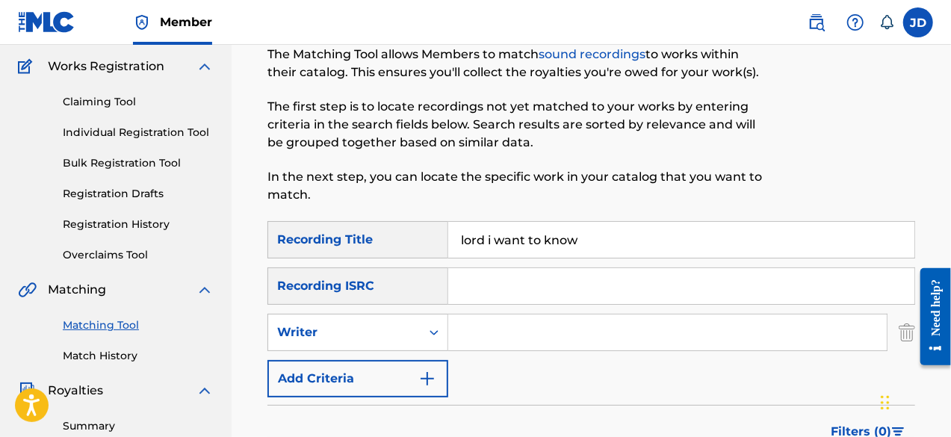
click at [406, 371] on button "Add Criteria" at bounding box center [357, 378] width 181 height 37
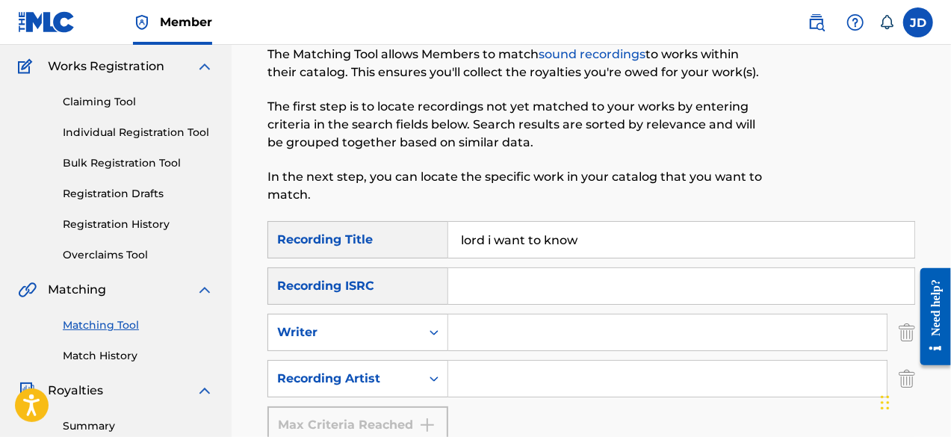
click at [454, 381] on input "Search Form" at bounding box center [667, 379] width 439 height 36
paste input "[PERSON_NAME]"
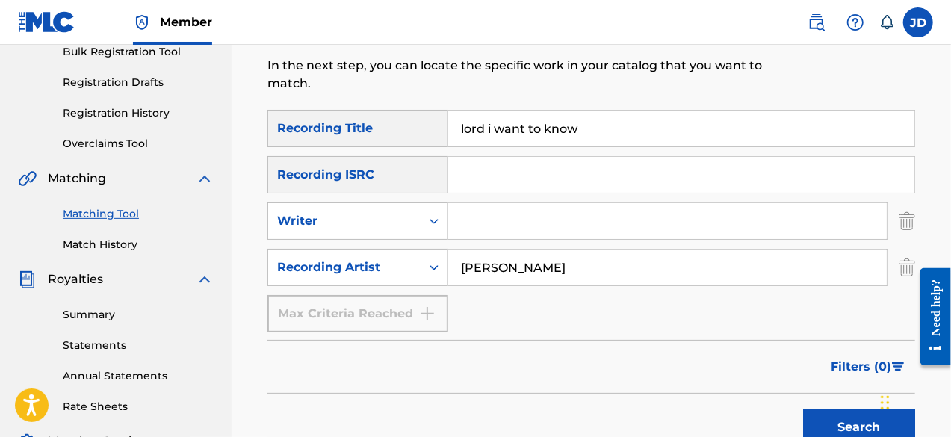
scroll to position [237, 0]
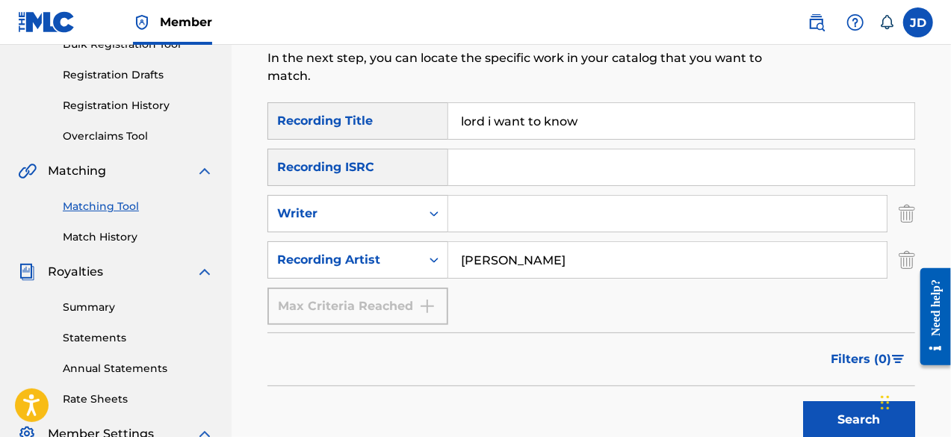
type input "[PERSON_NAME]"
click at [839, 412] on button "Search" at bounding box center [859, 419] width 112 height 37
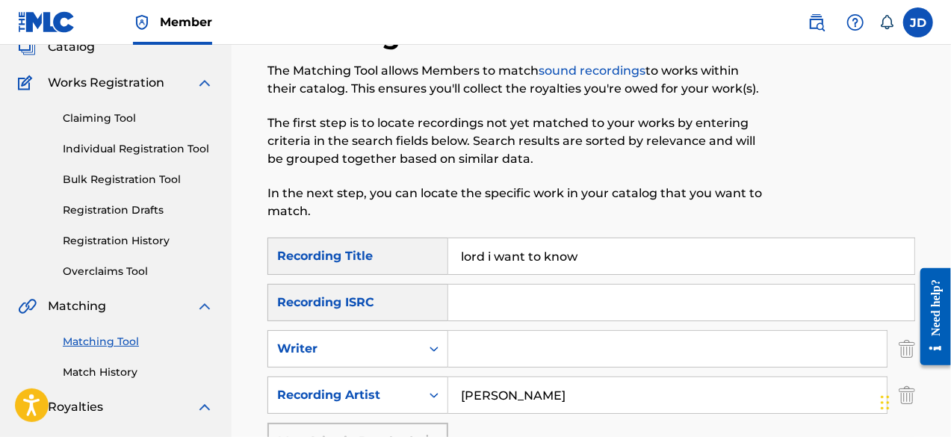
scroll to position [105, 0]
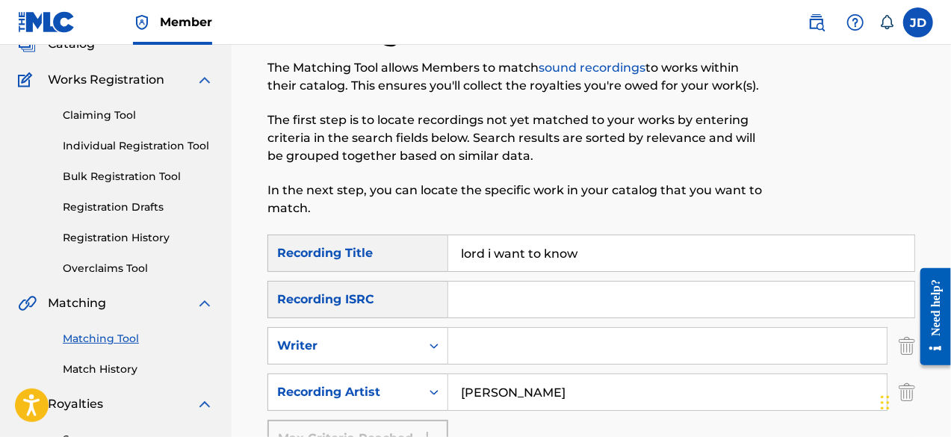
click at [643, 252] on input "lord i want to know" at bounding box center [681, 253] width 466 height 36
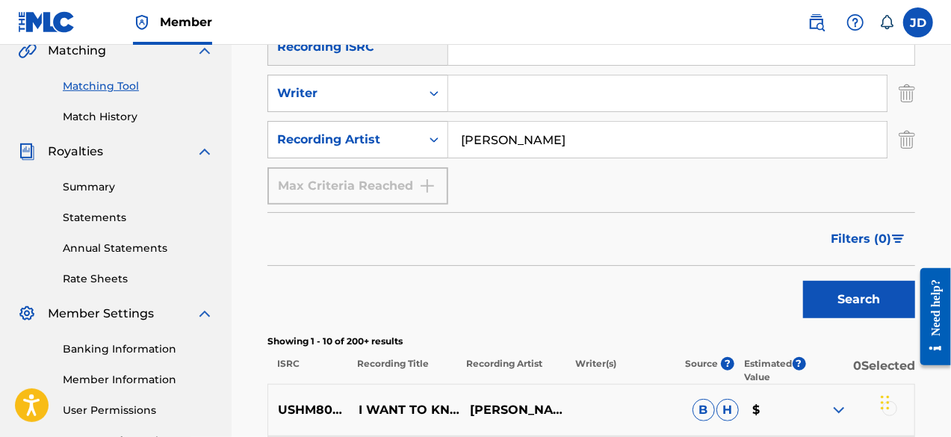
scroll to position [436, 0]
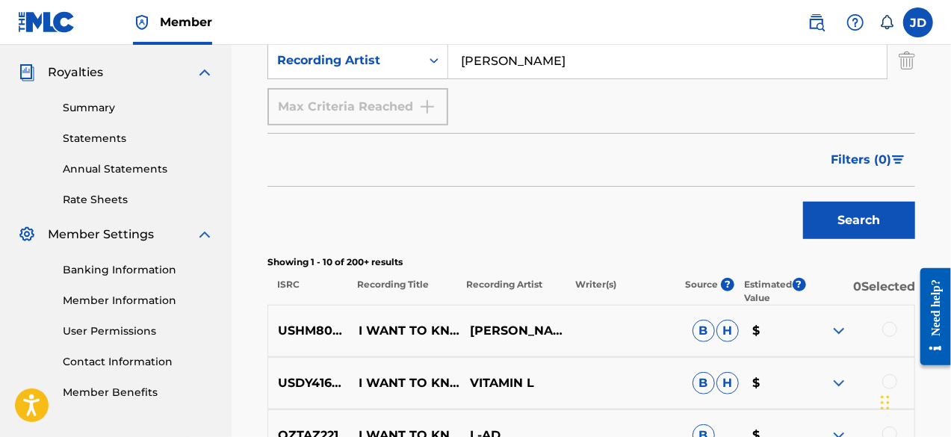
click at [836, 231] on button "Search" at bounding box center [859, 220] width 112 height 37
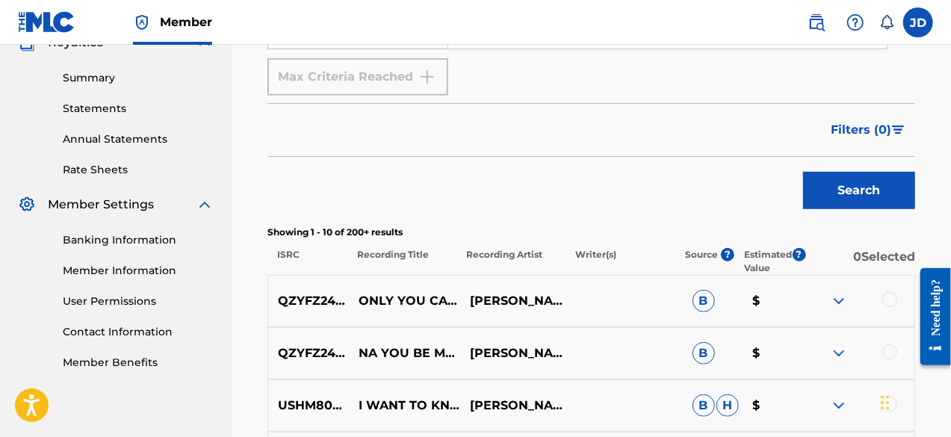
scroll to position [468, 0]
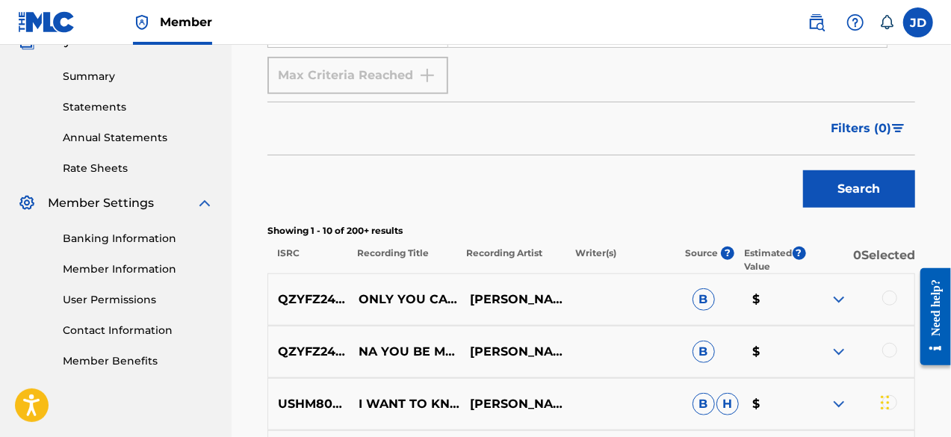
drag, startPoint x: 950, startPoint y: 197, endPoint x: 955, endPoint y: 155, distance: 42.9
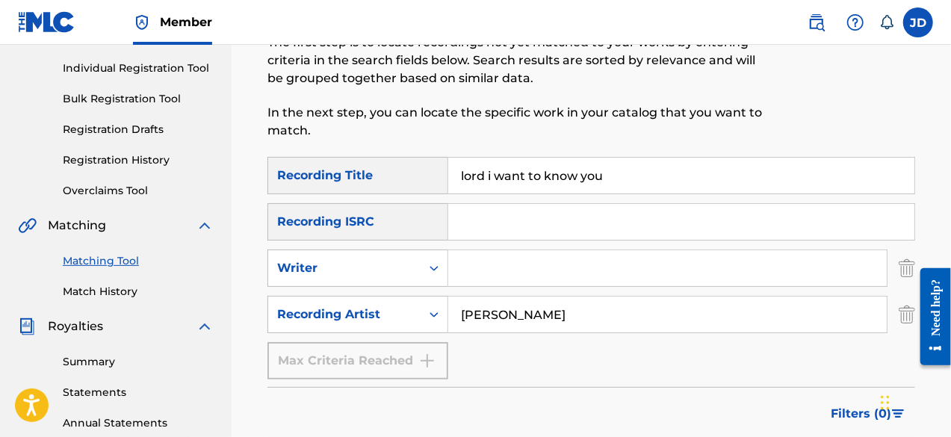
scroll to position [185, 0]
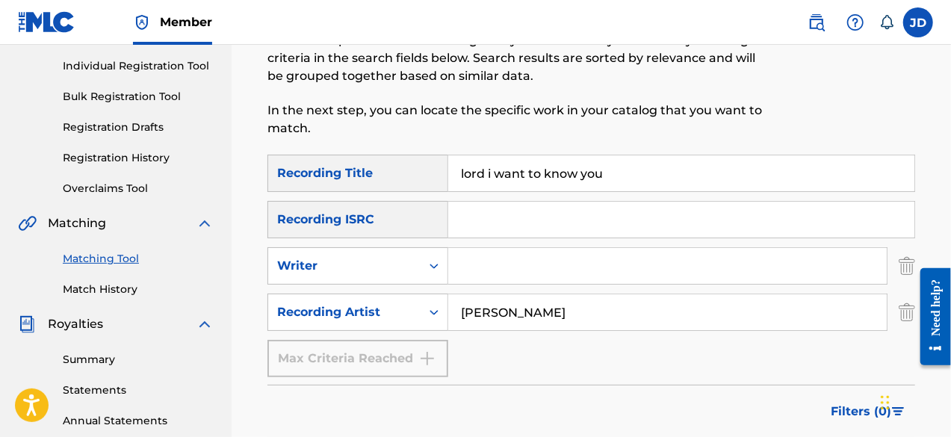
drag, startPoint x: 613, startPoint y: 175, endPoint x: 444, endPoint y: 168, distance: 169.0
click at [444, 168] on div "SearchWithCriteria0735e0e1-8df3-4e60-9753-94da8e0a239d Recording Title lord i w…" at bounding box center [591, 173] width 648 height 37
type input "B"
type input "Gba ne elah"
drag, startPoint x: 580, startPoint y: 310, endPoint x: 439, endPoint y: 303, distance: 142.1
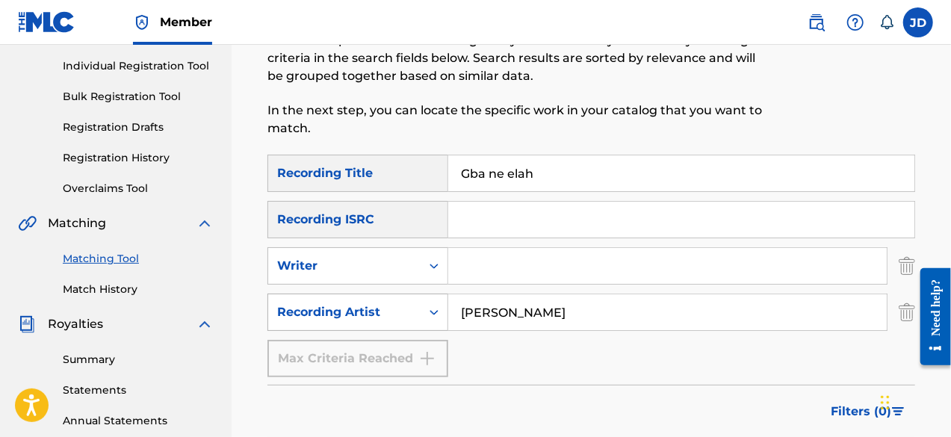
click at [439, 303] on div "SearchWithCriteriae14bb055-a141-41e4-adb9-7686da7151fb Recording Artist [PERSON…" at bounding box center [591, 312] width 648 height 37
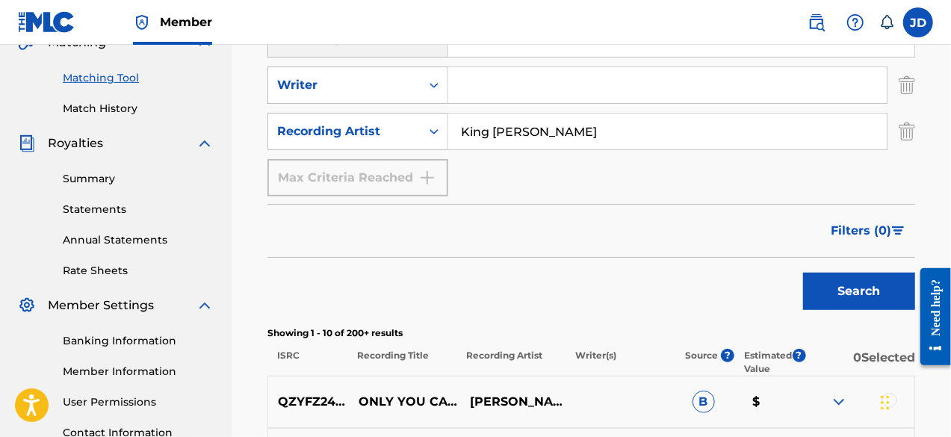
scroll to position [374, 0]
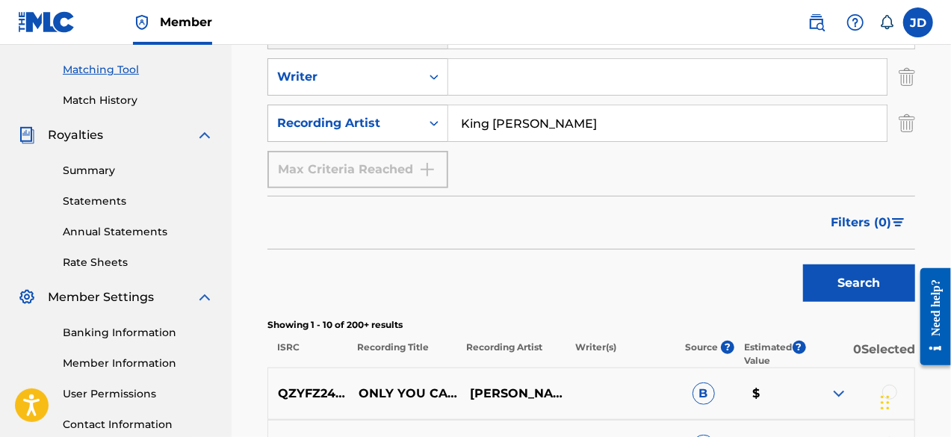
type input "King [PERSON_NAME]"
click at [831, 280] on button "Search" at bounding box center [859, 282] width 112 height 37
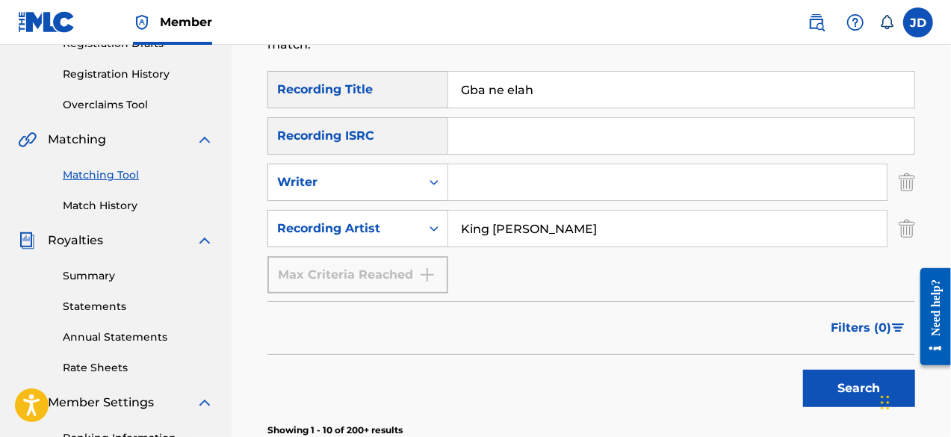
scroll to position [265, 0]
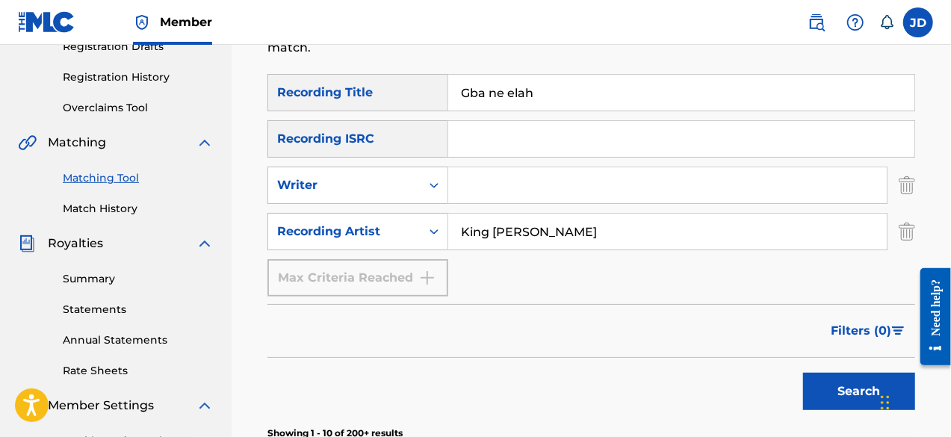
drag, startPoint x: 543, startPoint y: 96, endPoint x: 462, endPoint y: 80, distance: 82.9
click at [462, 80] on input "Gba ne elah" at bounding box center [681, 93] width 466 height 36
click at [819, 391] on button "Search" at bounding box center [859, 391] width 112 height 37
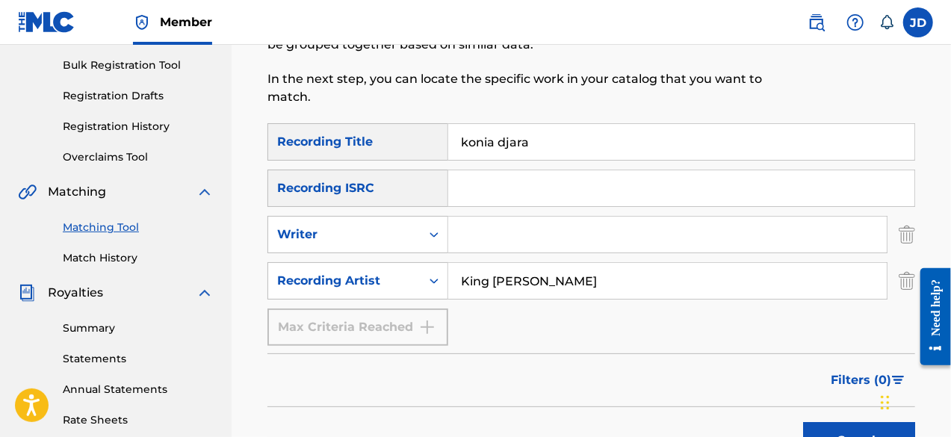
scroll to position [218, 0]
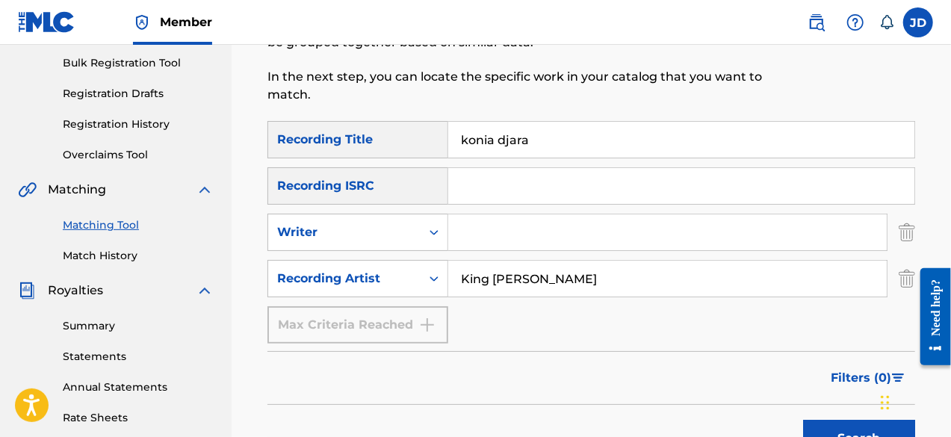
drag, startPoint x: 572, startPoint y: 148, endPoint x: 421, endPoint y: 146, distance: 150.9
click at [421, 146] on div "SearchWithCriteria0735e0e1-8df3-4e60-9753-94da8e0a239d Recording Title konia dj…" at bounding box center [591, 139] width 648 height 37
type input "gba ne elah"
click at [876, 427] on button "Search" at bounding box center [859, 438] width 112 height 37
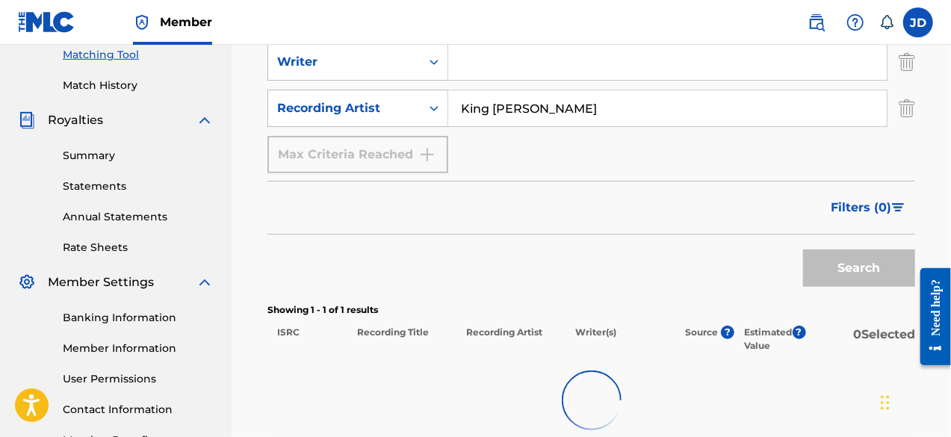
scroll to position [393, 0]
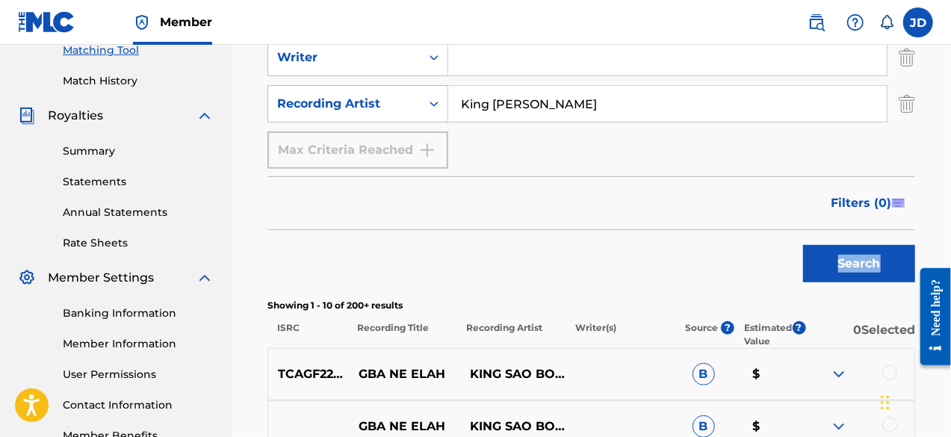
drag, startPoint x: 947, startPoint y: 218, endPoint x: 955, endPoint y: 261, distance: 44.0
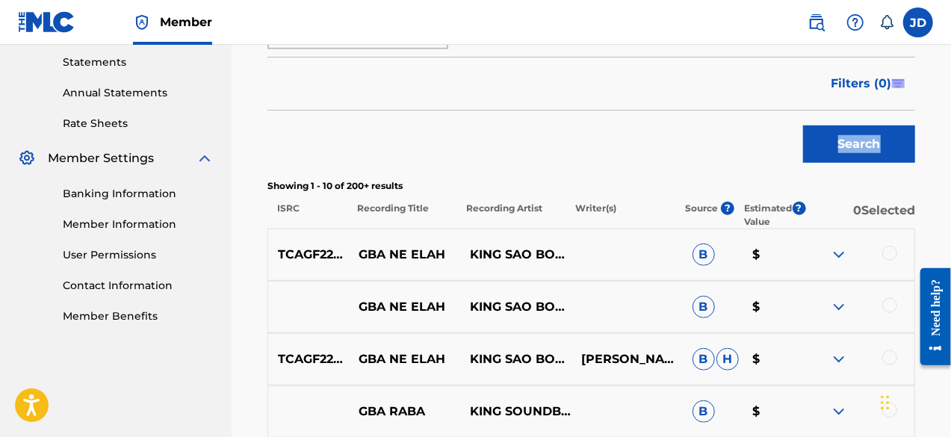
scroll to position [530, 0]
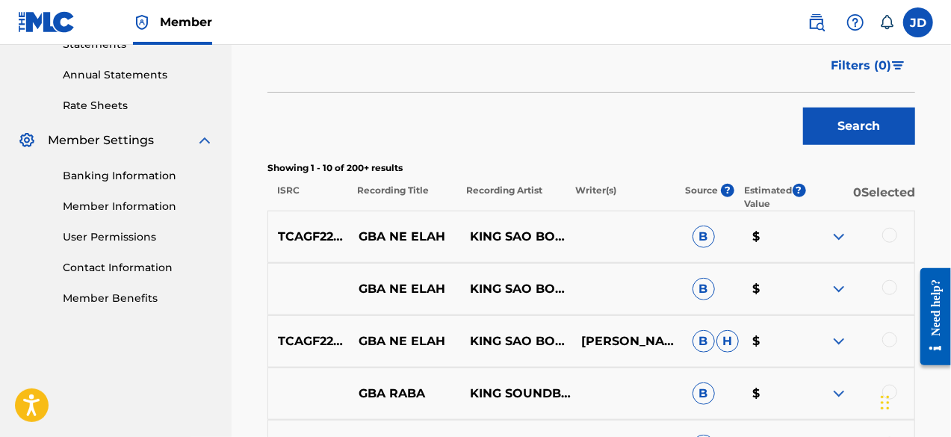
click at [890, 233] on div at bounding box center [889, 235] width 15 height 15
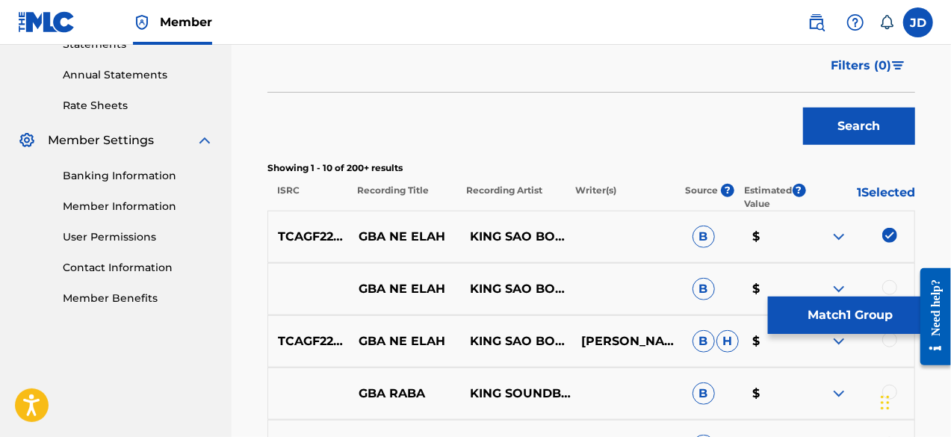
click at [890, 281] on div at bounding box center [889, 287] width 15 height 15
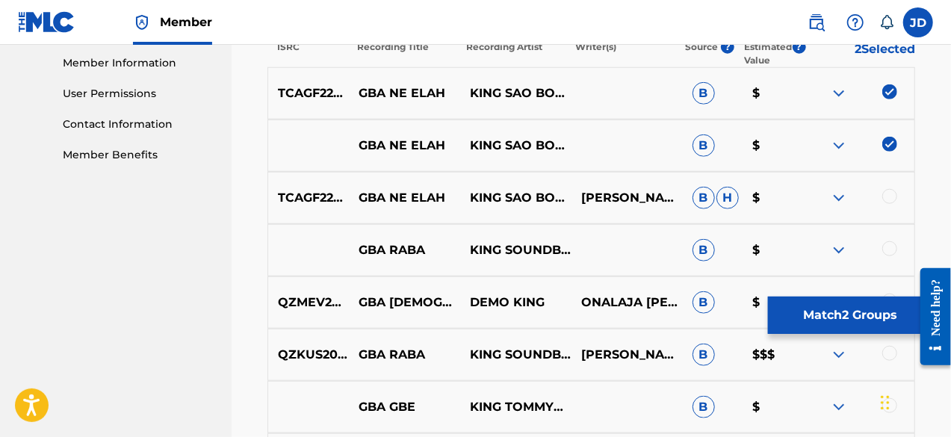
scroll to position [678, 0]
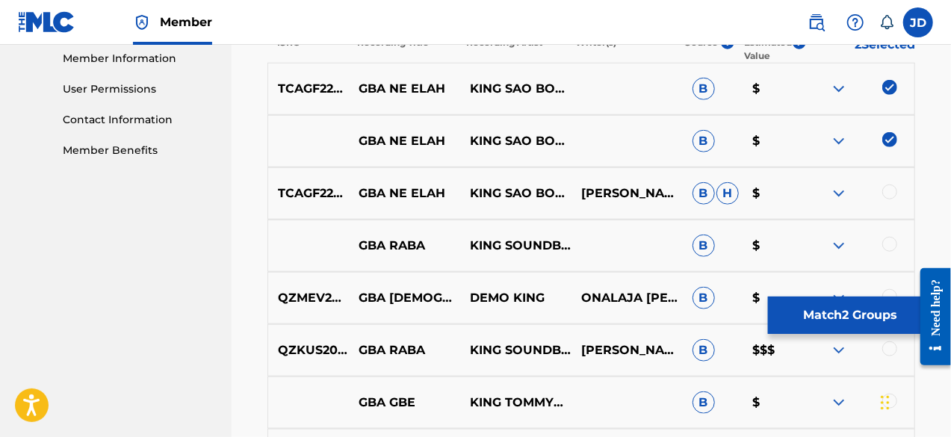
click at [889, 192] on div at bounding box center [889, 192] width 15 height 15
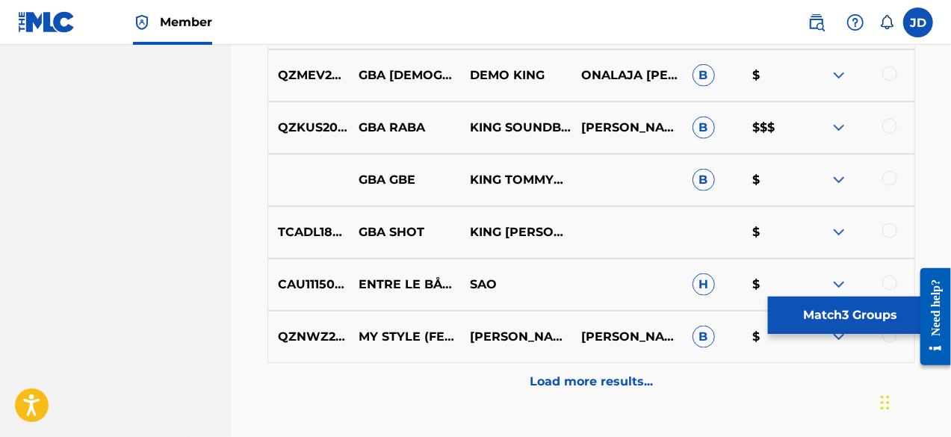
scroll to position [893, 0]
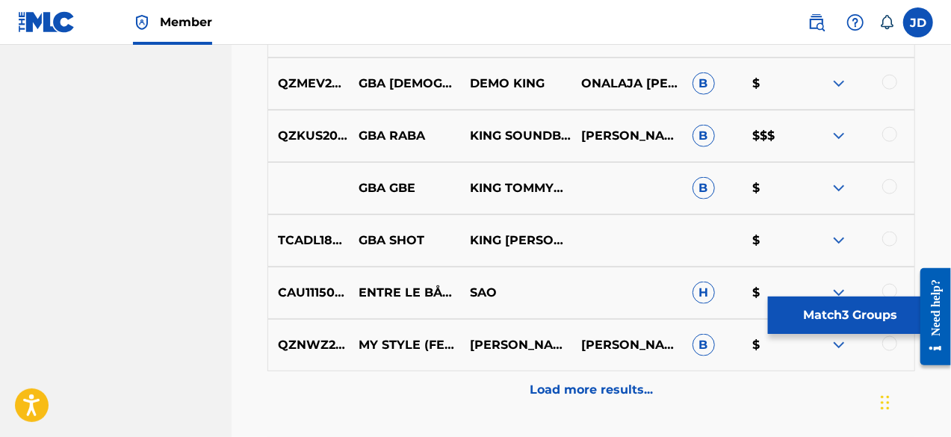
click at [864, 326] on button "Match 3 Groups" at bounding box center [850, 315] width 165 height 37
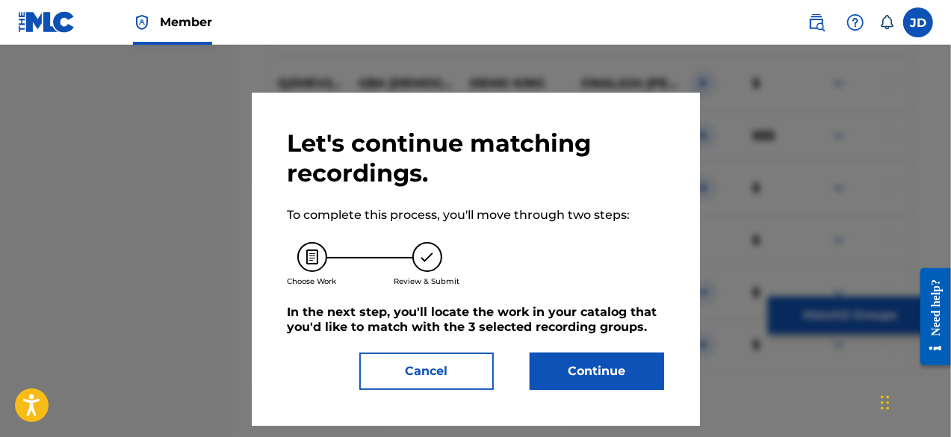
click at [598, 362] on button "Continue" at bounding box center [597, 371] width 134 height 37
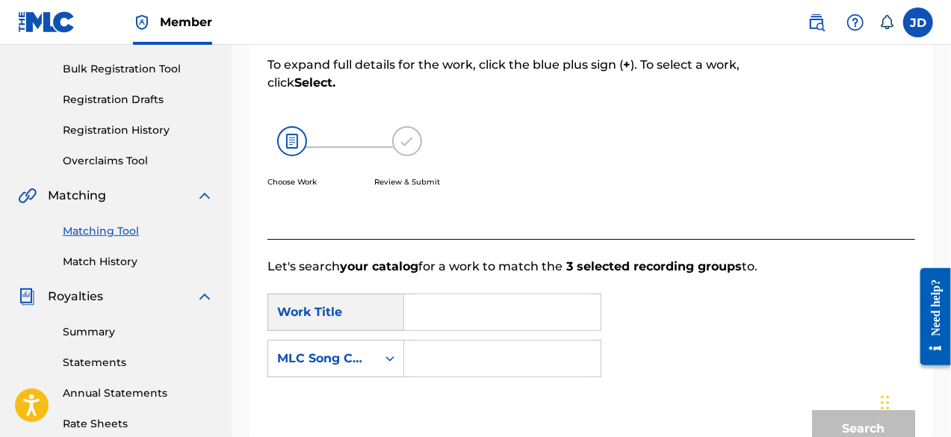
scroll to position [201, 0]
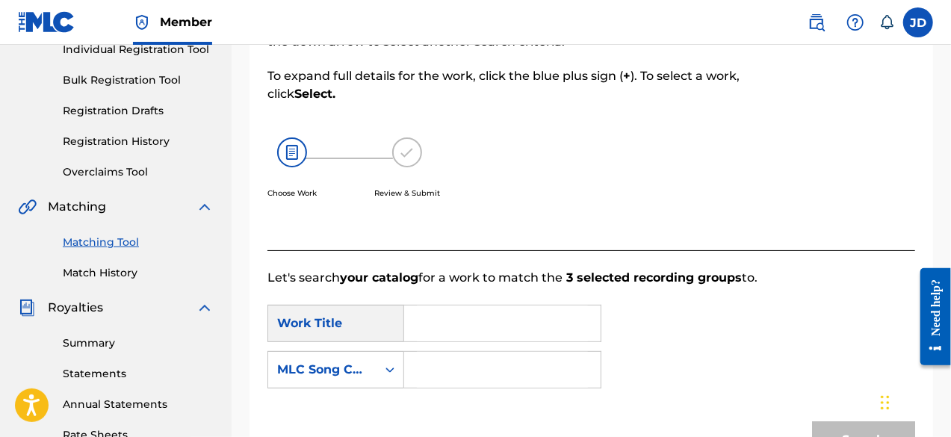
click at [472, 314] on input "Search Form" at bounding box center [502, 324] width 171 height 36
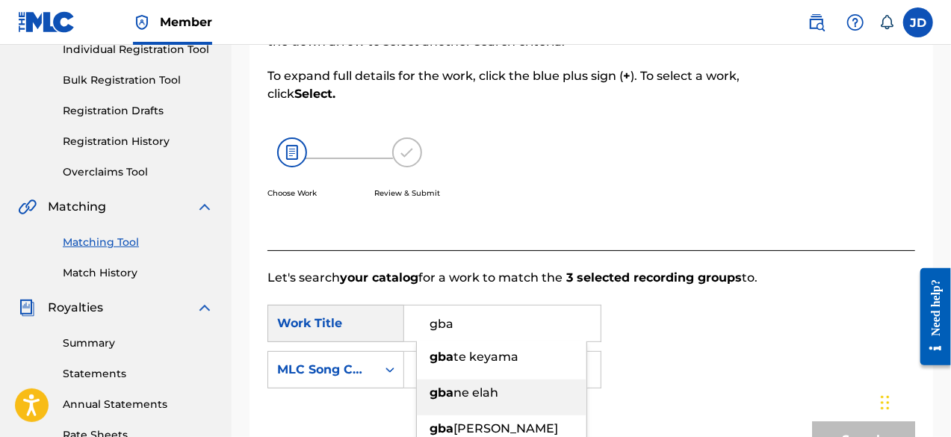
click at [459, 385] on span "ne elah" at bounding box center [475, 392] width 45 height 14
type input "gba ne elah"
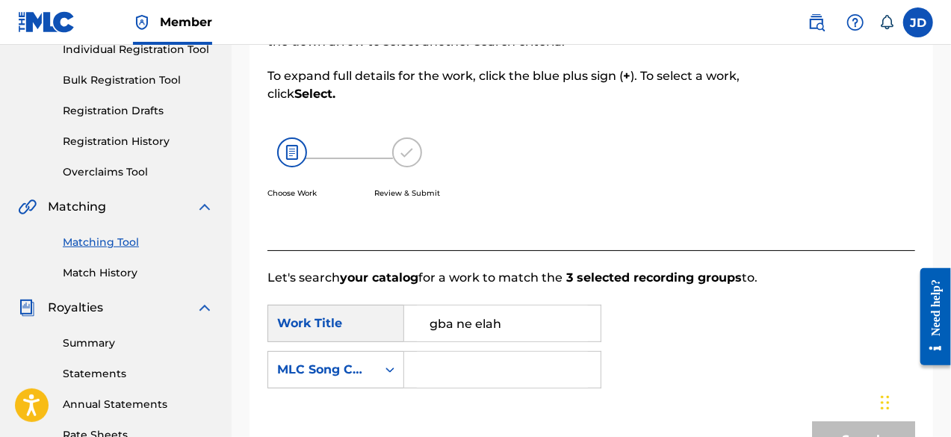
click at [484, 373] on input "Search Form" at bounding box center [502, 370] width 171 height 36
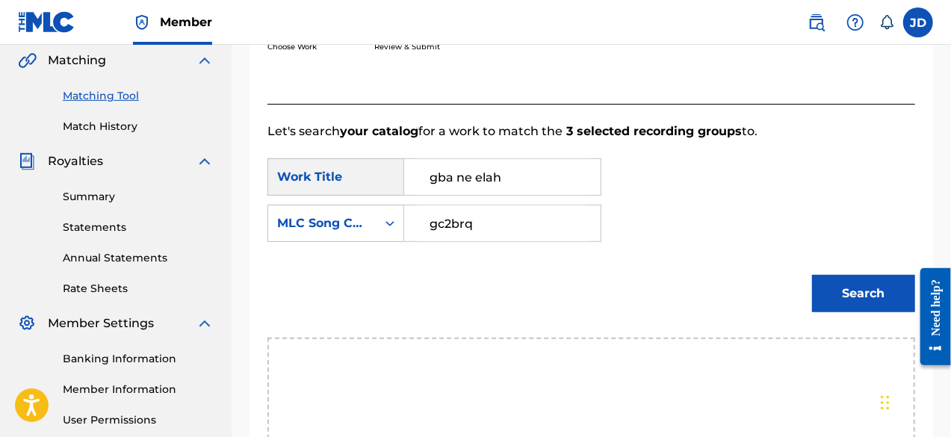
scroll to position [351, 0]
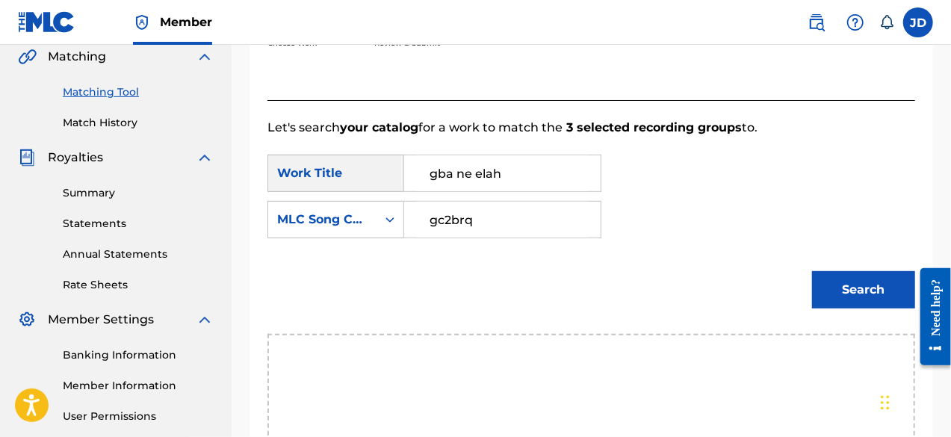
type input "gc2brq"
click at [865, 301] on button "Search" at bounding box center [863, 289] width 103 height 37
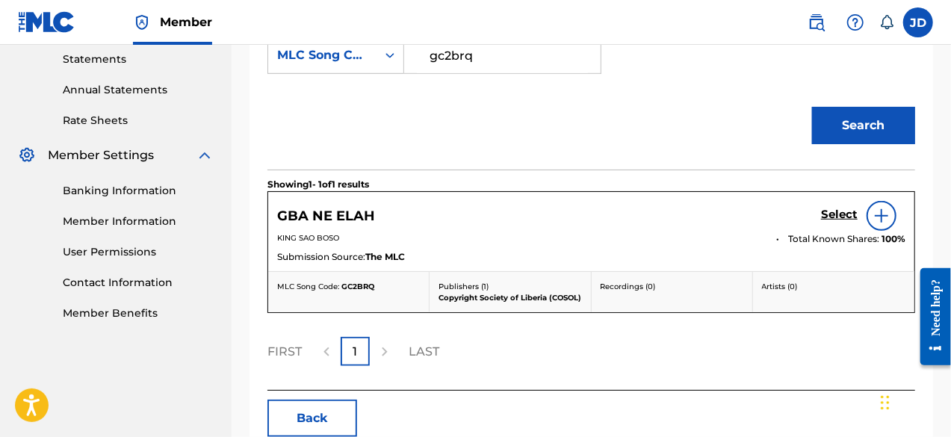
scroll to position [520, 0]
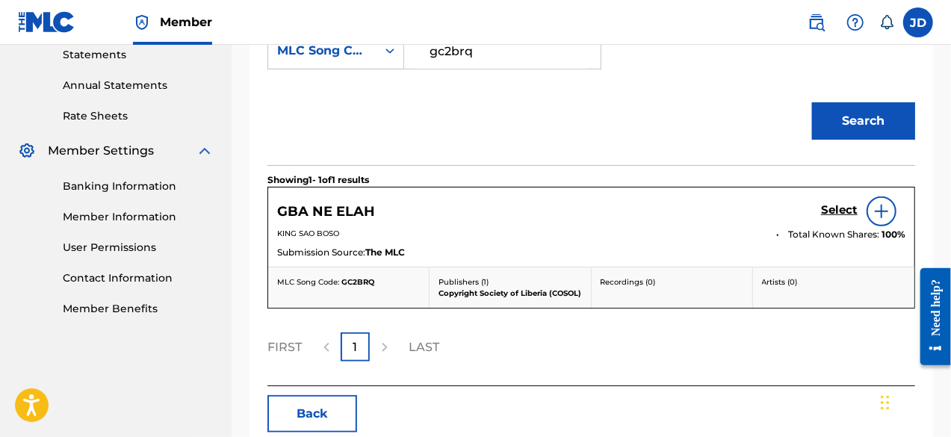
click at [847, 214] on h5 "Select" at bounding box center [839, 210] width 37 height 14
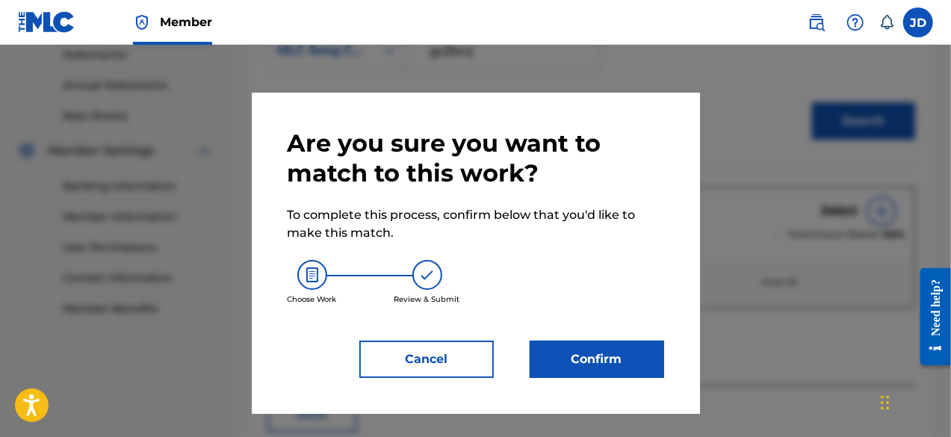
click at [568, 367] on button "Confirm" at bounding box center [597, 359] width 134 height 37
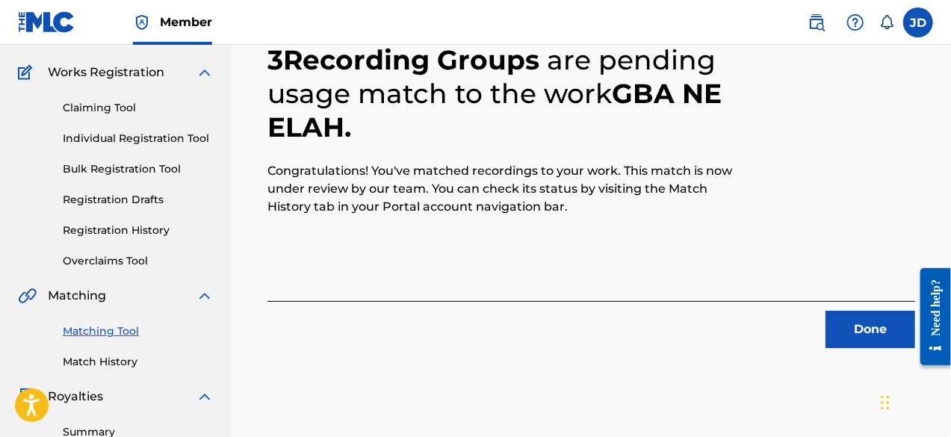
scroll to position [108, 0]
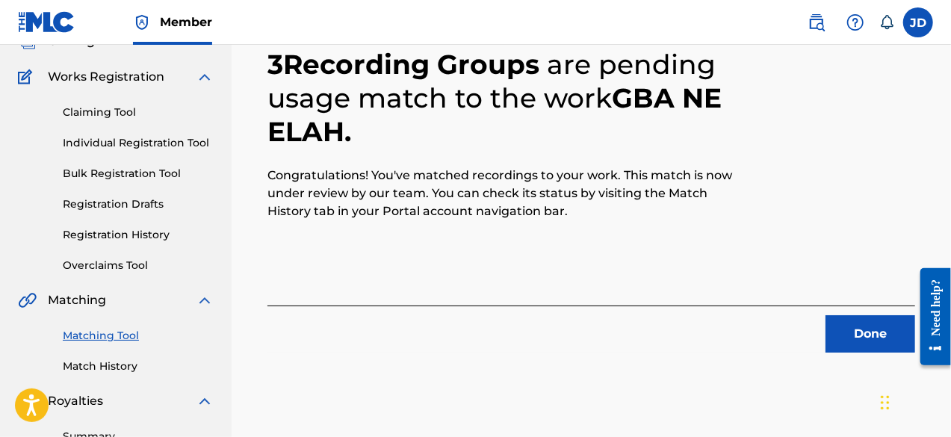
click at [866, 322] on button "Done" at bounding box center [870, 333] width 90 height 37
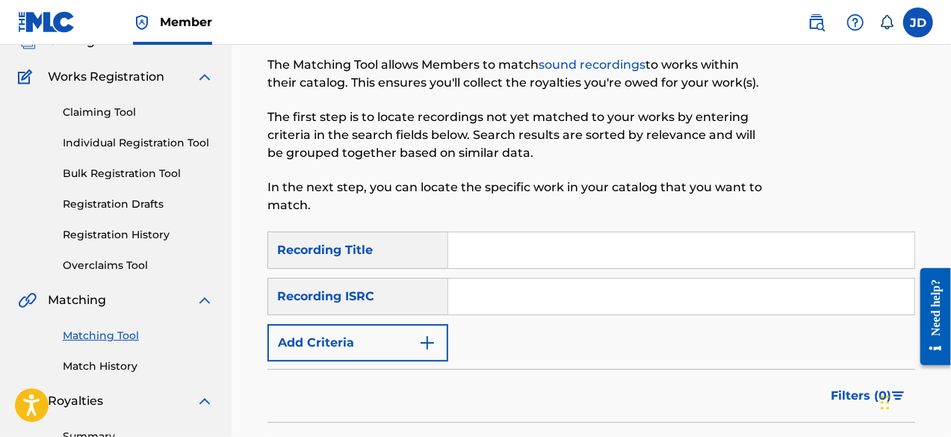
click at [441, 347] on button "Add Criteria" at bounding box center [357, 342] width 181 height 37
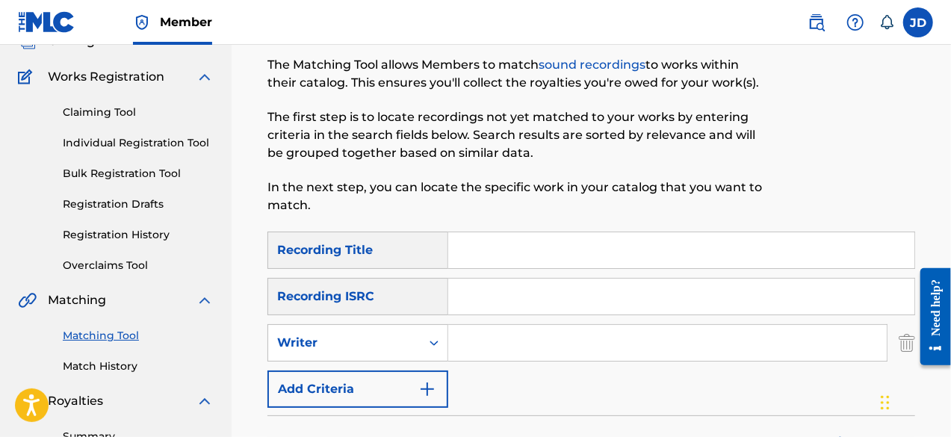
click at [421, 391] on img "Search Form" at bounding box center [427, 389] width 18 height 18
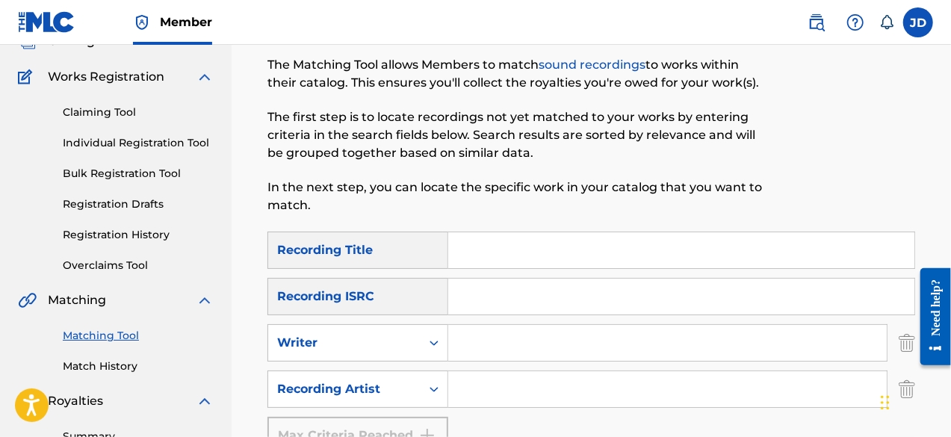
click at [463, 255] on input "Search Form" at bounding box center [681, 250] width 466 height 36
type input "konia djara"
click at [493, 401] on input "Search Form" at bounding box center [667, 389] width 439 height 36
paste input "[PERSON_NAME]"
type input "T"
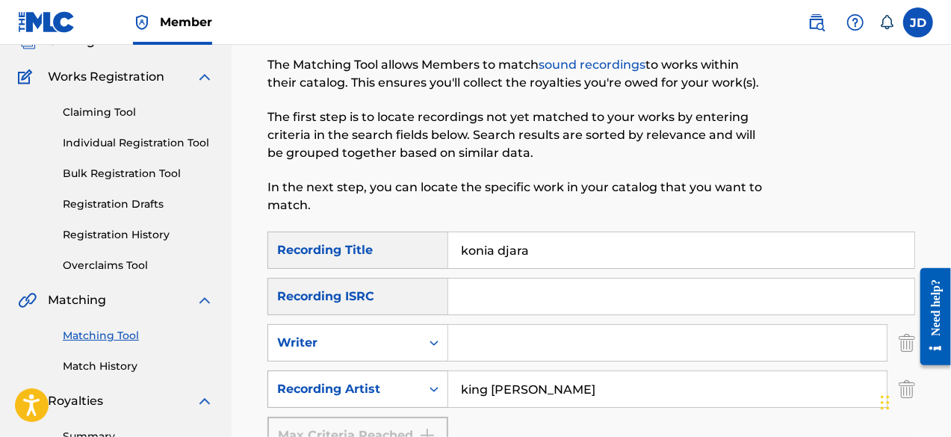
drag, startPoint x: 562, startPoint y: 390, endPoint x: 431, endPoint y: 380, distance: 131.1
click at [431, 380] on div "SearchWithCriteriae14bb055-a141-41e4-adb9-7686da7151fb Recording Artist king [P…" at bounding box center [591, 389] width 648 height 37
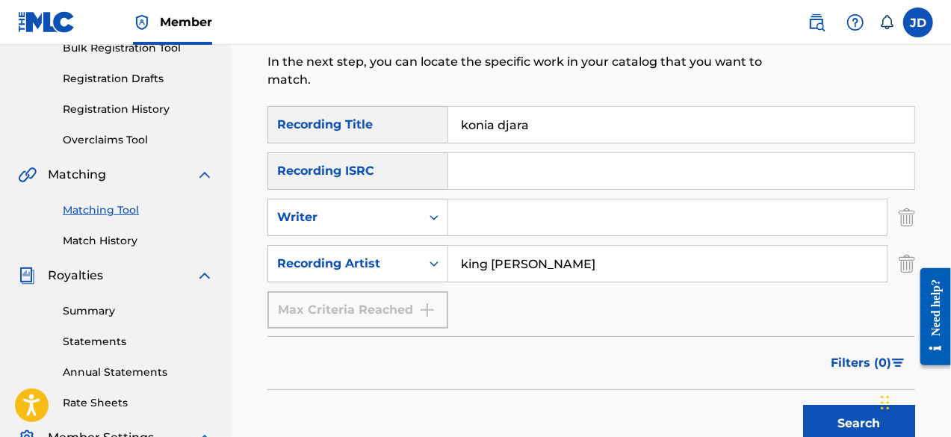
scroll to position [248, 0]
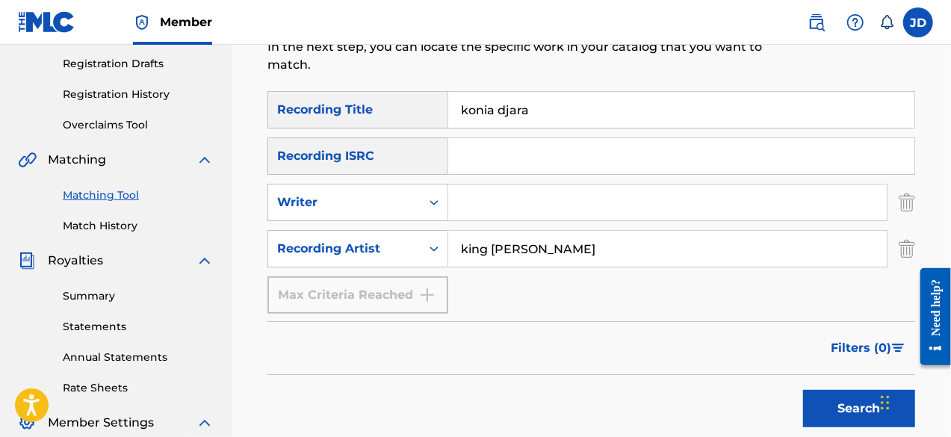
type input "king [PERSON_NAME]"
click at [849, 395] on button "Search" at bounding box center [859, 408] width 112 height 37
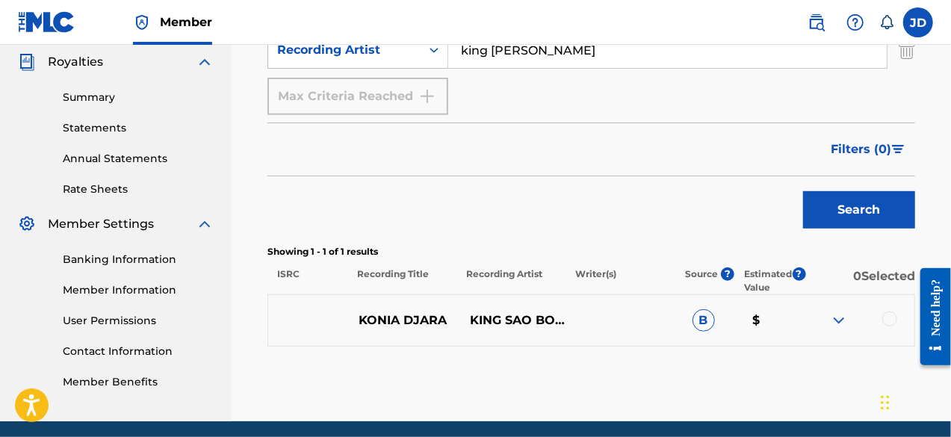
scroll to position [454, 0]
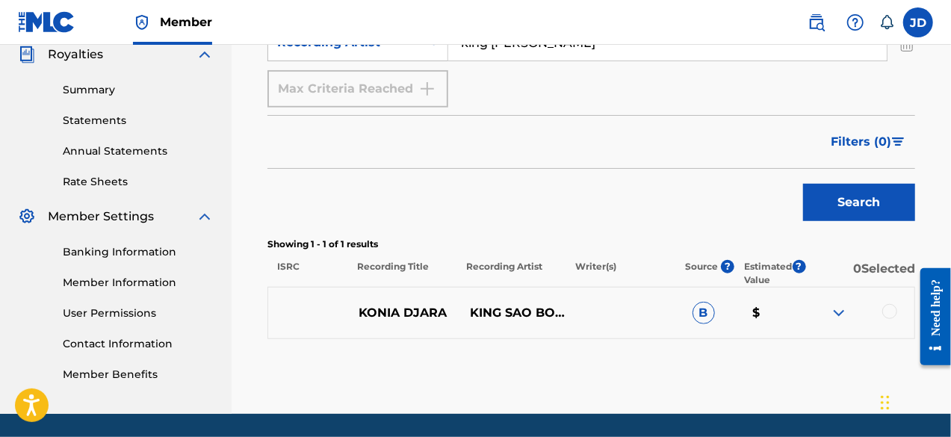
click at [890, 313] on div at bounding box center [889, 311] width 15 height 15
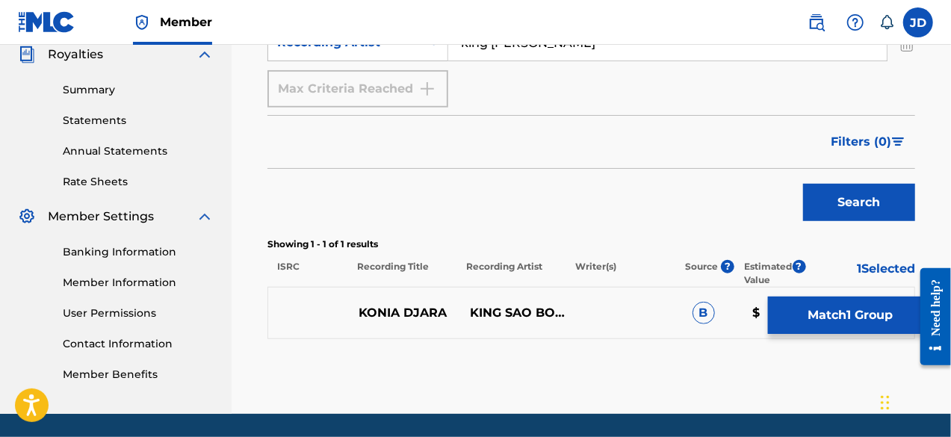
click at [853, 316] on button "Match 1 Group" at bounding box center [850, 315] width 165 height 37
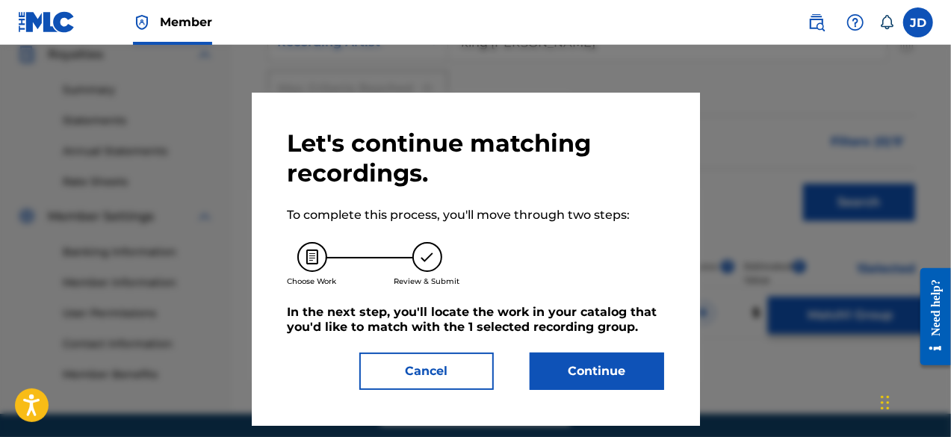
click at [612, 363] on button "Continue" at bounding box center [597, 371] width 134 height 37
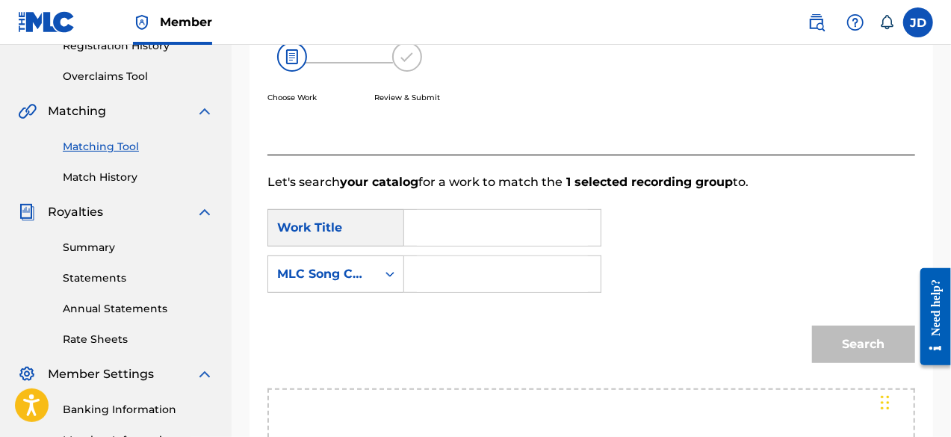
scroll to position [285, 0]
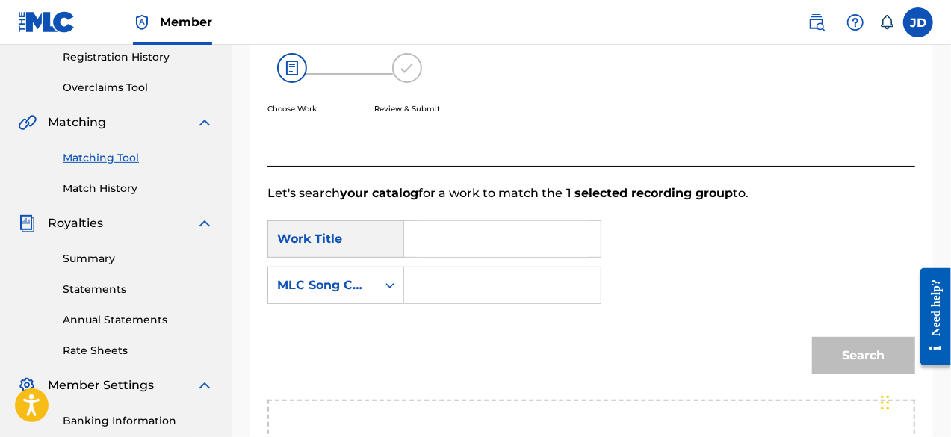
click at [527, 237] on input "Search Form" at bounding box center [502, 239] width 171 height 36
click at [487, 270] on strong "djara" at bounding box center [482, 272] width 31 height 14
type input "konia djara"
click at [465, 286] on input "Search Form" at bounding box center [502, 285] width 171 height 36
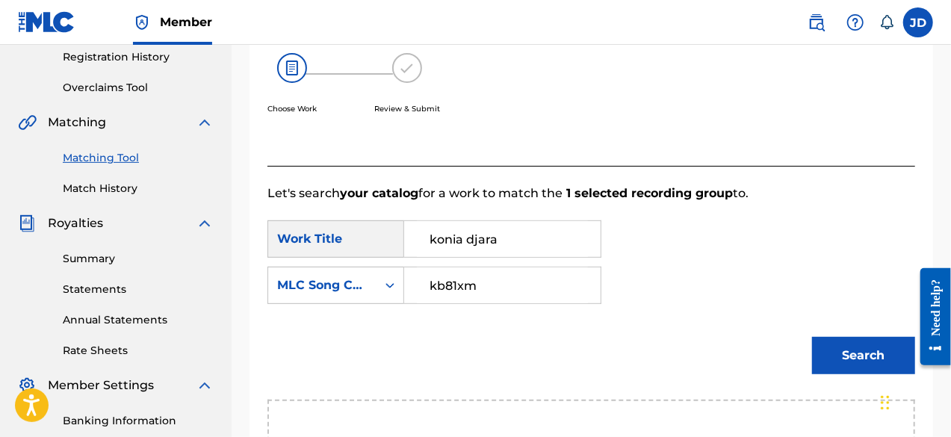
type input "kb81xm"
click at [849, 367] on button "Search" at bounding box center [863, 355] width 103 height 37
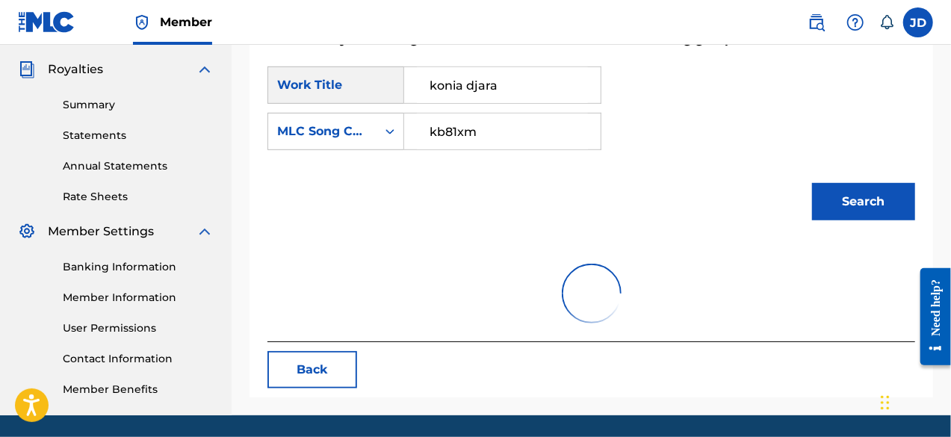
scroll to position [441, 0]
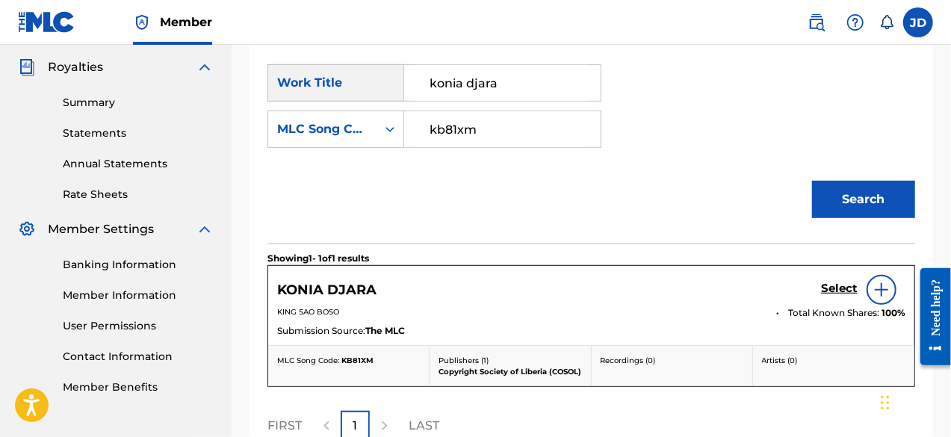
click at [840, 288] on h5 "Select" at bounding box center [839, 289] width 37 height 14
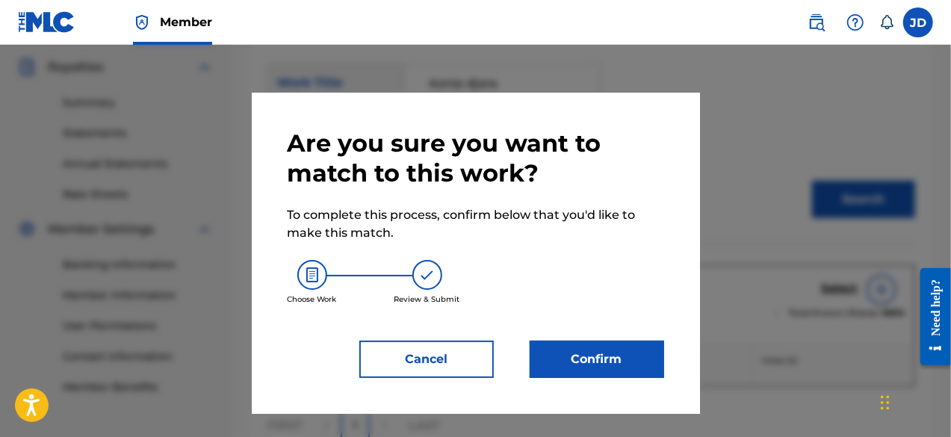
click at [594, 360] on button "Confirm" at bounding box center [597, 359] width 134 height 37
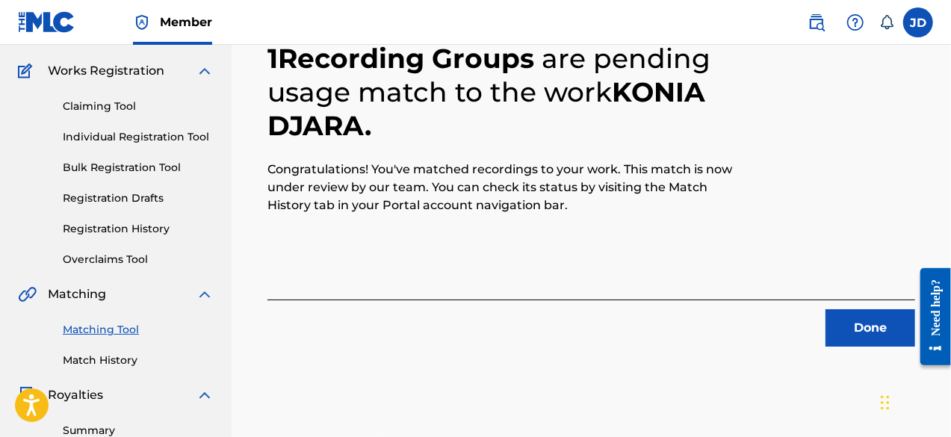
scroll to position [111, 0]
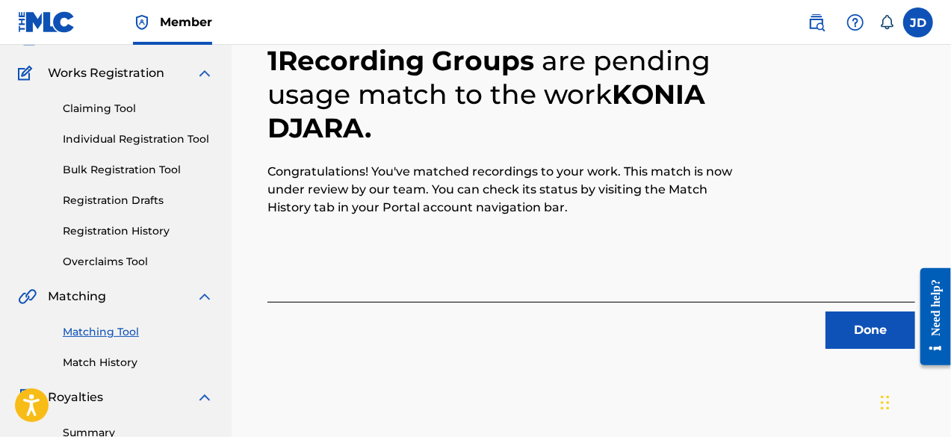
click at [872, 327] on button "Done" at bounding box center [870, 330] width 90 height 37
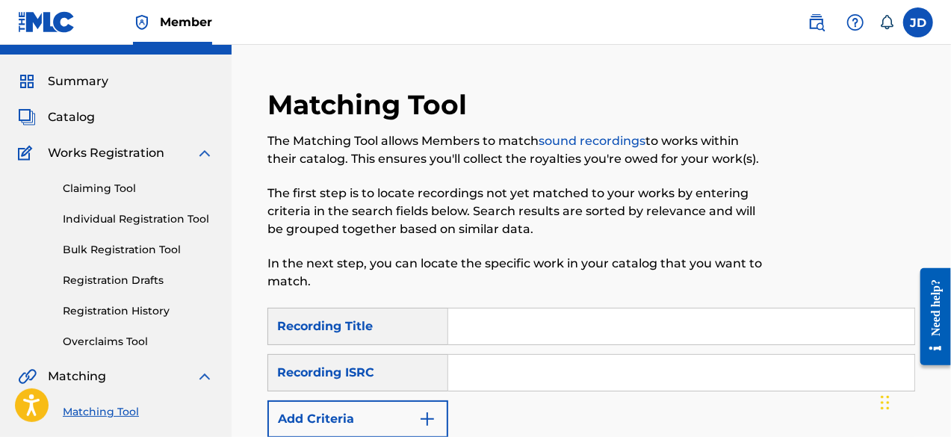
scroll to position [24, 0]
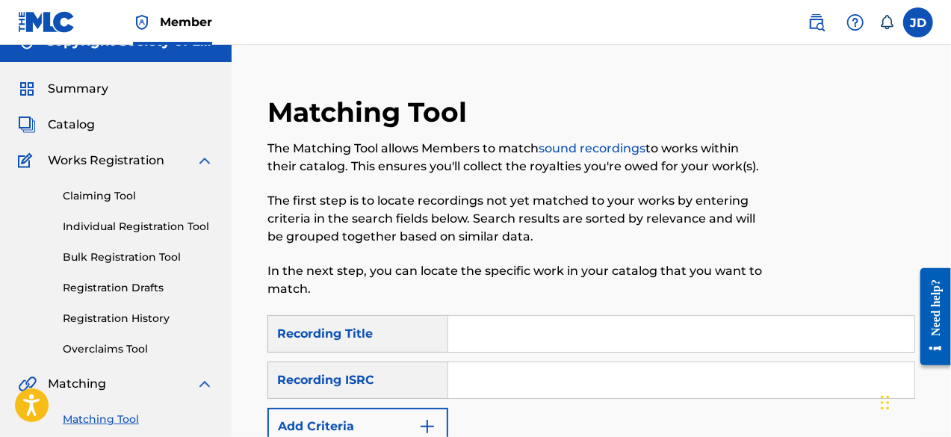
click at [424, 432] on img "Search Form" at bounding box center [427, 427] width 18 height 18
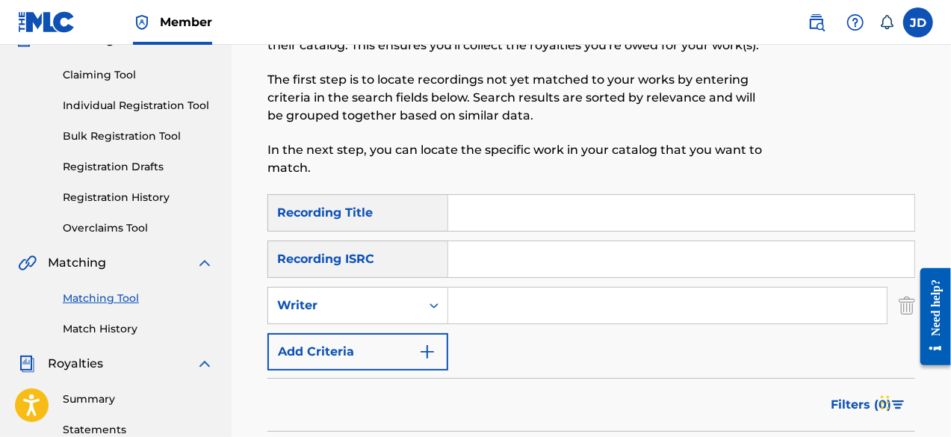
scroll to position [149, 0]
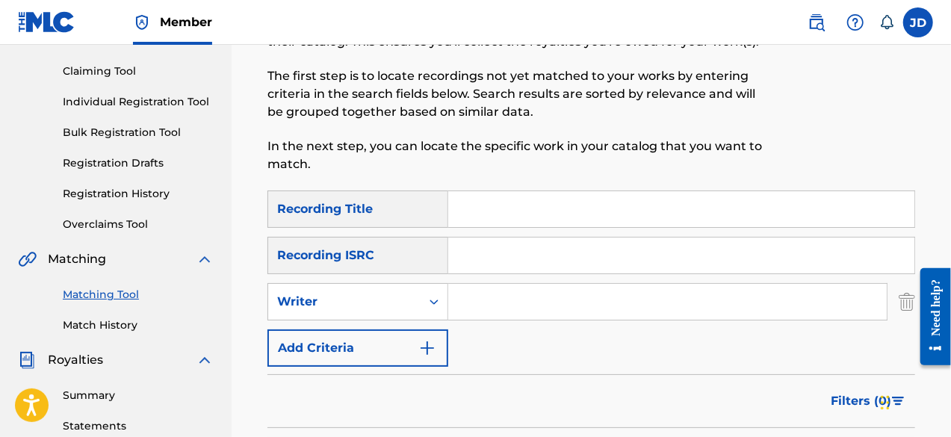
click at [432, 340] on img "Search Form" at bounding box center [427, 348] width 18 height 18
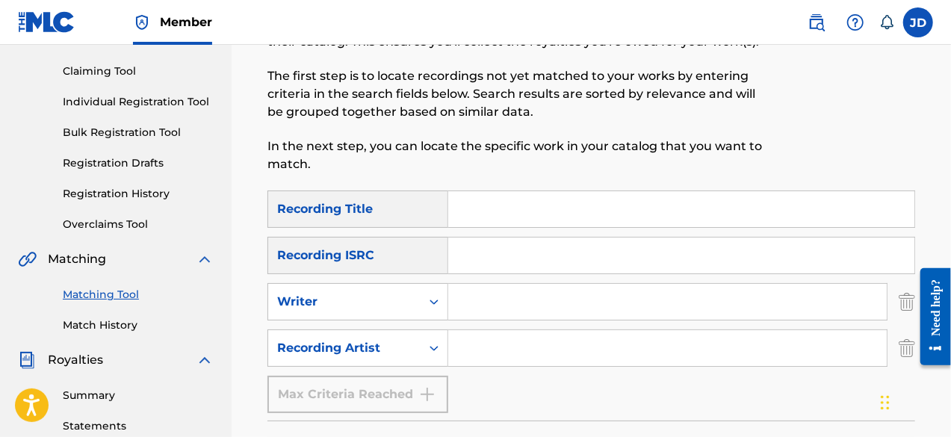
click at [493, 214] on input "Search Form" at bounding box center [681, 209] width 466 height 36
type input "aye Kauomade"
click at [503, 356] on input "Search Form" at bounding box center [667, 348] width 439 height 36
paste input "king [PERSON_NAME]"
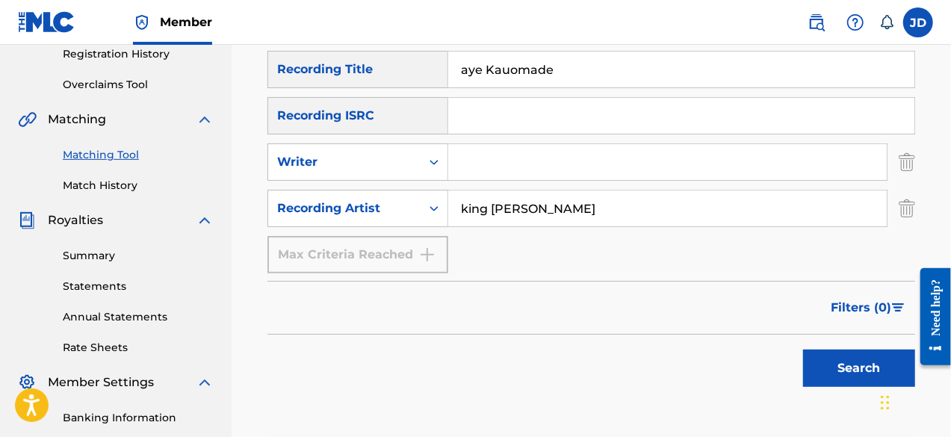
scroll to position [294, 0]
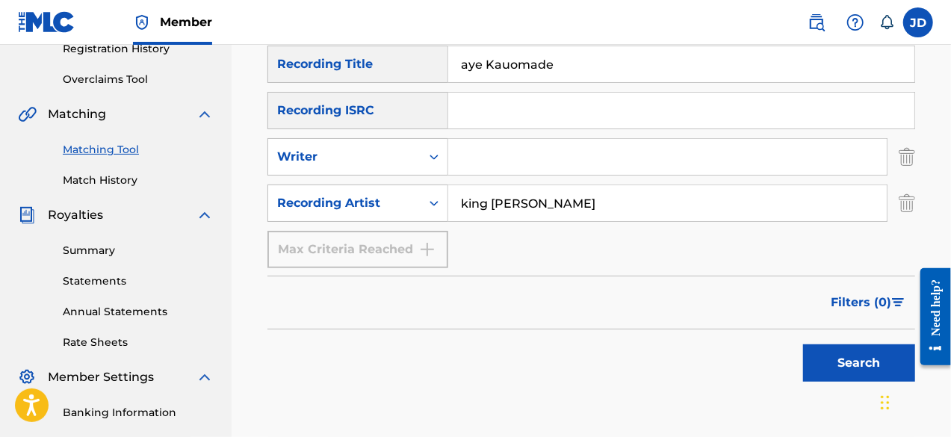
type input "king [PERSON_NAME]"
click at [843, 355] on button "Search" at bounding box center [859, 362] width 112 height 37
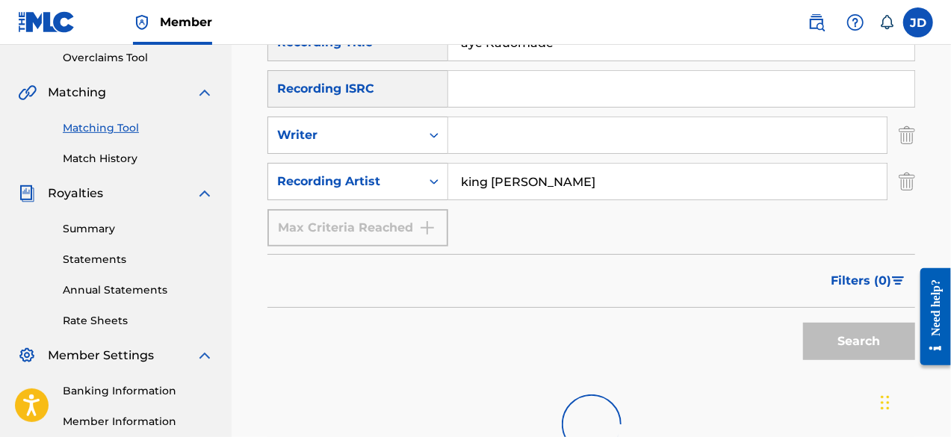
scroll to position [306, 0]
